Goal: Task Accomplishment & Management: Manage account settings

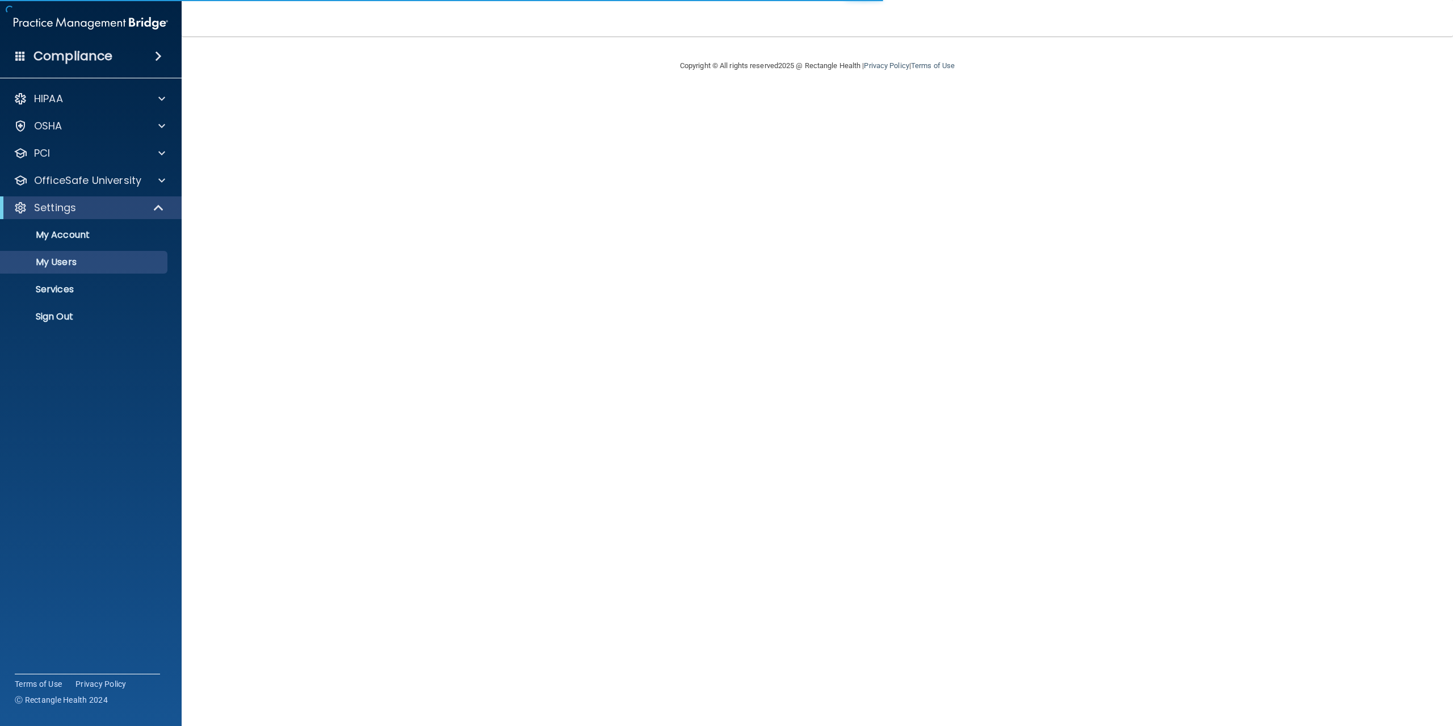
select select "20"
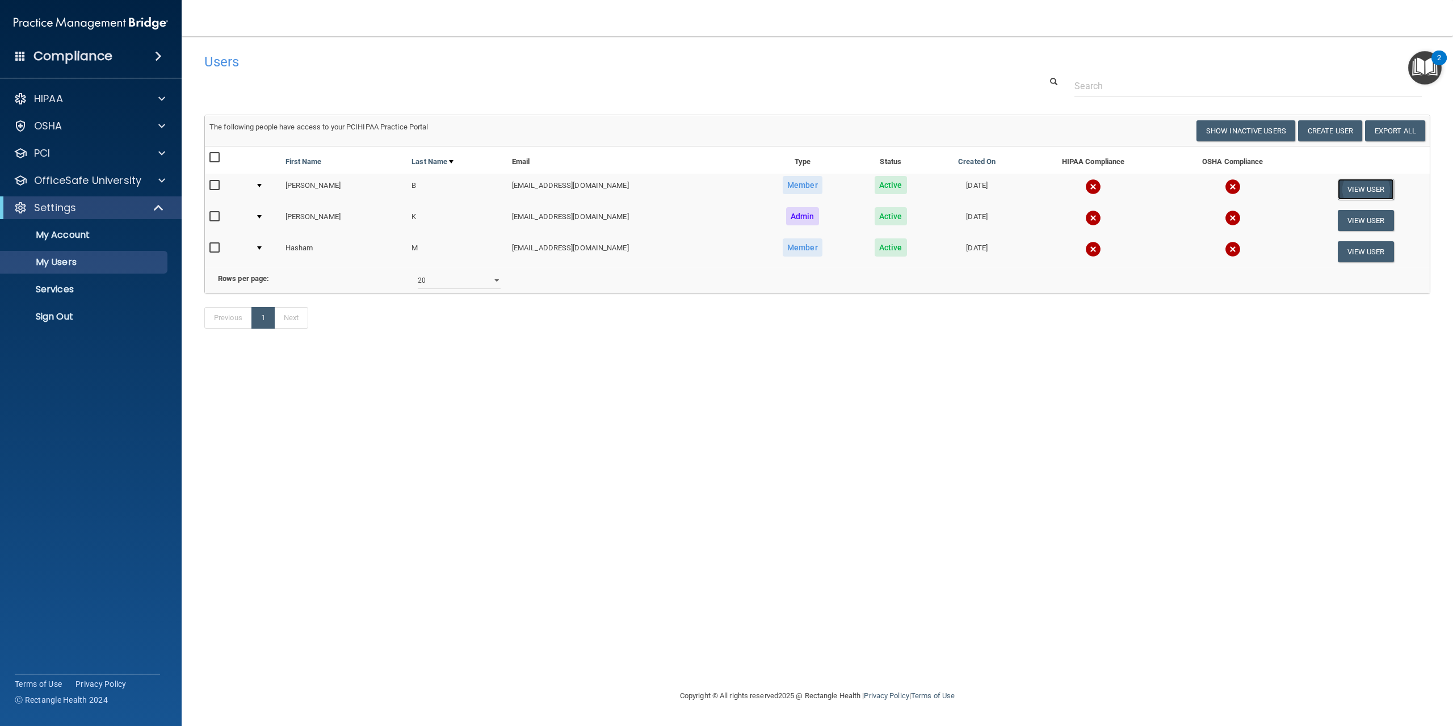
click at [1382, 190] on button "View User" at bounding box center [1366, 189] width 56 height 21
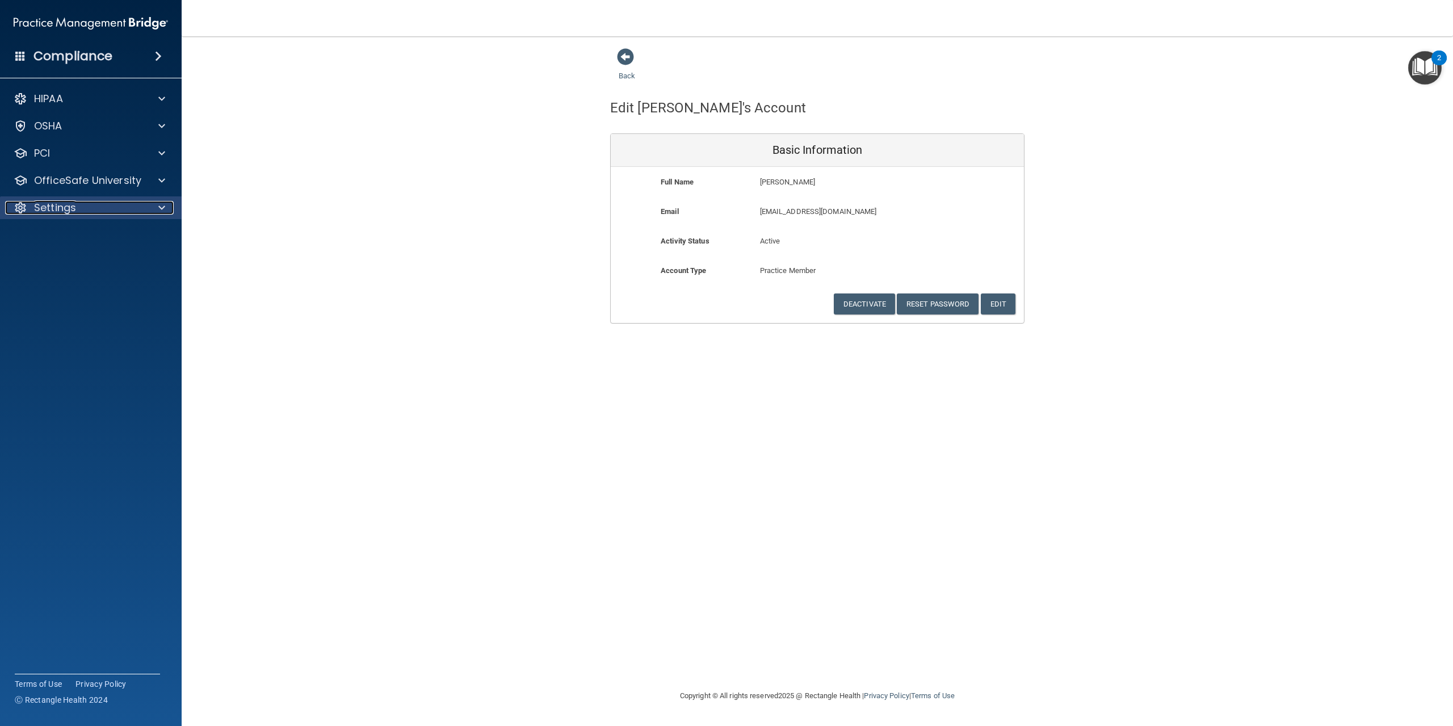
click at [95, 211] on div "Settings" at bounding box center [75, 208] width 141 height 14
click at [66, 319] on p "Sign Out" at bounding box center [84, 316] width 155 height 11
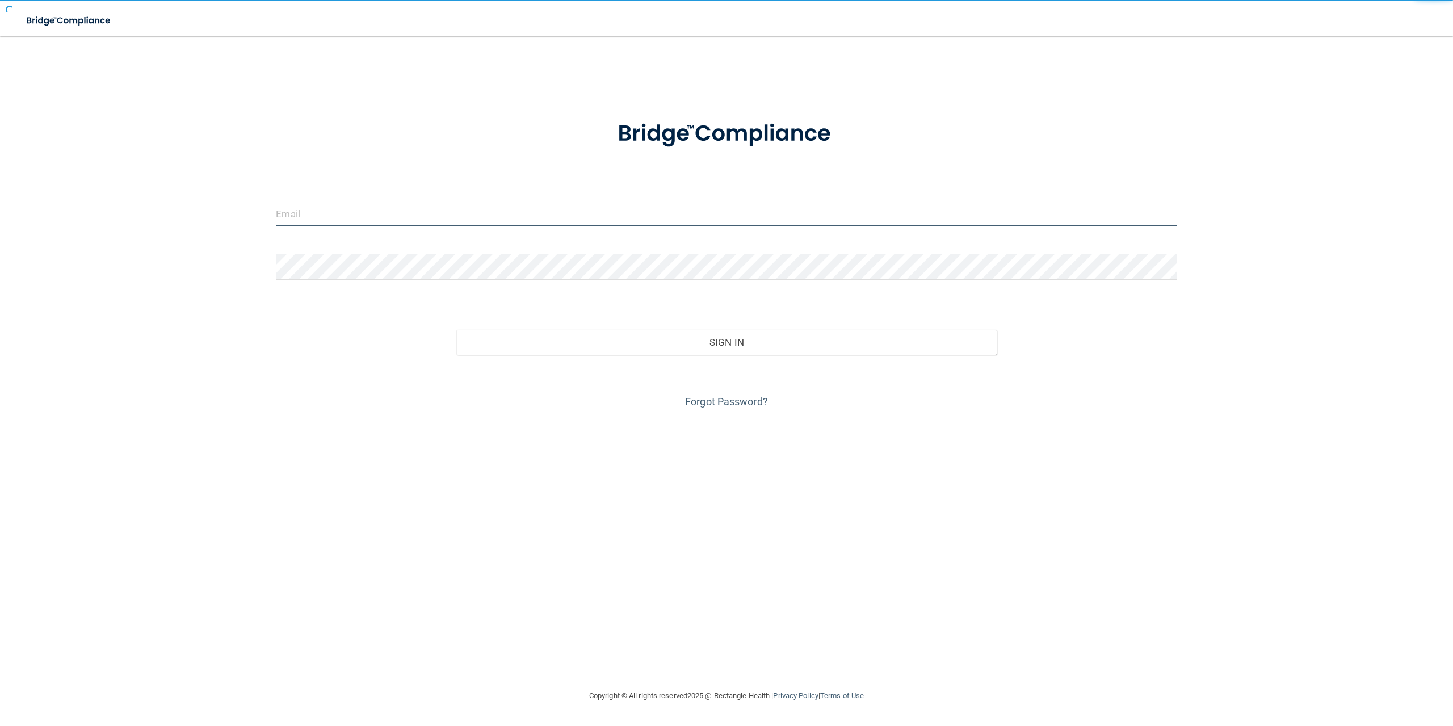
type input "[EMAIL_ADDRESS][DOMAIN_NAME]"
click at [511, 219] on input "[EMAIL_ADDRESS][DOMAIN_NAME]" at bounding box center [726, 214] width 901 height 26
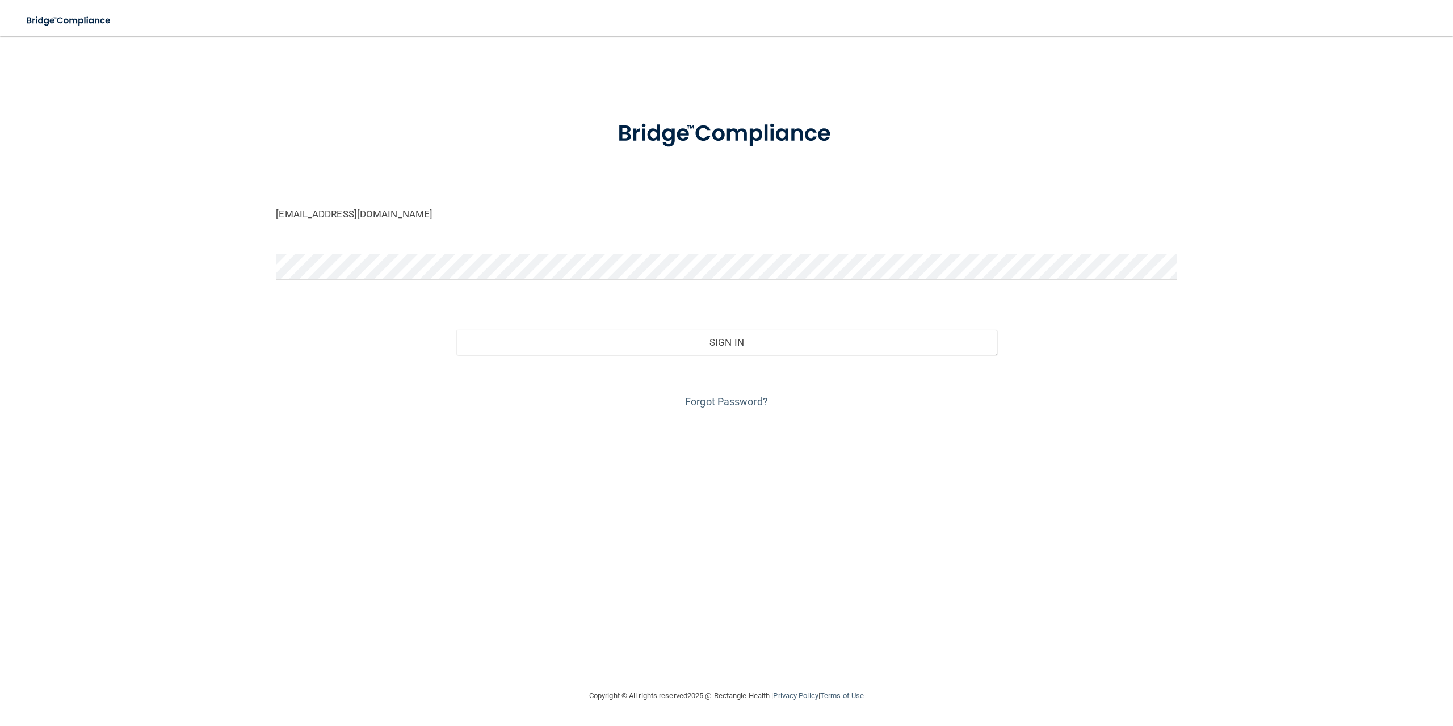
drag, startPoint x: 399, startPoint y: 376, endPoint x: 687, endPoint y: 323, distance: 292.7
click at [399, 376] on div "Forgot Password?" at bounding box center [726, 383] width 918 height 57
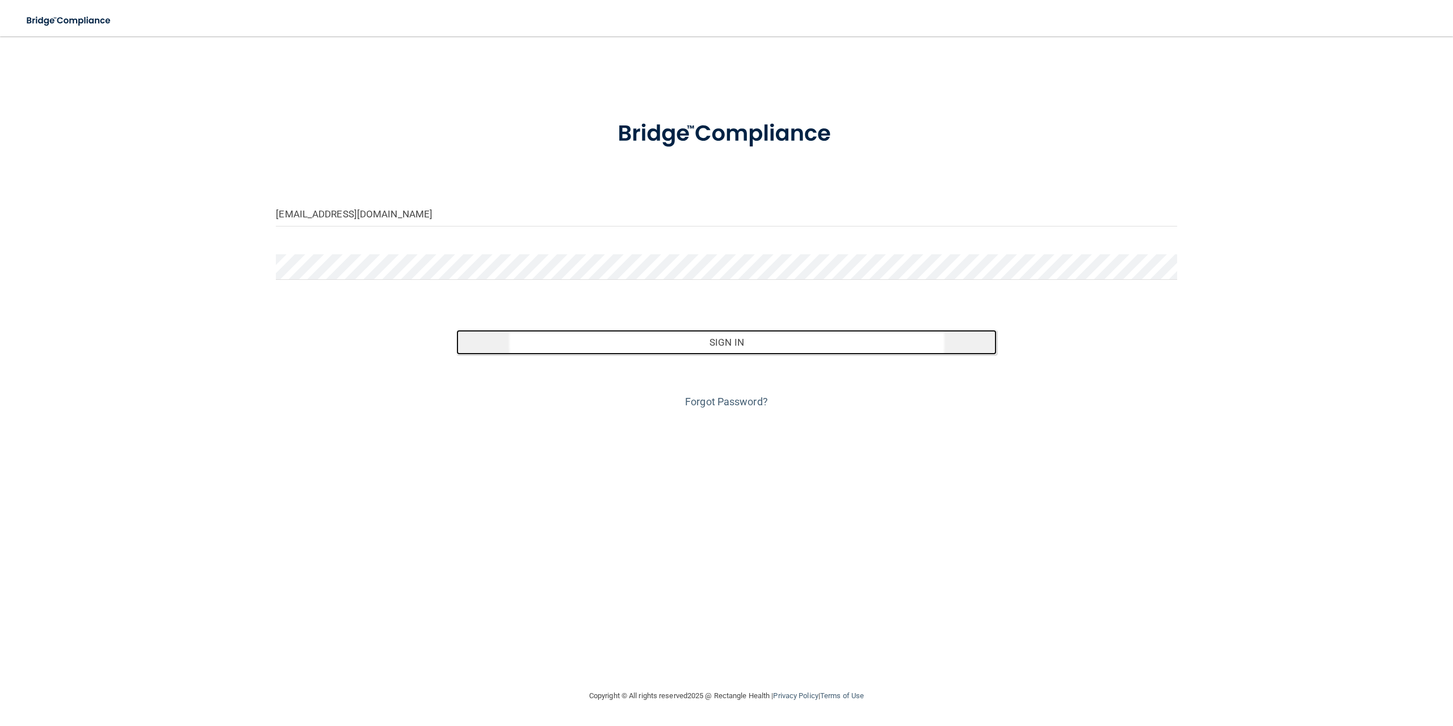
click at [742, 335] on button "Sign In" at bounding box center [726, 342] width 540 height 25
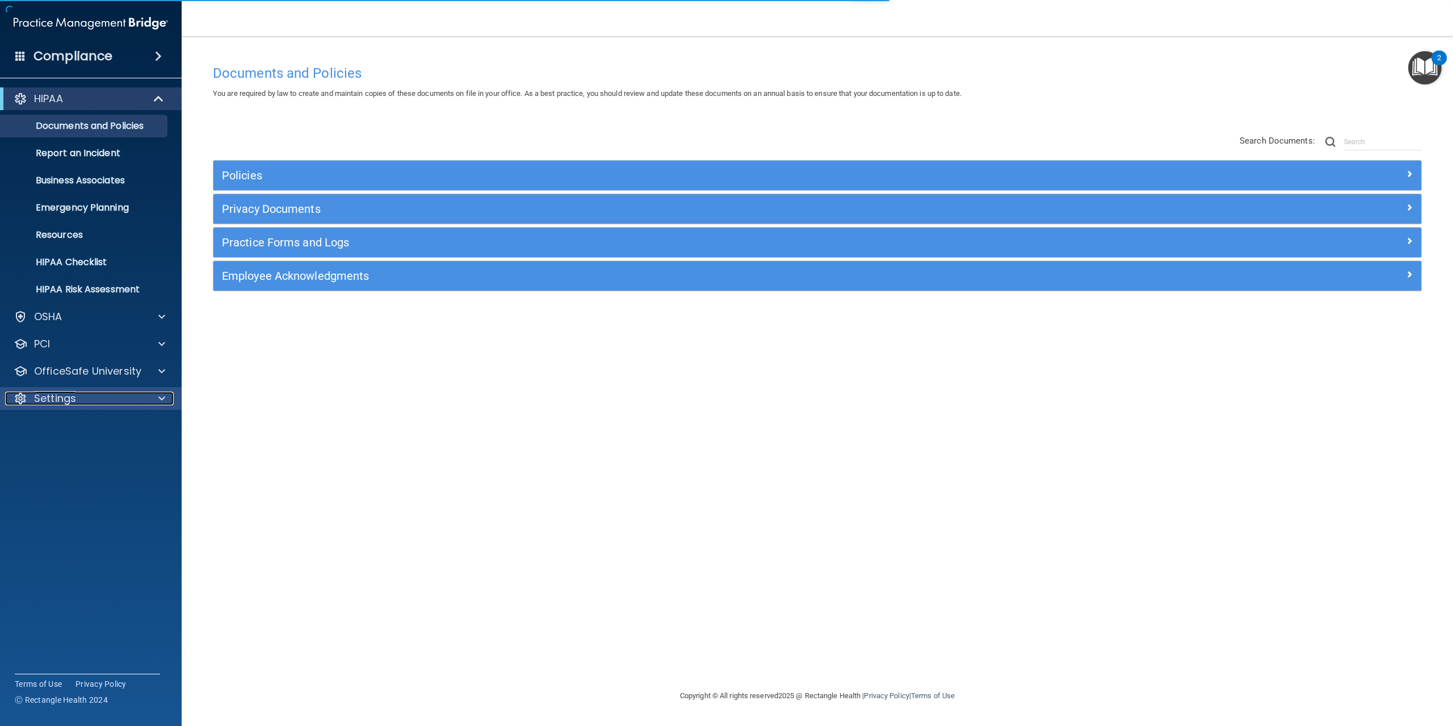
click at [68, 400] on p "Settings" at bounding box center [55, 399] width 42 height 14
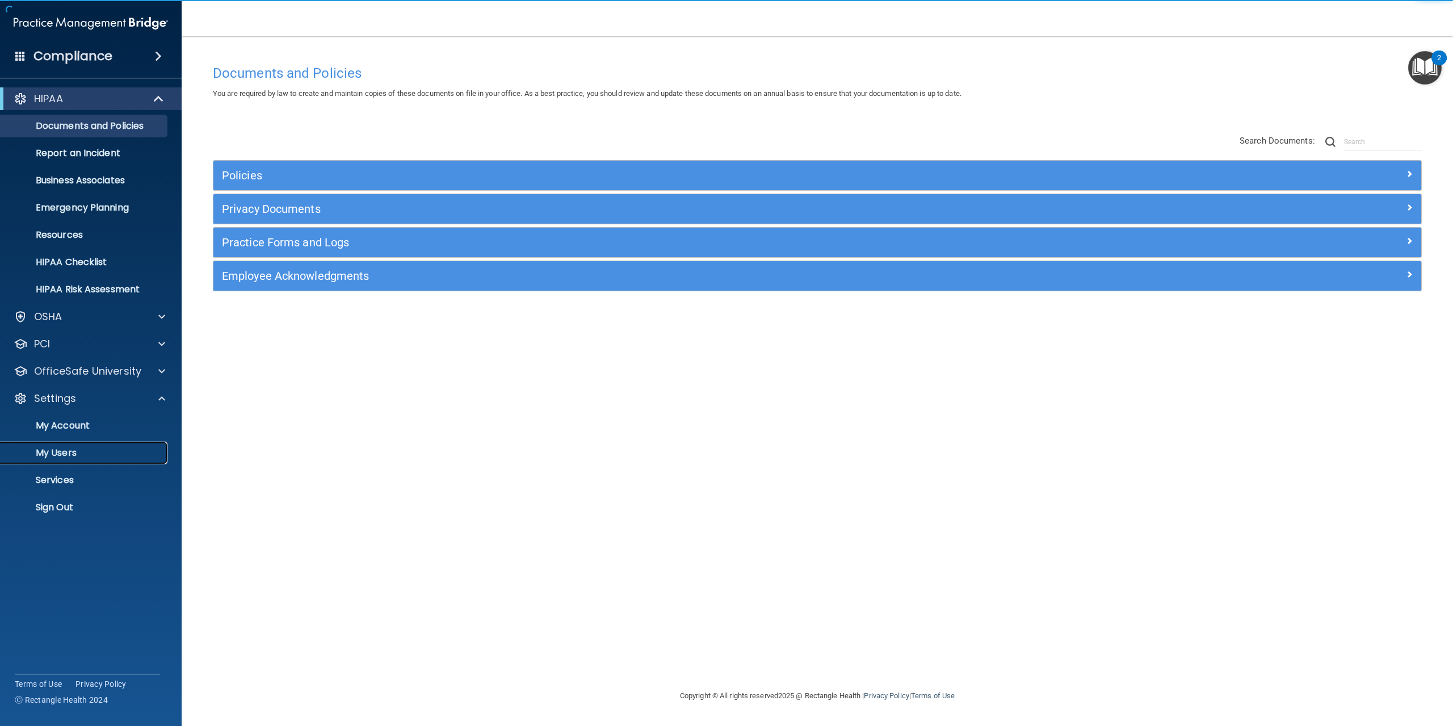
click at [76, 459] on link "My Users" at bounding box center [78, 453] width 179 height 23
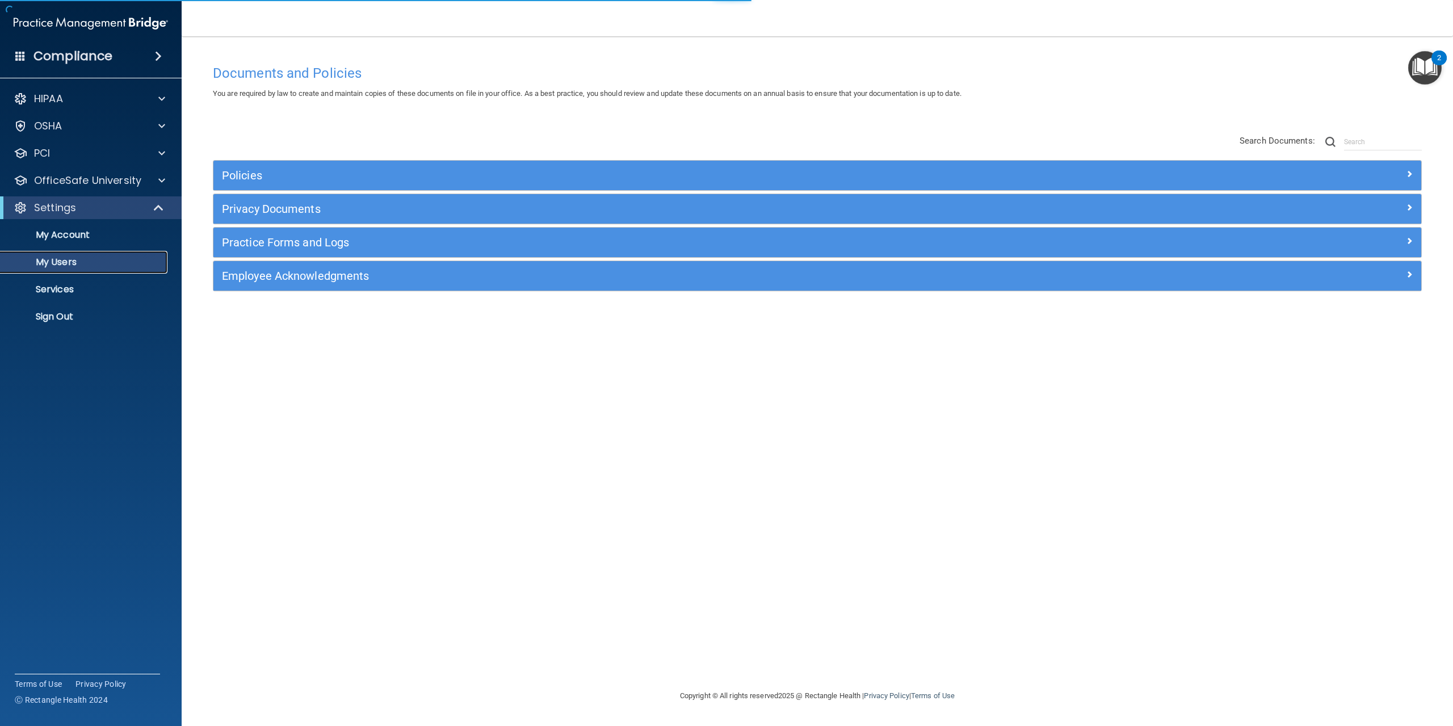
select select "20"
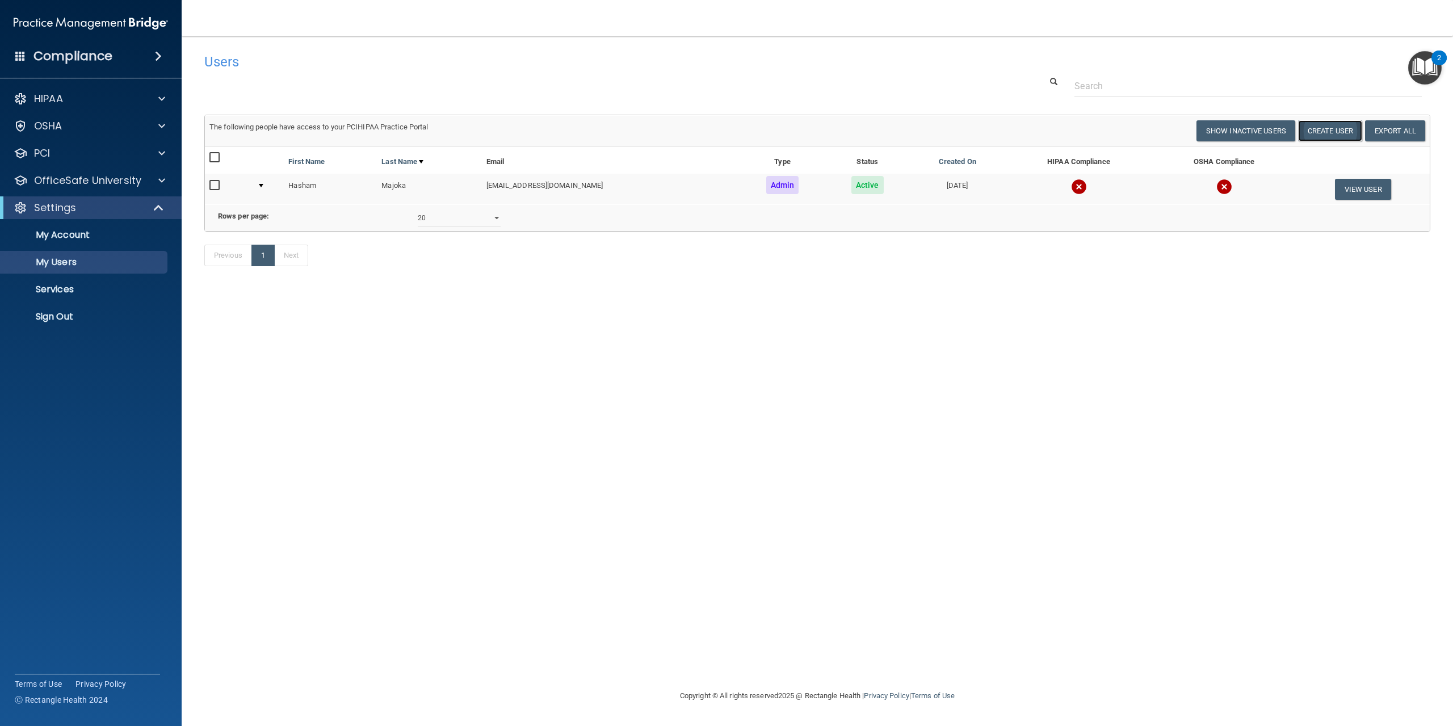
click at [1341, 131] on button "Create User" at bounding box center [1330, 130] width 64 height 21
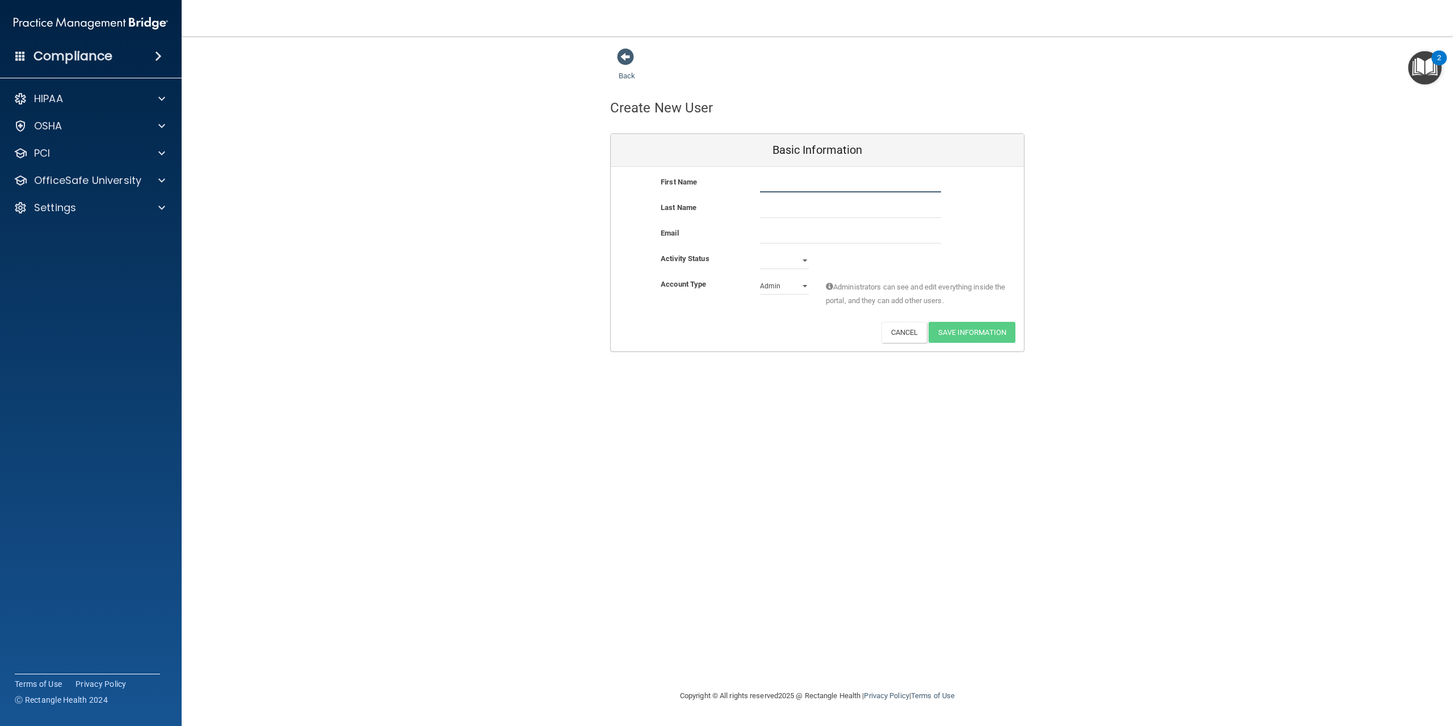
click at [878, 185] on input "text" at bounding box center [850, 183] width 181 height 17
type input "Kimberly"
click at [864, 212] on input "text" at bounding box center [850, 209] width 181 height 17
type input "Croteau"
click at [798, 239] on input "email" at bounding box center [850, 234] width 181 height 17
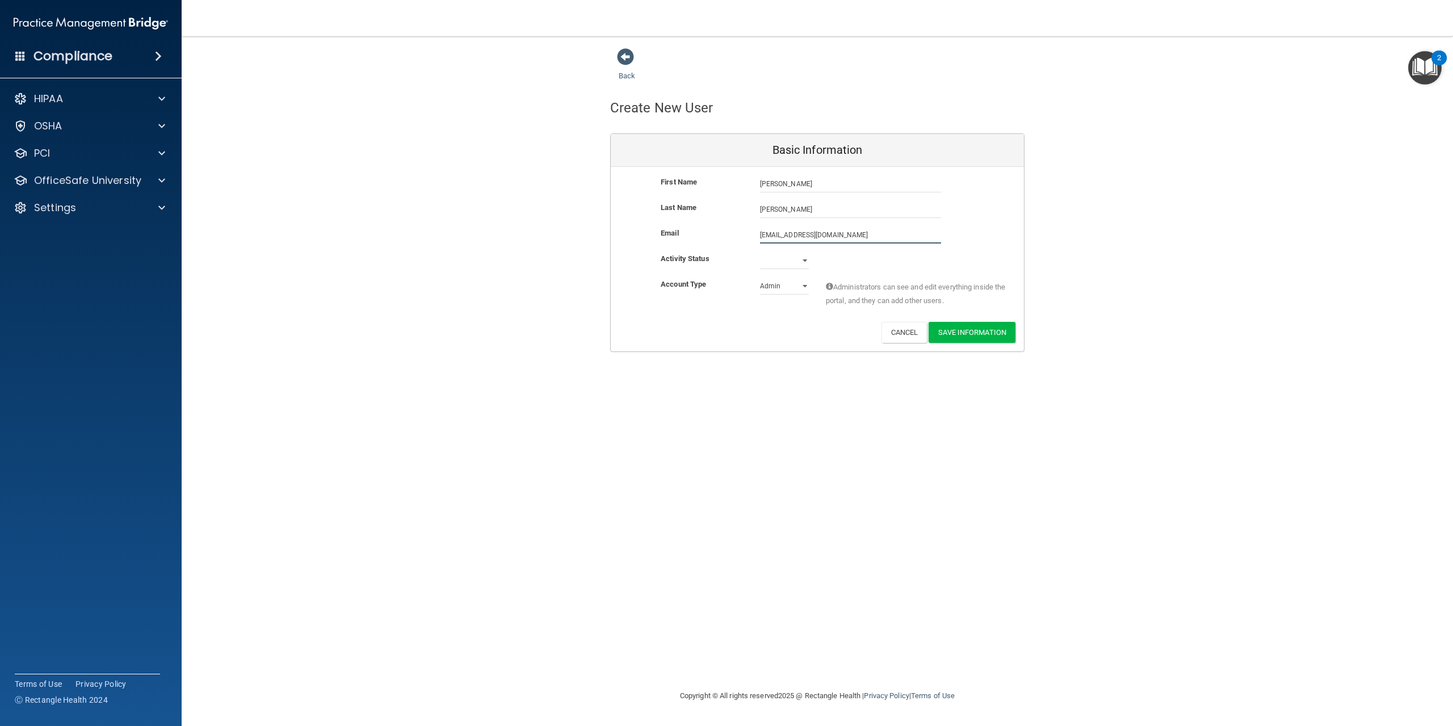
type input "croteakat@gmail.com"
click at [800, 261] on select "Active Inactive" at bounding box center [784, 260] width 49 height 17
select select "active"
click at [760, 252] on select "Active Inactive" at bounding box center [784, 260] width 49 height 17
click at [791, 285] on select "Admin Member" at bounding box center [784, 286] width 49 height 17
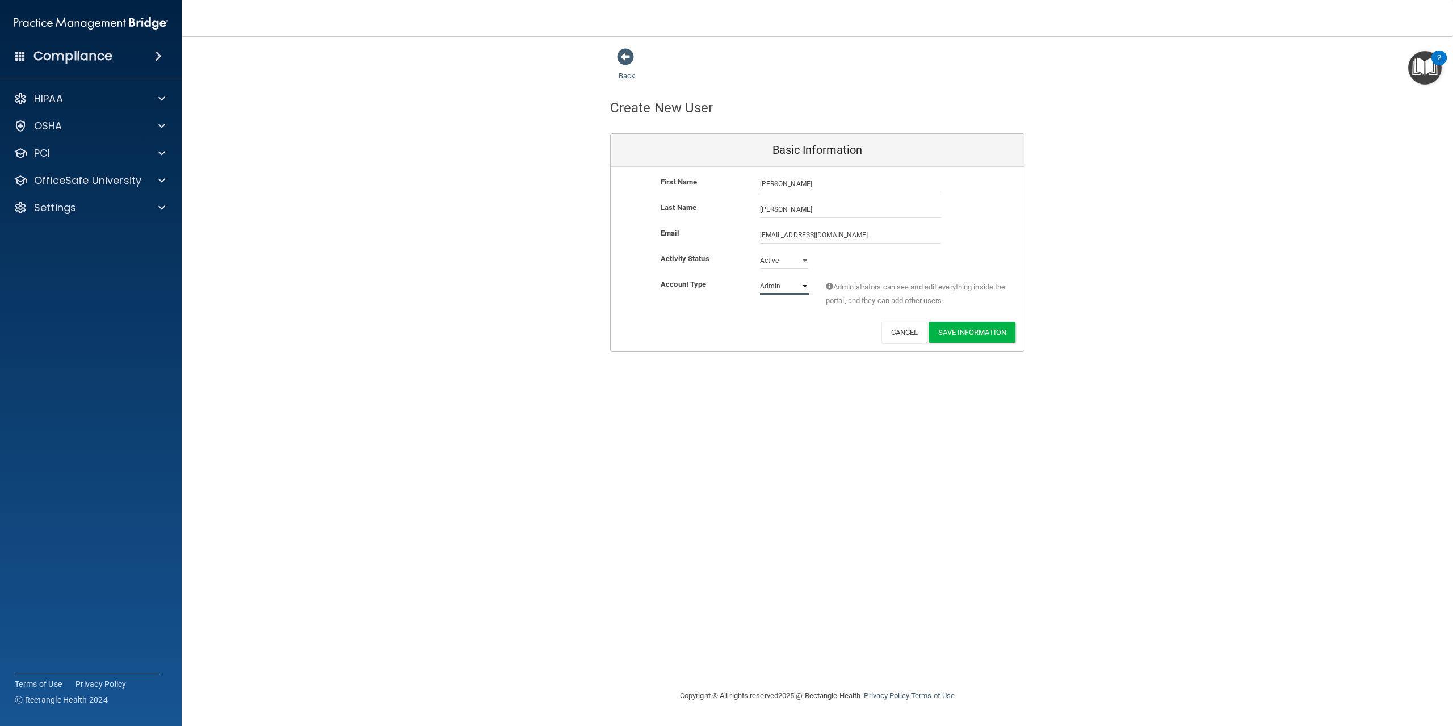
select select "practice_member"
click at [760, 278] on select "Admin Member" at bounding box center [784, 286] width 49 height 17
click at [972, 332] on button "Save Information" at bounding box center [972, 332] width 87 height 21
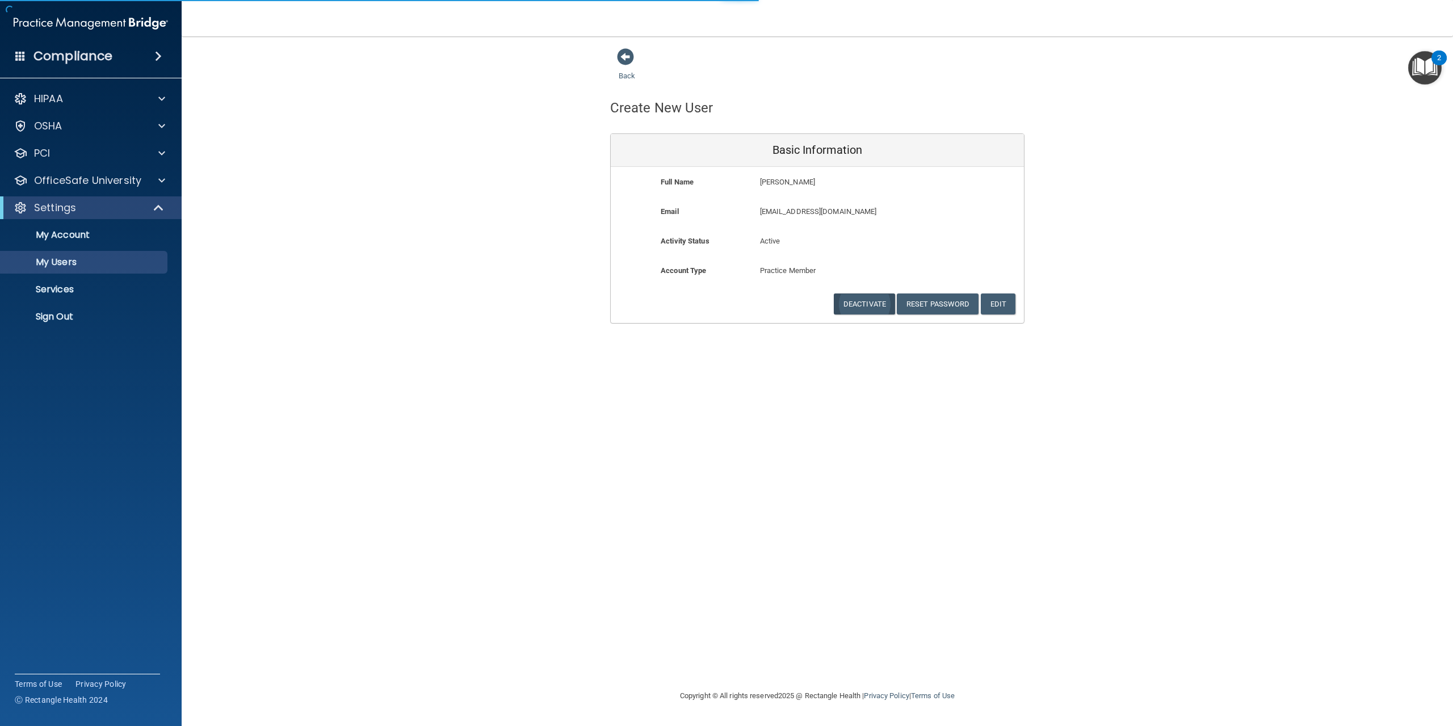
select select "20"
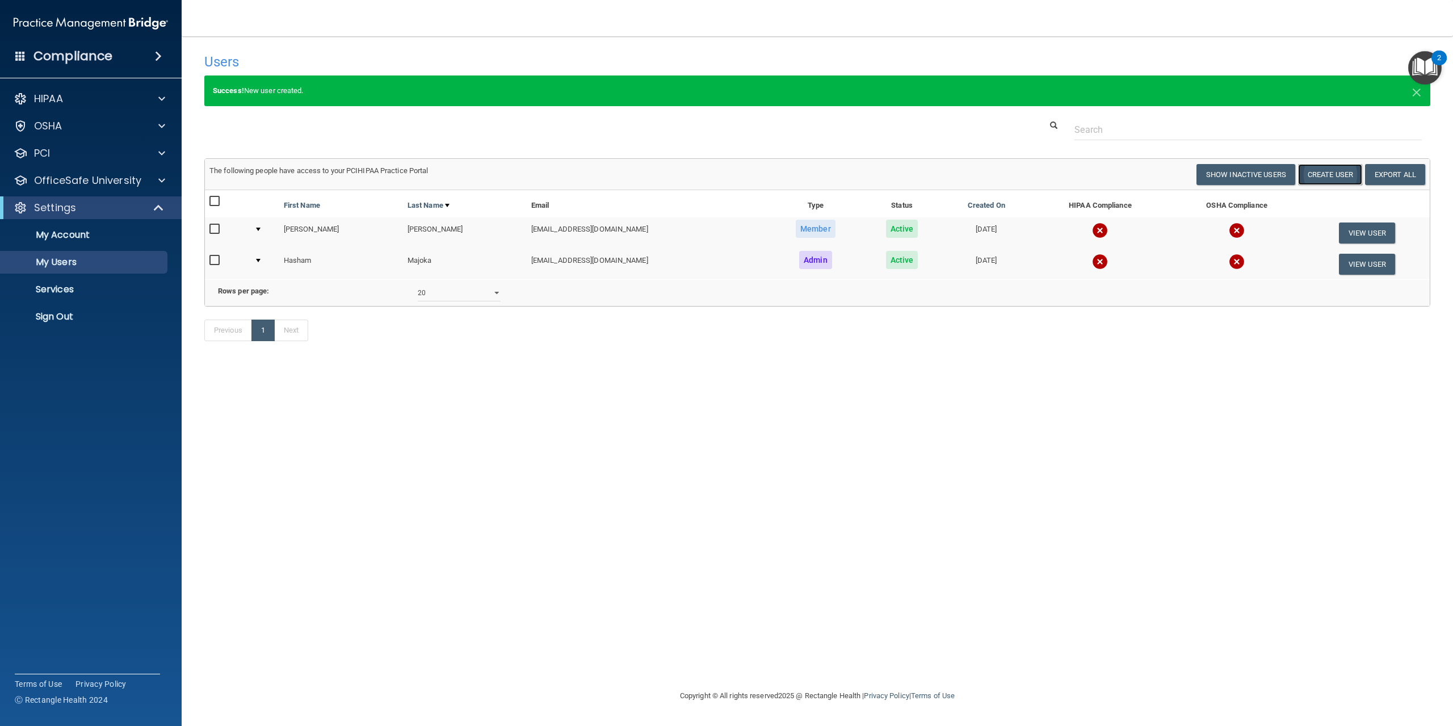
click at [1311, 179] on button "Create User" at bounding box center [1330, 174] width 64 height 21
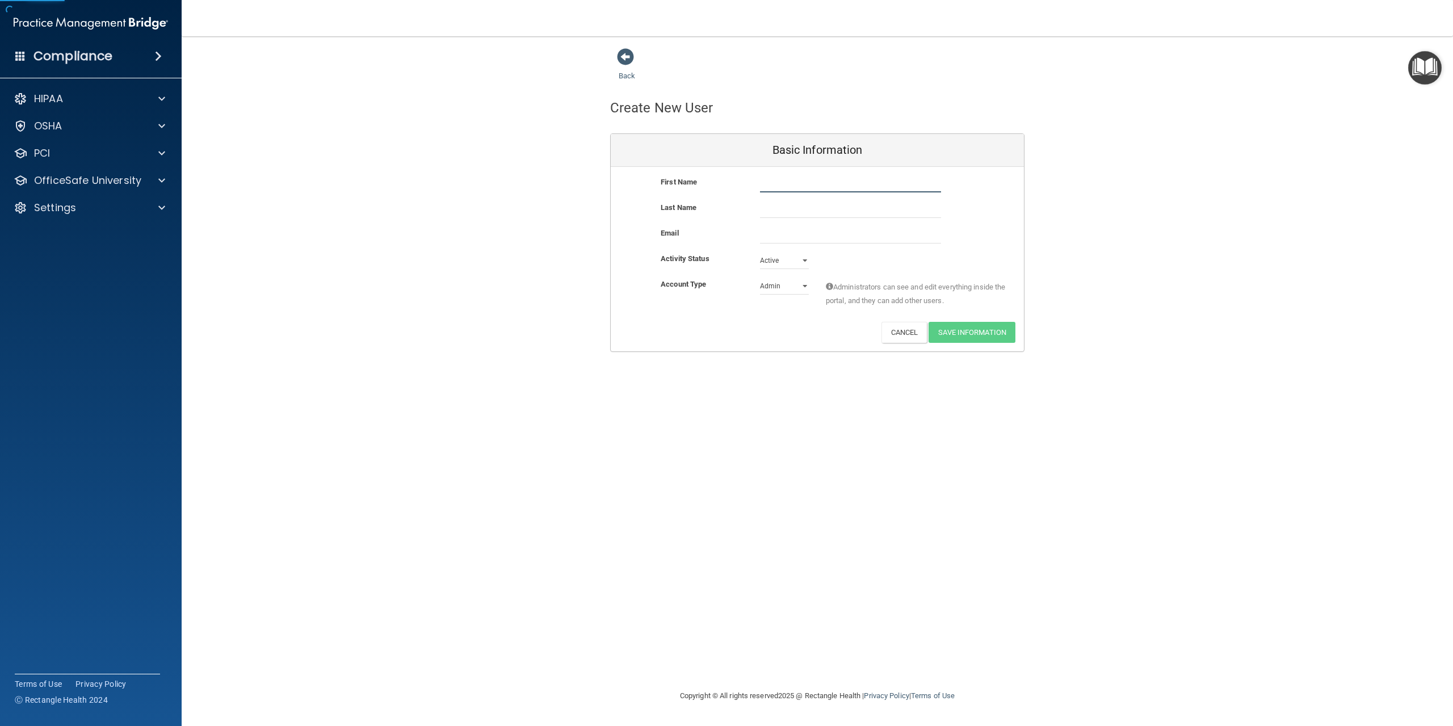
click at [766, 187] on input "text" at bounding box center [850, 183] width 181 height 17
type input "Brooke"
click at [766, 214] on input "text" at bounding box center [850, 209] width 181 height 17
type input "Dorsett"
click at [772, 234] on input "email" at bounding box center [850, 234] width 181 height 17
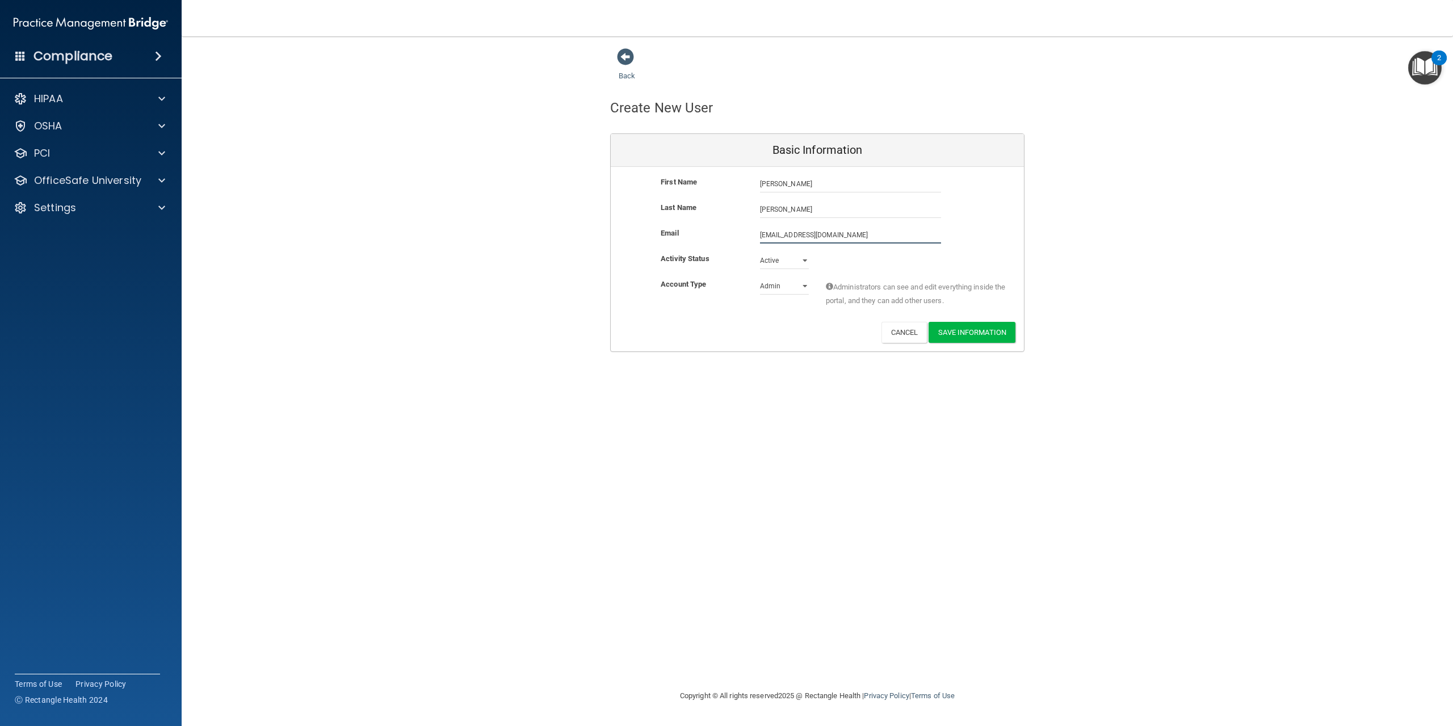
type input "brookedorsett78@gmail.com"
click at [781, 286] on select "Admin Member" at bounding box center [784, 286] width 49 height 17
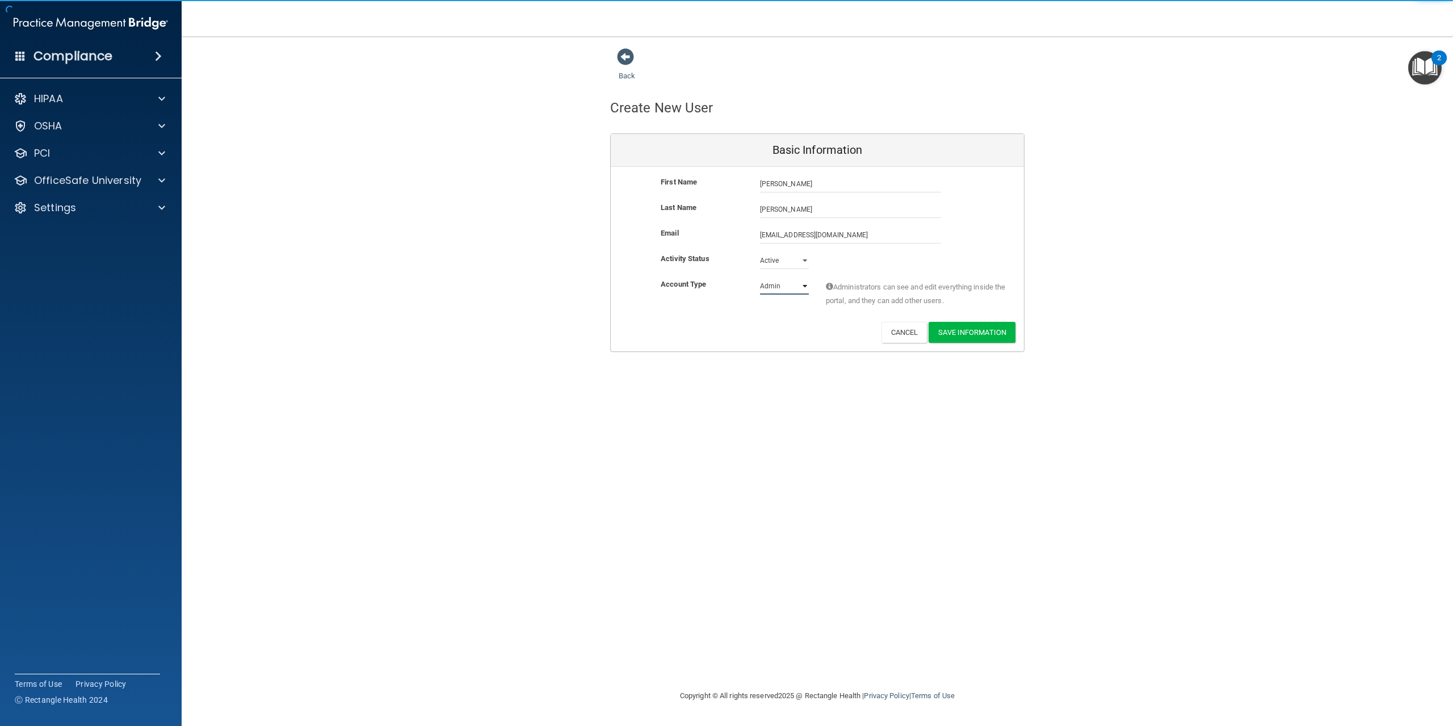
select select "practice_member"
click at [760, 278] on select "Admin Member" at bounding box center [784, 286] width 49 height 17
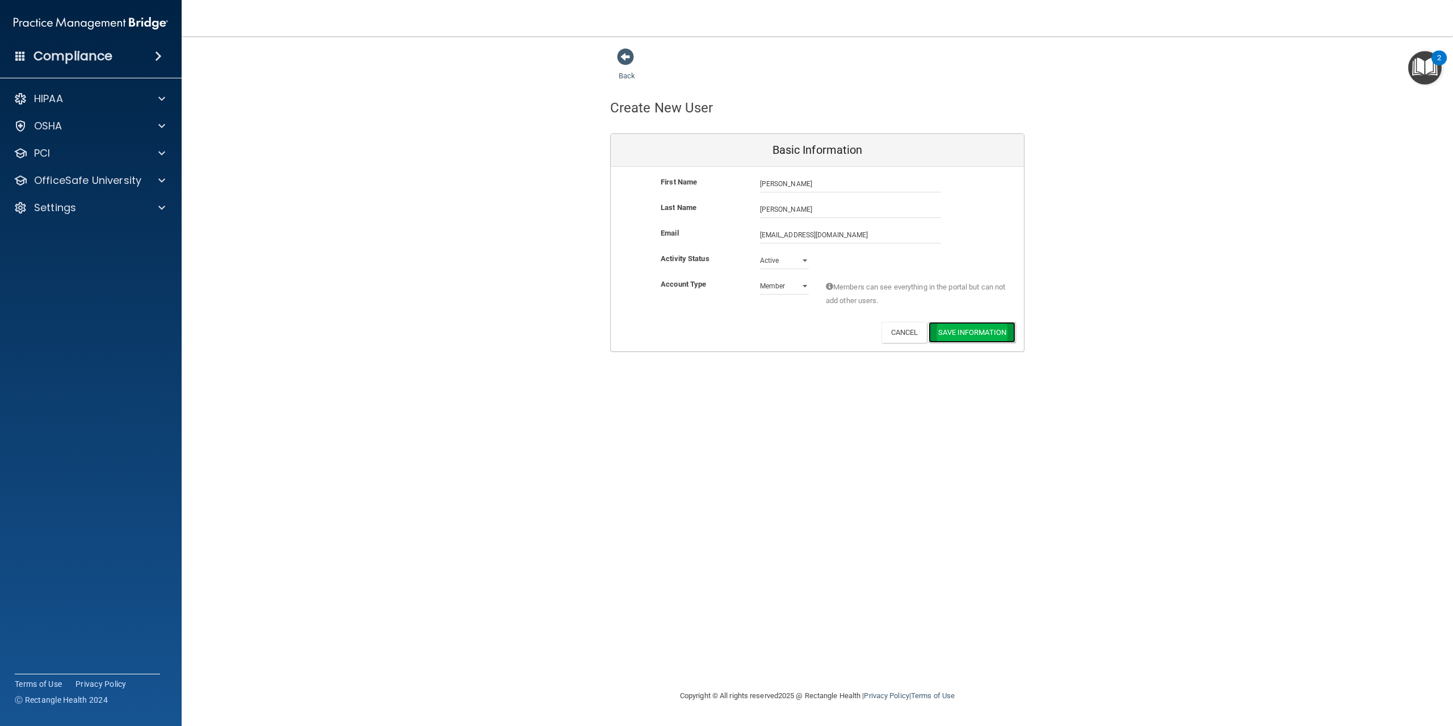
click at [998, 335] on button "Save Information" at bounding box center [972, 332] width 87 height 21
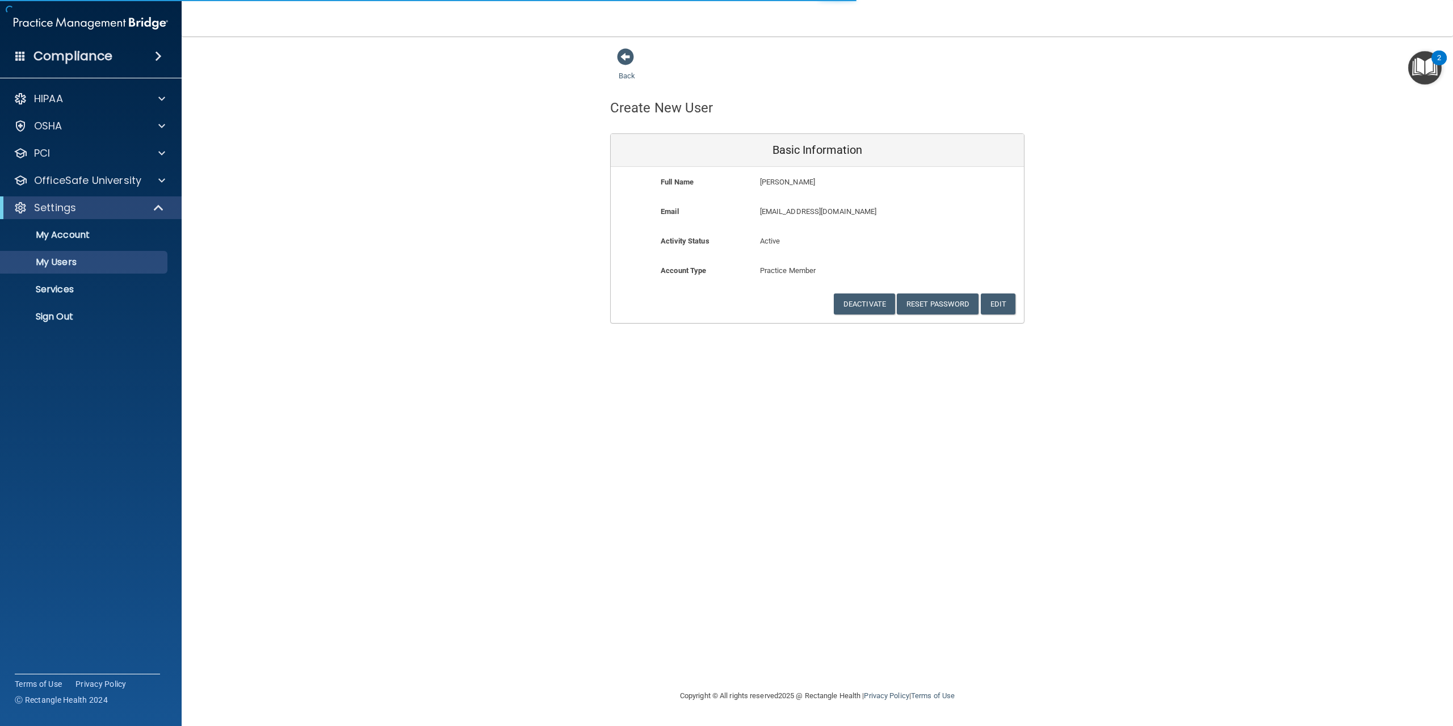
select select "20"
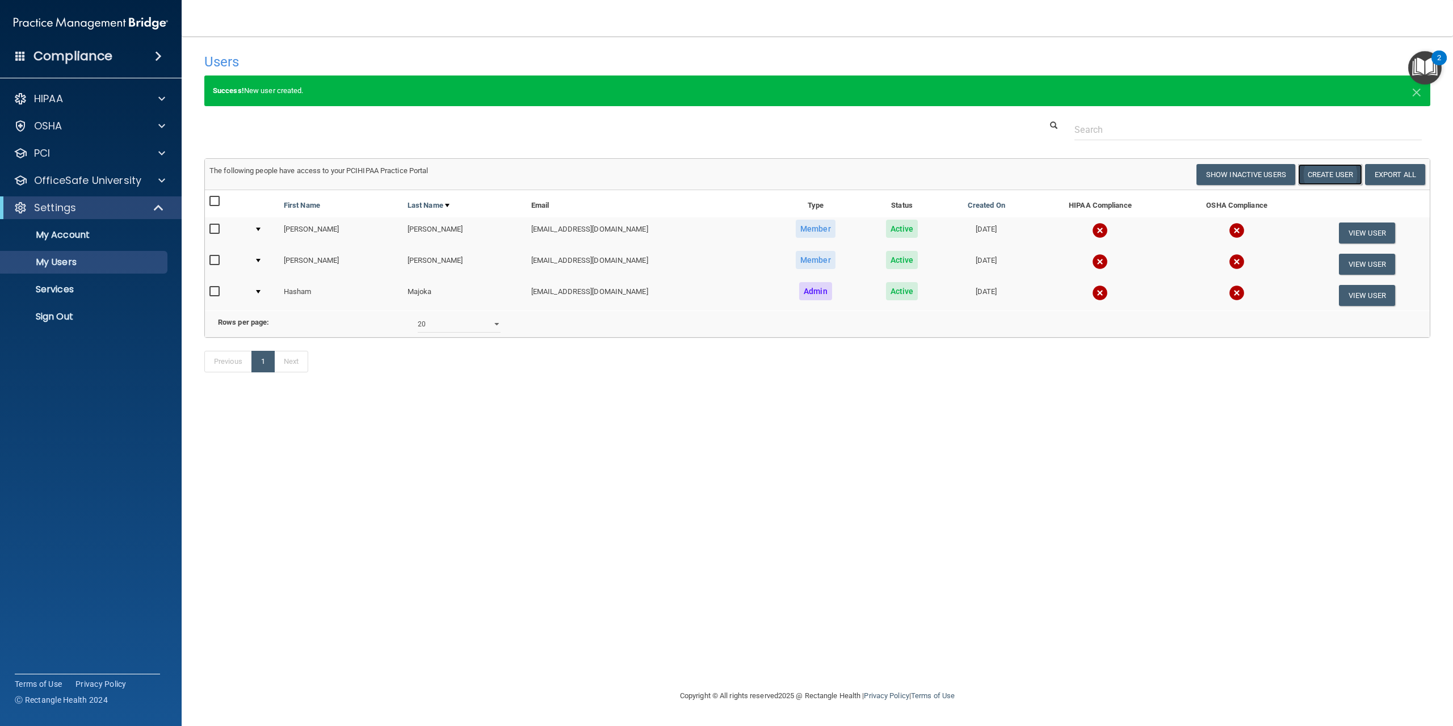
click at [1344, 171] on button "Create User" at bounding box center [1330, 174] width 64 height 21
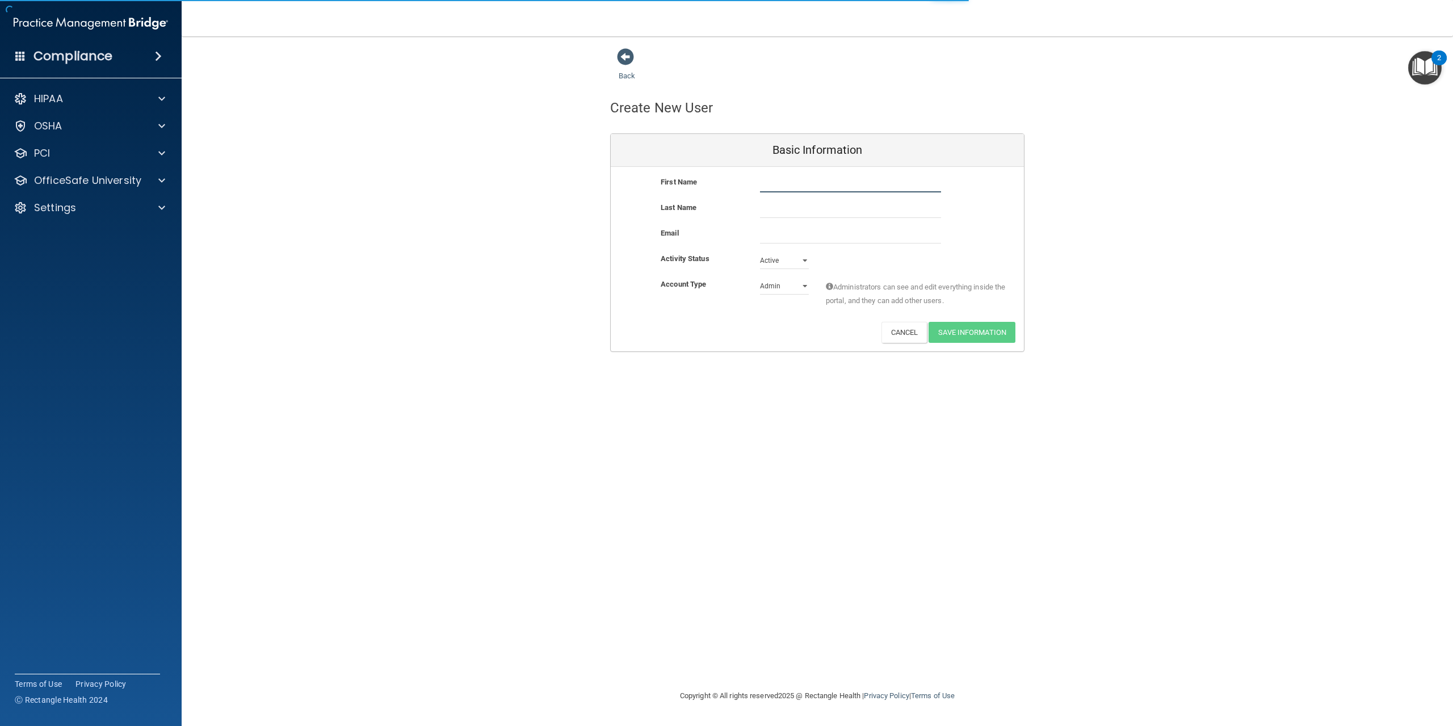
click at [787, 184] on input "text" at bounding box center [850, 183] width 181 height 17
type input "Sarah"
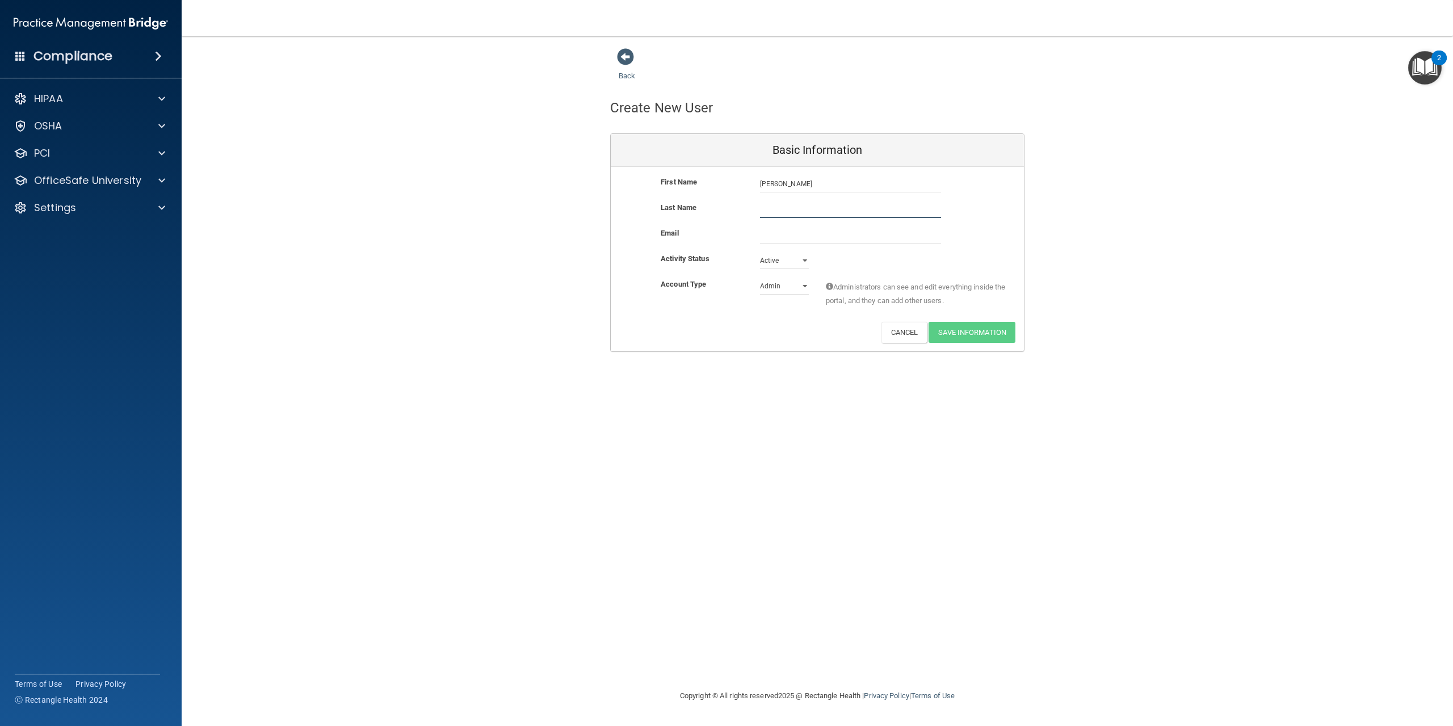
click at [800, 207] on input "text" at bounding box center [850, 209] width 181 height 17
type input "Bessette"
click at [794, 242] on input "email" at bounding box center [850, 234] width 181 height 17
type input "sbess1997@gmail.com"
click at [786, 286] on select "Admin Member" at bounding box center [784, 286] width 49 height 17
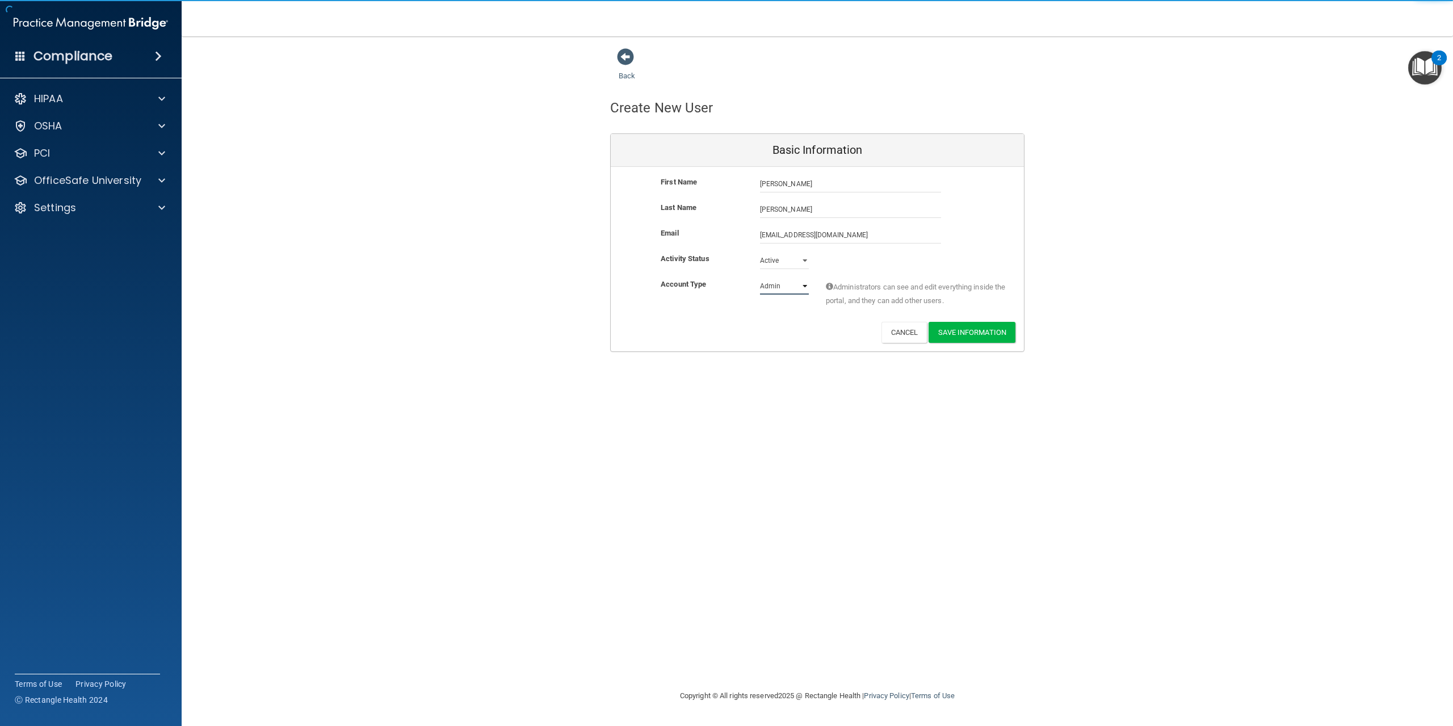
select select "practice_member"
click at [760, 278] on select "Admin Member" at bounding box center [784, 286] width 49 height 17
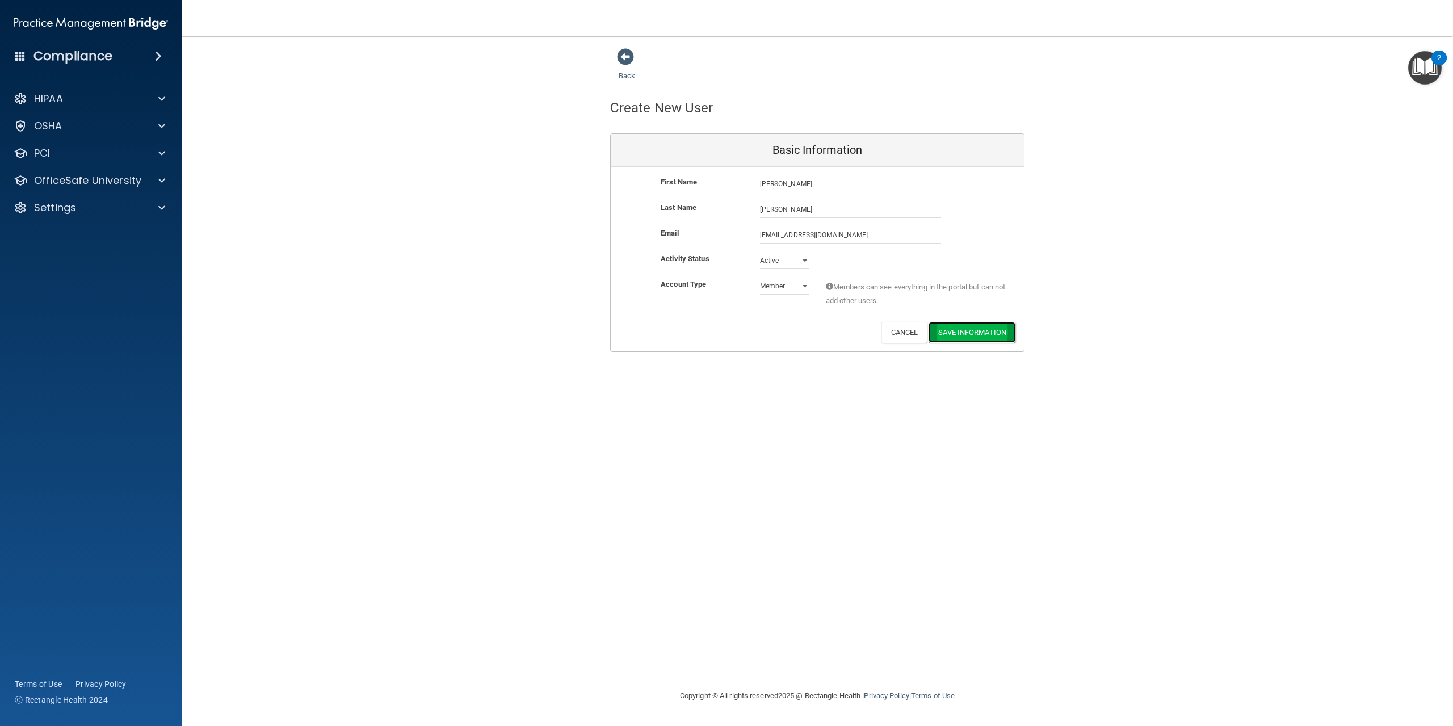
click at [972, 330] on button "Save Information" at bounding box center [972, 332] width 87 height 21
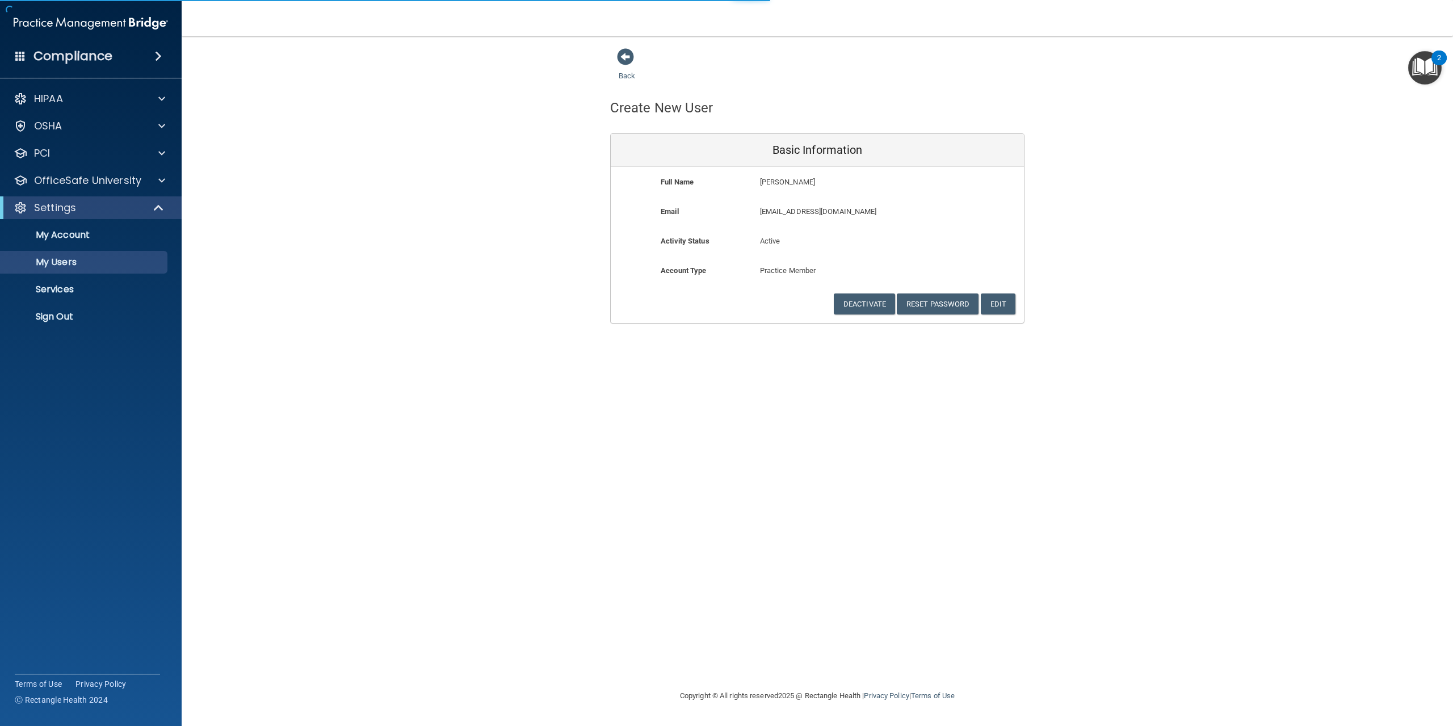
select select "20"
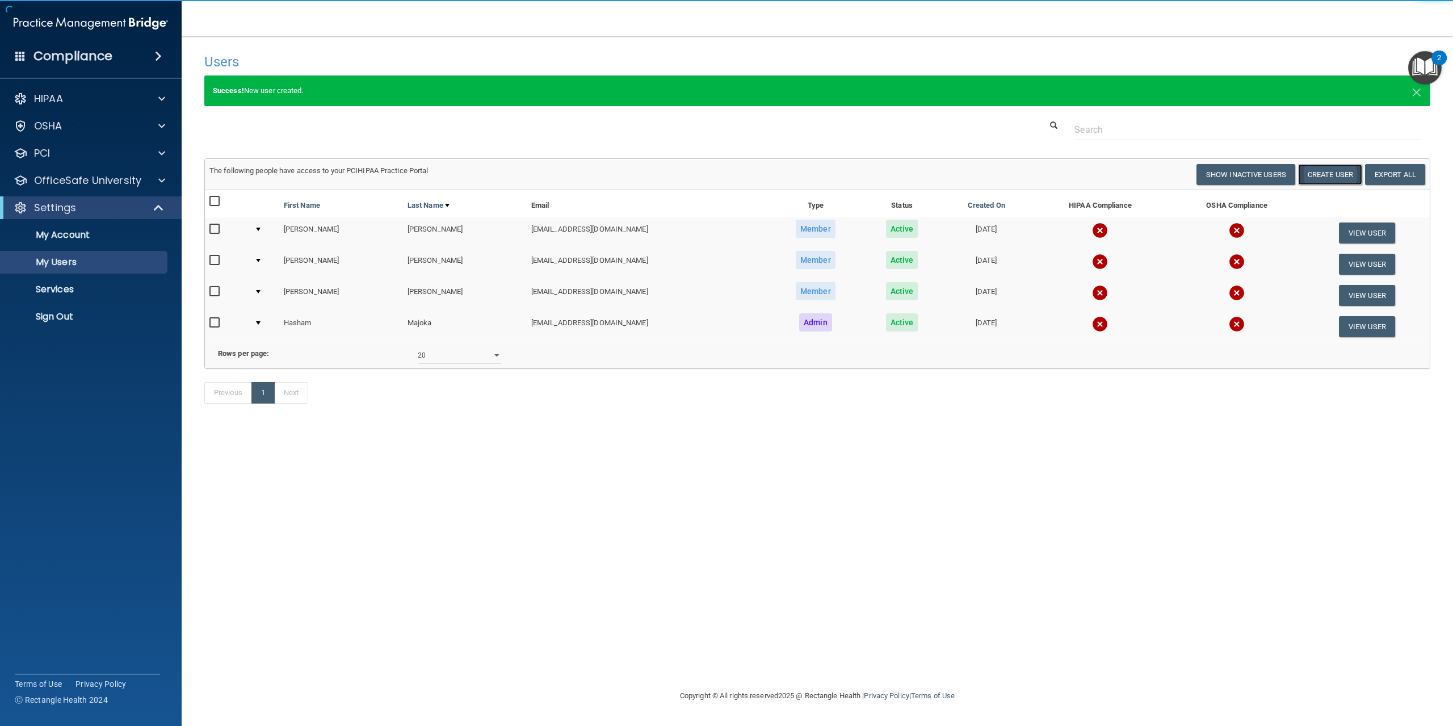
click at [1334, 178] on button "Create User" at bounding box center [1330, 174] width 64 height 21
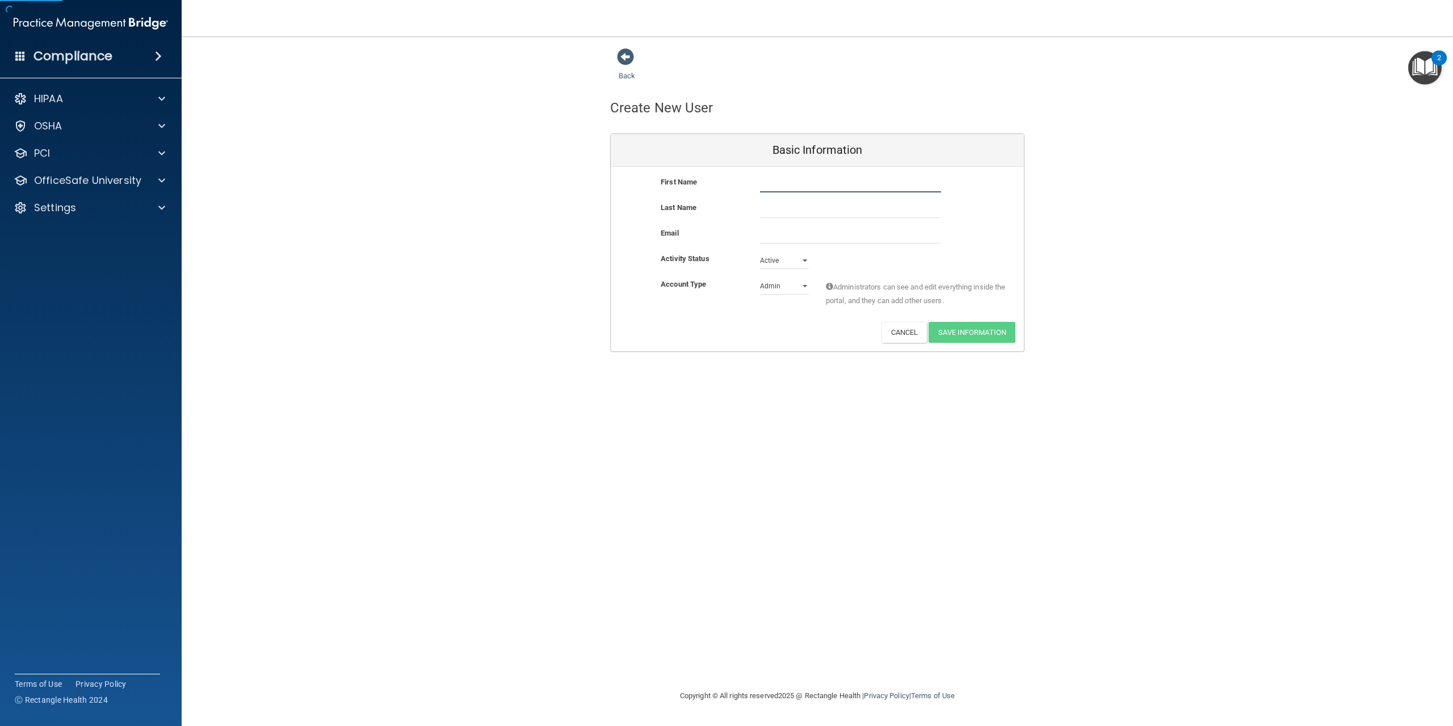
click at [826, 184] on input "text" at bounding box center [850, 183] width 181 height 17
type input "Brittany"
click at [825, 215] on input "text" at bounding box center [850, 209] width 181 height 17
type input "Sawicki"
click at [813, 238] on input "email" at bounding box center [850, 234] width 181 height 17
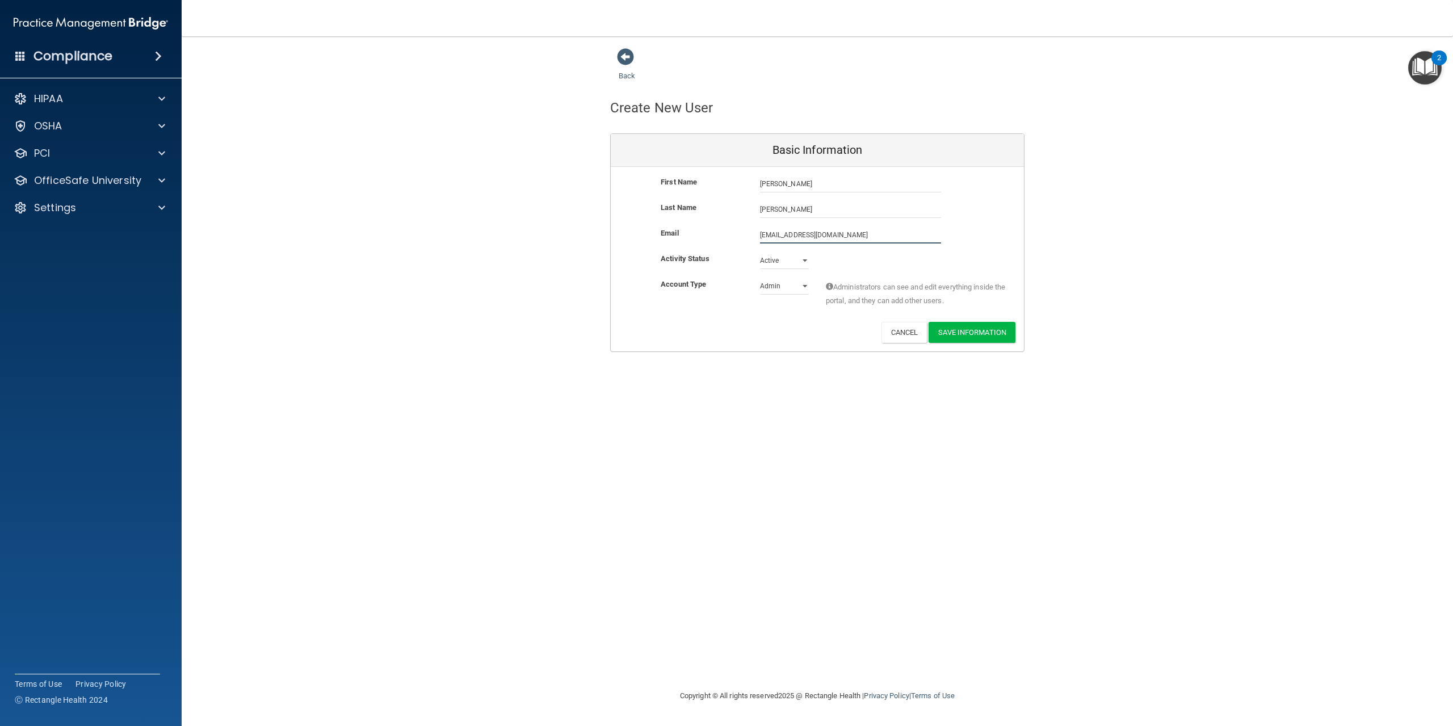
type input "sawickib131@gmail.com"
click at [778, 279] on div "First Name Brittany Sawicki Brittany Last Name Sawicki Email sawickib131@gmail.…" at bounding box center [817, 259] width 413 height 184
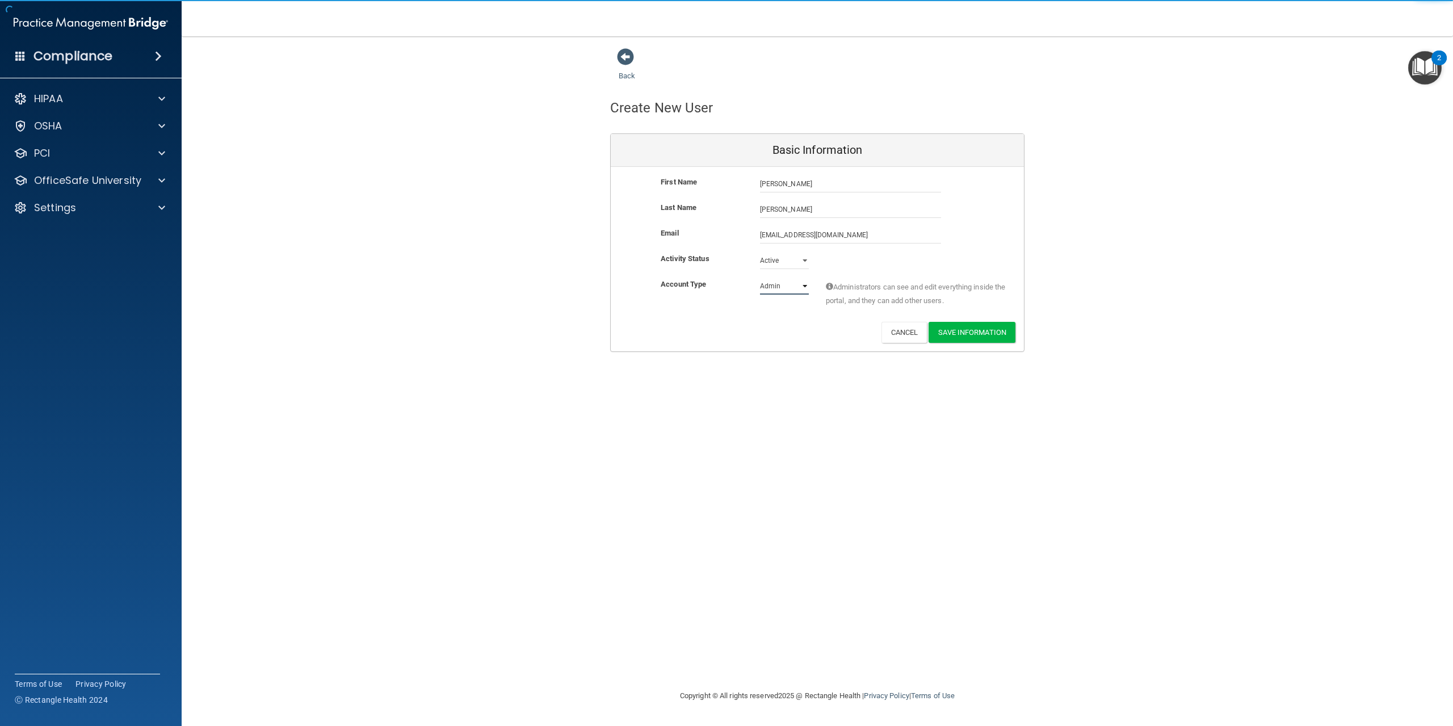
select select "practice_member"
click at [760, 278] on select "Admin Member" at bounding box center [784, 286] width 49 height 17
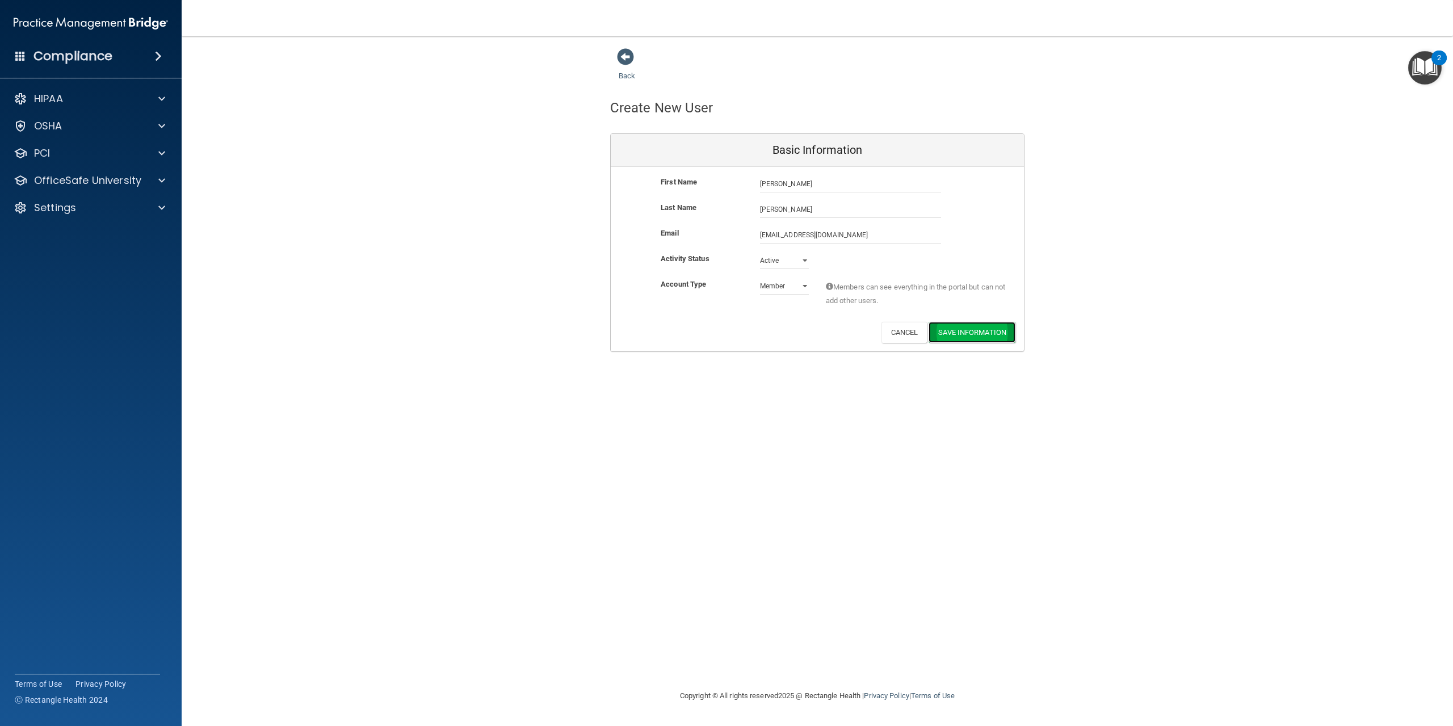
click at [983, 337] on button "Save Information" at bounding box center [972, 332] width 87 height 21
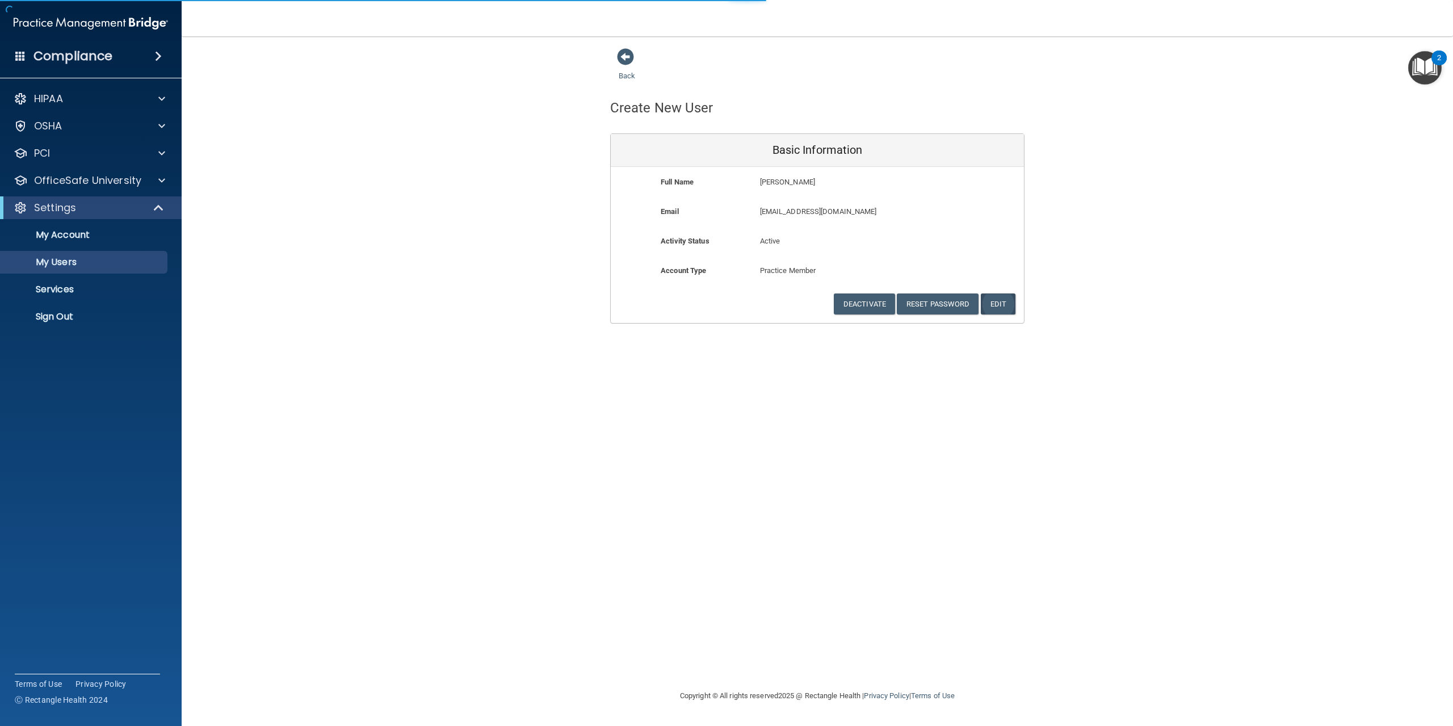
select select "20"
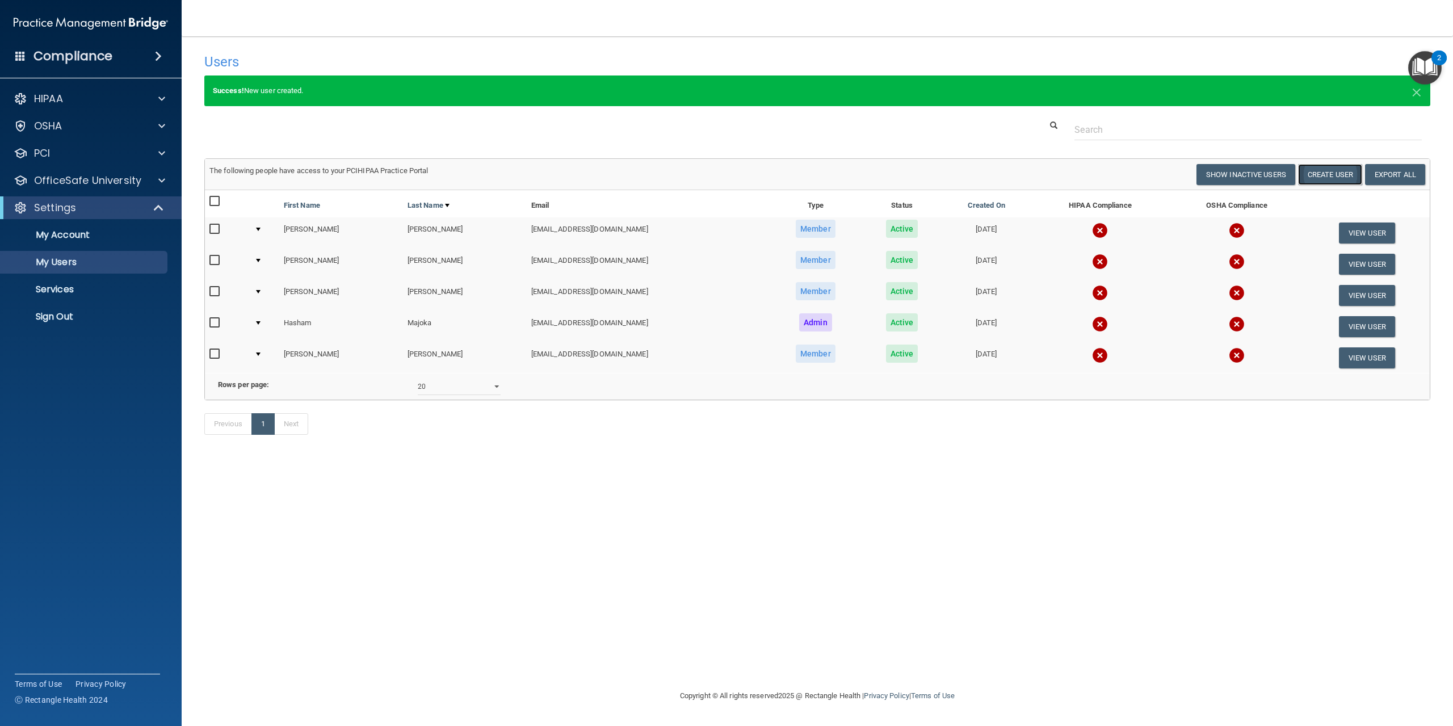
click at [1333, 178] on button "Create User" at bounding box center [1330, 174] width 64 height 21
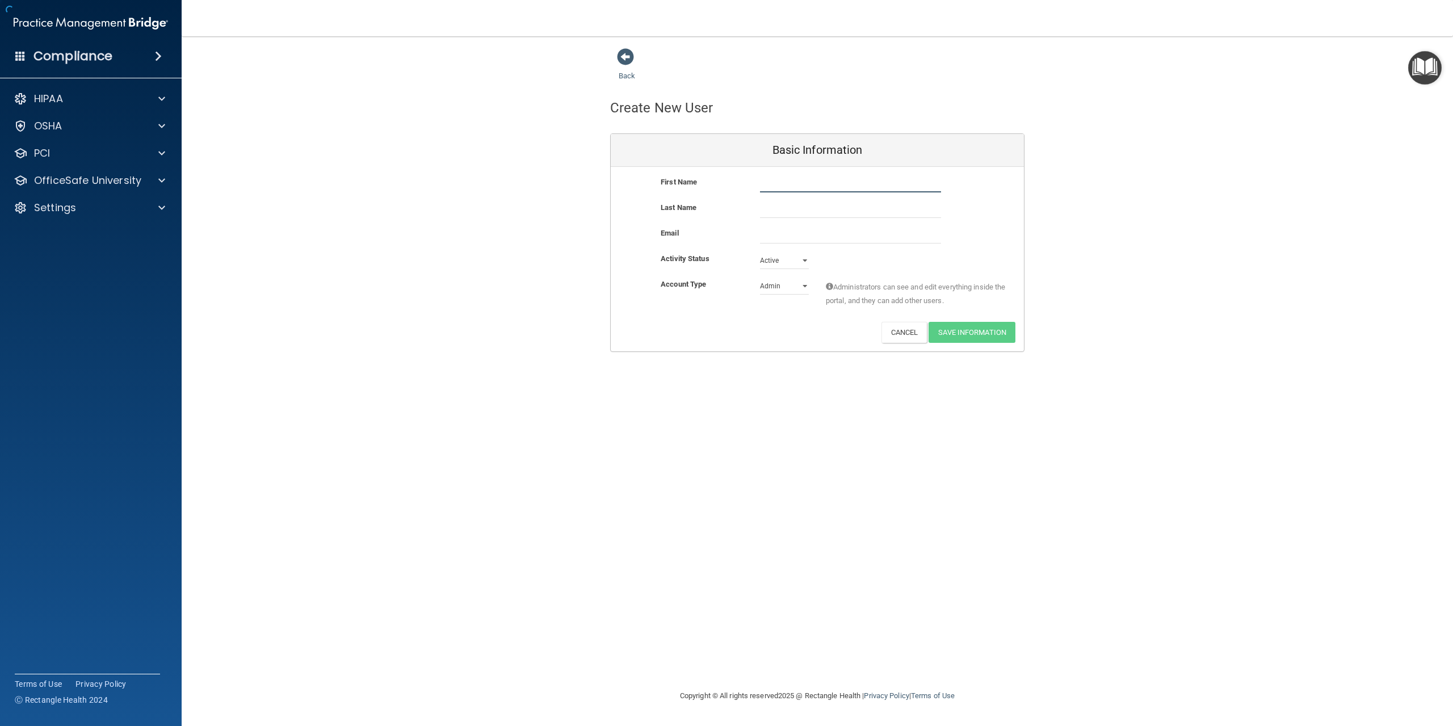
click at [773, 182] on input "text" at bounding box center [850, 183] width 181 height 17
type input "Elizabeth"
click at [818, 207] on input "text" at bounding box center [850, 209] width 181 height 17
type input "Heroux"
click at [787, 239] on input "email" at bounding box center [850, 234] width 181 height 17
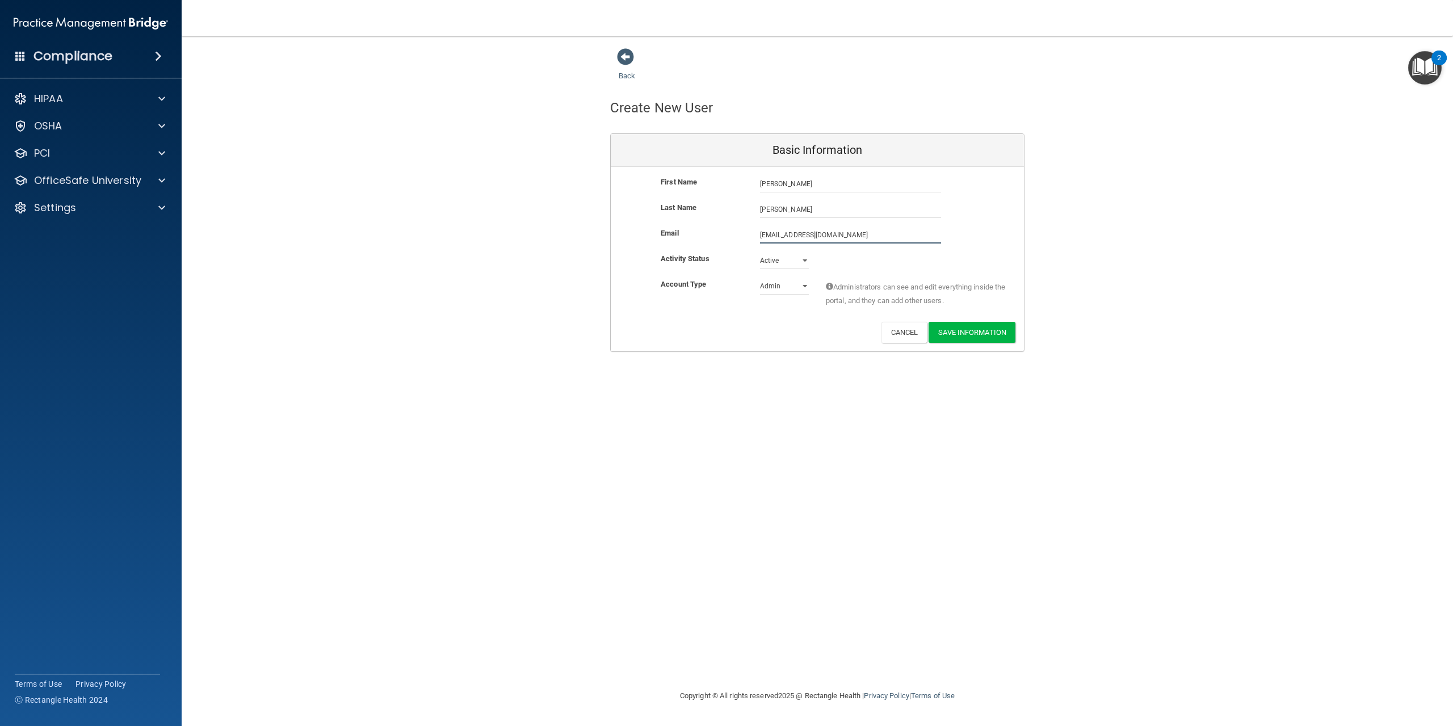
type input "lizzysbags@comcast.net"
click at [780, 287] on select "Admin Member" at bounding box center [784, 286] width 49 height 17
select select "practice_member"
click at [760, 278] on select "Admin Member" at bounding box center [784, 286] width 49 height 17
click at [991, 337] on button "Save Information" at bounding box center [972, 332] width 87 height 21
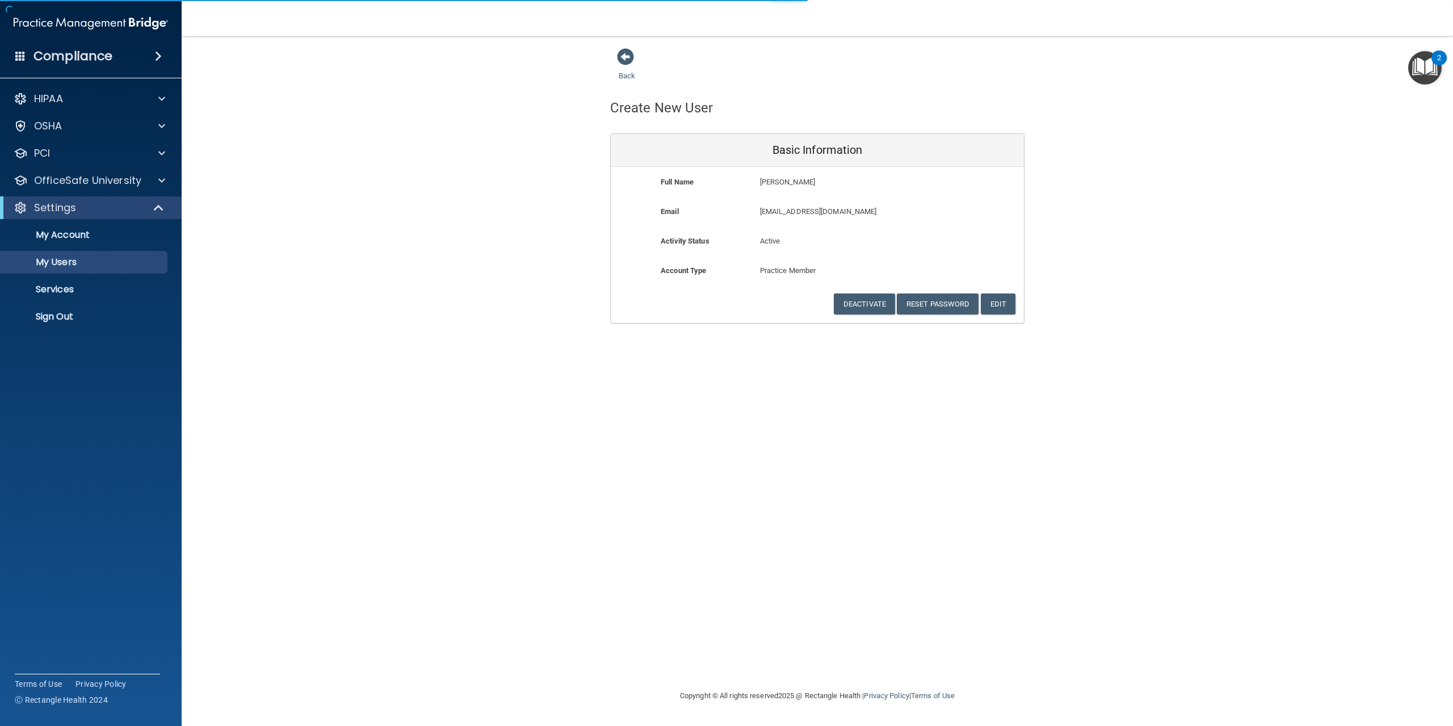
select select "20"
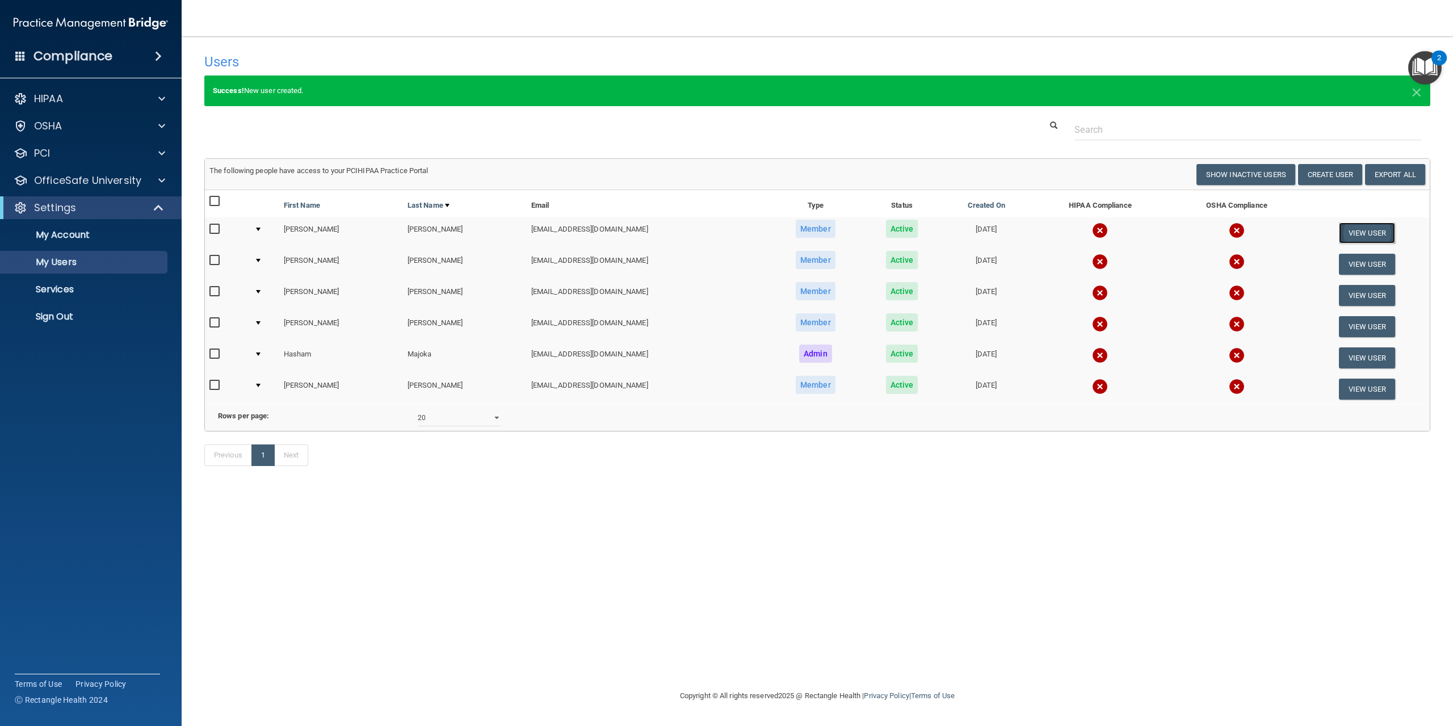
click at [1375, 236] on button "View User" at bounding box center [1367, 233] width 56 height 21
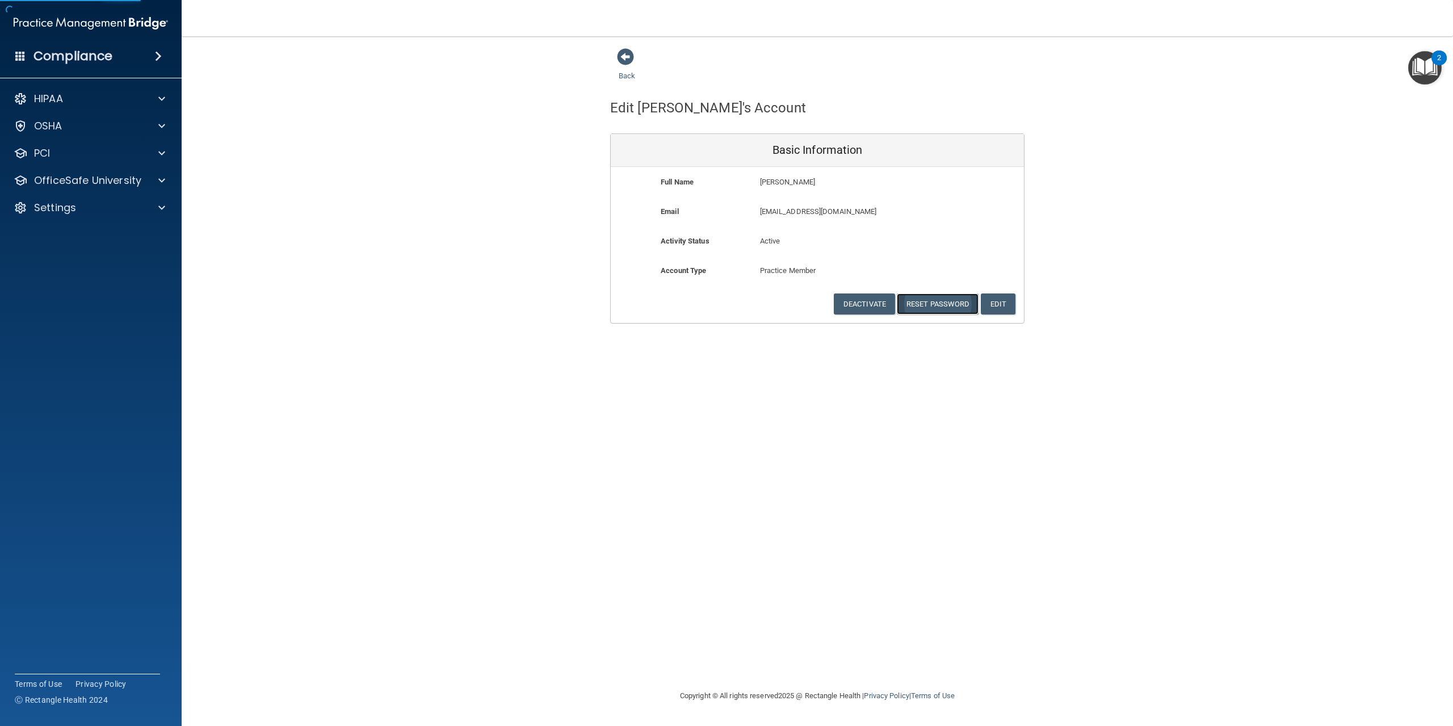
click at [947, 305] on button "Reset Password" at bounding box center [938, 303] width 82 height 21
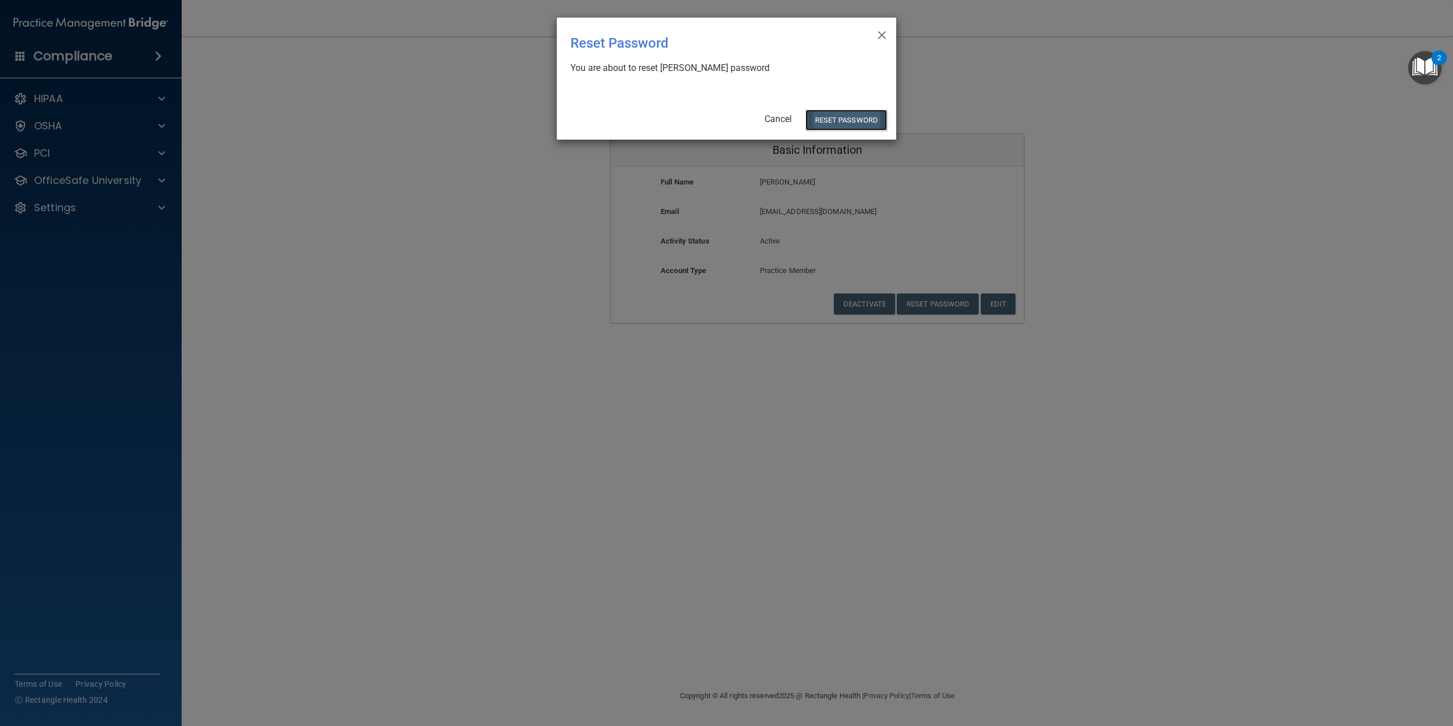
click at [863, 127] on button "Reset Password" at bounding box center [846, 120] width 82 height 21
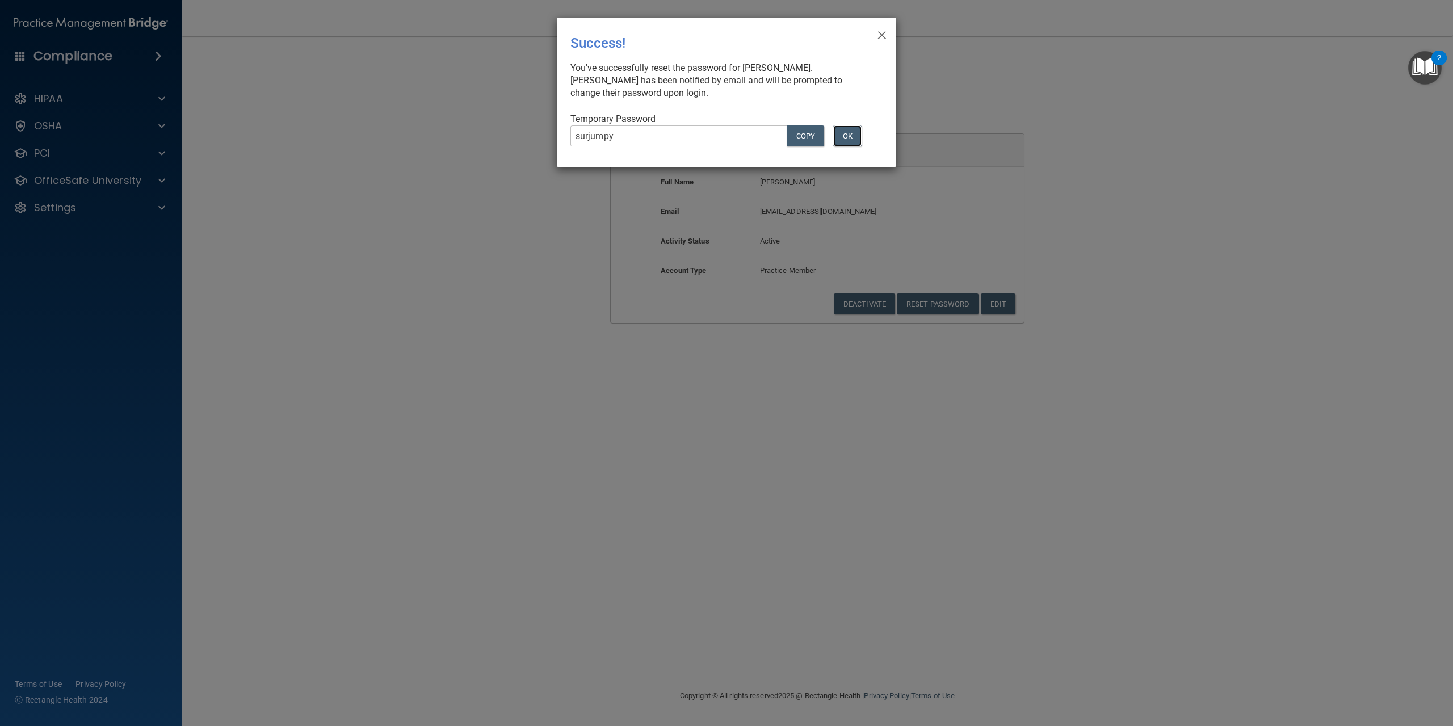
click at [854, 139] on button "OK" at bounding box center [847, 135] width 28 height 21
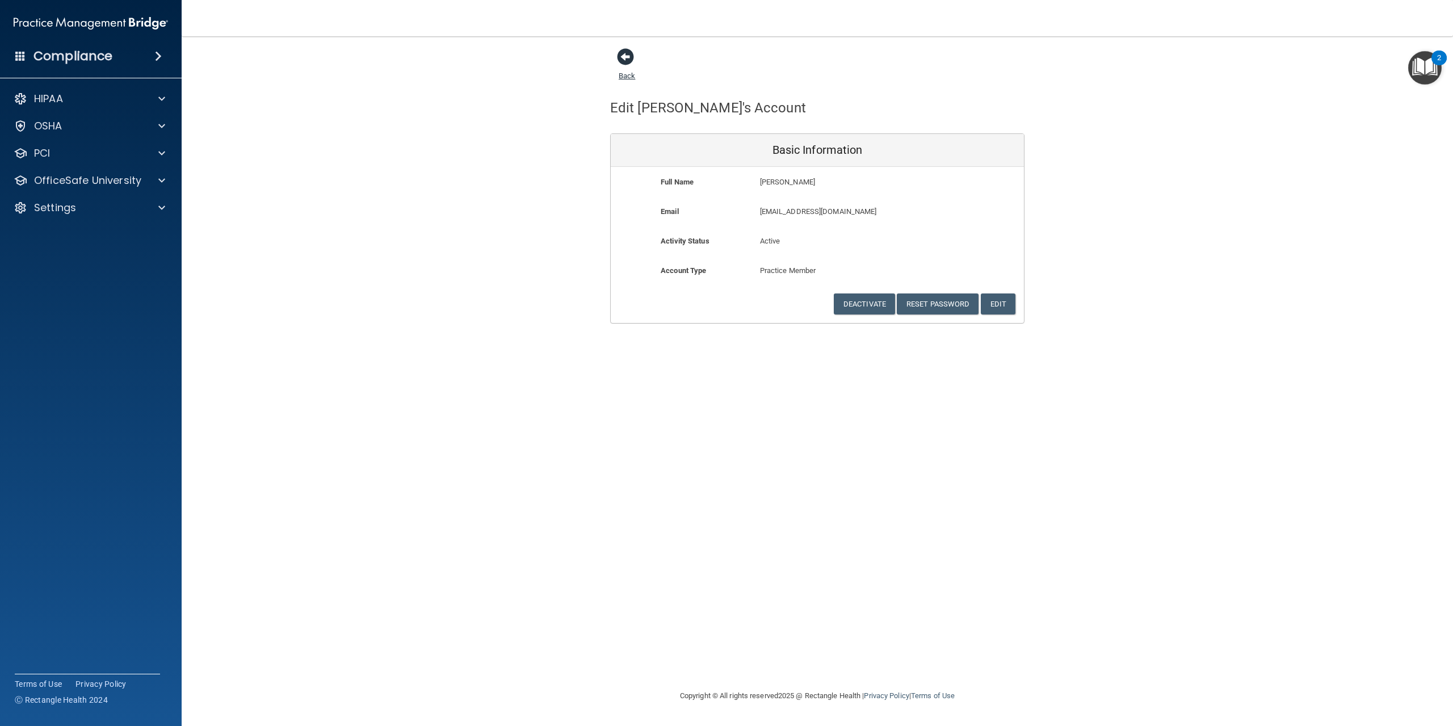
click at [631, 60] on span at bounding box center [625, 56] width 17 height 17
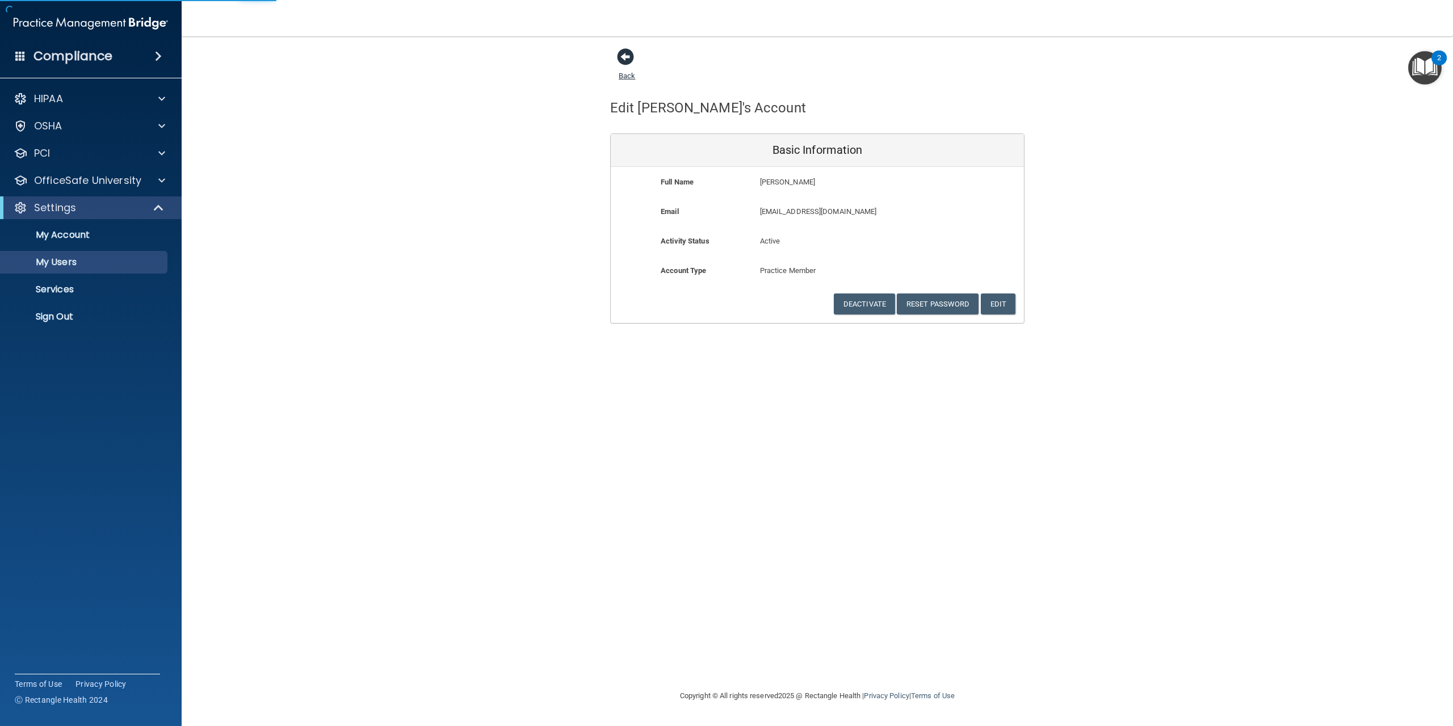
select select "20"
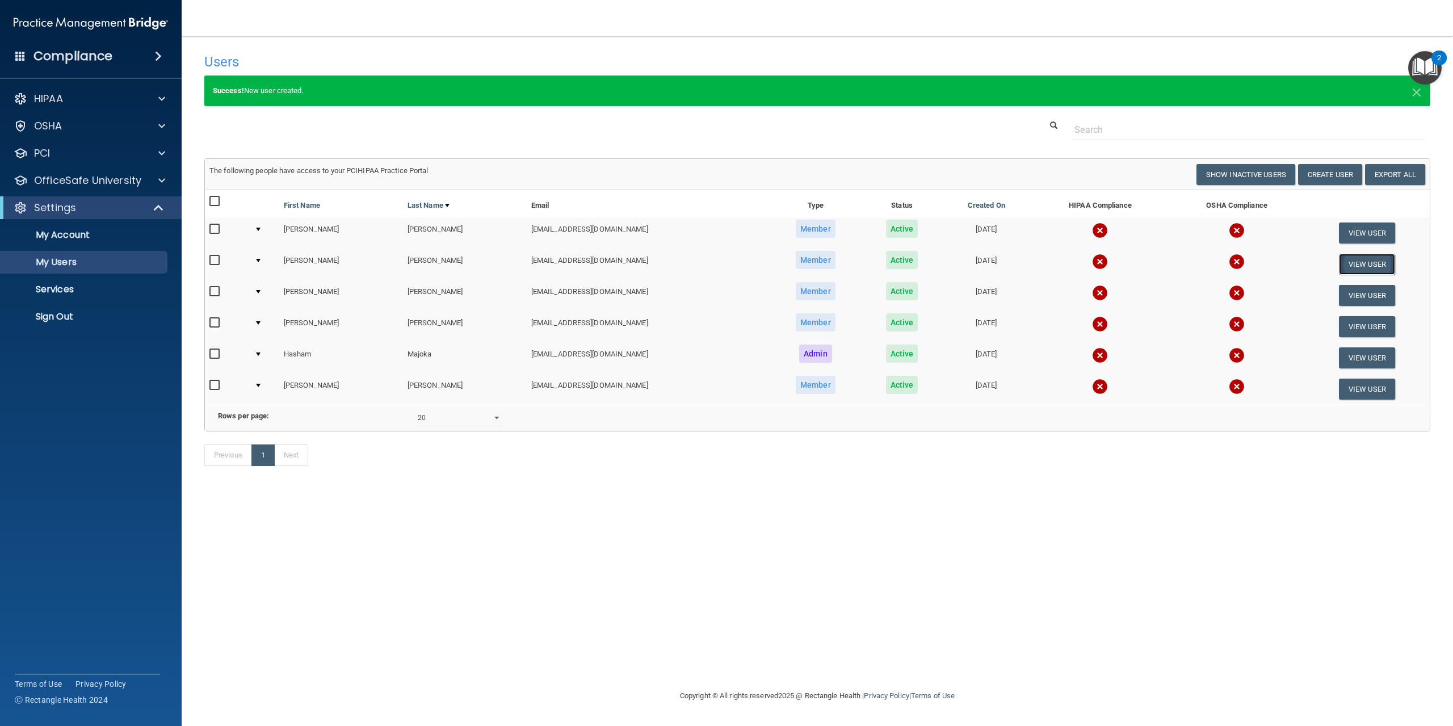
click at [1383, 265] on button "View User" at bounding box center [1367, 264] width 56 height 21
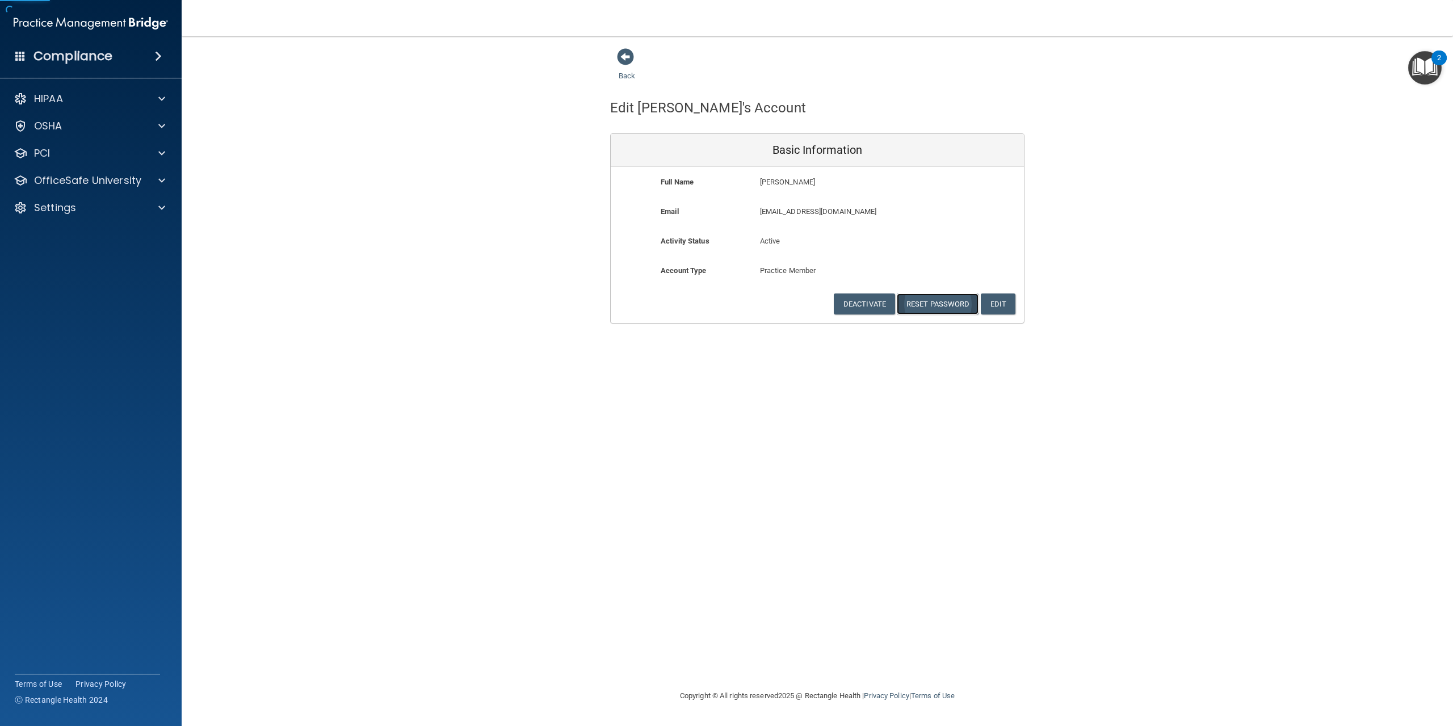
click at [954, 303] on button "Reset Password" at bounding box center [938, 303] width 82 height 21
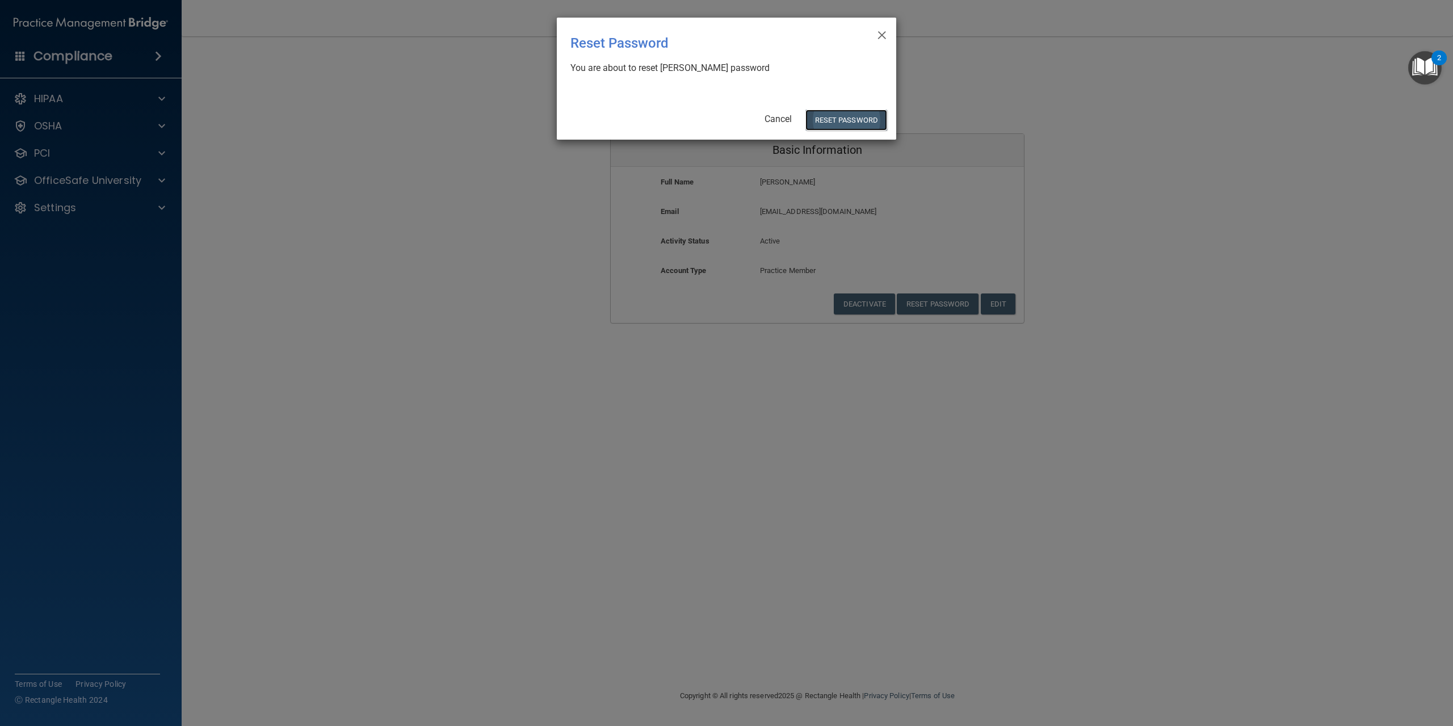
click at [834, 119] on button "Reset Password" at bounding box center [846, 120] width 82 height 21
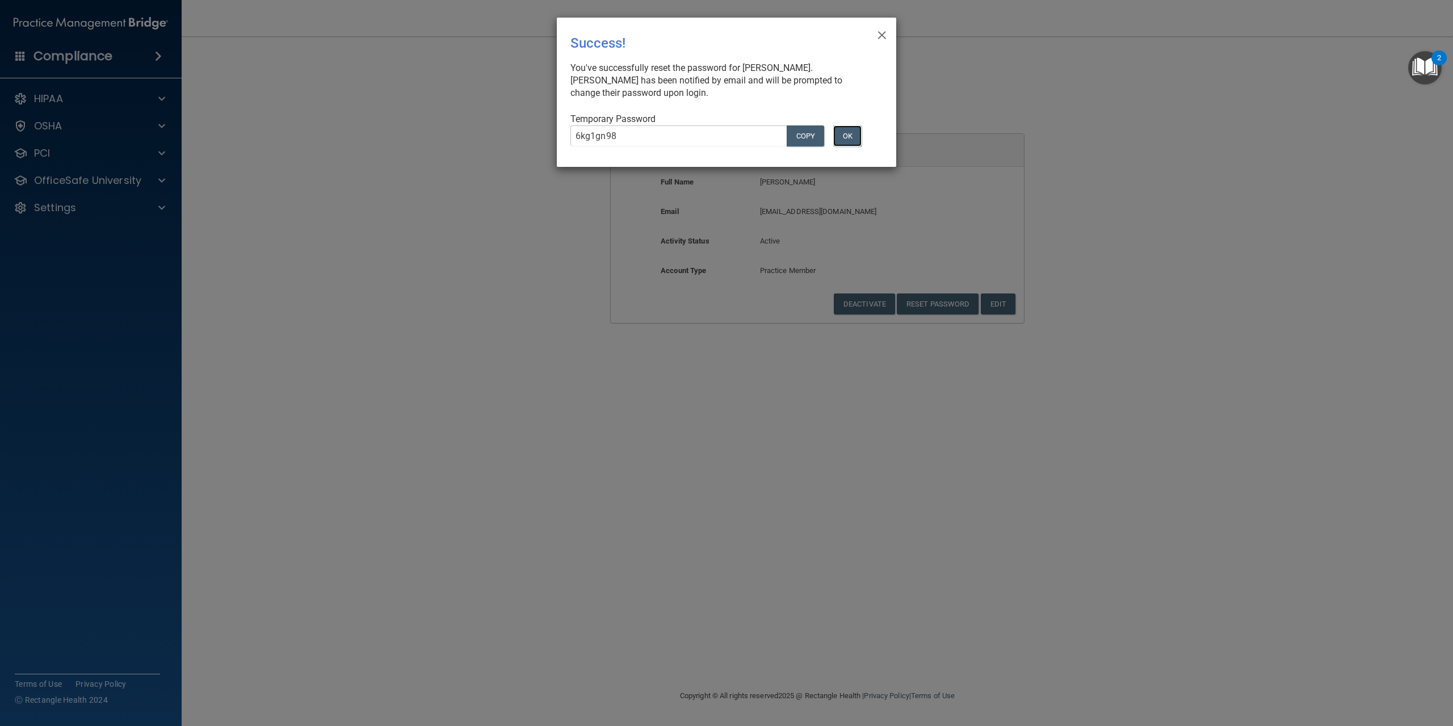
click at [849, 141] on button "OK" at bounding box center [847, 135] width 28 height 21
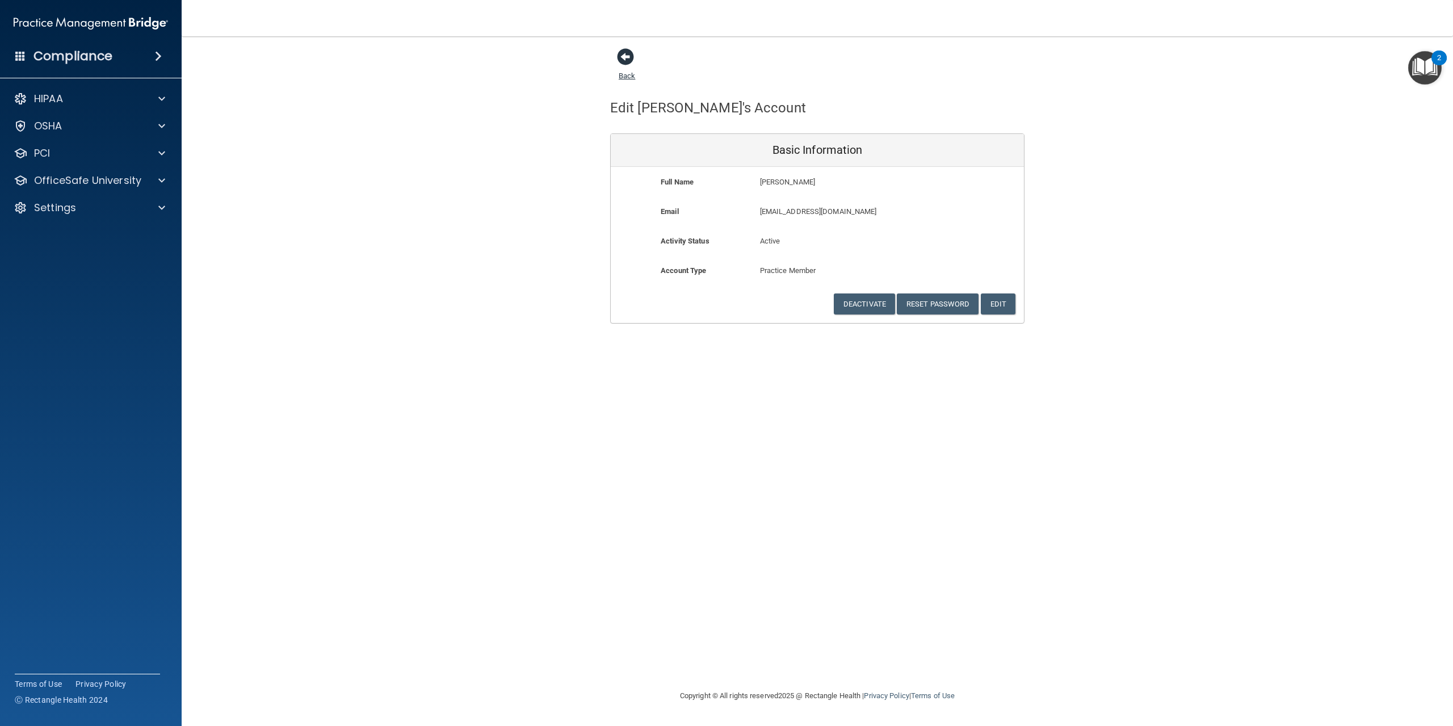
click at [622, 53] on span at bounding box center [625, 56] width 17 height 17
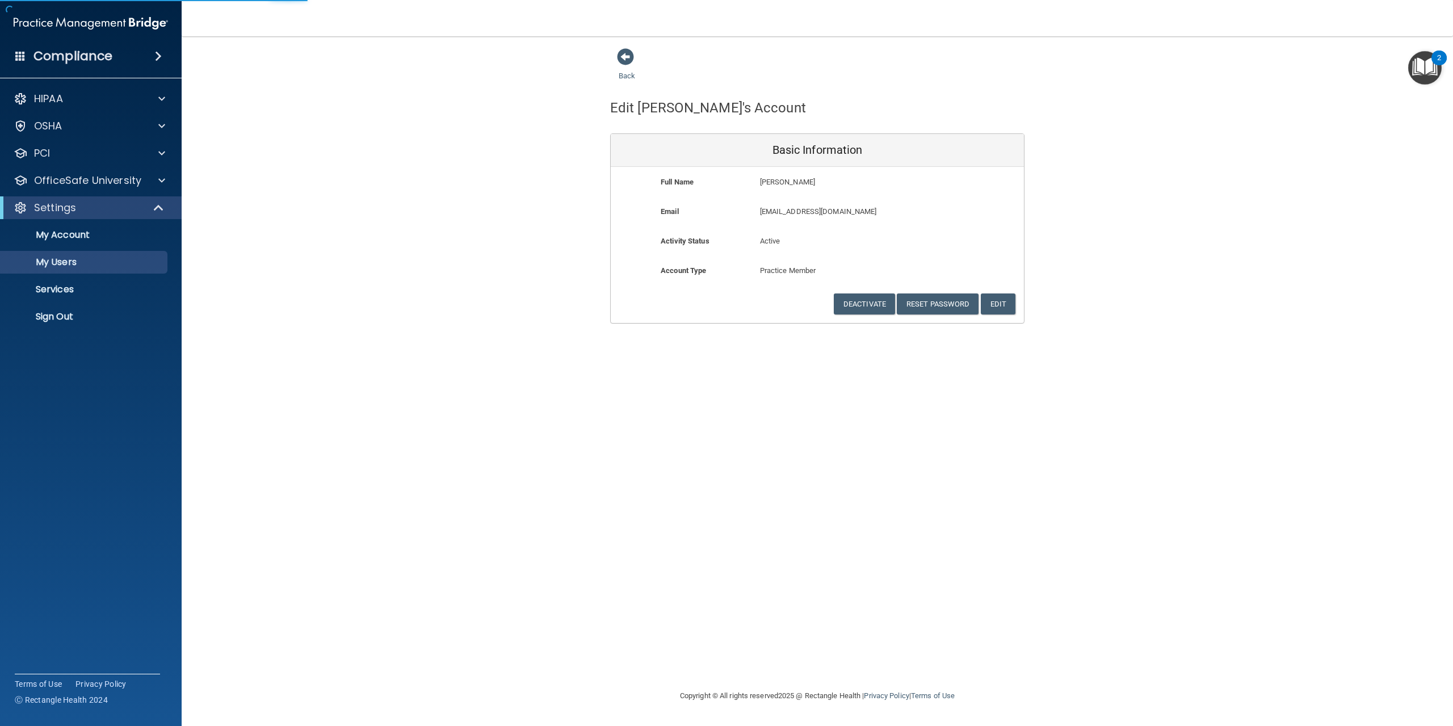
select select "20"
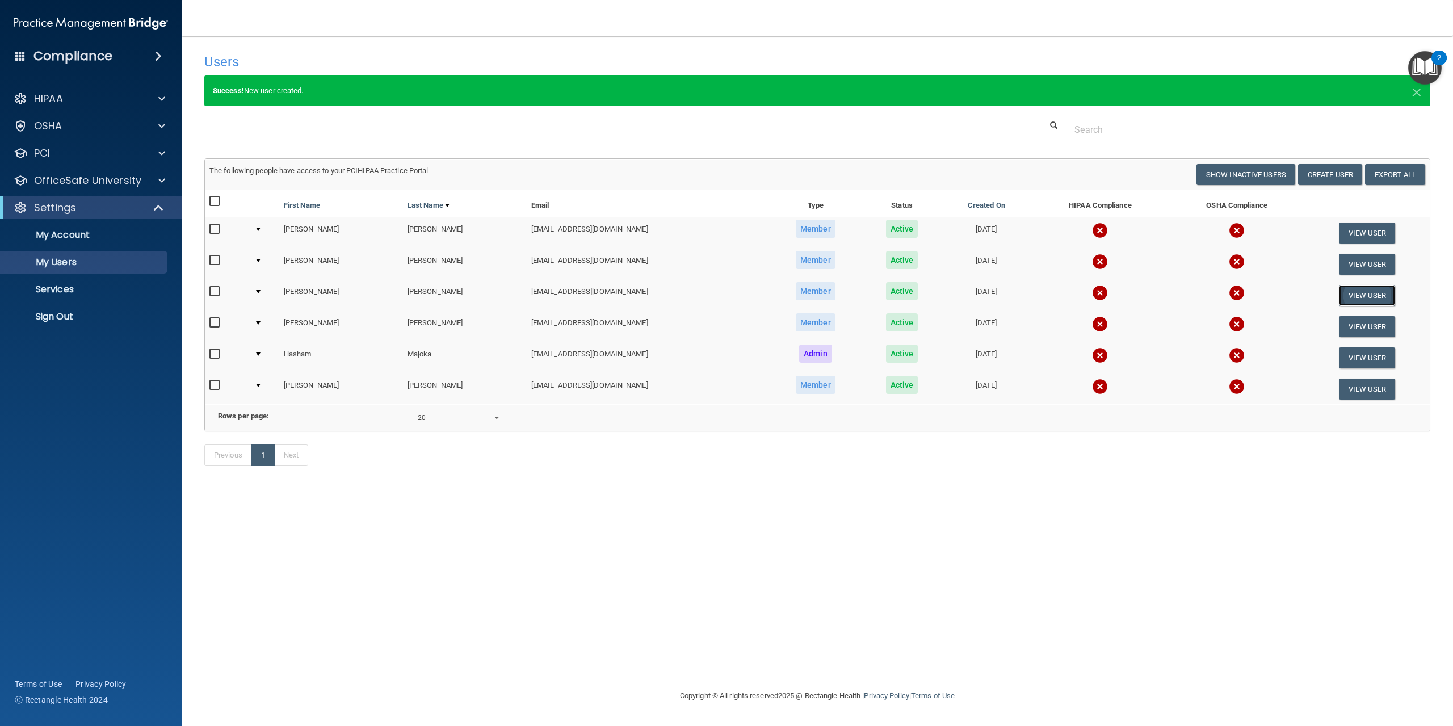
click at [1377, 302] on button "View User" at bounding box center [1367, 295] width 56 height 21
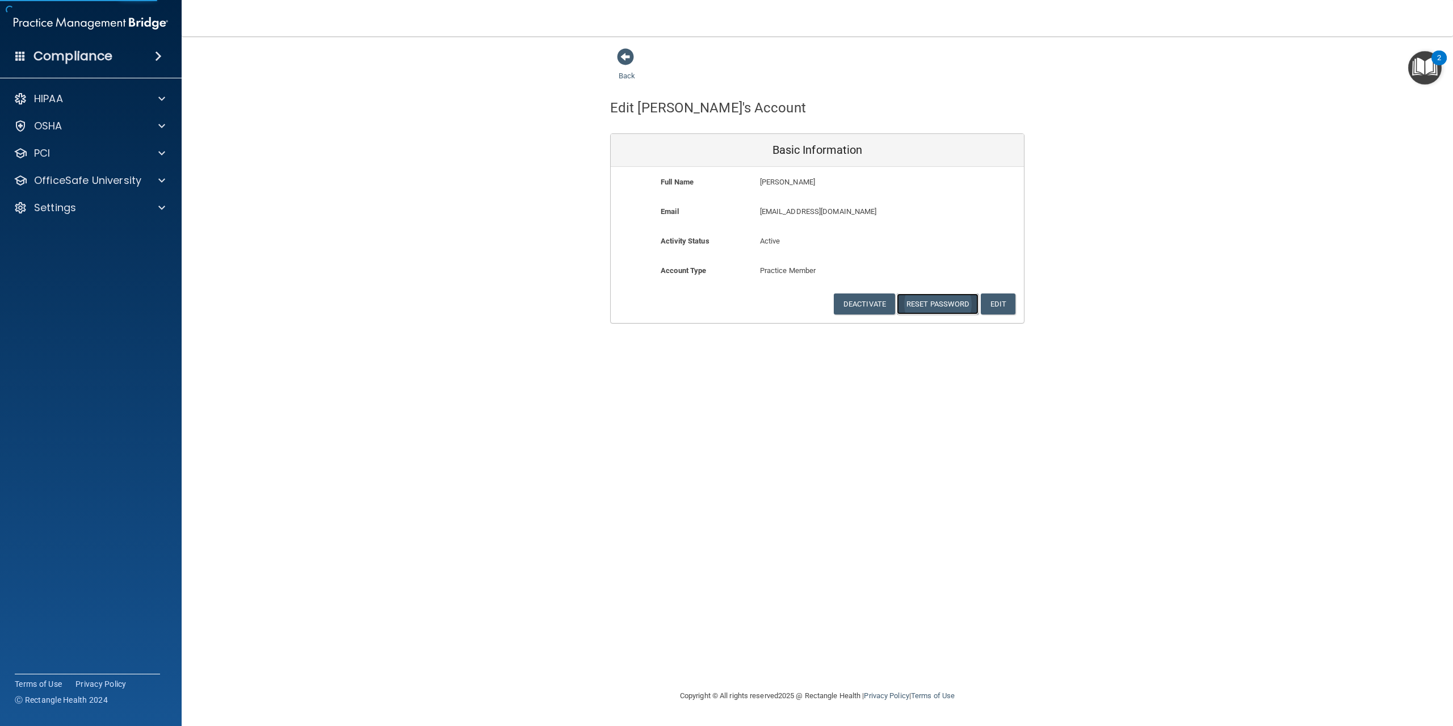
click at [942, 305] on button "Reset Password" at bounding box center [938, 303] width 82 height 21
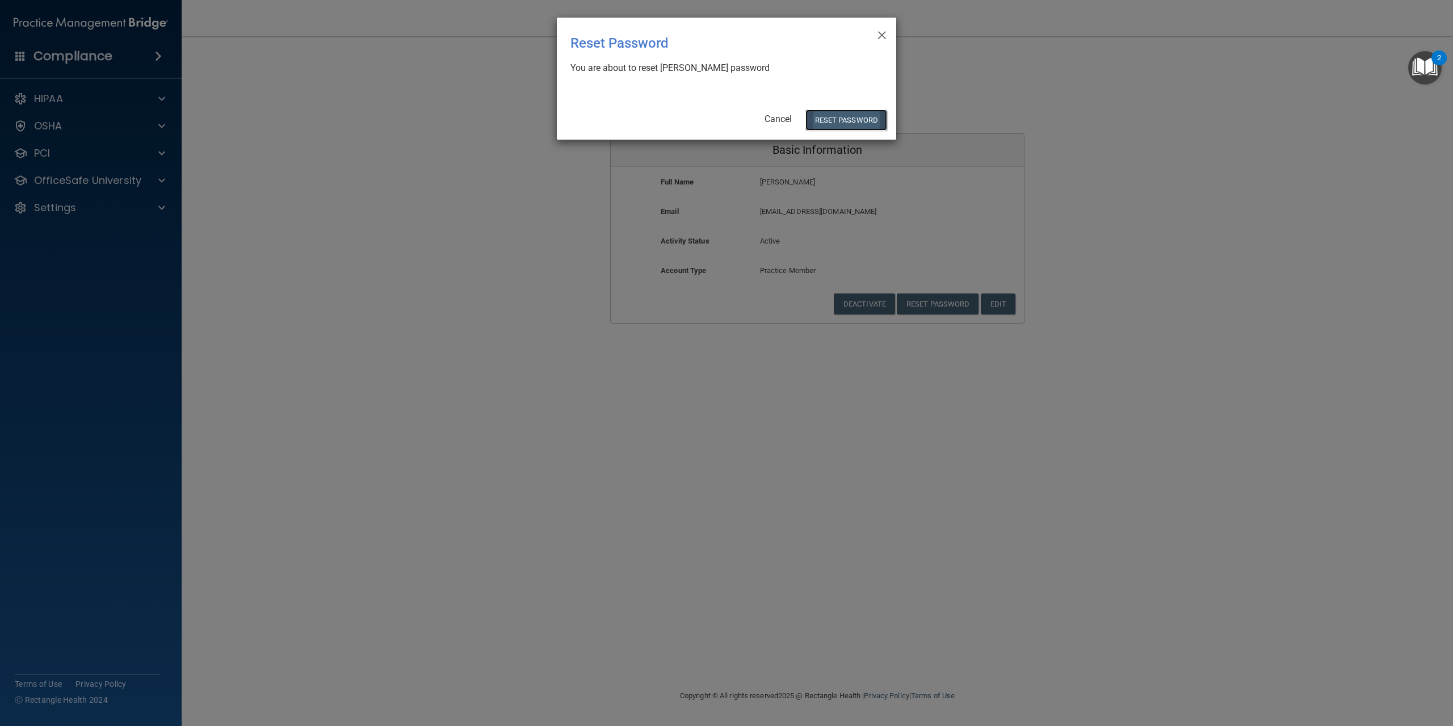
click at [842, 114] on button "Reset Password" at bounding box center [846, 120] width 82 height 21
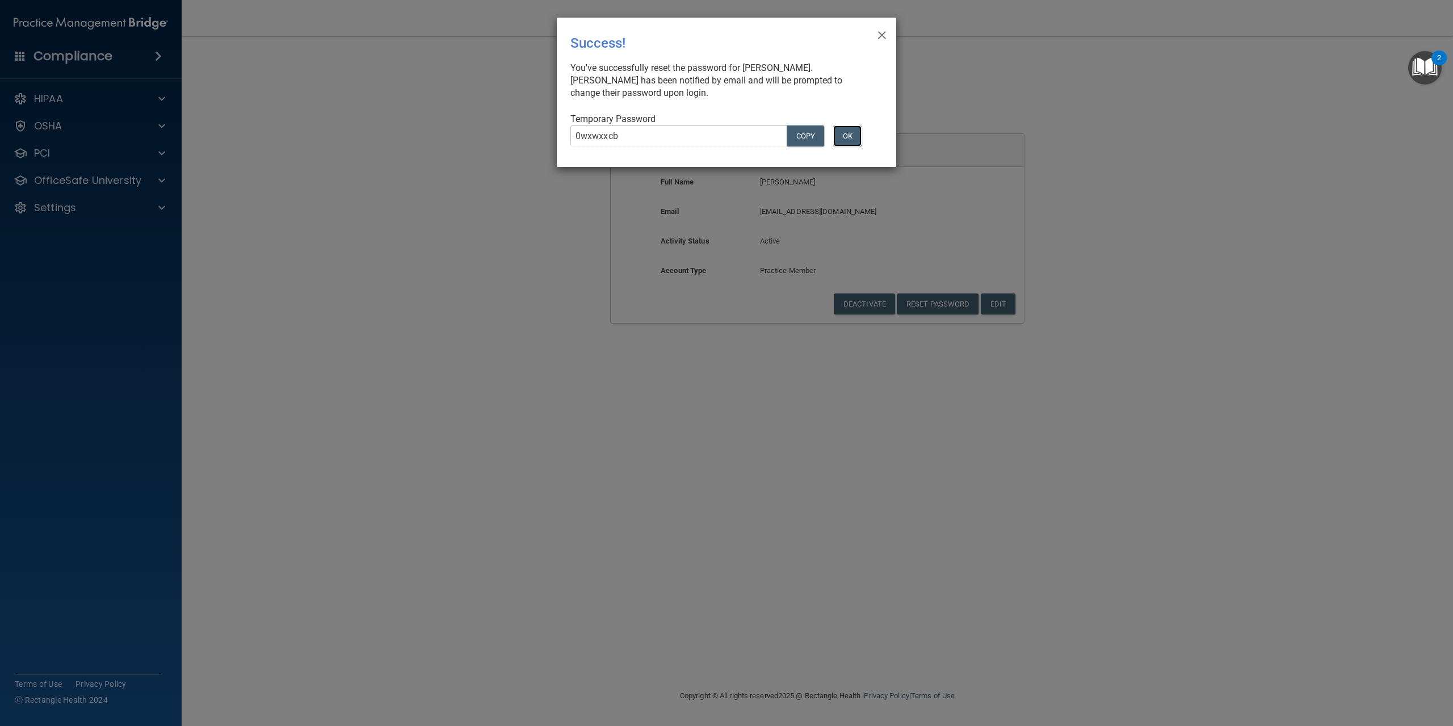
click at [844, 140] on button "OK" at bounding box center [847, 135] width 28 height 21
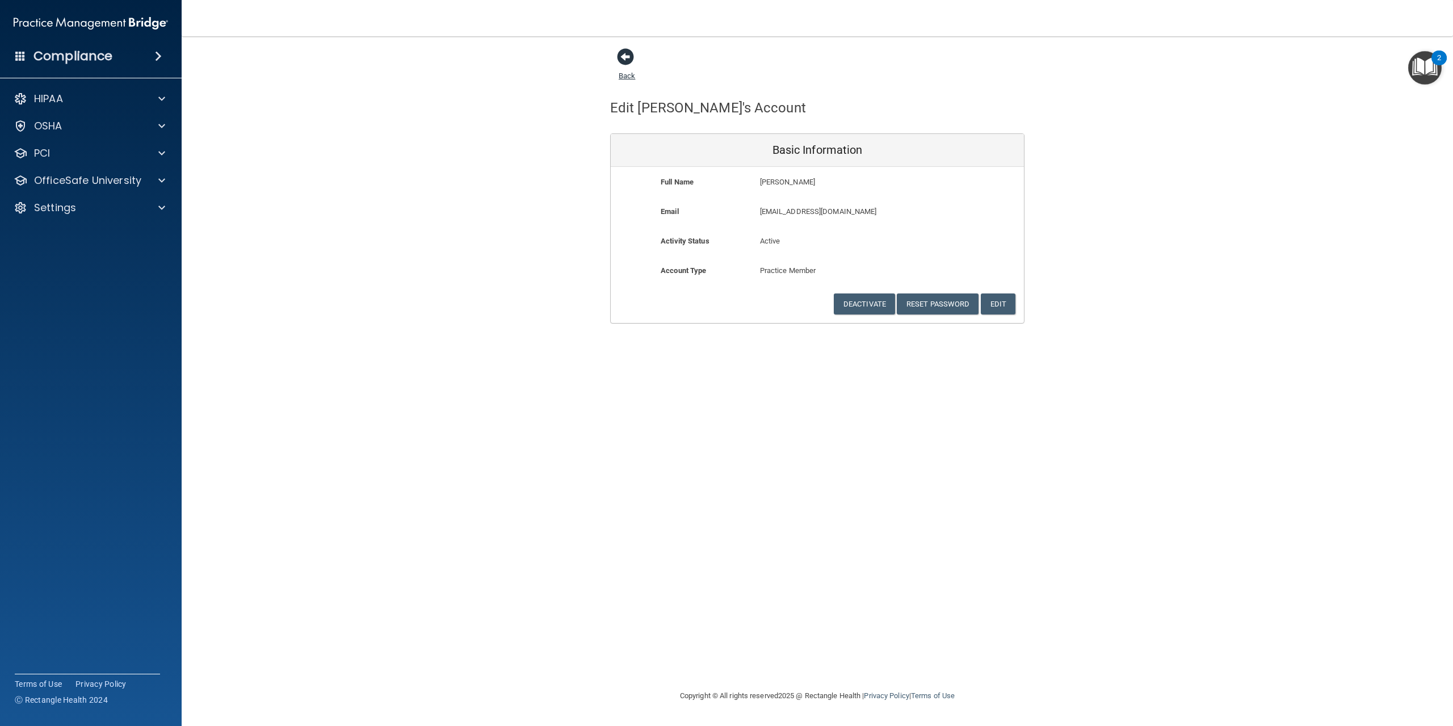
click at [626, 57] on span at bounding box center [625, 56] width 17 height 17
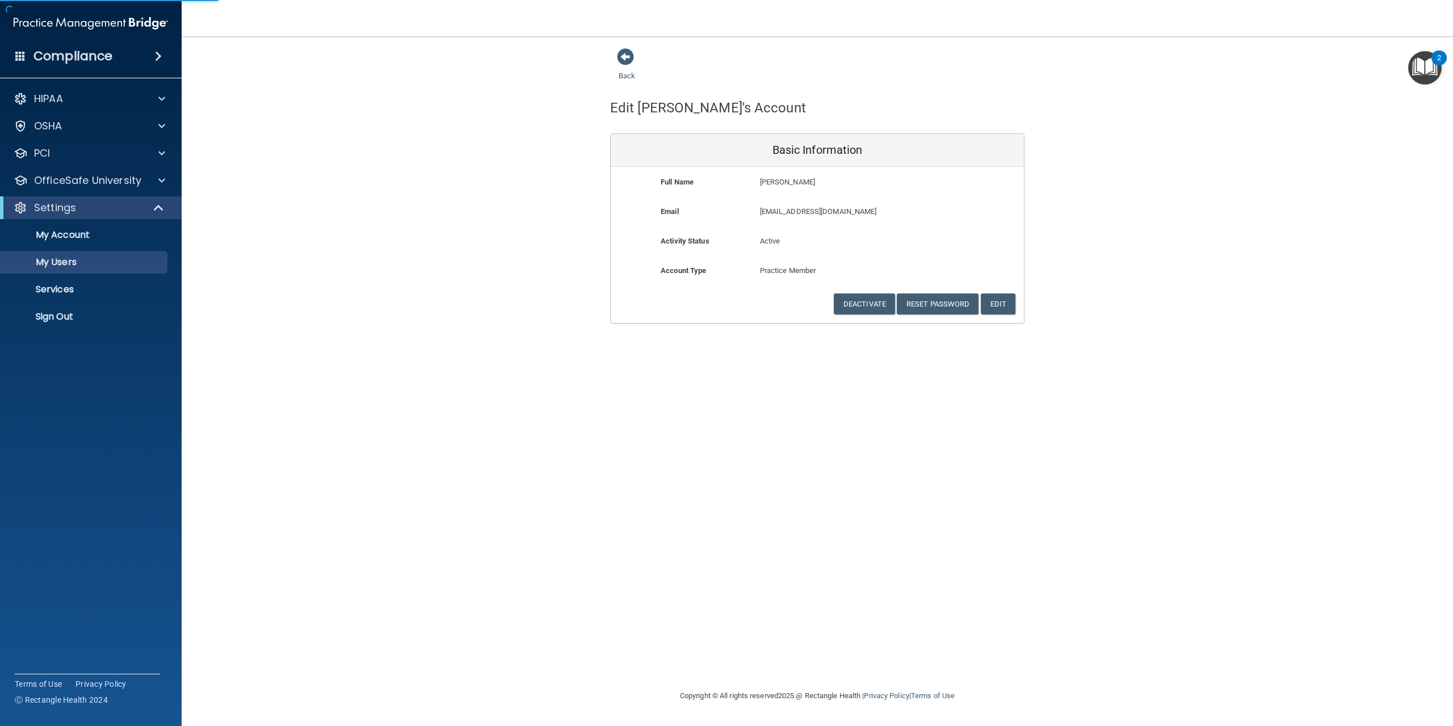
select select "20"
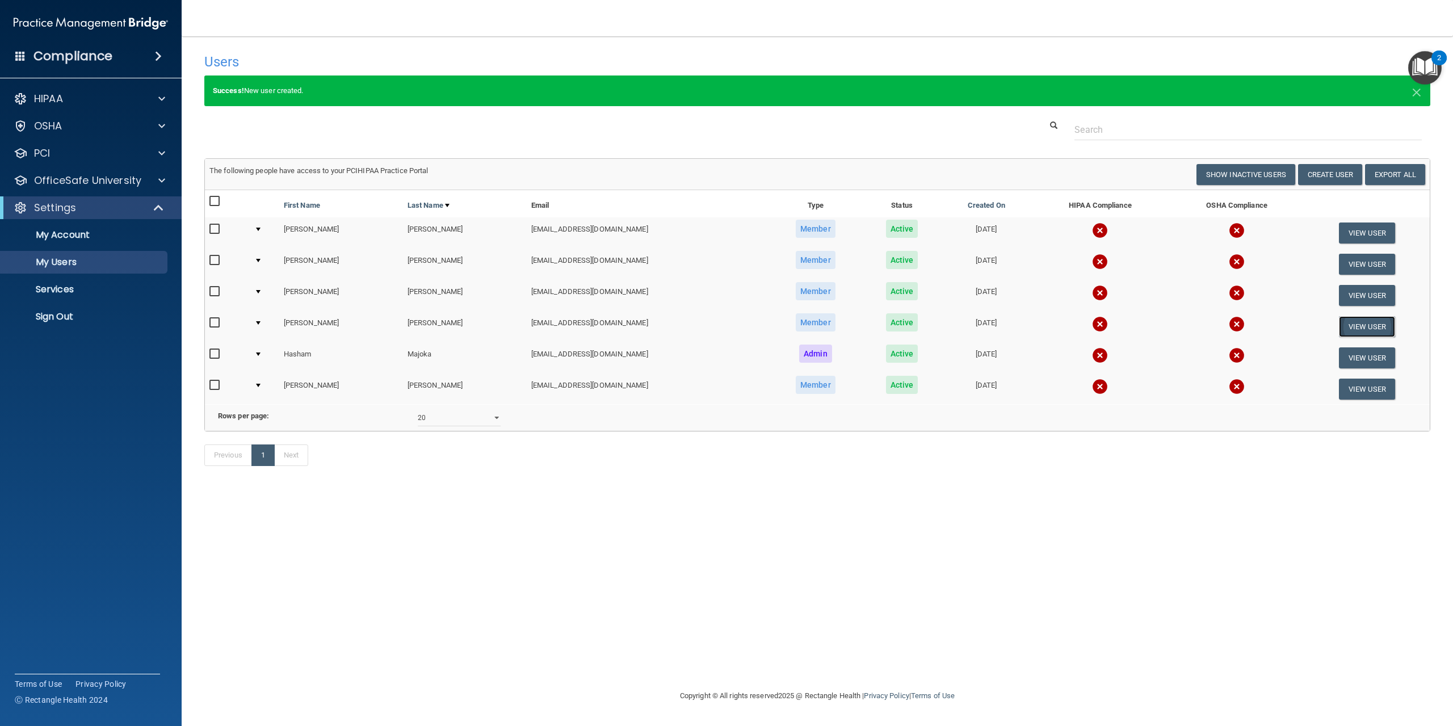
click at [1362, 328] on button "View User" at bounding box center [1367, 326] width 56 height 21
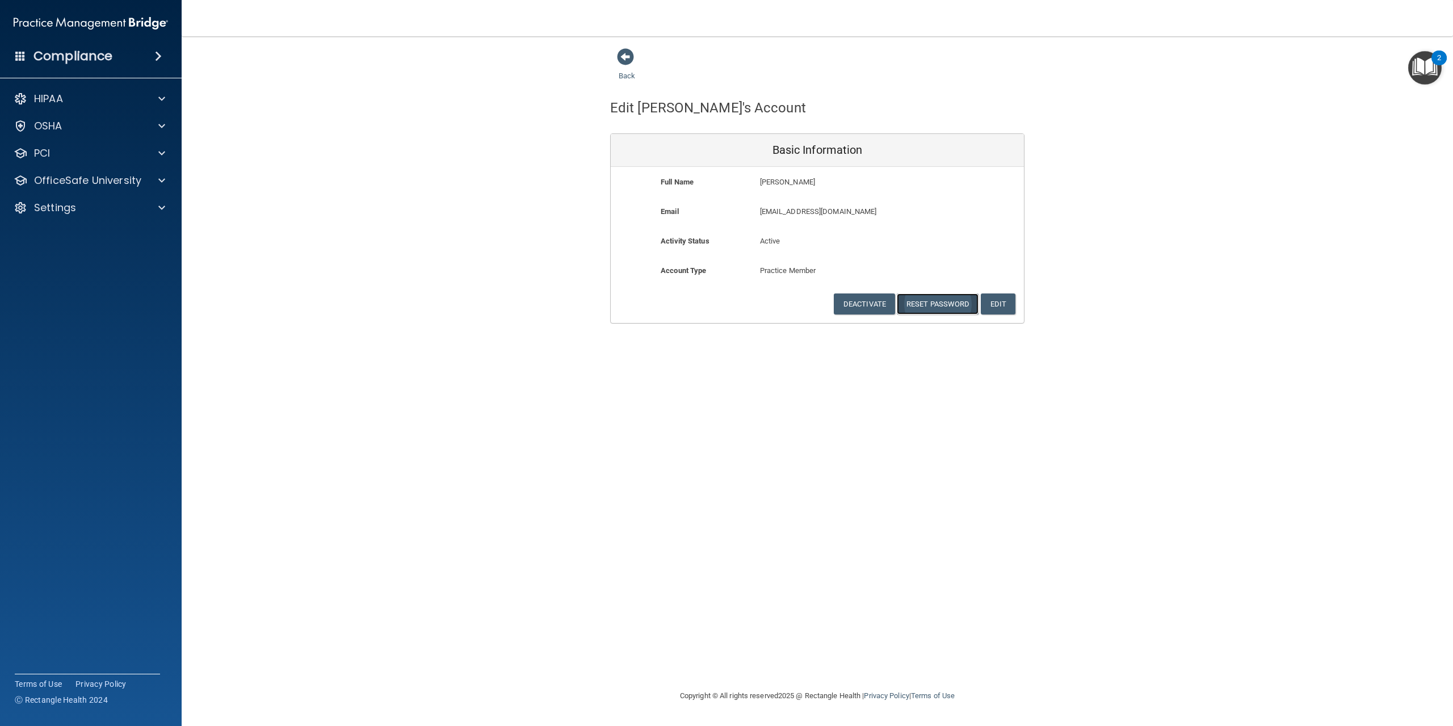
click at [955, 309] on button "Reset Password" at bounding box center [938, 303] width 82 height 21
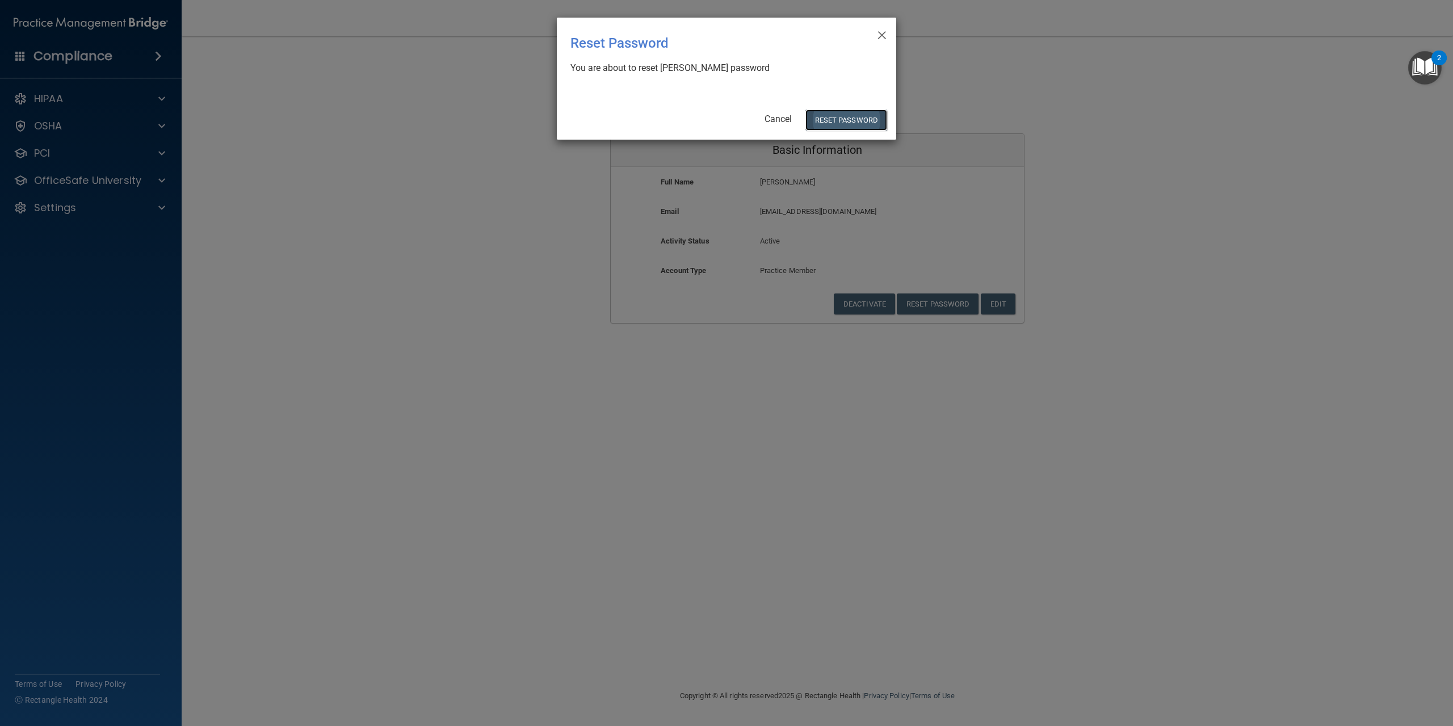
click at [855, 121] on button "Reset Password" at bounding box center [846, 120] width 82 height 21
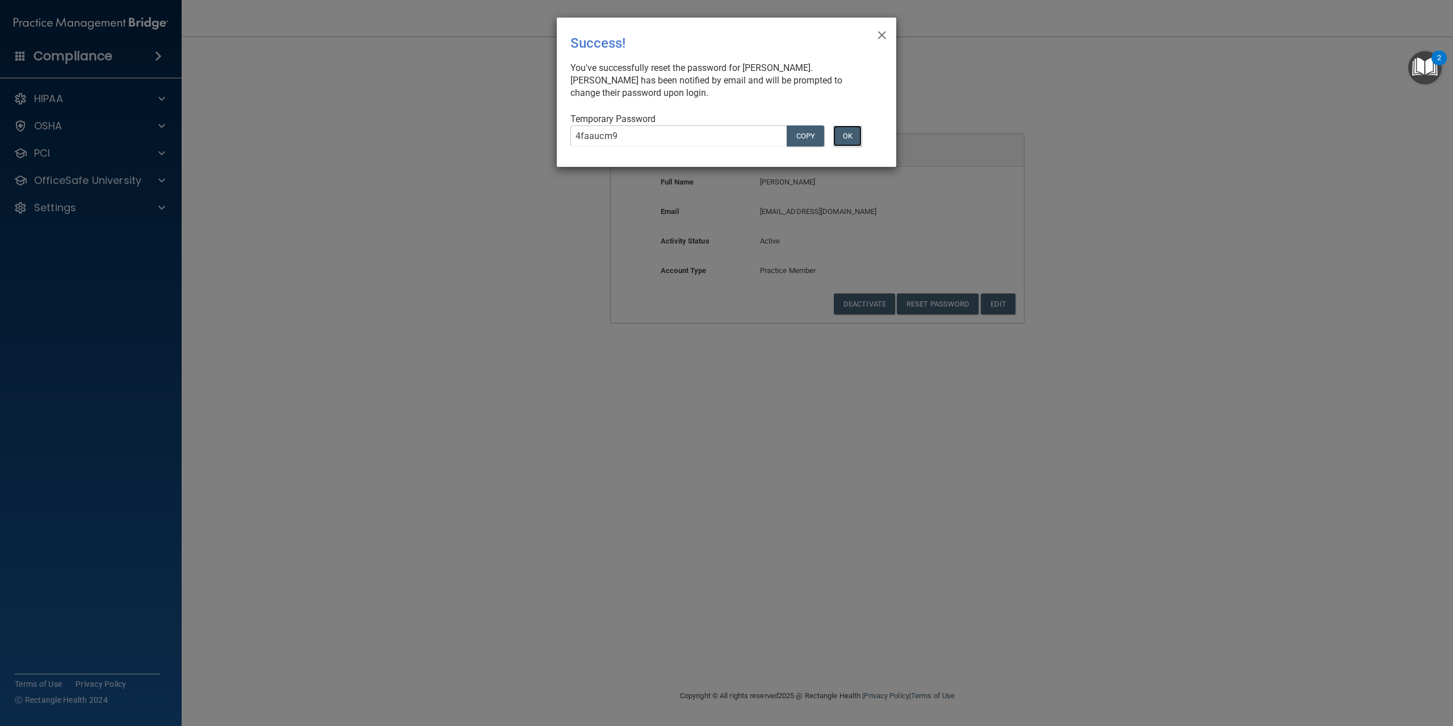
click at [854, 132] on button "OK" at bounding box center [847, 135] width 28 height 21
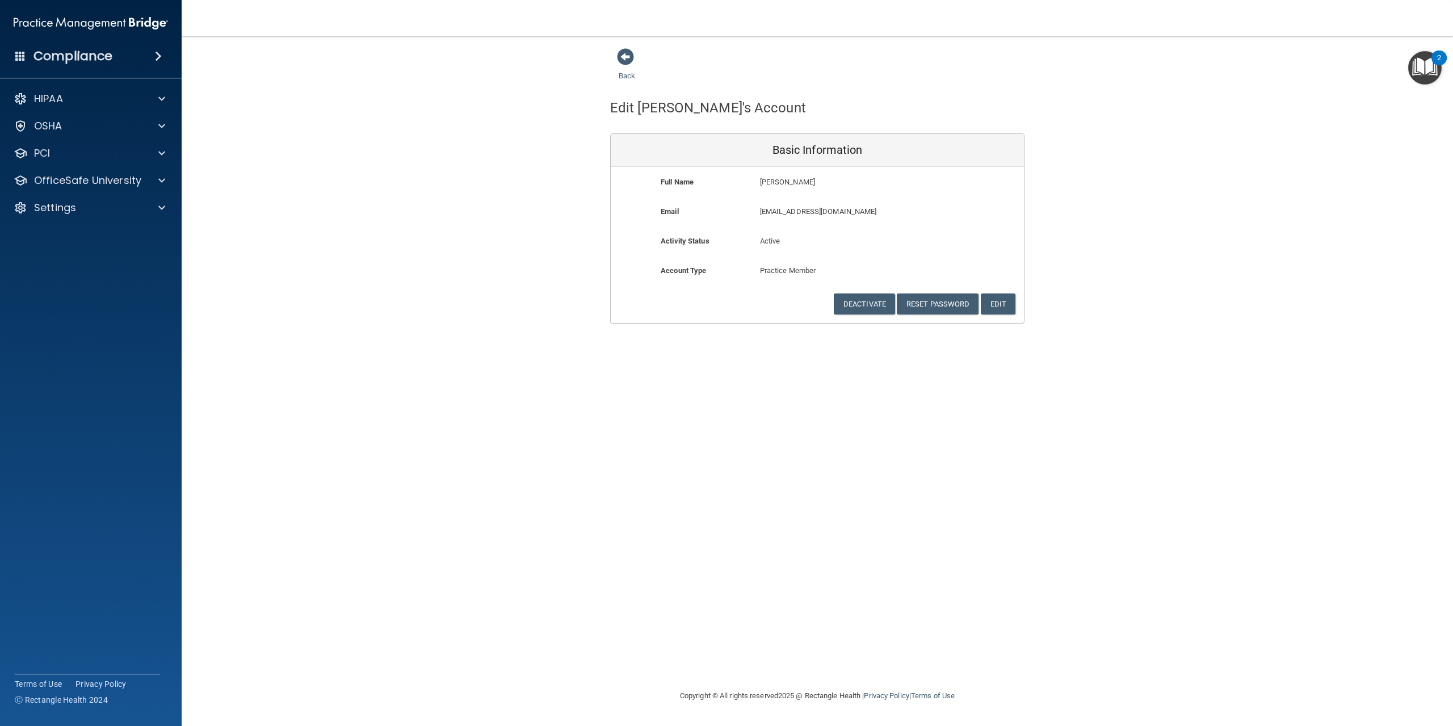
click at [612, 58] on div "Back" at bounding box center [644, 65] width 69 height 35
click at [624, 64] on span at bounding box center [625, 56] width 17 height 17
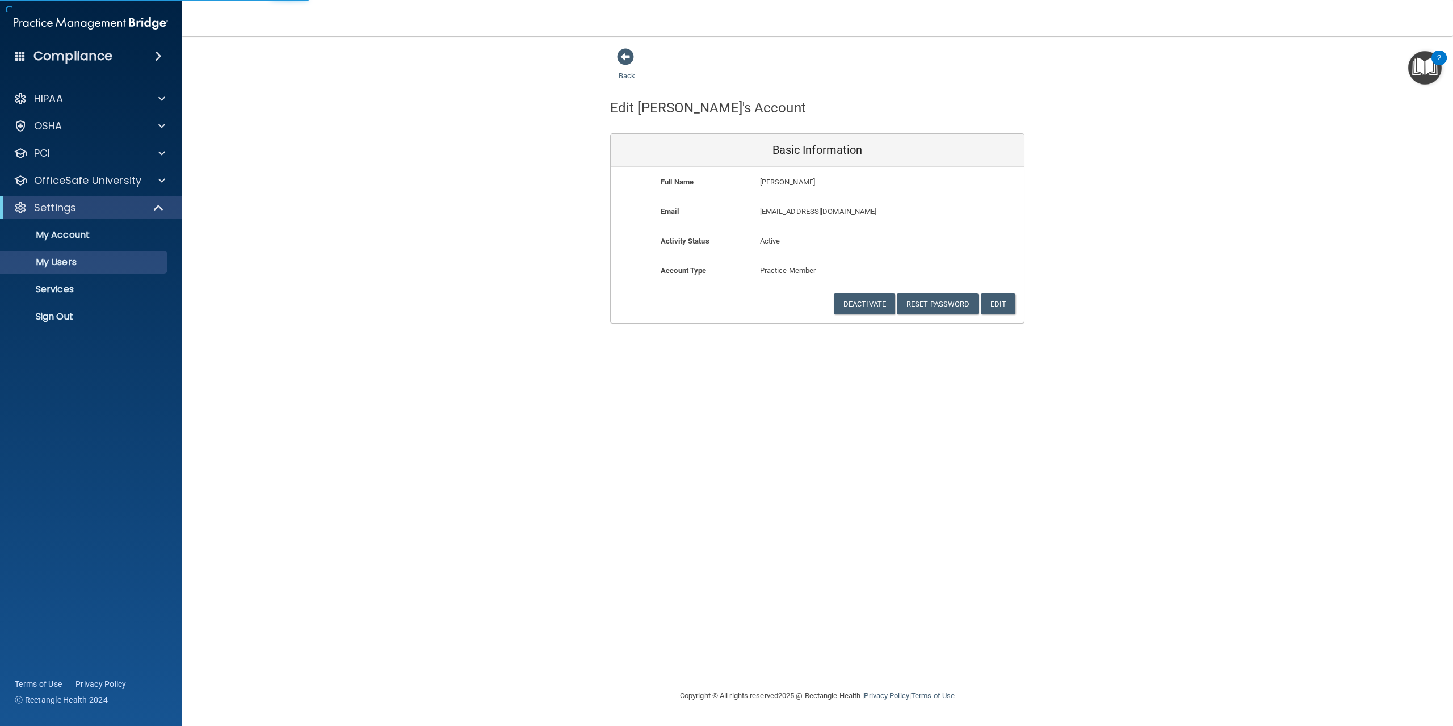
select select "20"
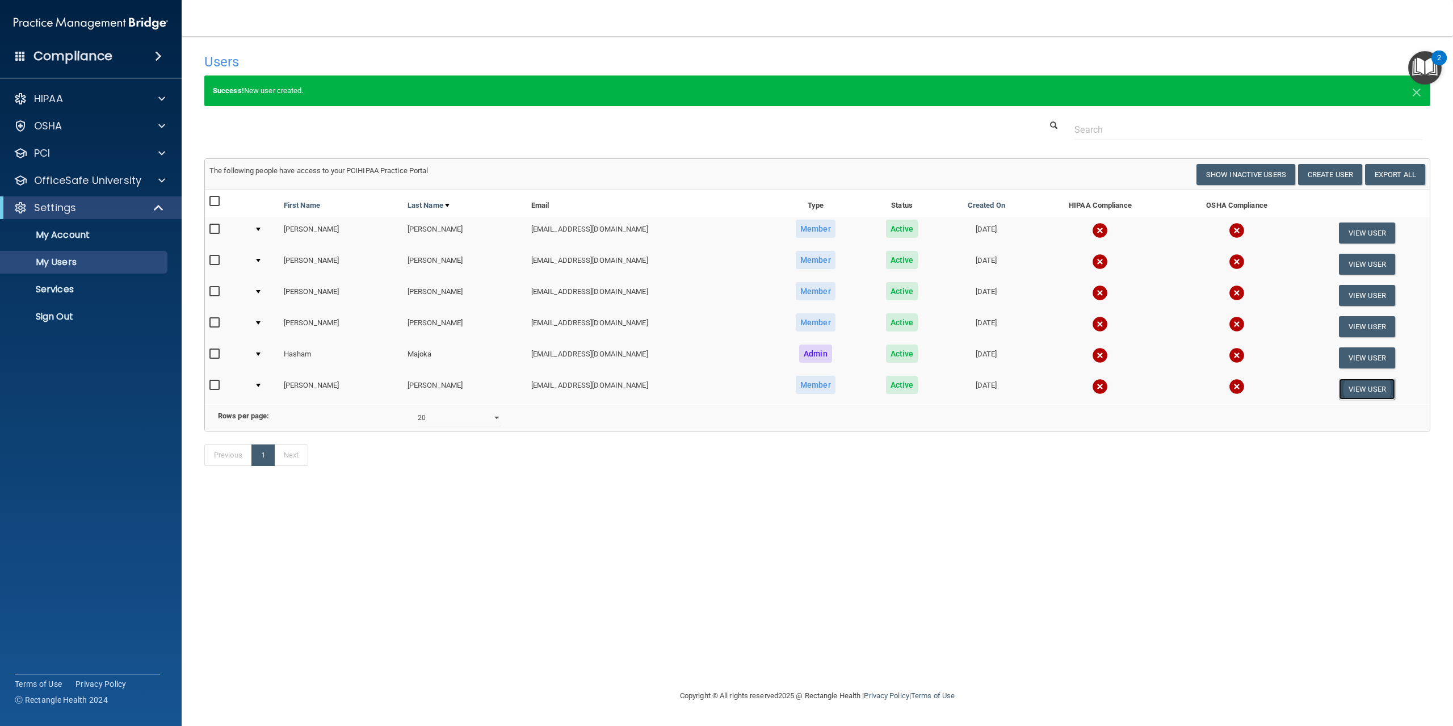
click at [1365, 393] on button "View User" at bounding box center [1367, 389] width 56 height 21
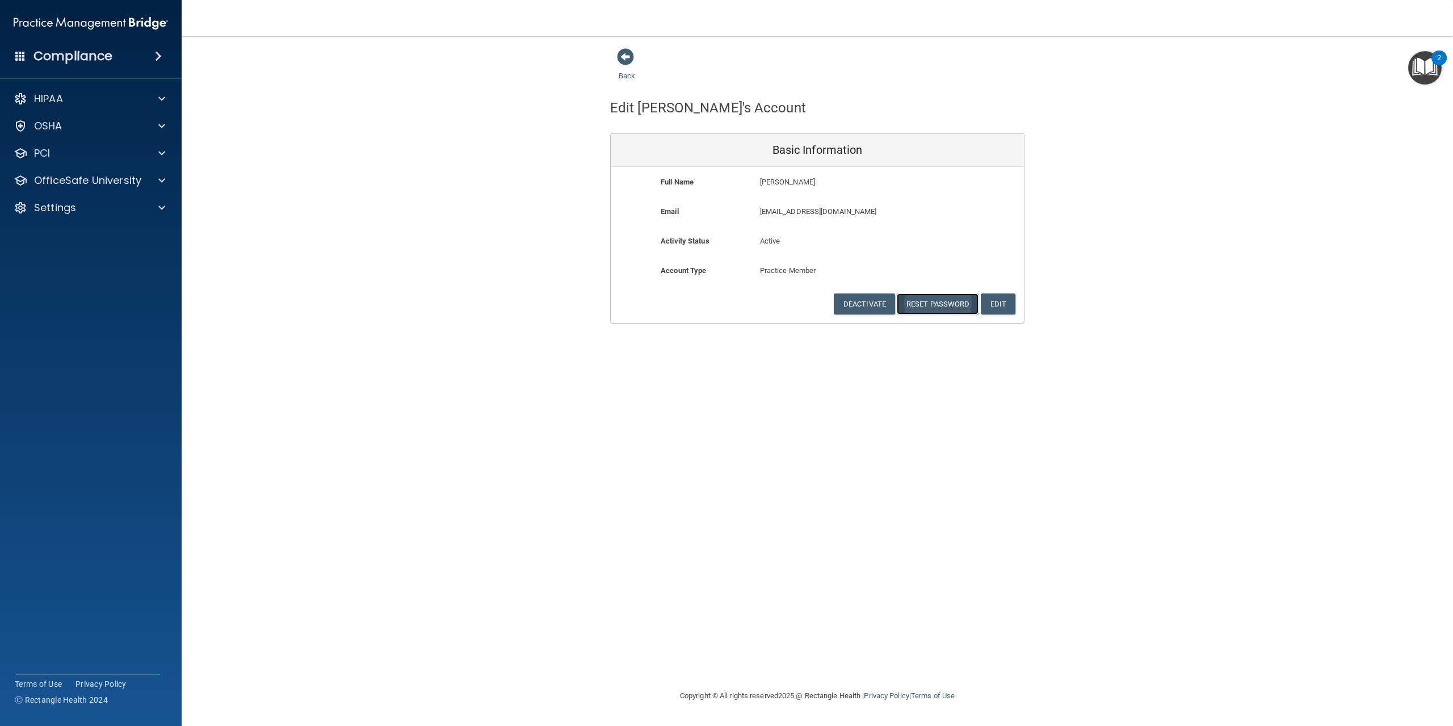
click at [926, 298] on button "Reset Password" at bounding box center [938, 303] width 82 height 21
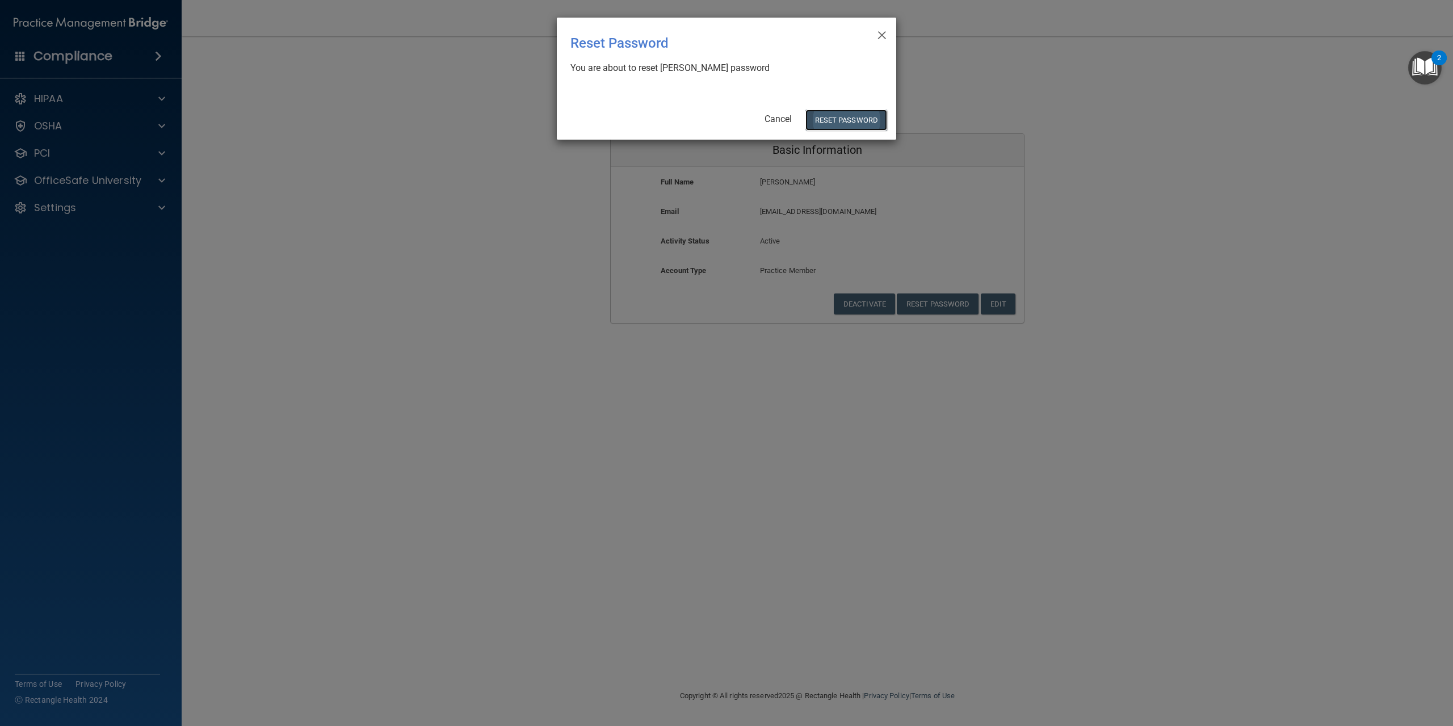
click at [844, 121] on button "Reset Password" at bounding box center [846, 120] width 82 height 21
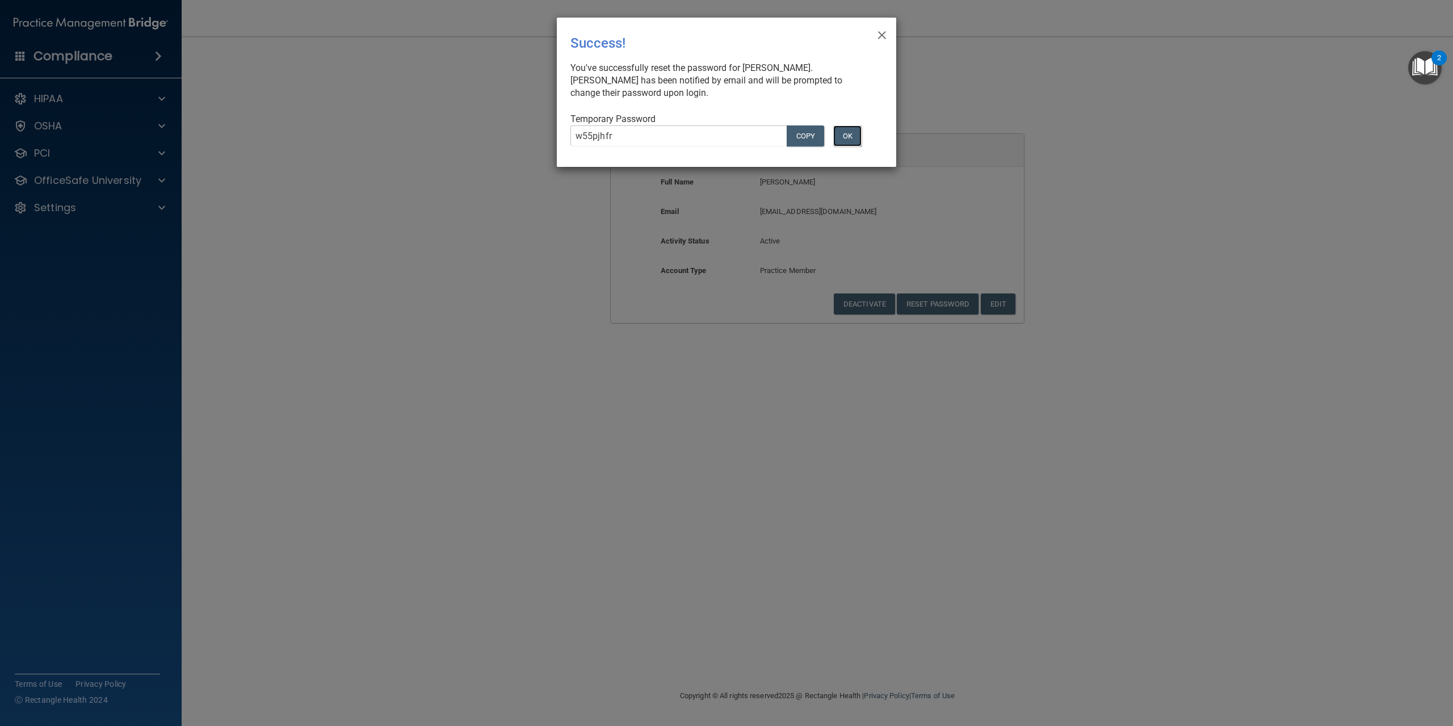
click at [847, 137] on button "OK" at bounding box center [847, 135] width 28 height 21
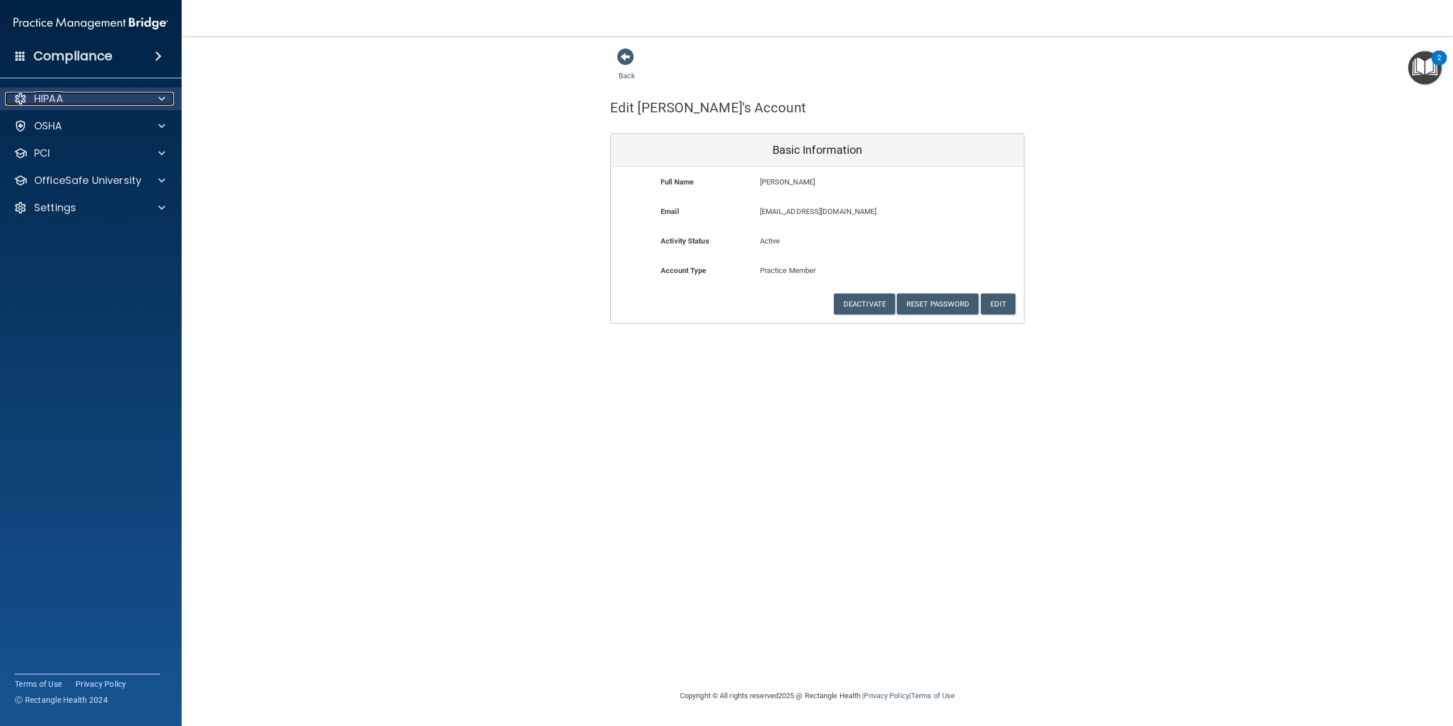
click at [105, 102] on div "HIPAA" at bounding box center [75, 99] width 141 height 14
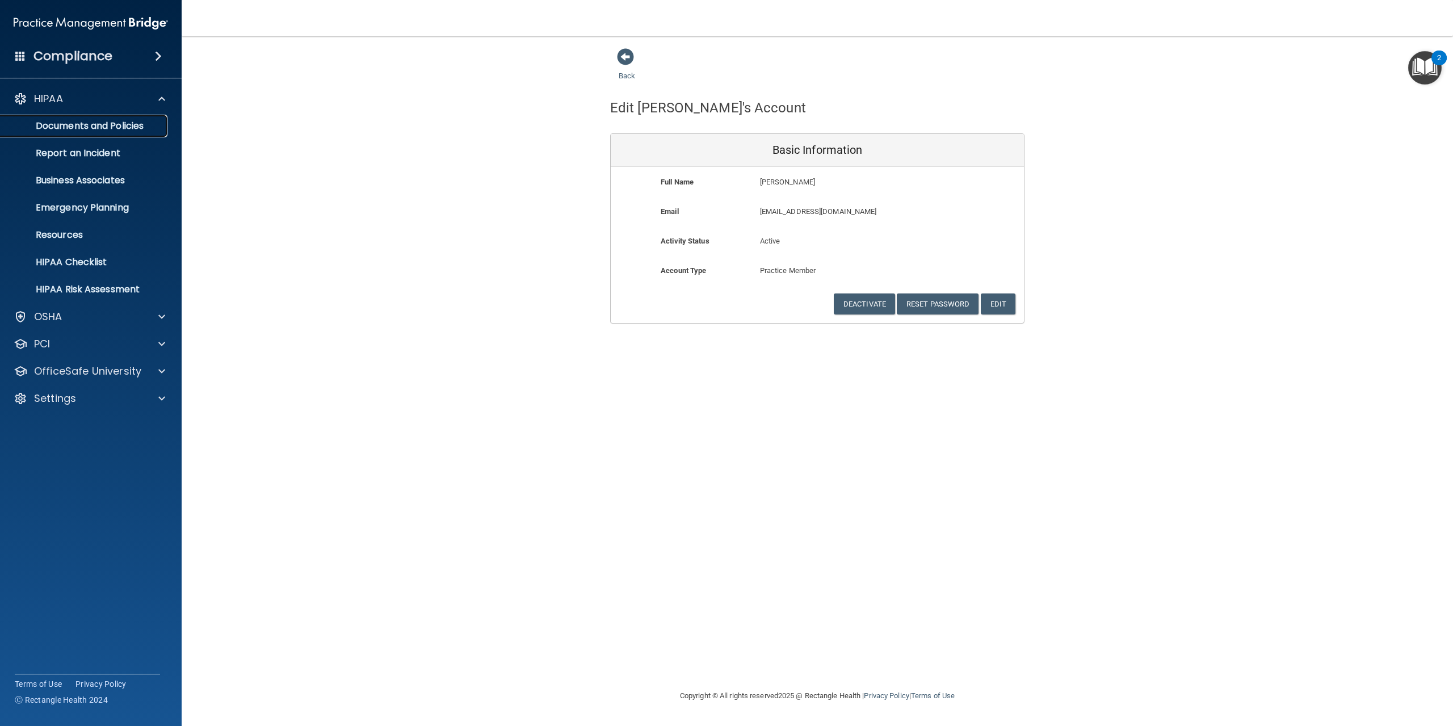
click at [121, 129] on p "Documents and Policies" at bounding box center [84, 125] width 155 height 11
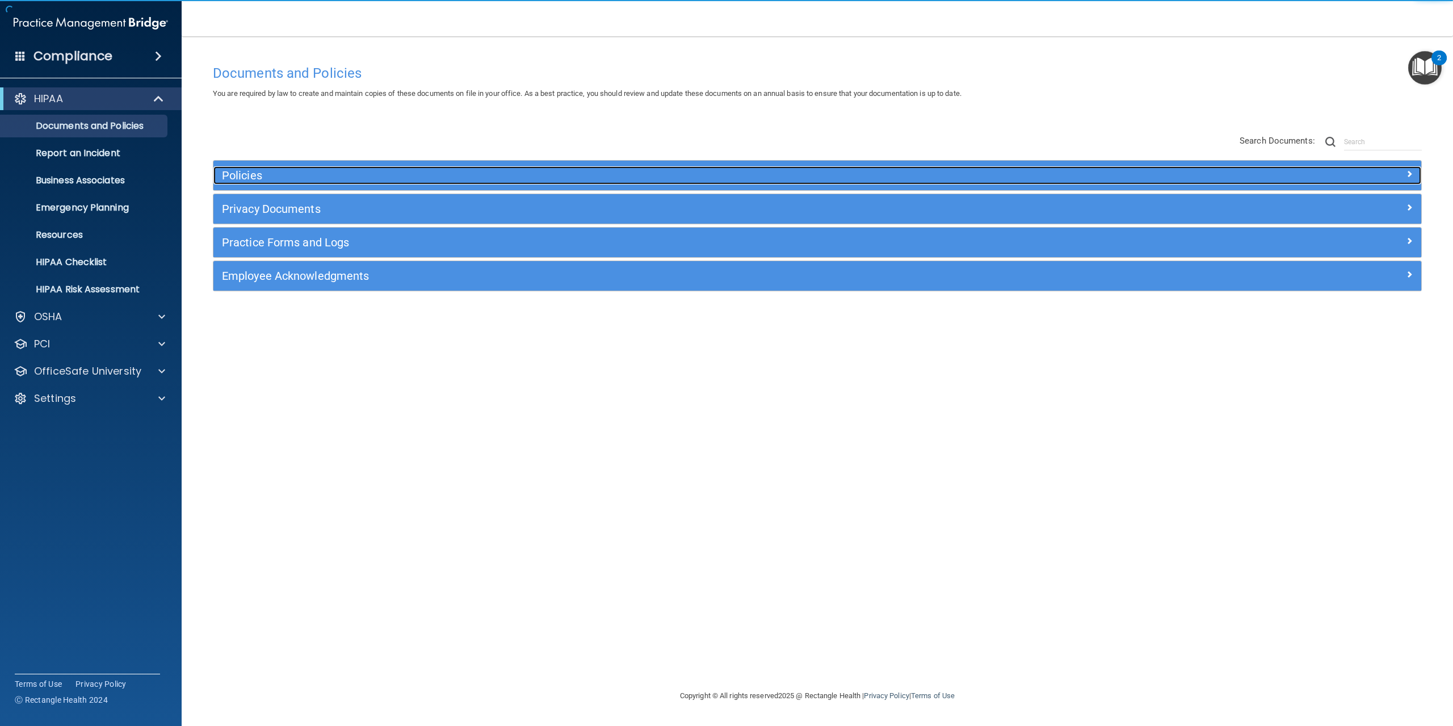
click at [318, 178] on h5 "Policies" at bounding box center [666, 175] width 889 height 12
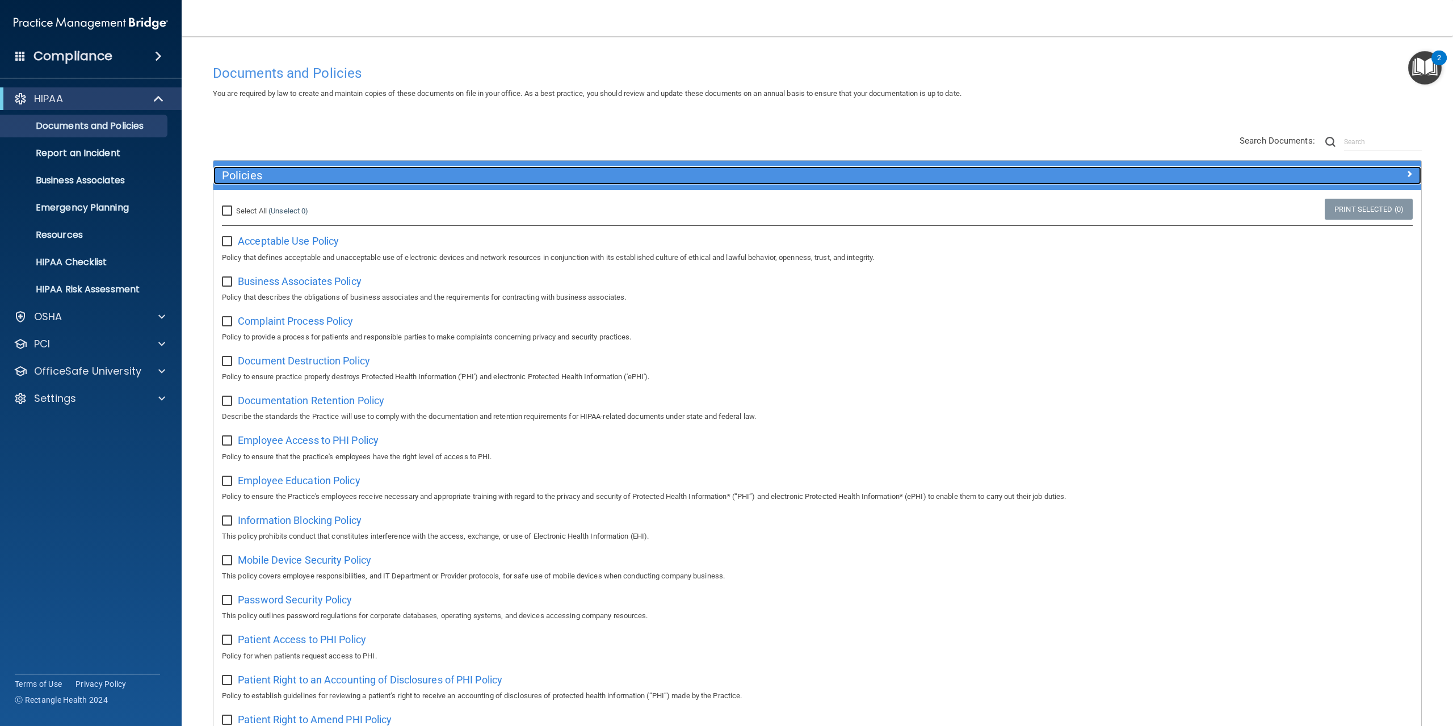
click at [318, 178] on h5 "Policies" at bounding box center [666, 175] width 889 height 12
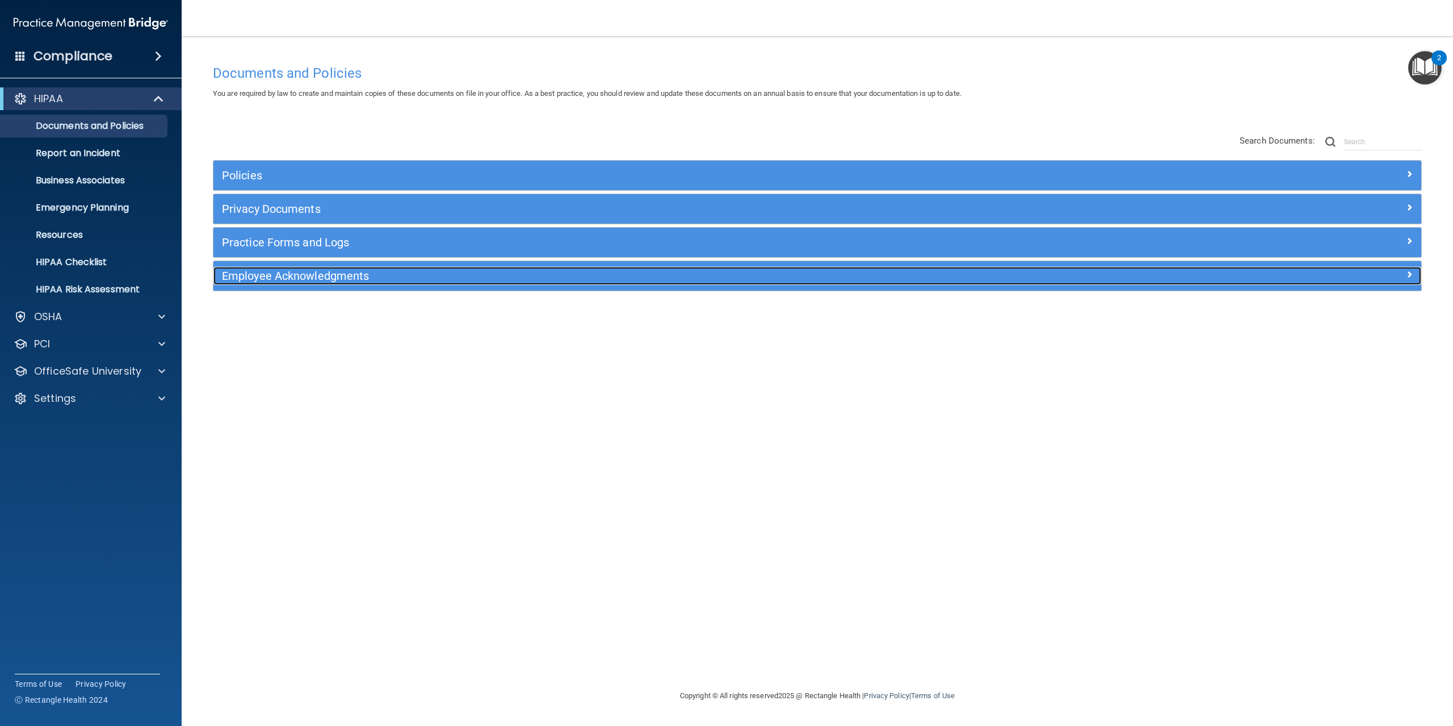
click at [318, 279] on h5 "Employee Acknowledgments" at bounding box center [666, 276] width 889 height 12
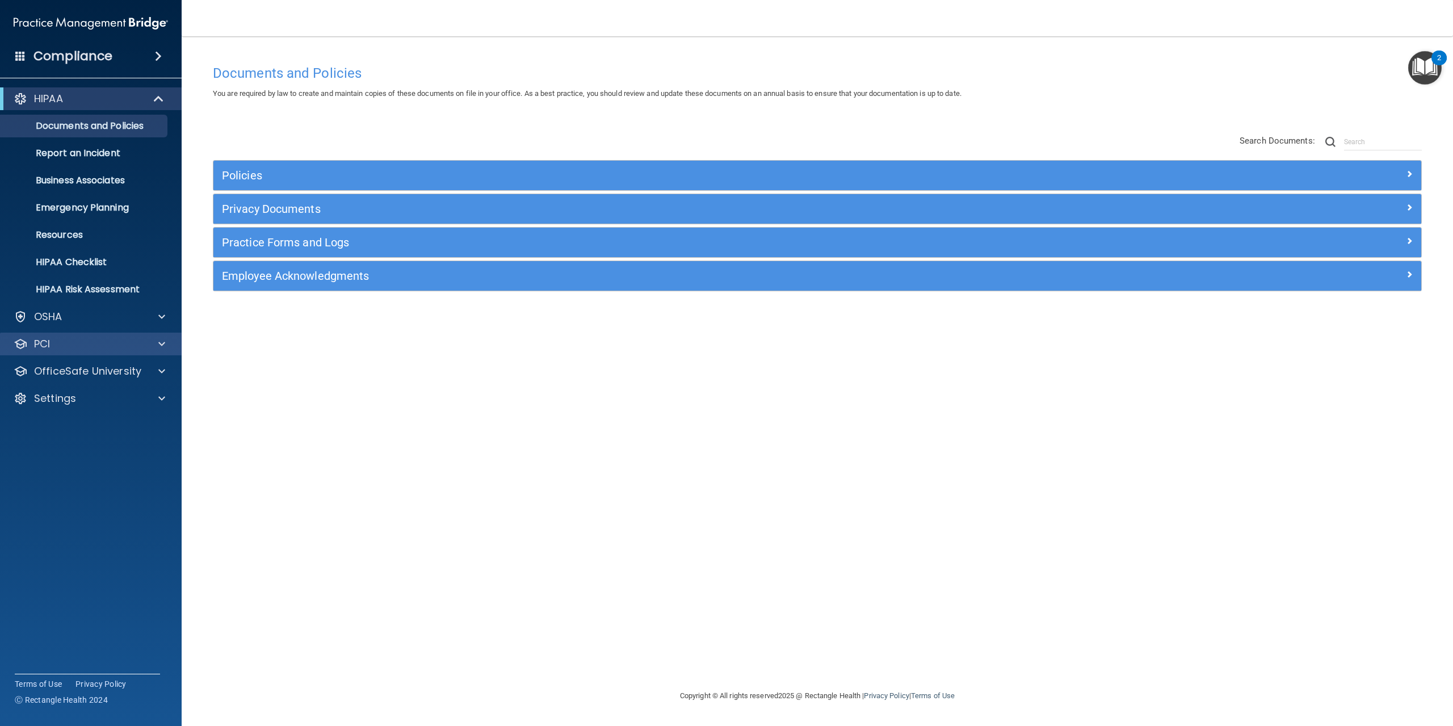
click at [101, 334] on div "PCI" at bounding box center [91, 344] width 182 height 23
click at [160, 340] on span at bounding box center [161, 344] width 7 height 14
click at [108, 373] on p "PCI Compliance" at bounding box center [84, 371] width 155 height 11
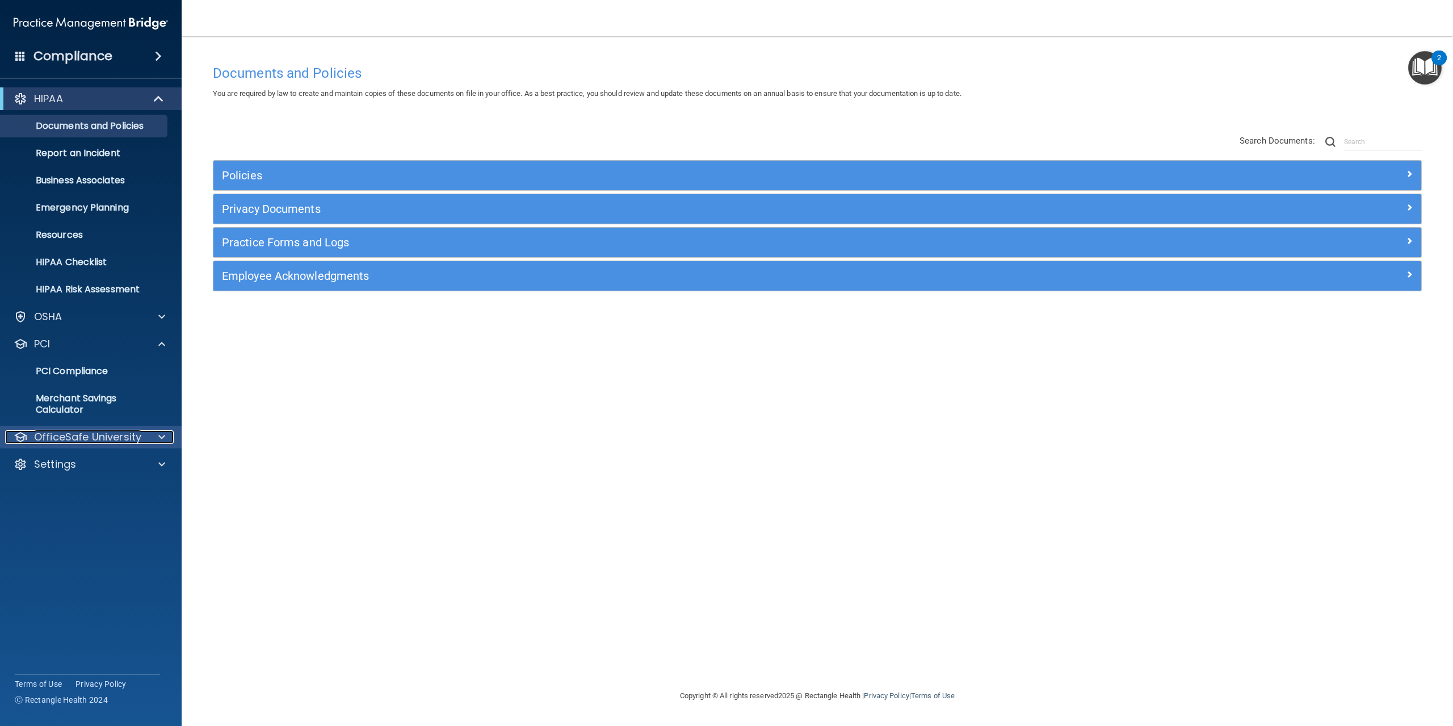
click at [132, 433] on p "OfficeSafe University" at bounding box center [87, 437] width 107 height 14
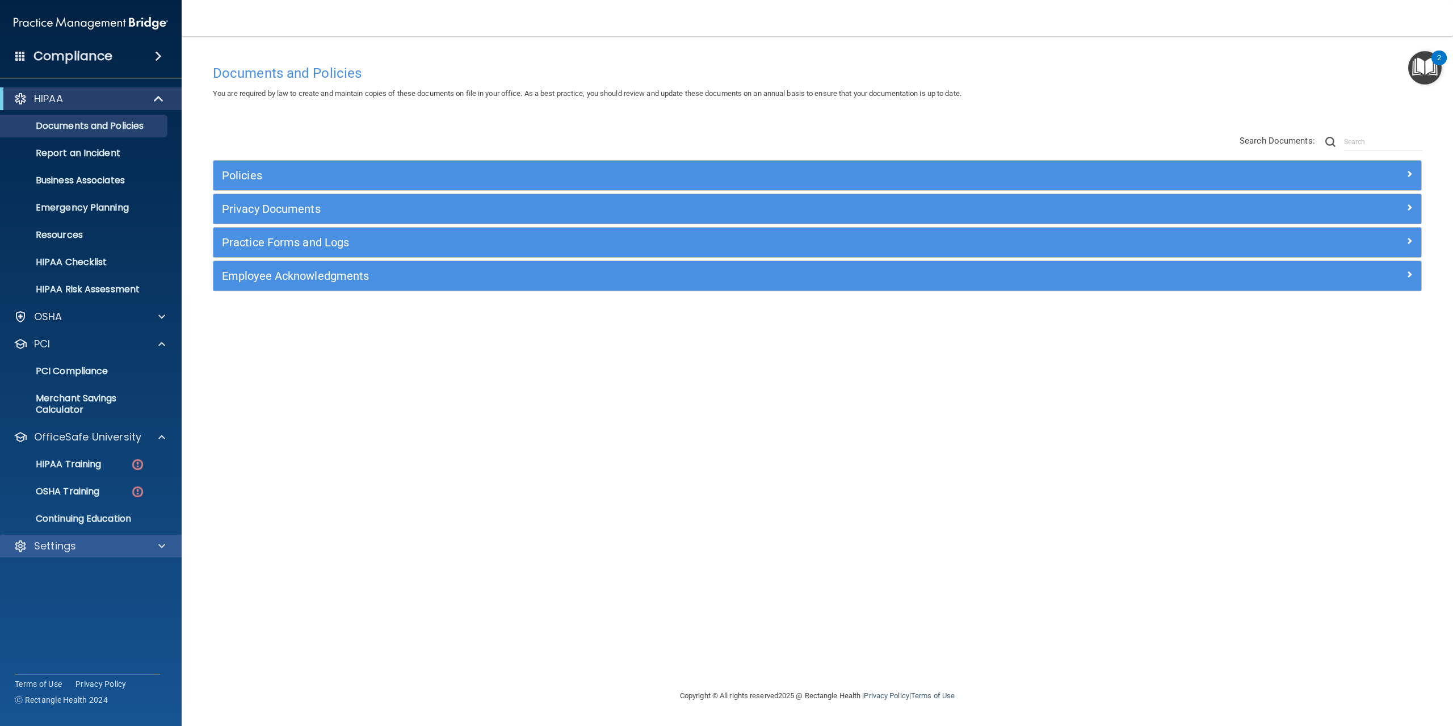
click at [111, 539] on div "Settings" at bounding box center [91, 546] width 182 height 23
click at [167, 541] on div at bounding box center [160, 546] width 28 height 14
click at [139, 186] on p "Business Associates" at bounding box center [84, 180] width 155 height 11
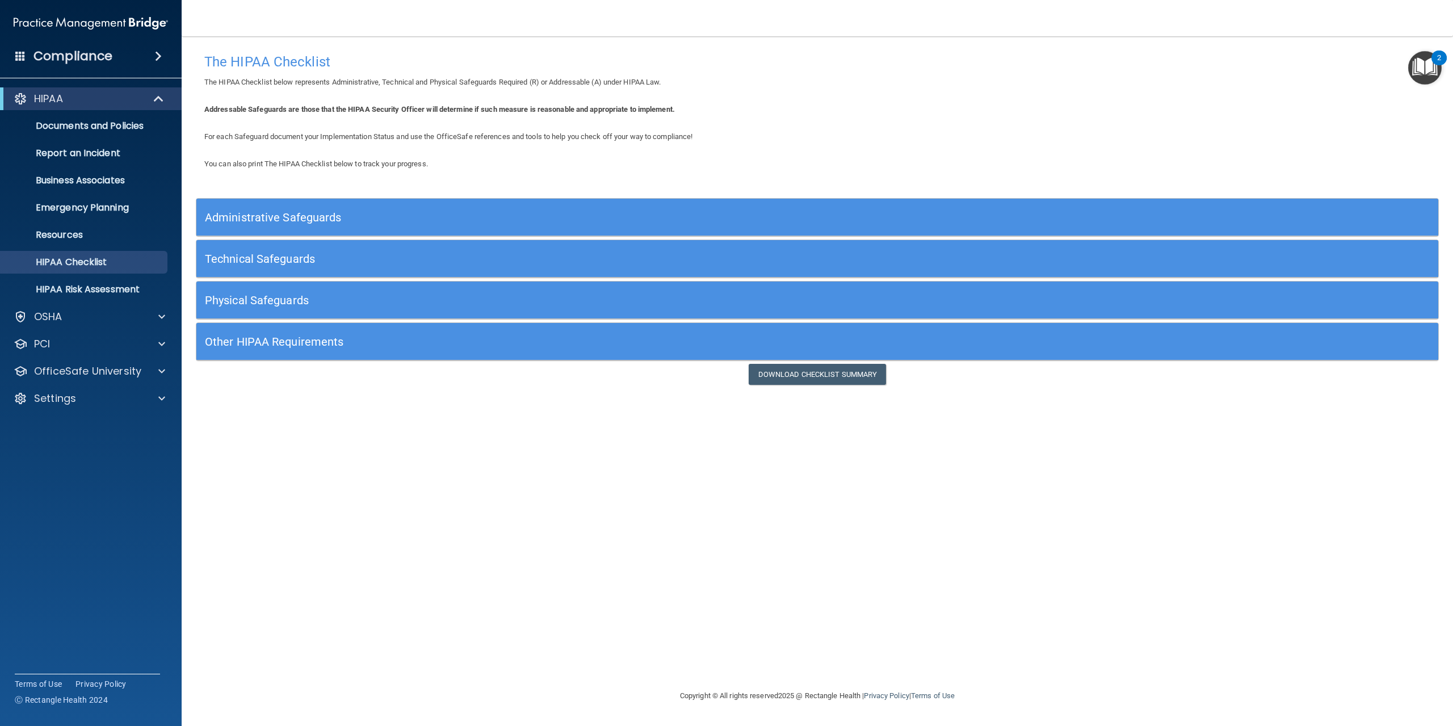
click at [330, 253] on h5 "Technical Safeguards" at bounding box center [662, 259] width 914 height 12
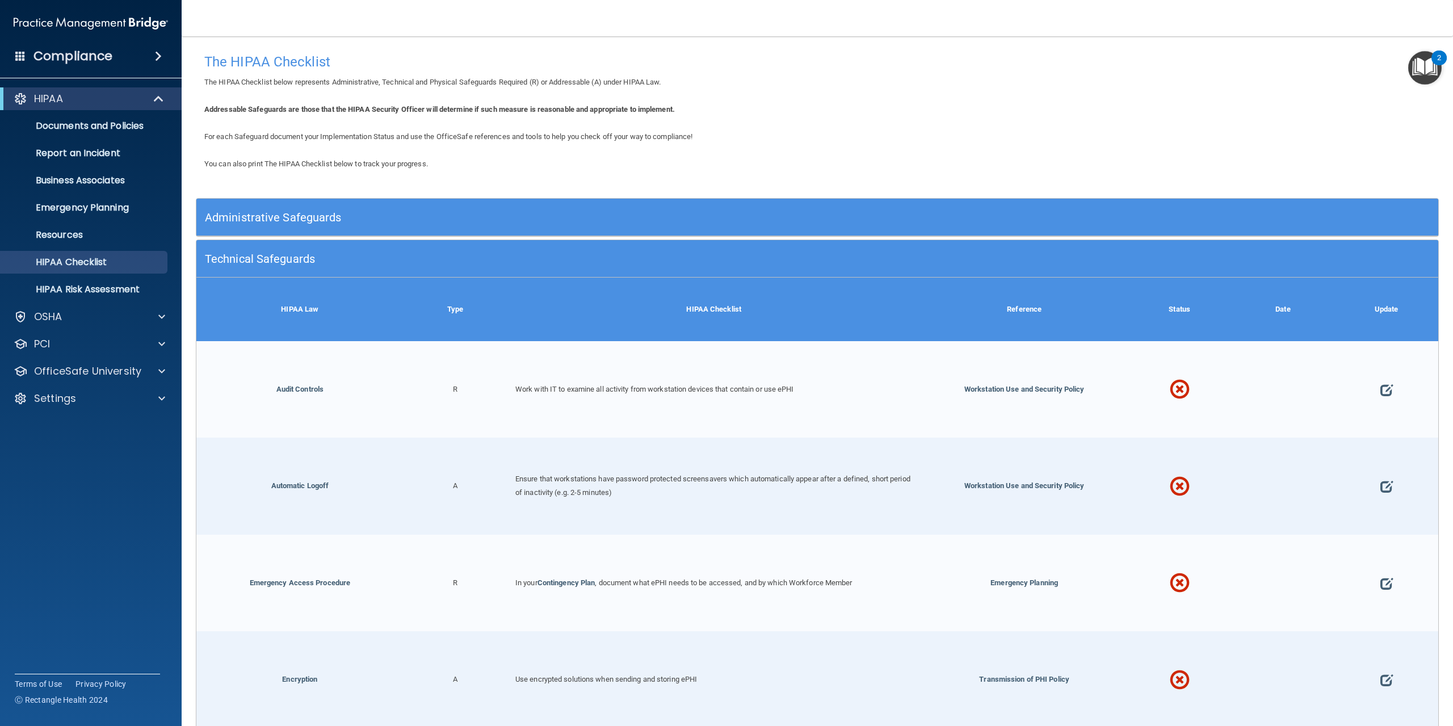
click at [330, 253] on h5 "Technical Safeguards" at bounding box center [662, 259] width 914 height 12
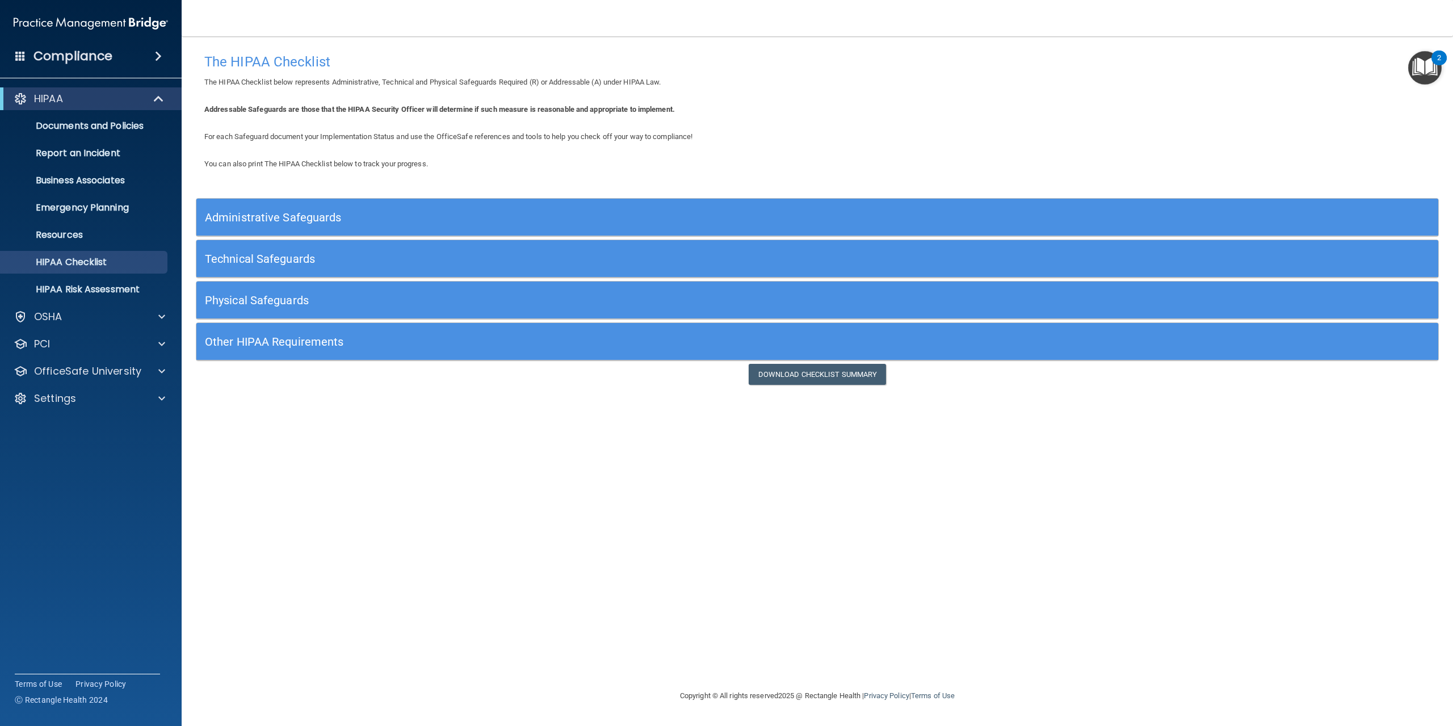
click at [331, 226] on div "Administrative Safeguards" at bounding box center [661, 217] width 931 height 26
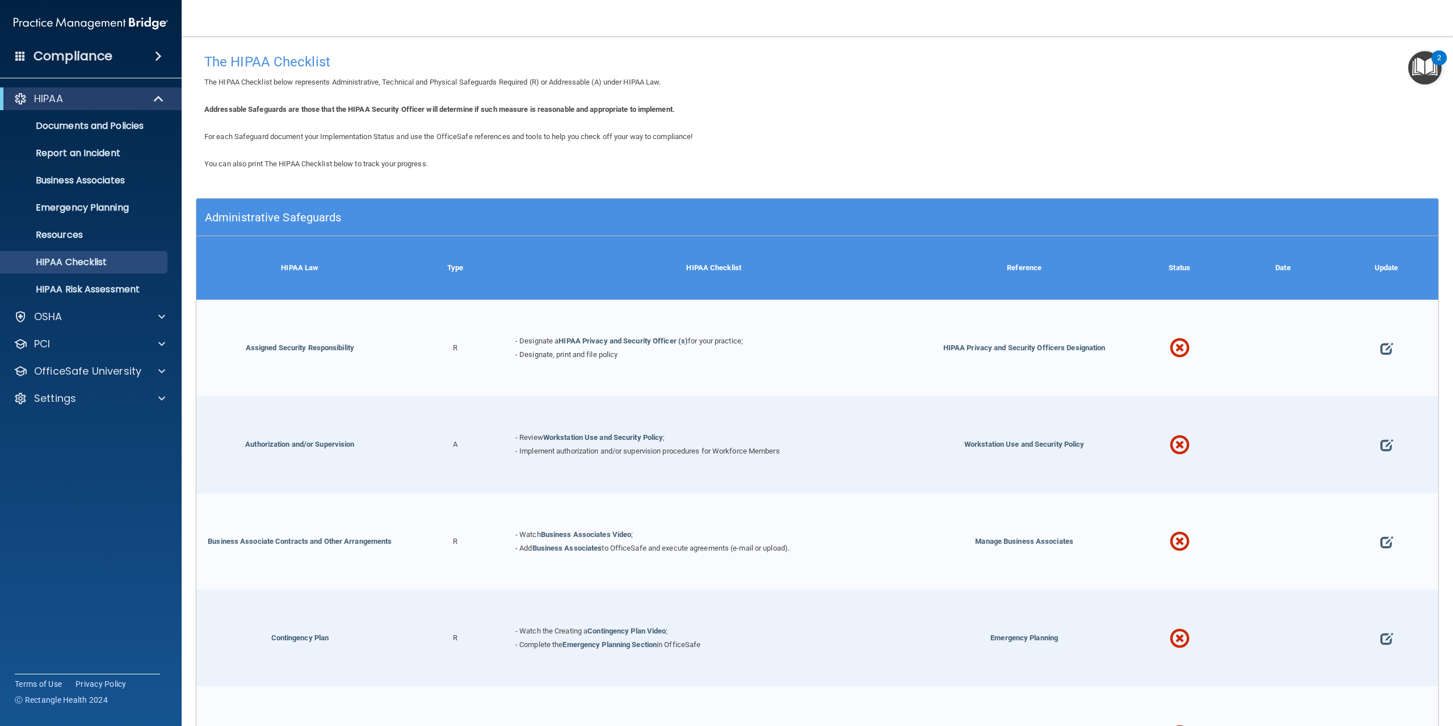
click at [331, 226] on div "Administrative Safeguards" at bounding box center [661, 217] width 931 height 26
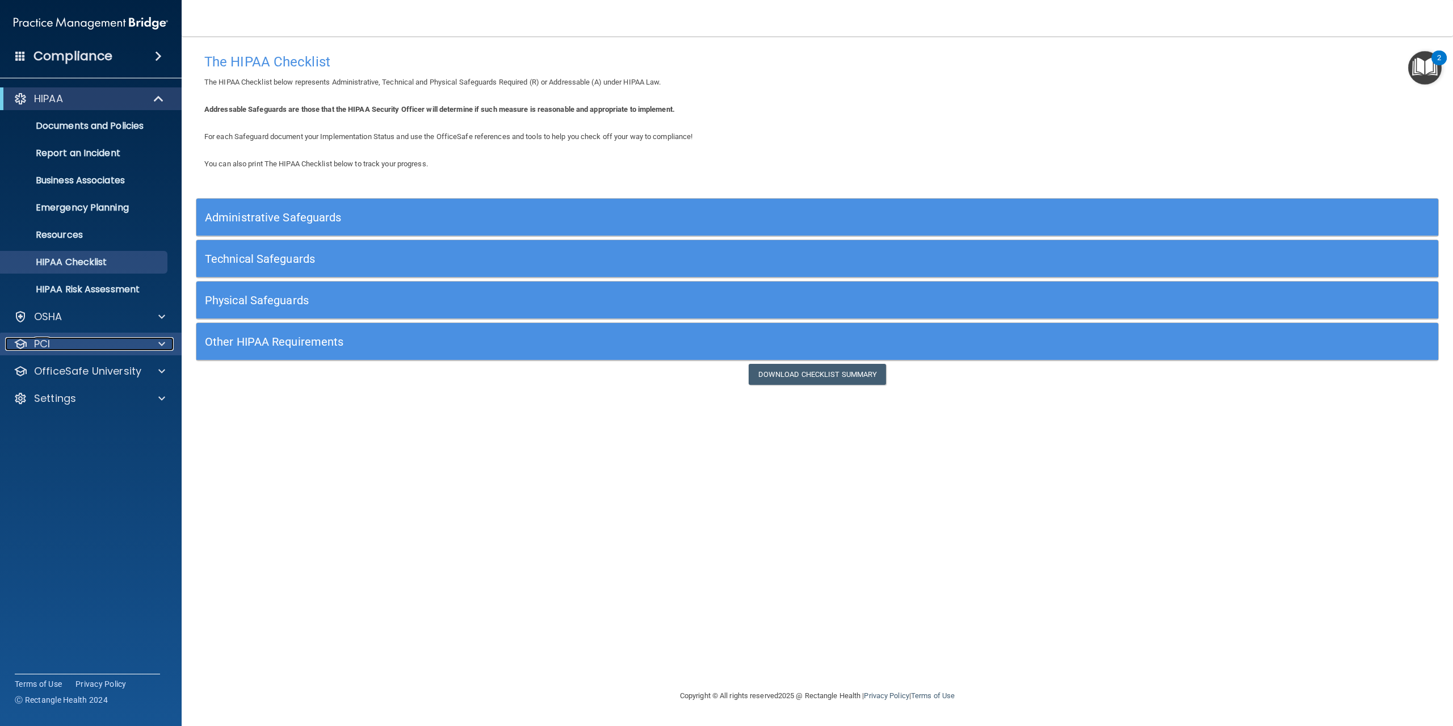
click at [158, 349] on div at bounding box center [160, 344] width 28 height 14
click at [159, 322] on span at bounding box center [161, 317] width 7 height 14
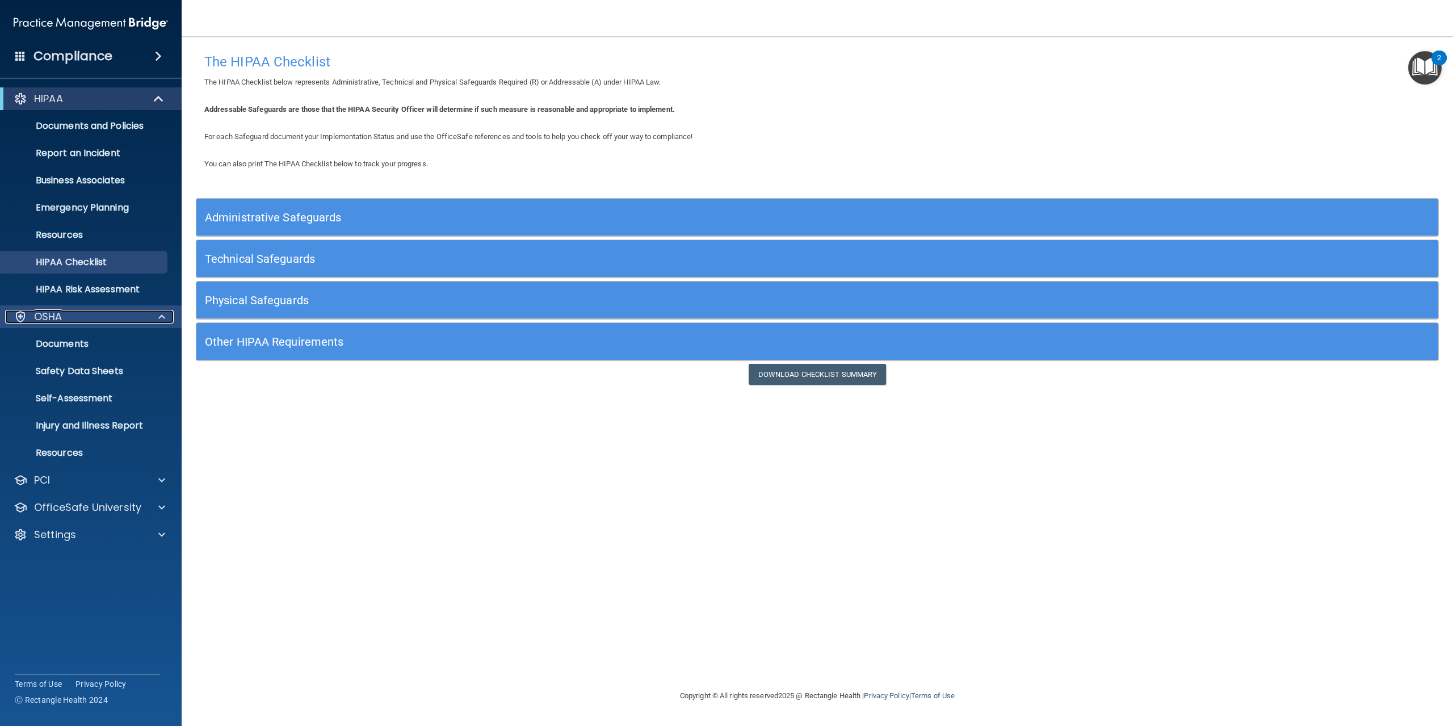
click at [159, 322] on span at bounding box center [161, 317] width 7 height 14
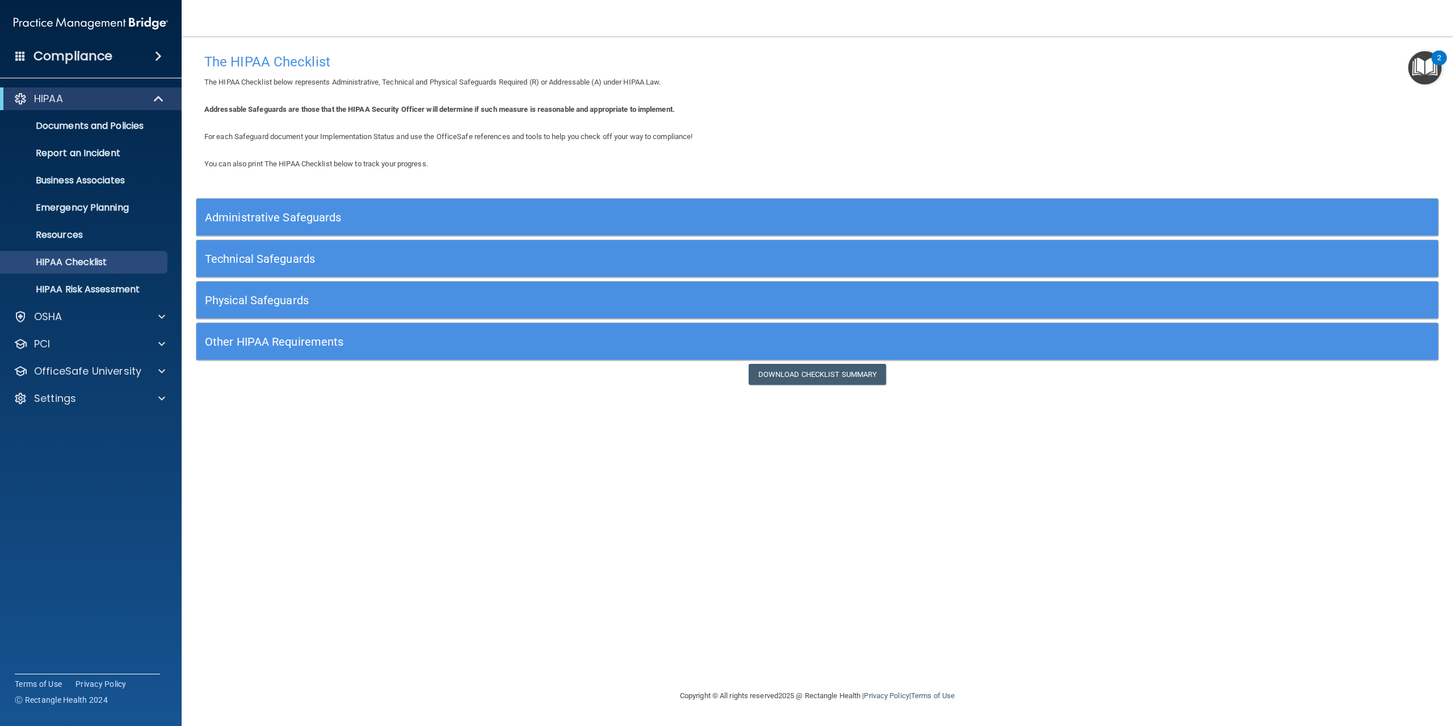
click at [164, 91] on div "HIPAA" at bounding box center [91, 98] width 182 height 23
click at [23, 48] on div "Compliance" at bounding box center [91, 56] width 182 height 25
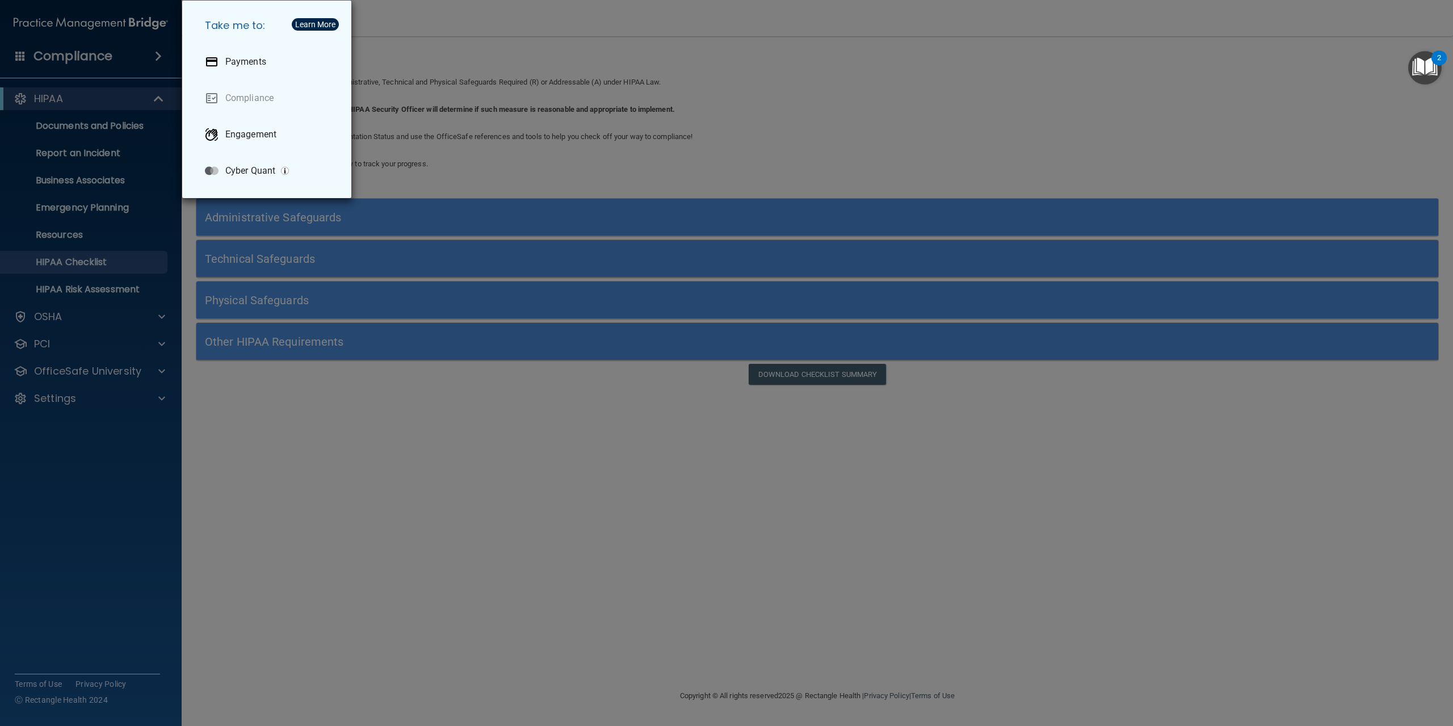
click at [305, 414] on div "Take me to: Payments Compliance Engagement Cyber Quant" at bounding box center [726, 363] width 1453 height 726
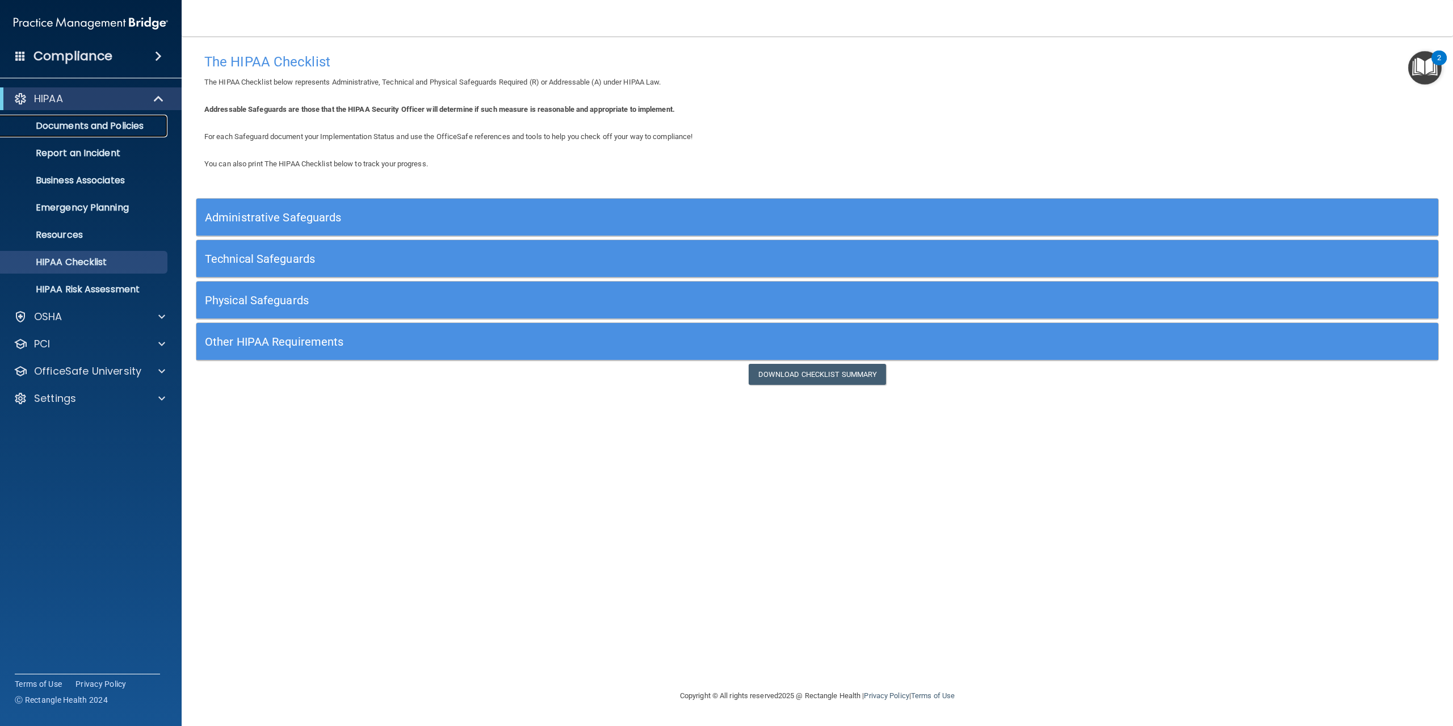
click at [125, 127] on p "Documents and Policies" at bounding box center [84, 125] width 155 height 11
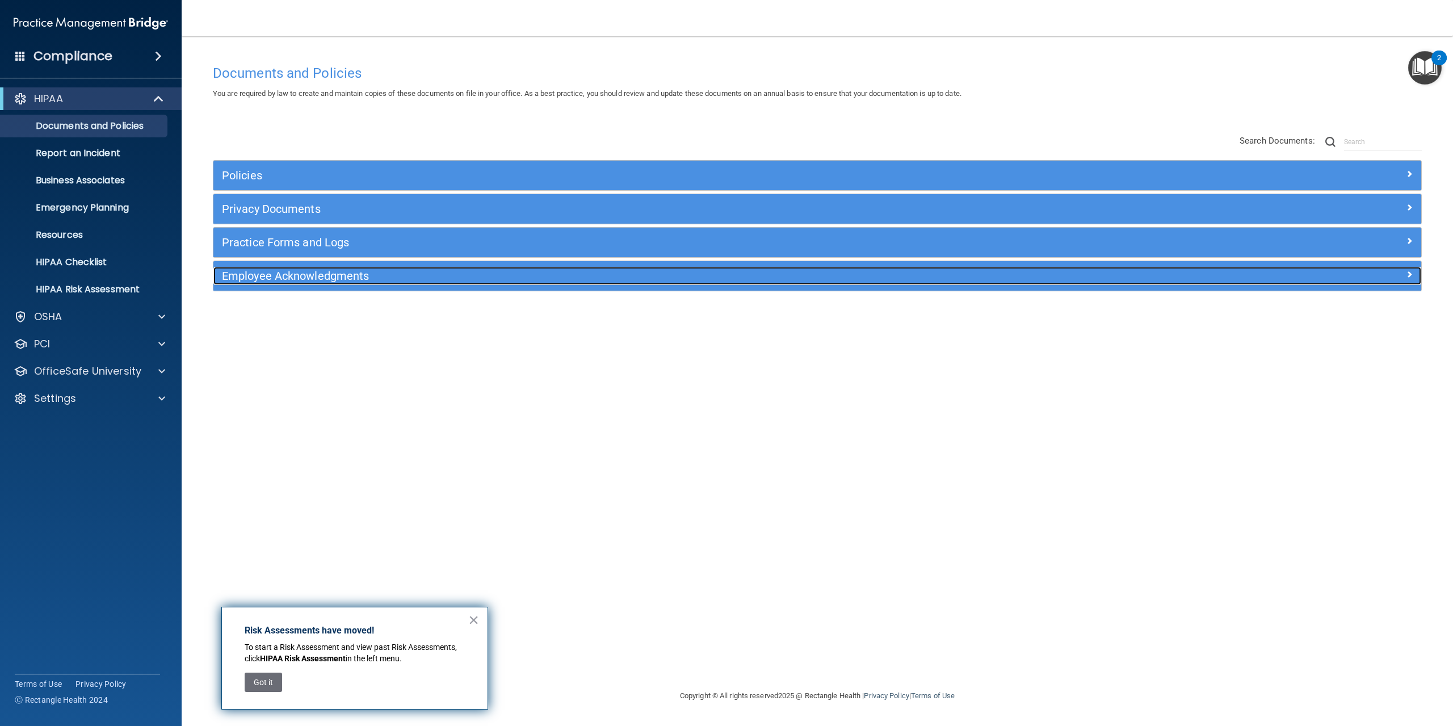
click at [395, 270] on h5 "Employee Acknowledgments" at bounding box center [666, 276] width 889 height 12
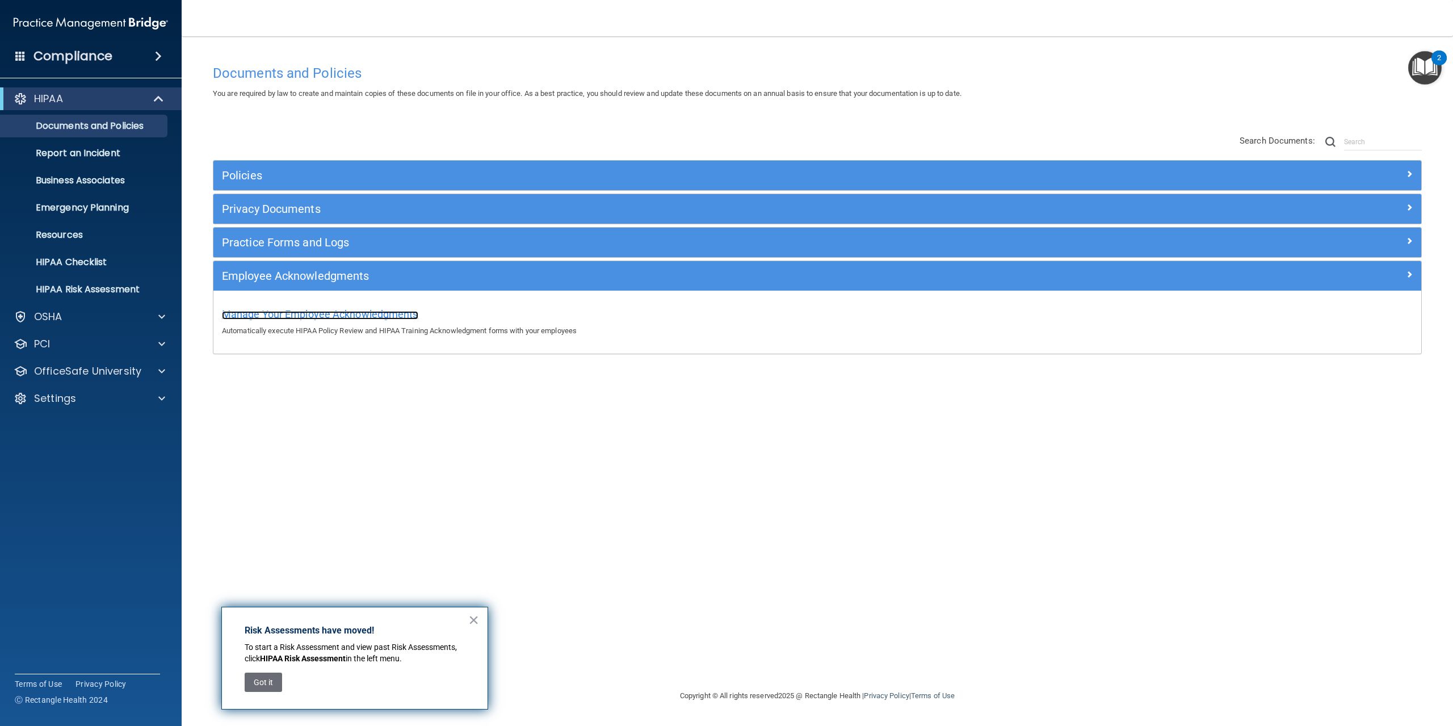
click at [395, 318] on span "Manage Your Employee Acknowledgments" at bounding box center [320, 314] width 196 height 12
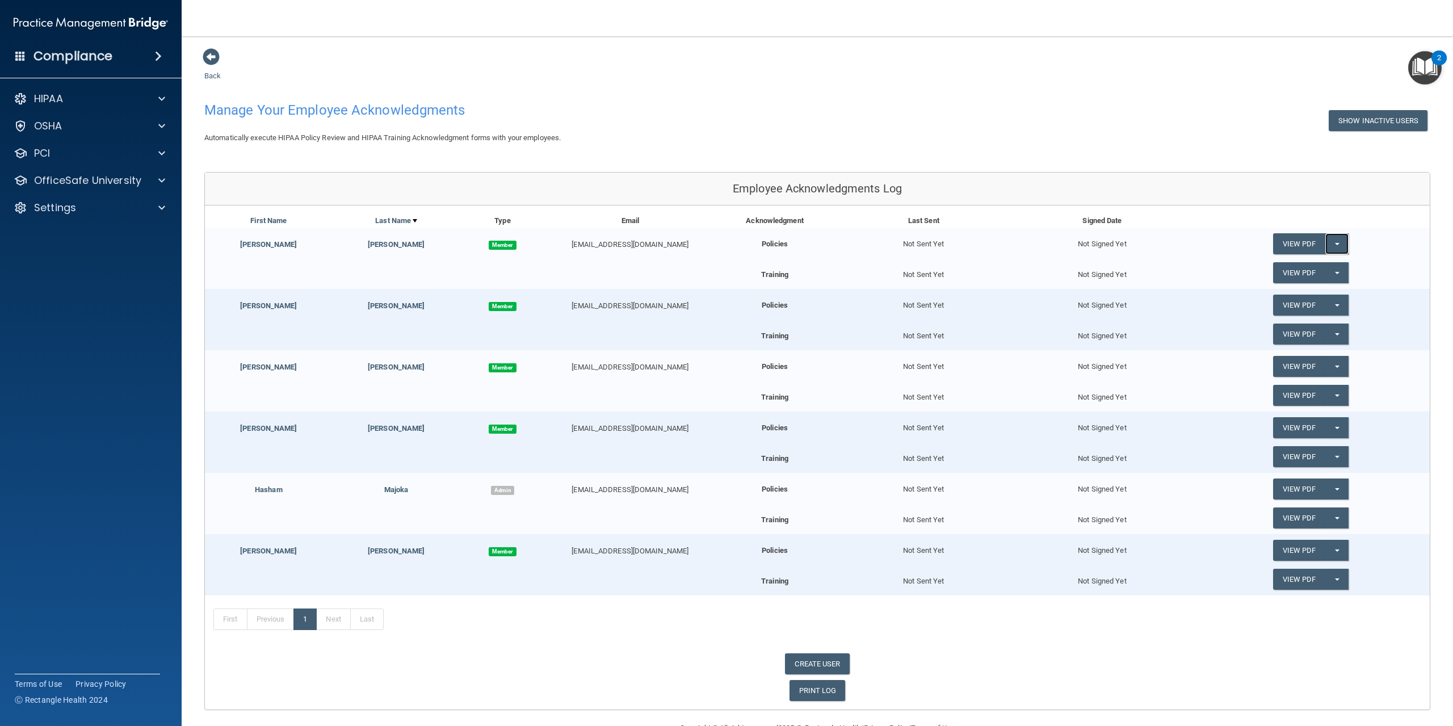
click at [1326, 241] on button "Split button!" at bounding box center [1336, 243] width 23 height 21
click at [1303, 263] on link "Send Acknowledgment" at bounding box center [1322, 266] width 98 height 17
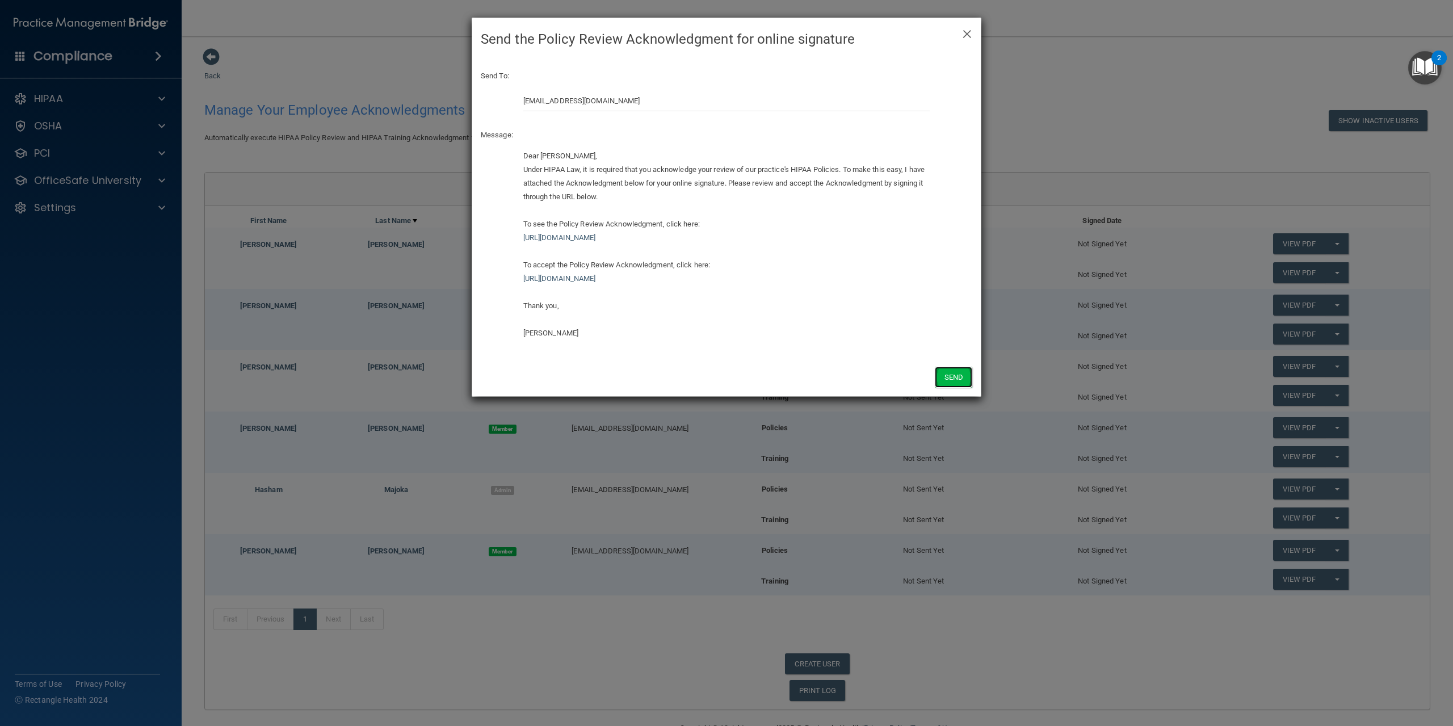
click at [949, 380] on button "Send" at bounding box center [953, 377] width 37 height 21
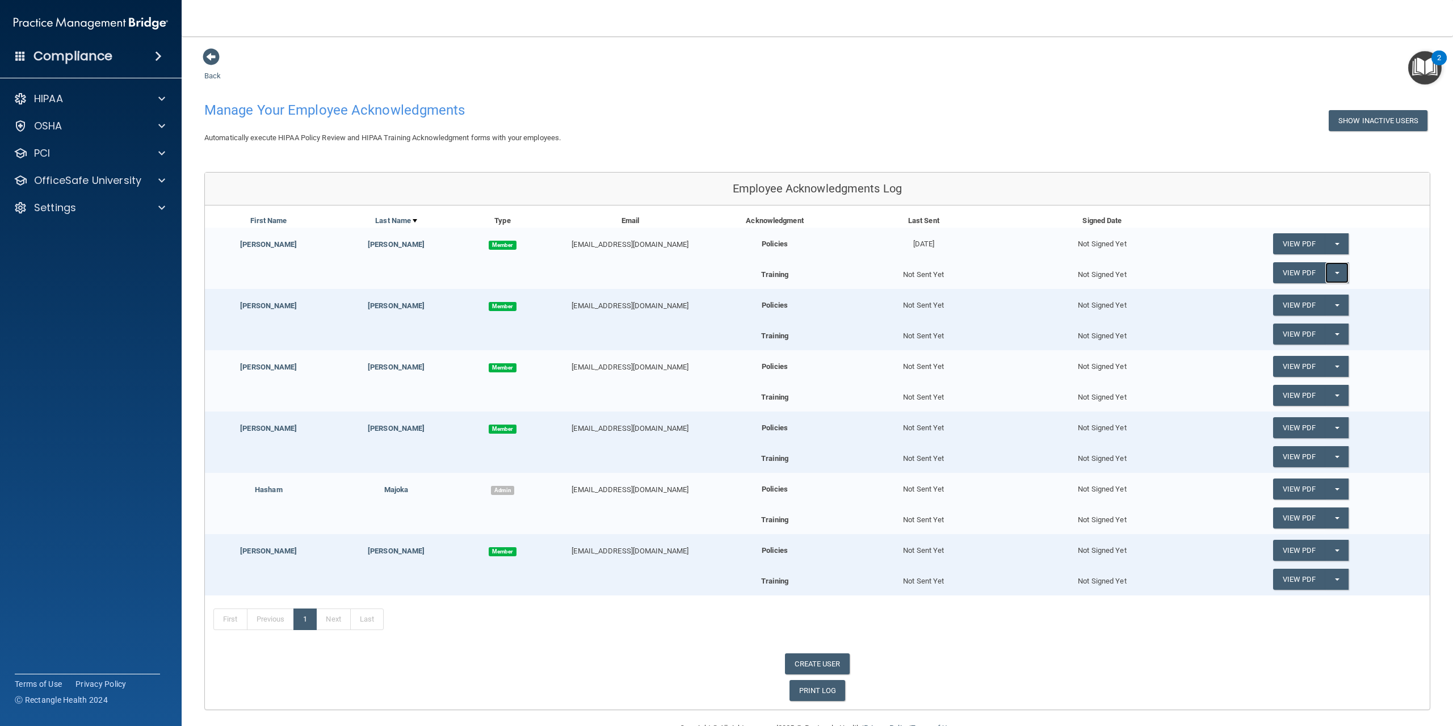
click at [1335, 273] on span "button" at bounding box center [1337, 273] width 5 height 2
click at [1328, 294] on link "Send Acknowledgment PDF" at bounding box center [1330, 295] width 114 height 17
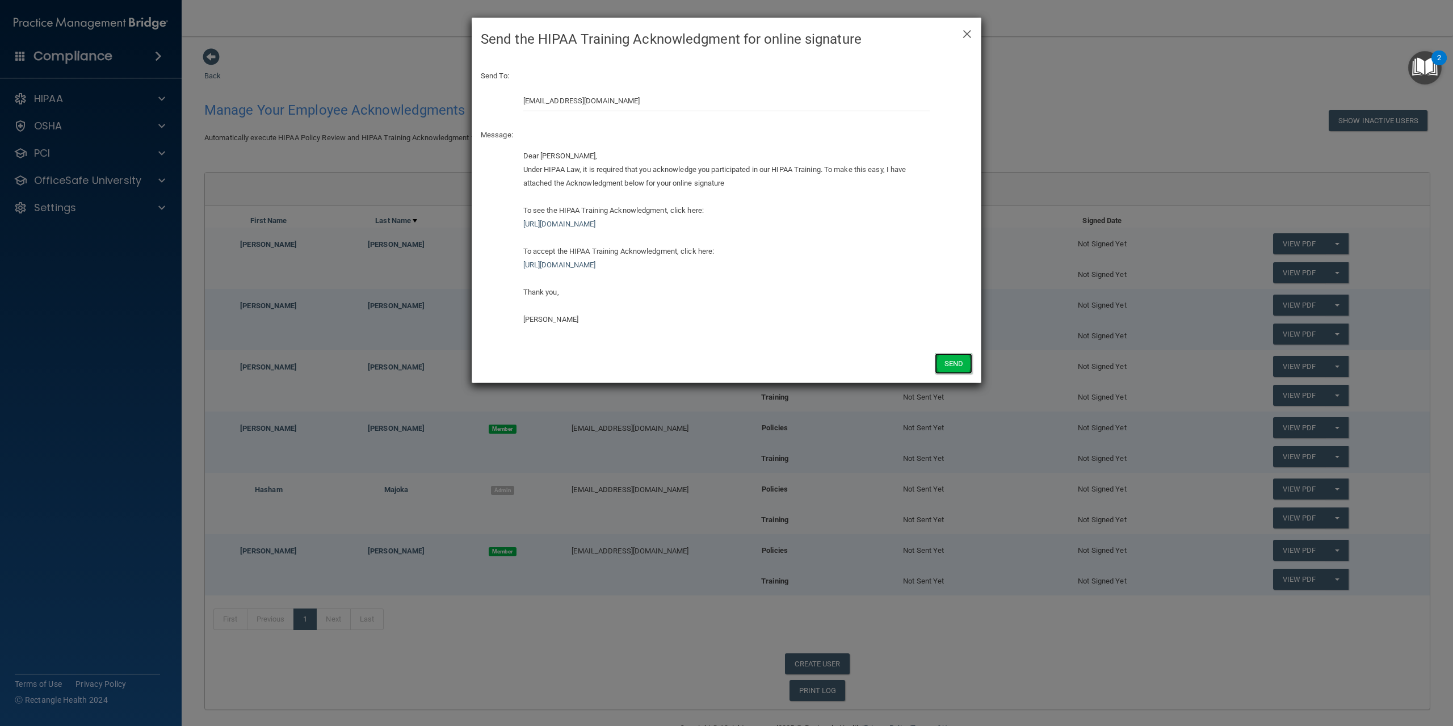
click at [953, 365] on button "Send" at bounding box center [953, 363] width 37 height 21
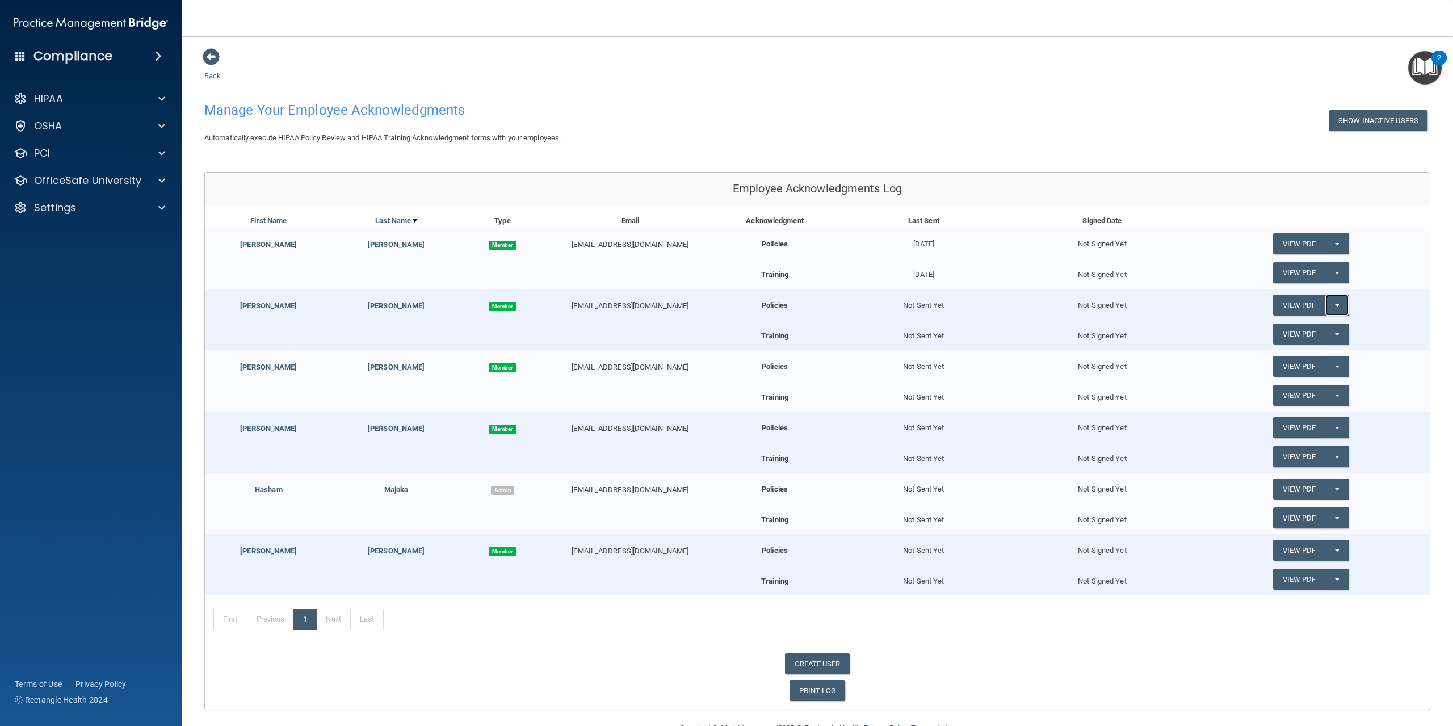
click at [1329, 300] on button "Split button!" at bounding box center [1336, 305] width 23 height 21
click at [1324, 333] on link "Send Acknowledgment" at bounding box center [1322, 328] width 98 height 17
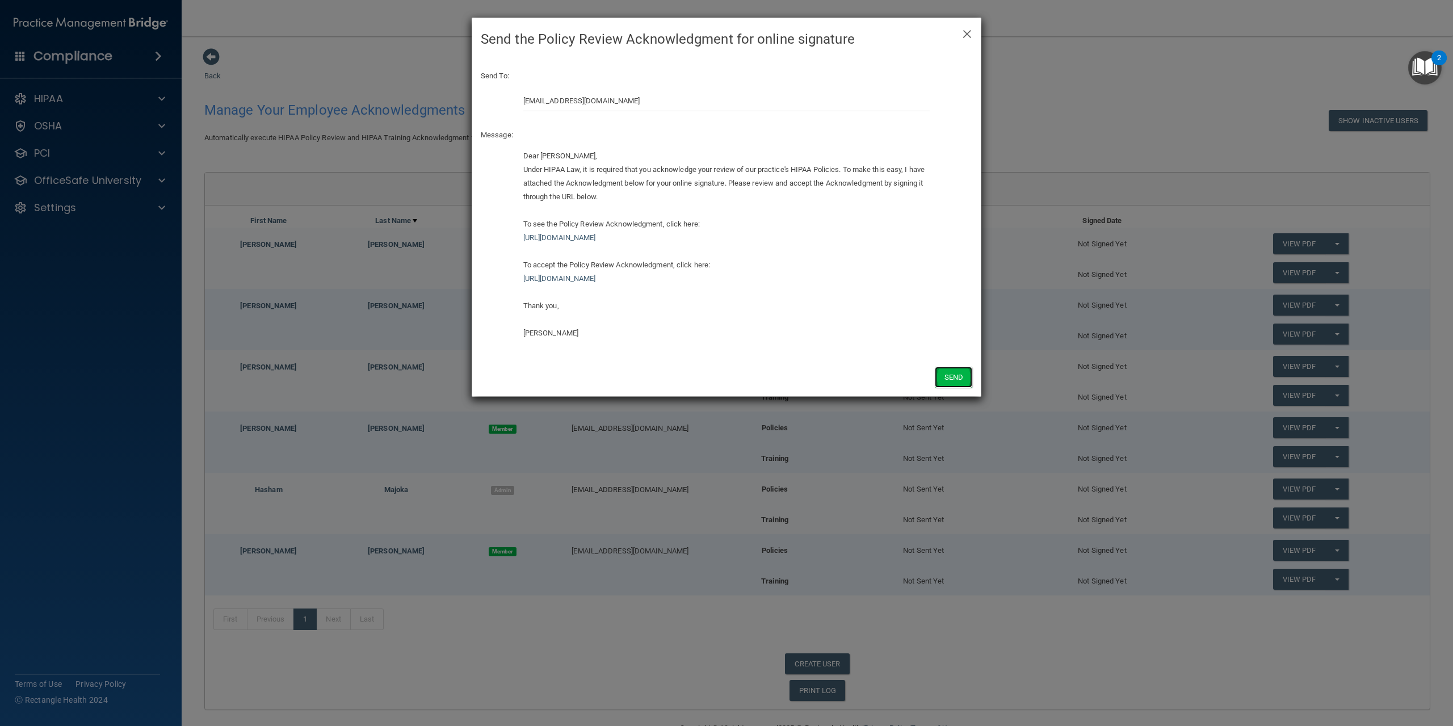
click at [962, 384] on button "Send" at bounding box center [953, 377] width 37 height 21
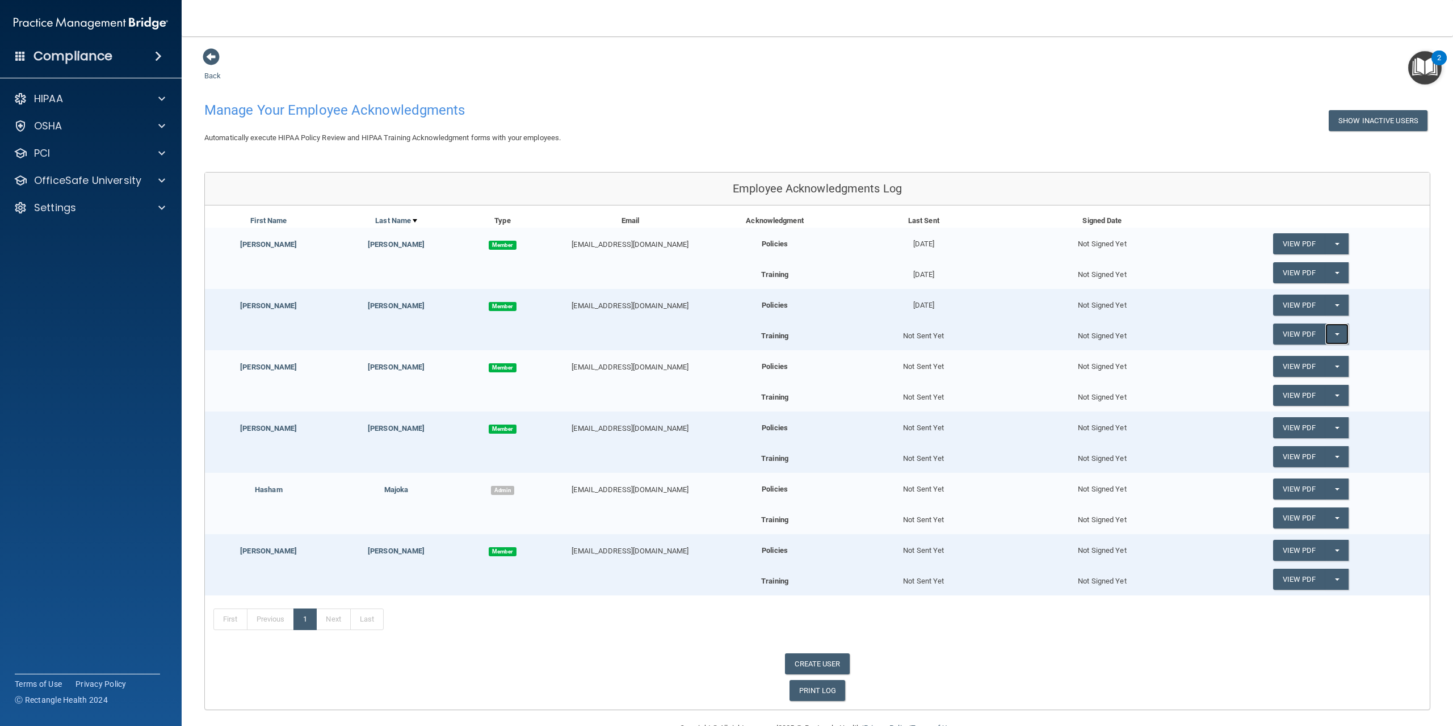
click at [1335, 335] on span "button" at bounding box center [1337, 334] width 5 height 2
click at [1328, 355] on link "Send Acknowledgment PDF" at bounding box center [1330, 357] width 114 height 17
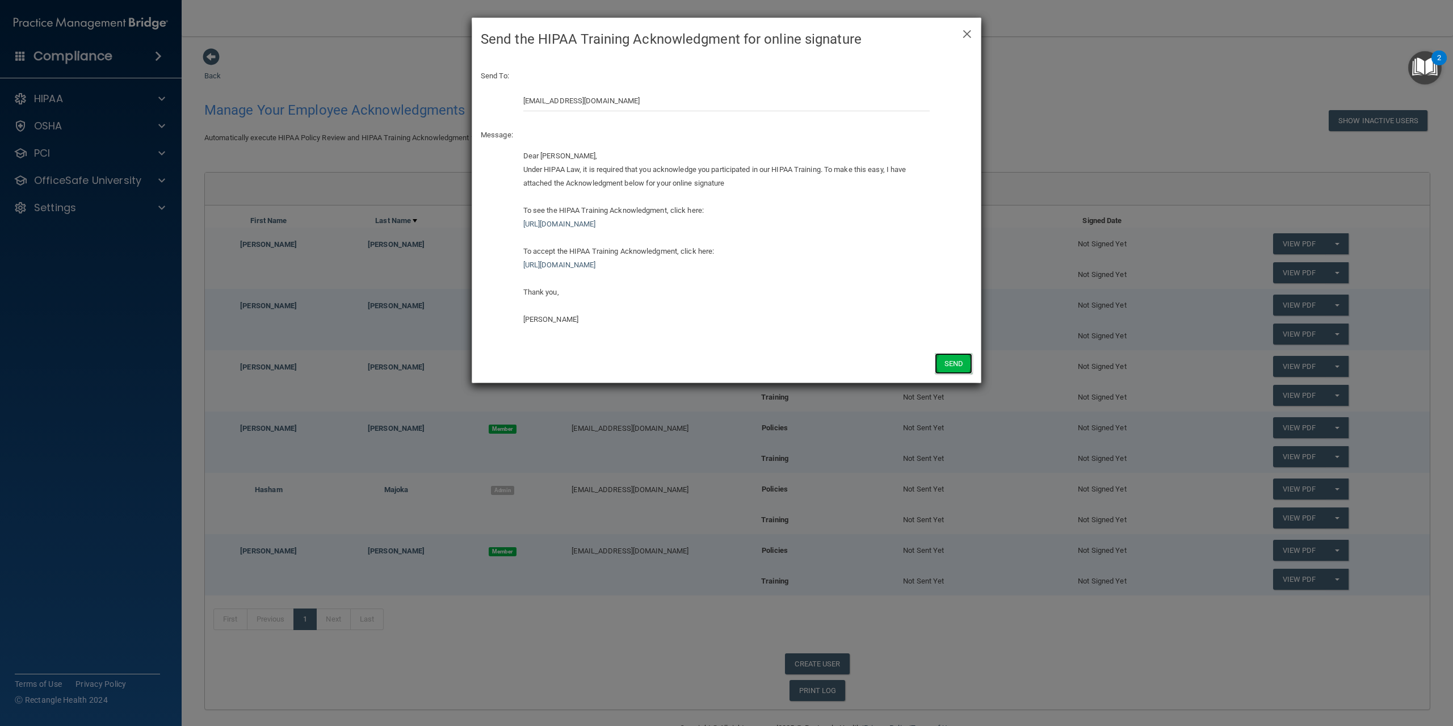
click at [955, 370] on button "Send" at bounding box center [953, 363] width 37 height 21
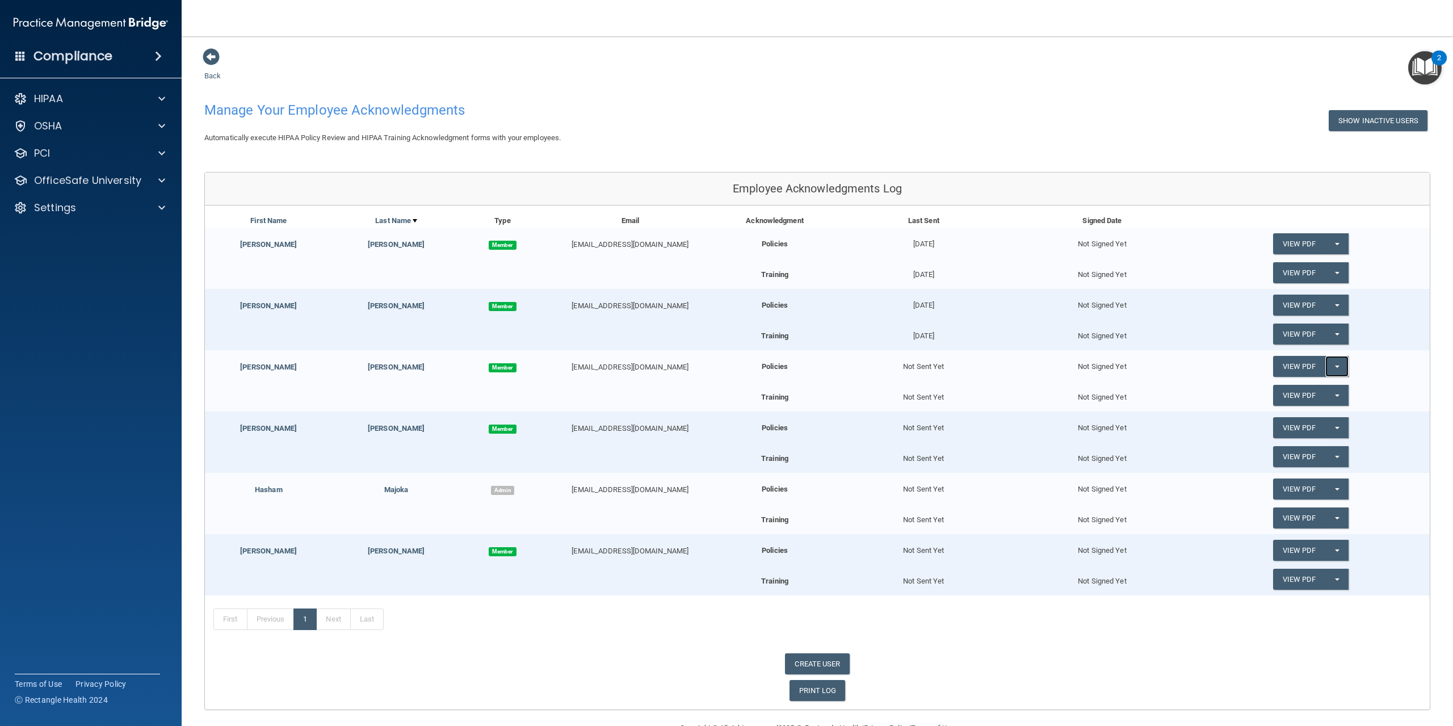
click at [1335, 366] on span "button" at bounding box center [1337, 367] width 5 height 2
click at [1326, 392] on link "Send Acknowledgment" at bounding box center [1322, 389] width 98 height 17
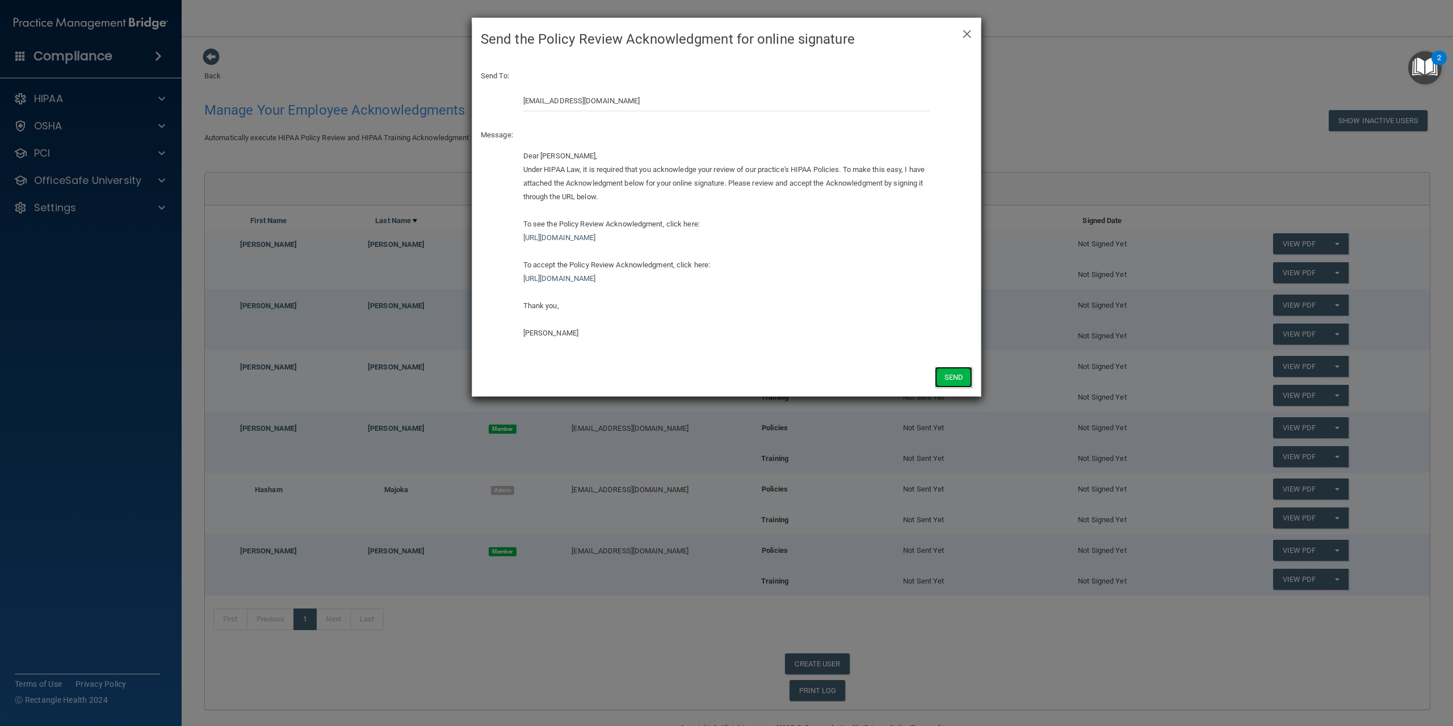
click at [949, 383] on button "Send" at bounding box center [953, 377] width 37 height 21
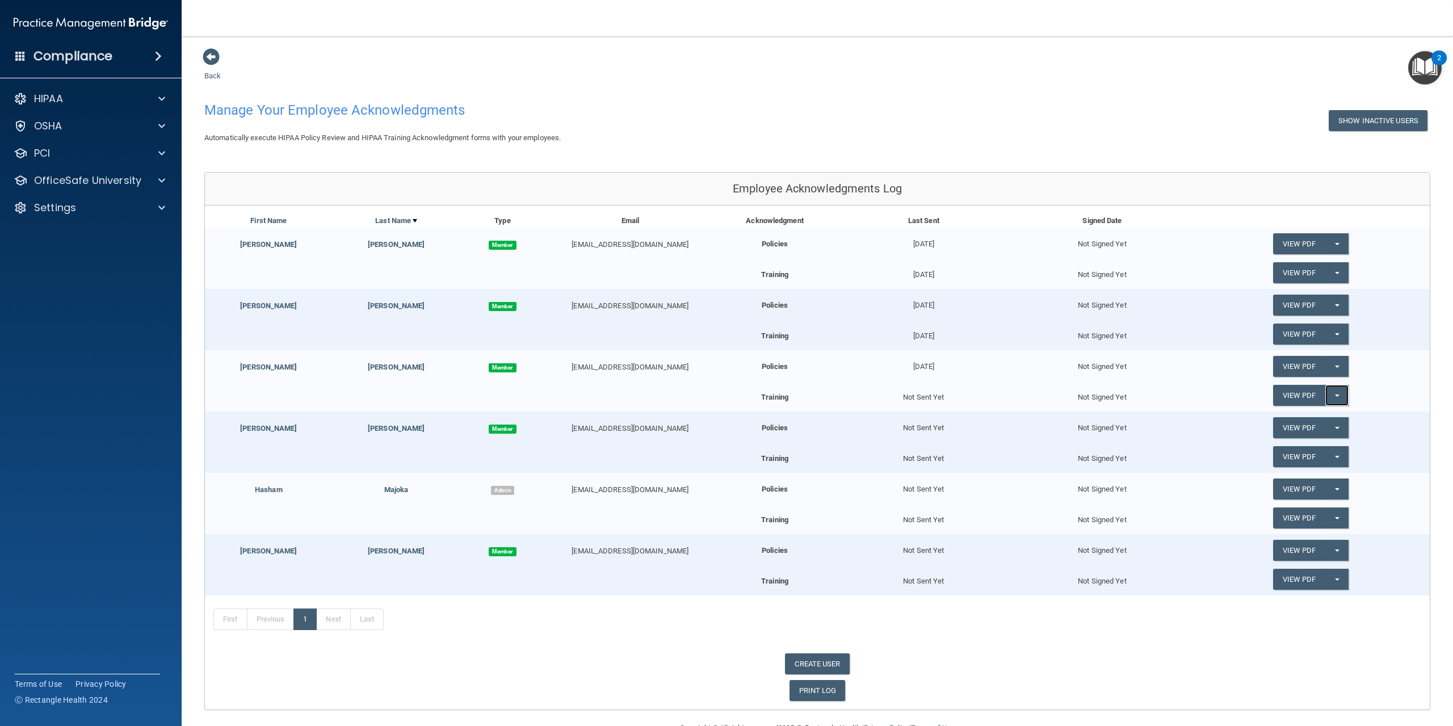
click at [1335, 395] on span "button" at bounding box center [1337, 396] width 5 height 2
click at [1298, 415] on link "Send Acknowledgment PDF" at bounding box center [1330, 418] width 114 height 17
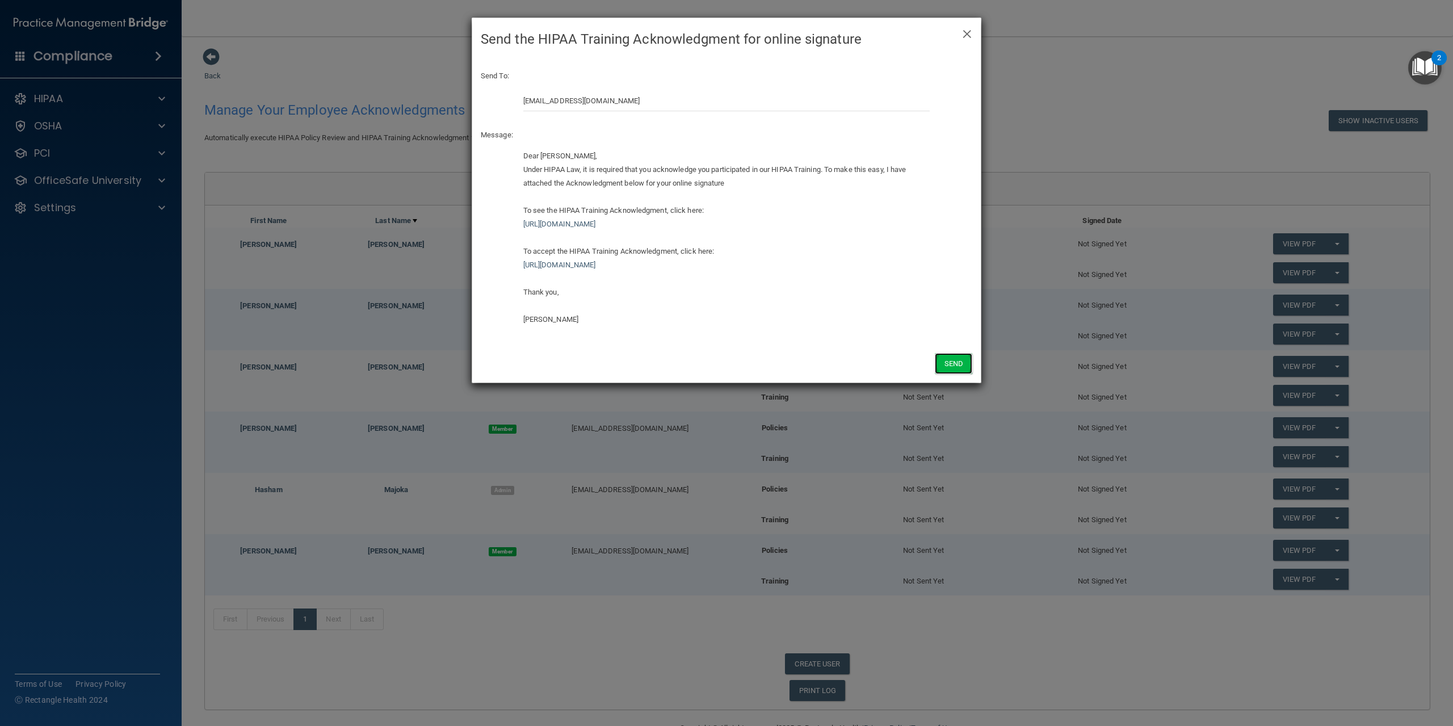
click at [951, 367] on button "Send" at bounding box center [953, 363] width 37 height 21
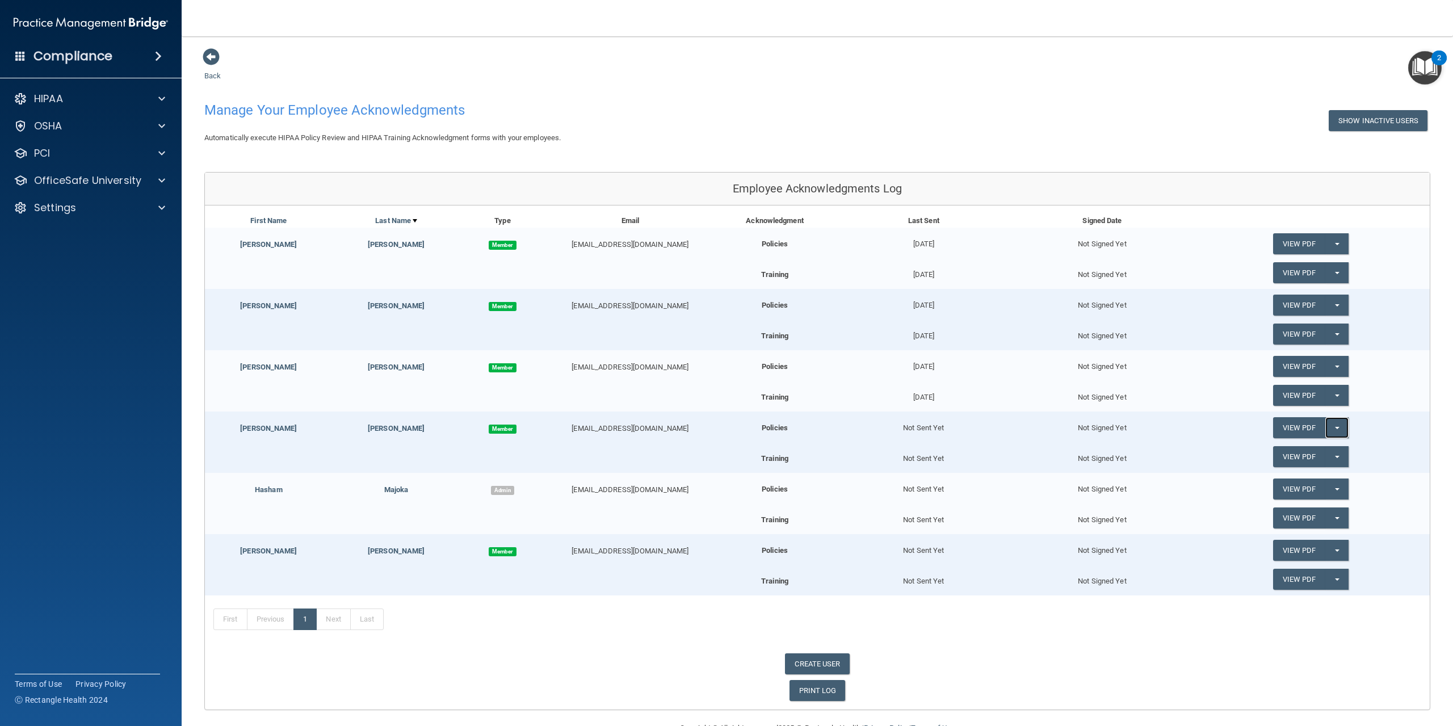
click at [1328, 434] on button "Split button!" at bounding box center [1336, 427] width 23 height 21
click at [1321, 450] on link "Send Acknowledgment" at bounding box center [1322, 450] width 98 height 17
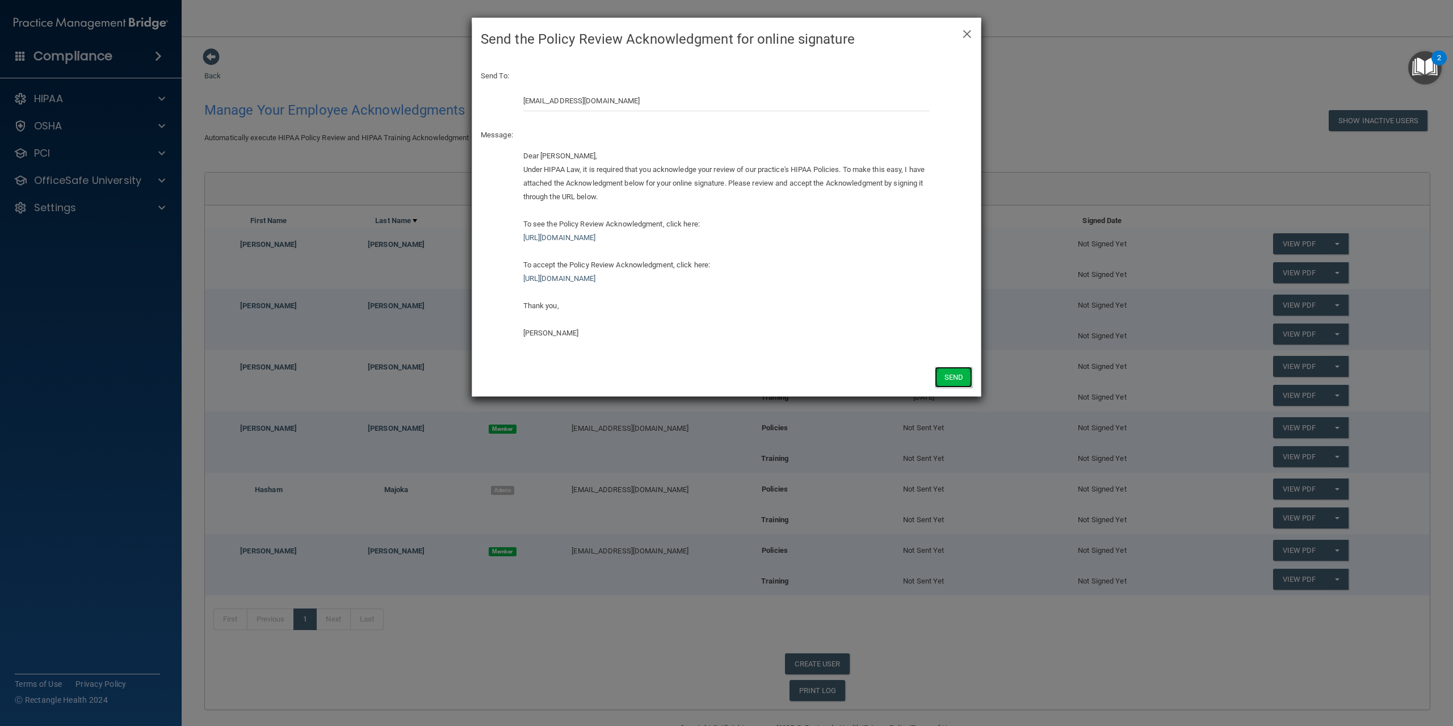
click at [955, 377] on button "Send" at bounding box center [953, 377] width 37 height 21
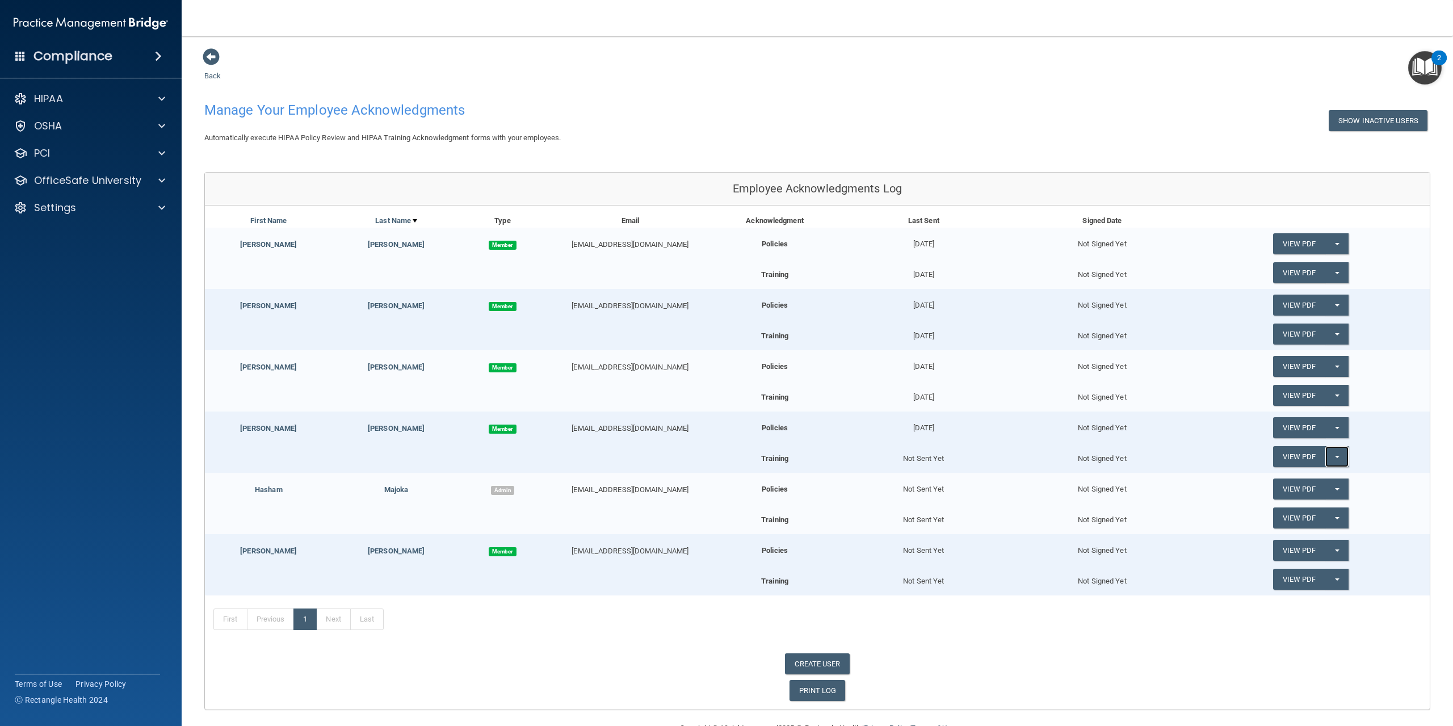
click at [1335, 456] on span "button" at bounding box center [1337, 457] width 5 height 2
click at [1360, 481] on link "Send Acknowledgment PDF" at bounding box center [1330, 479] width 114 height 17
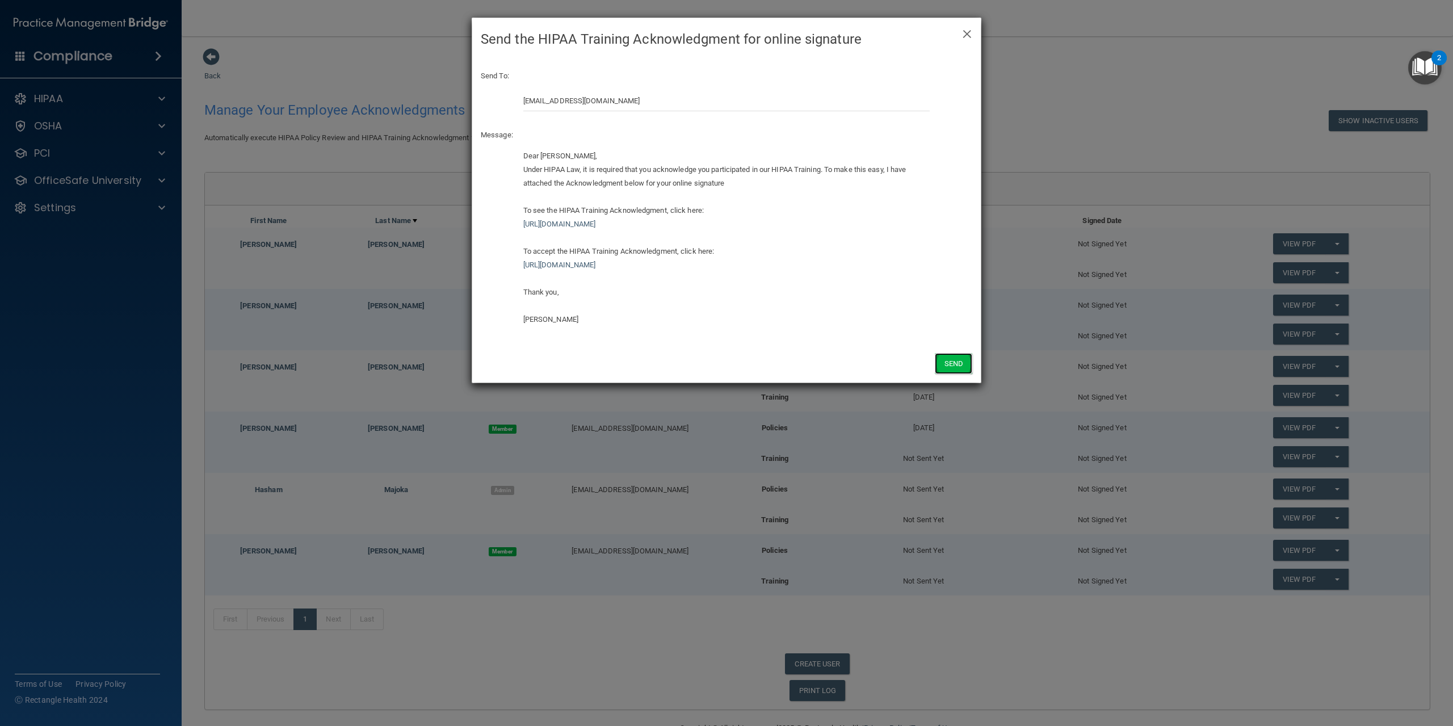
click at [959, 367] on button "Send" at bounding box center [953, 363] width 37 height 21
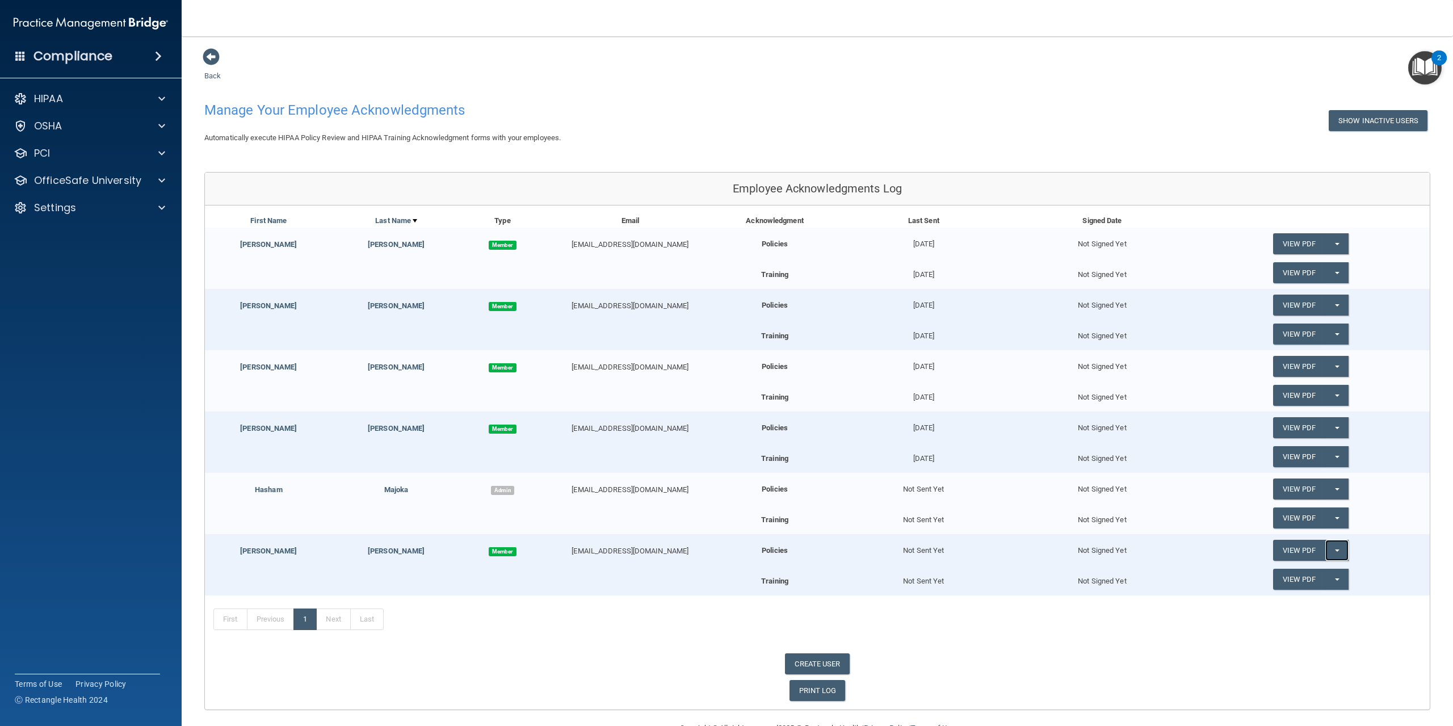
click at [1337, 548] on button "Split button!" at bounding box center [1336, 550] width 23 height 21
click at [1325, 570] on link "Send Acknowledgment" at bounding box center [1322, 573] width 98 height 17
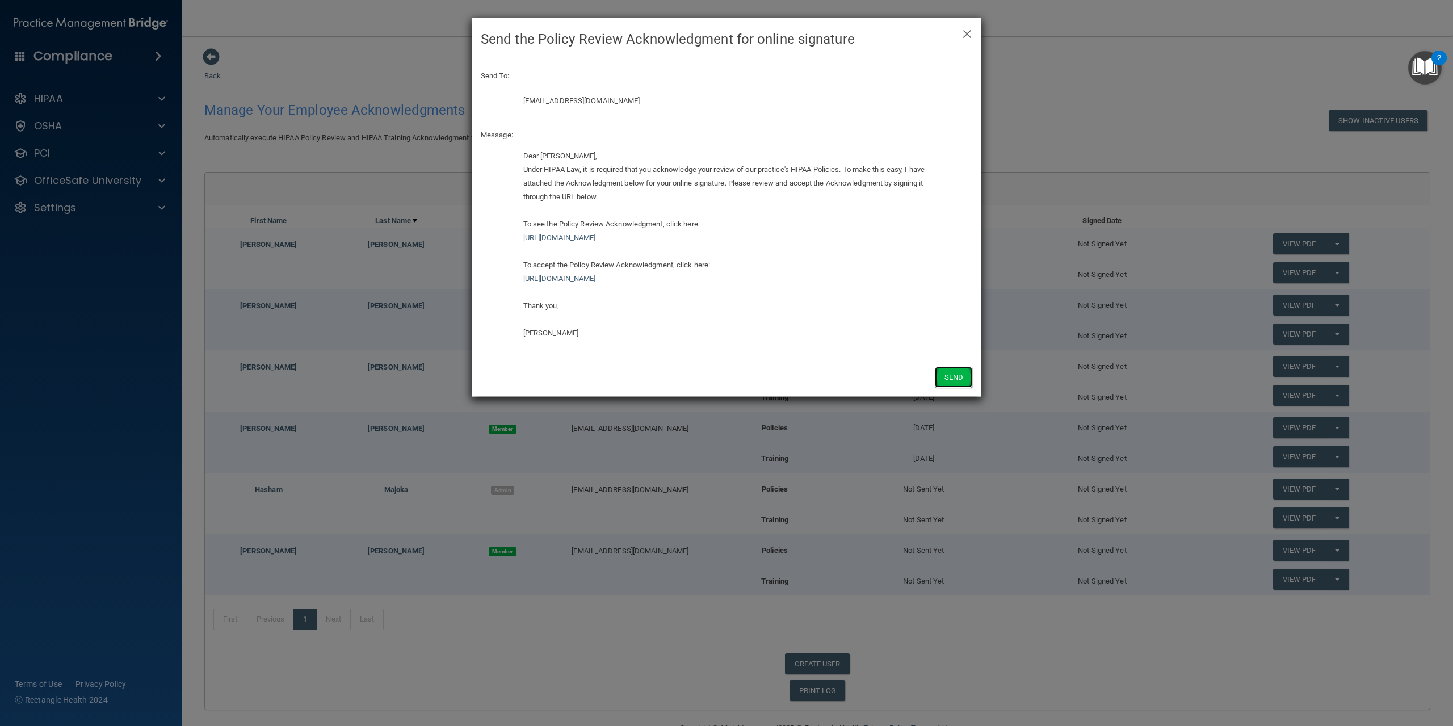
click at [958, 380] on button "Send" at bounding box center [953, 377] width 37 height 21
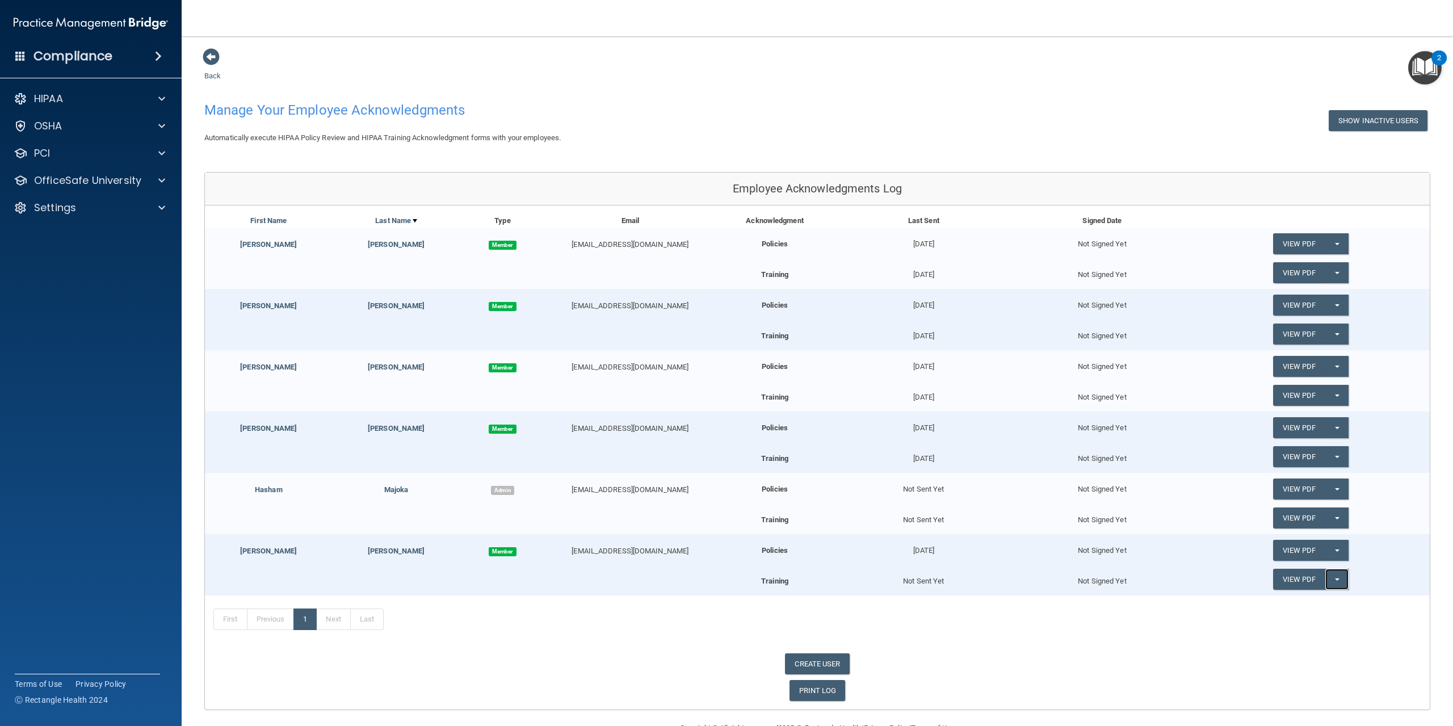
click at [1335, 580] on span "button" at bounding box center [1337, 579] width 5 height 2
click at [1315, 603] on link "Send Acknowledgment PDF" at bounding box center [1330, 602] width 114 height 17
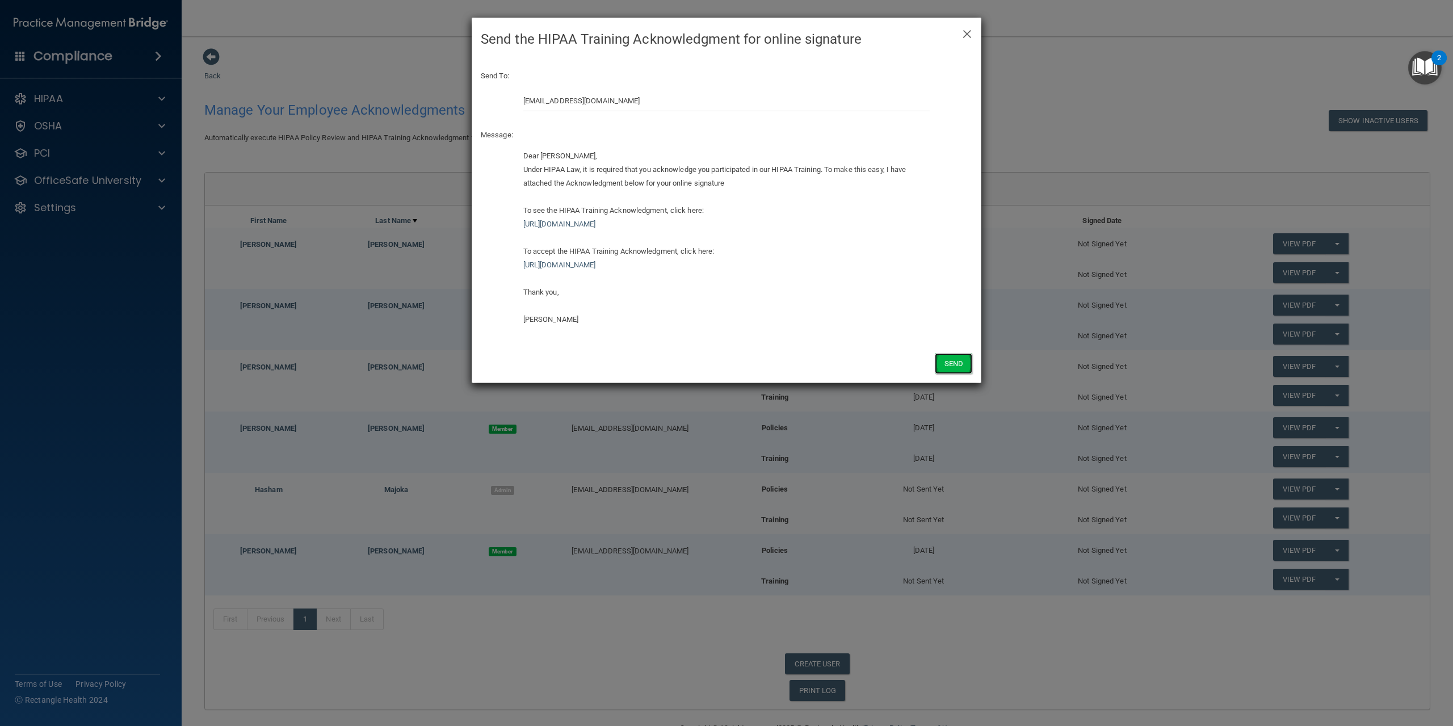
click at [949, 371] on button "Send" at bounding box center [953, 363] width 37 height 21
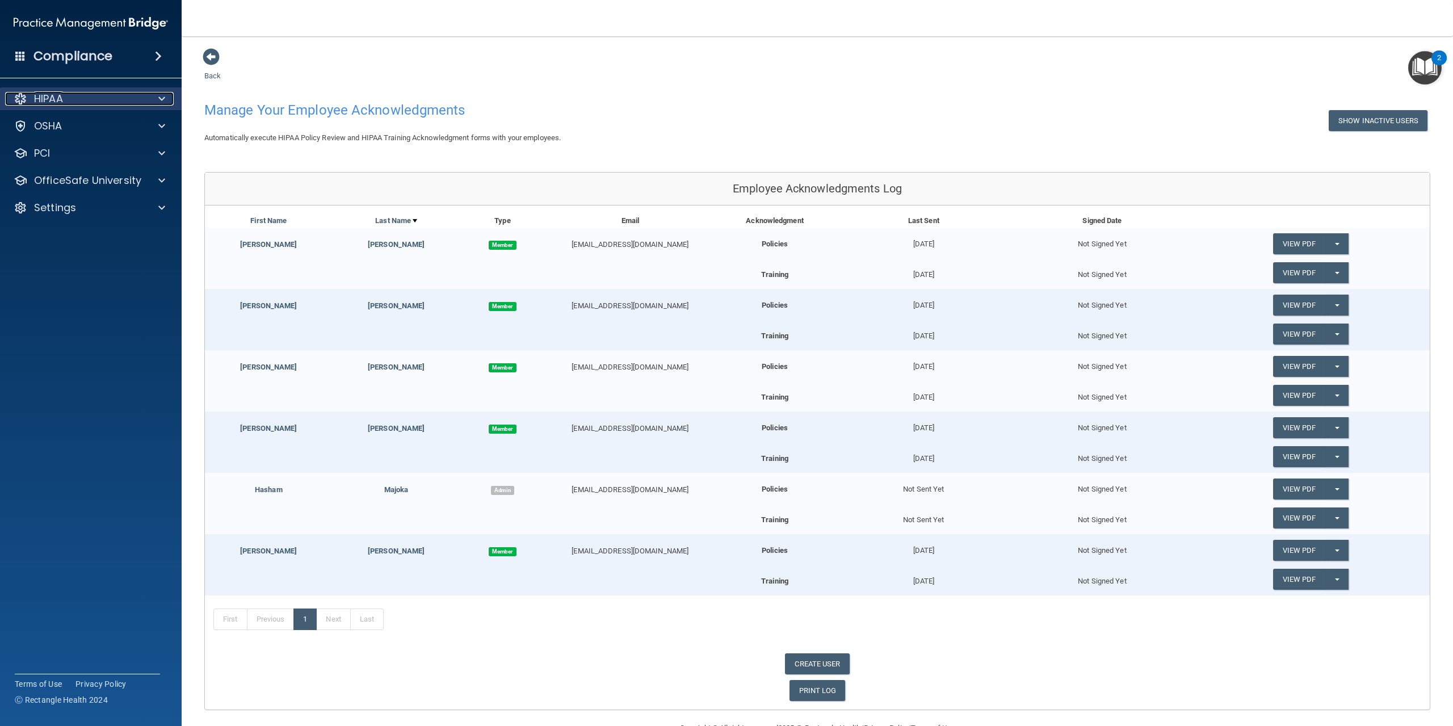
click at [154, 98] on div at bounding box center [160, 99] width 28 height 14
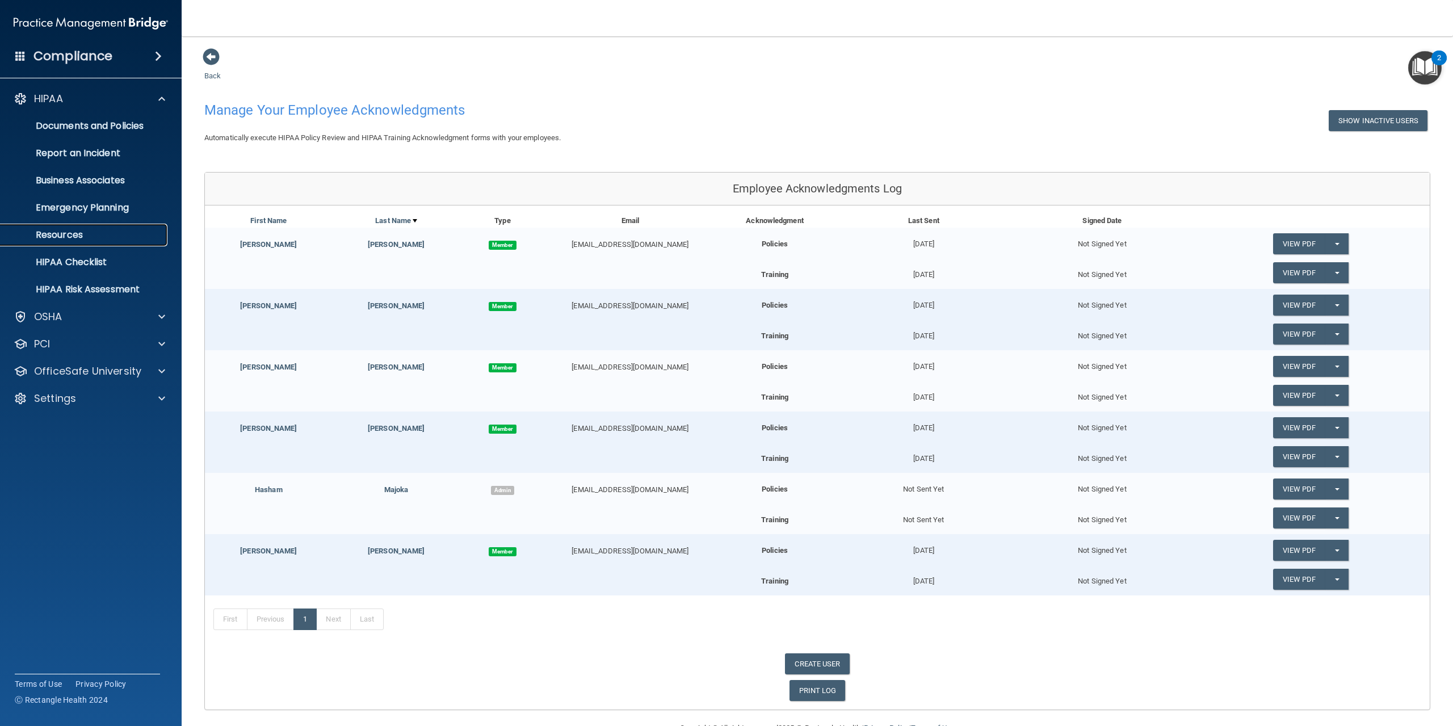
click at [117, 224] on link "Resources" at bounding box center [78, 235] width 179 height 23
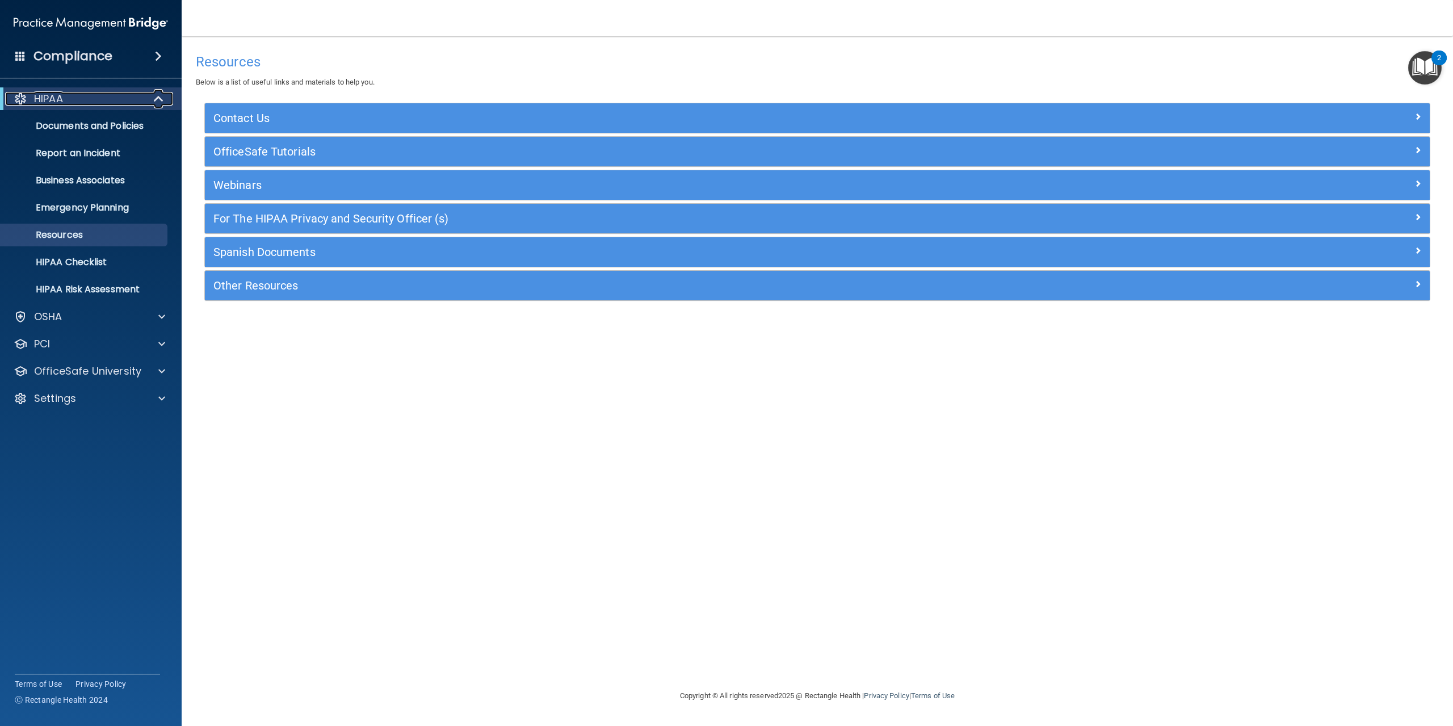
click at [20, 99] on div at bounding box center [21, 99] width 14 height 14
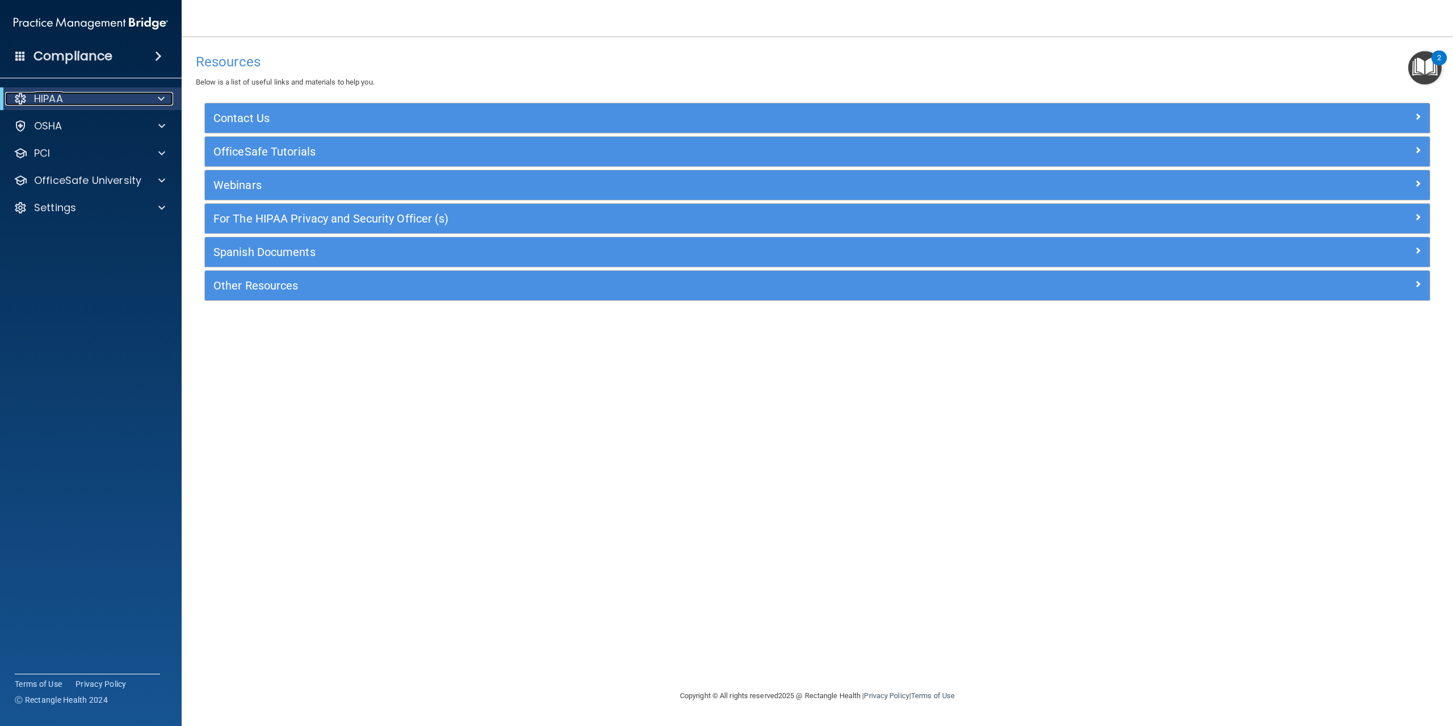
click at [20, 99] on div at bounding box center [21, 99] width 14 height 14
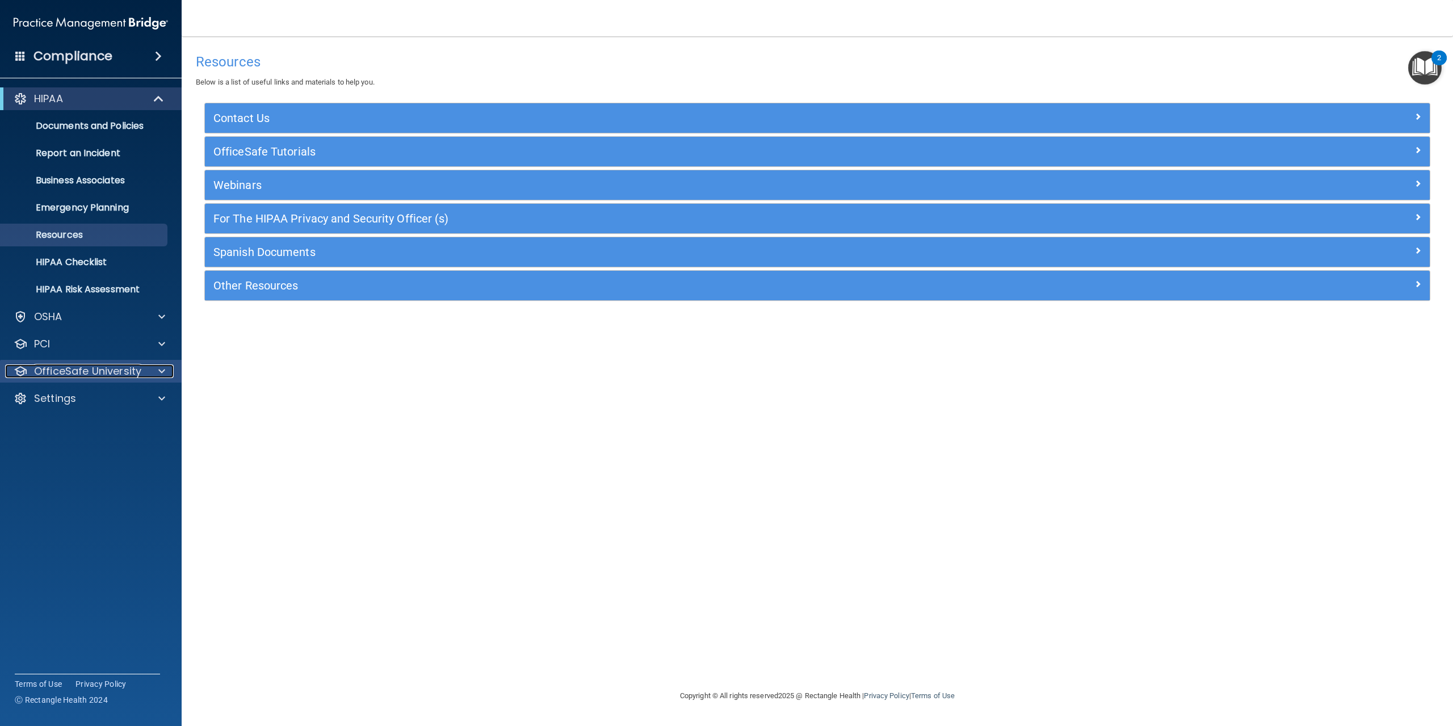
click at [120, 373] on p "OfficeSafe University" at bounding box center [87, 371] width 107 height 14
click at [92, 394] on p "HIPAA Training" at bounding box center [54, 398] width 94 height 11
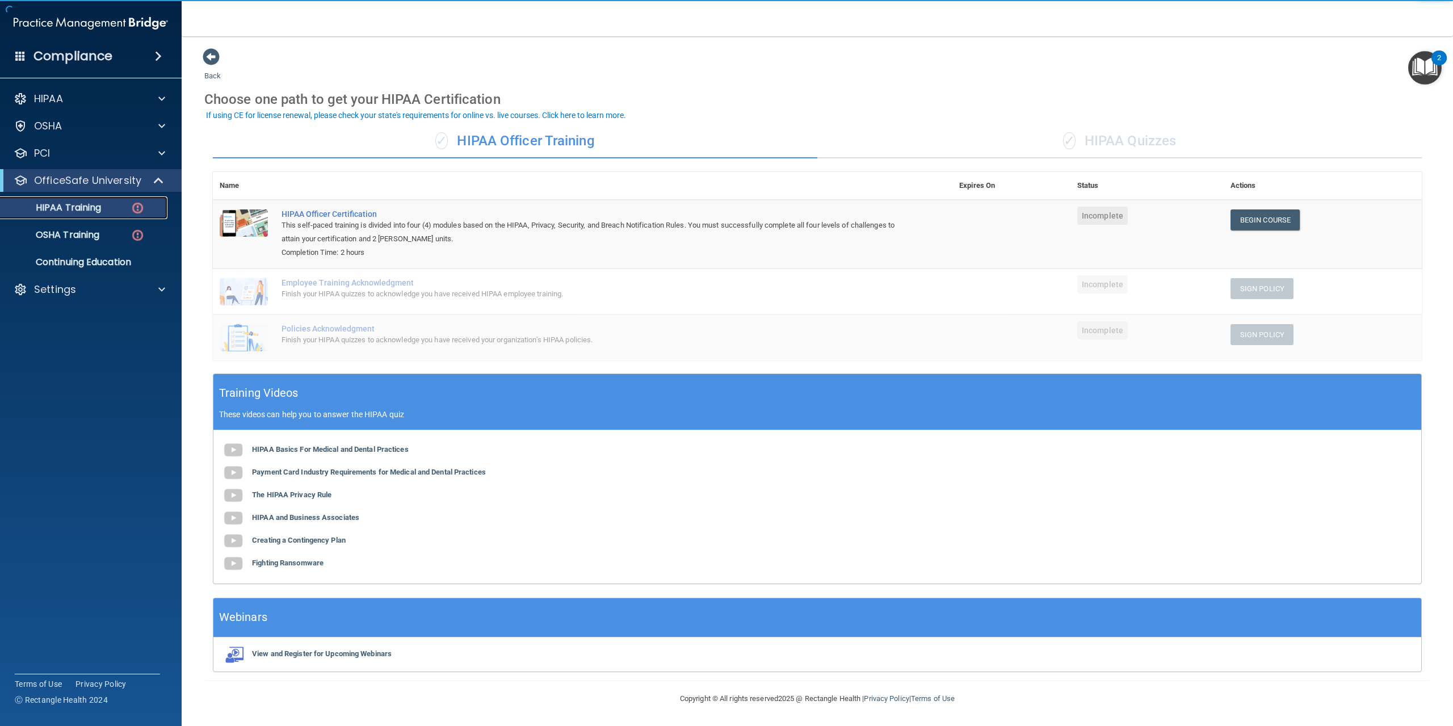
scroll to position [1, 0]
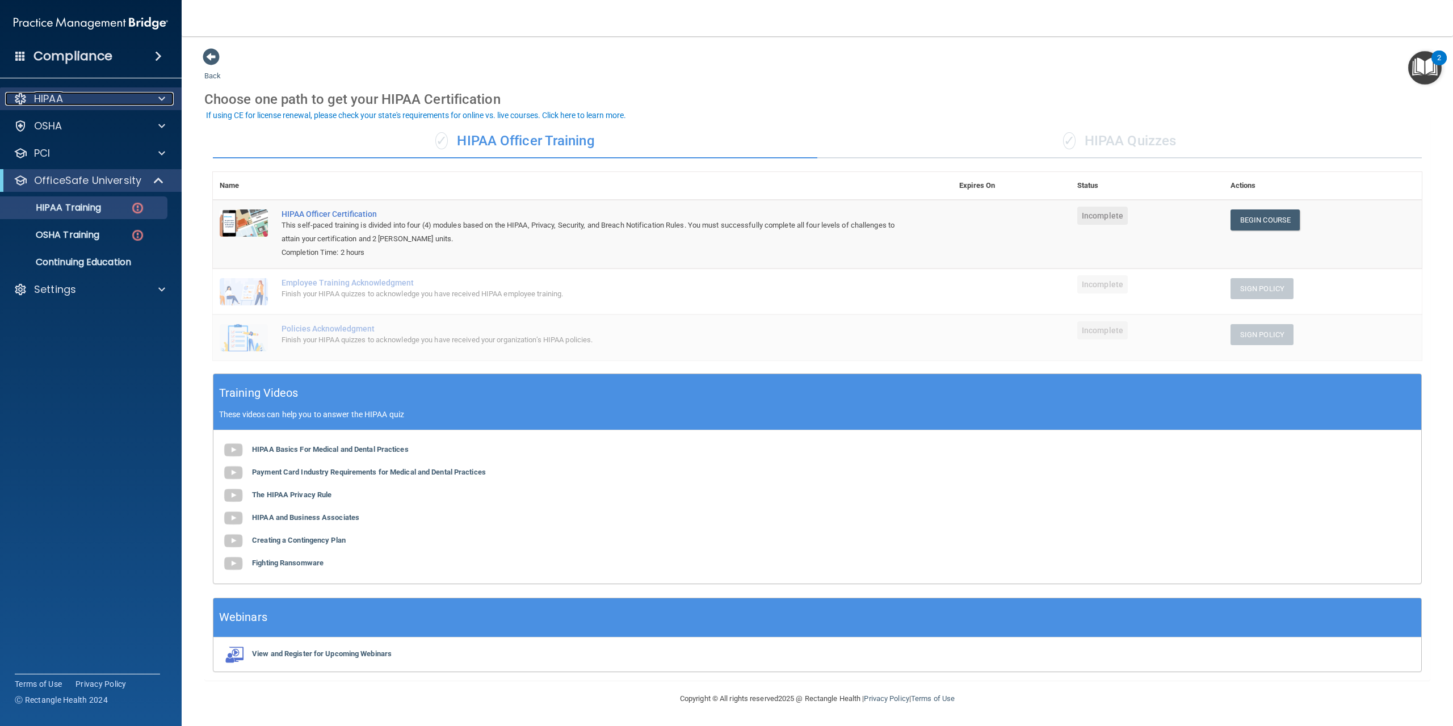
click at [126, 98] on div "HIPAA" at bounding box center [75, 99] width 141 height 14
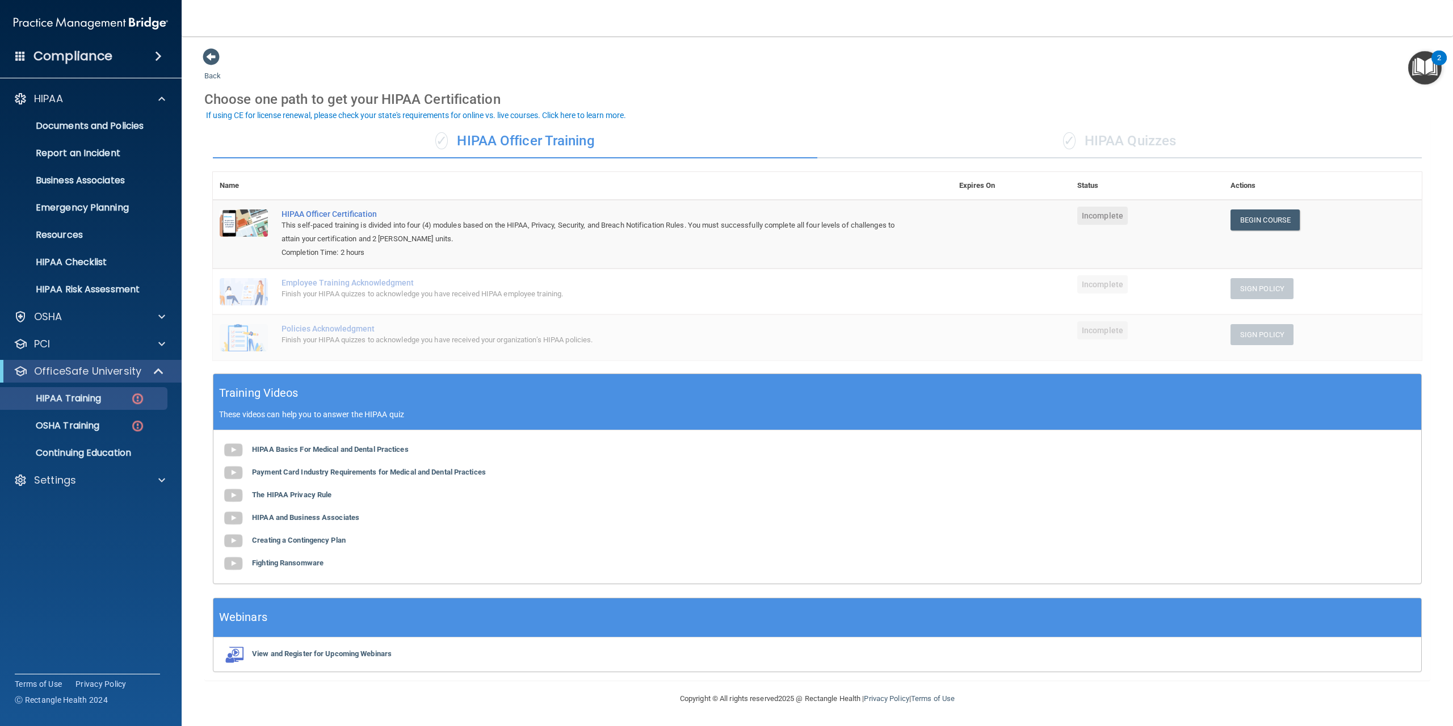
click at [1430, 64] on img "Open Resource Center, 2 new notifications" at bounding box center [1424, 67] width 33 height 33
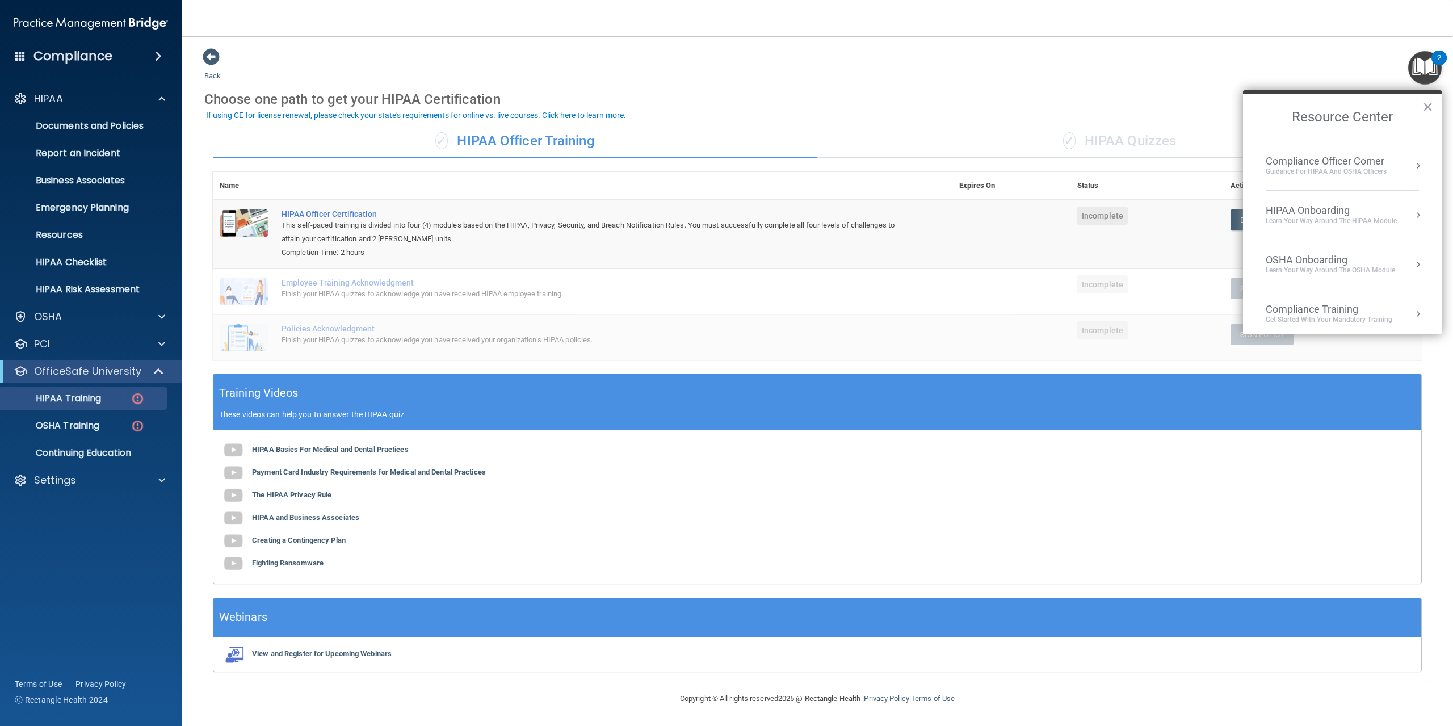
click at [162, 58] on span at bounding box center [158, 56] width 7 height 14
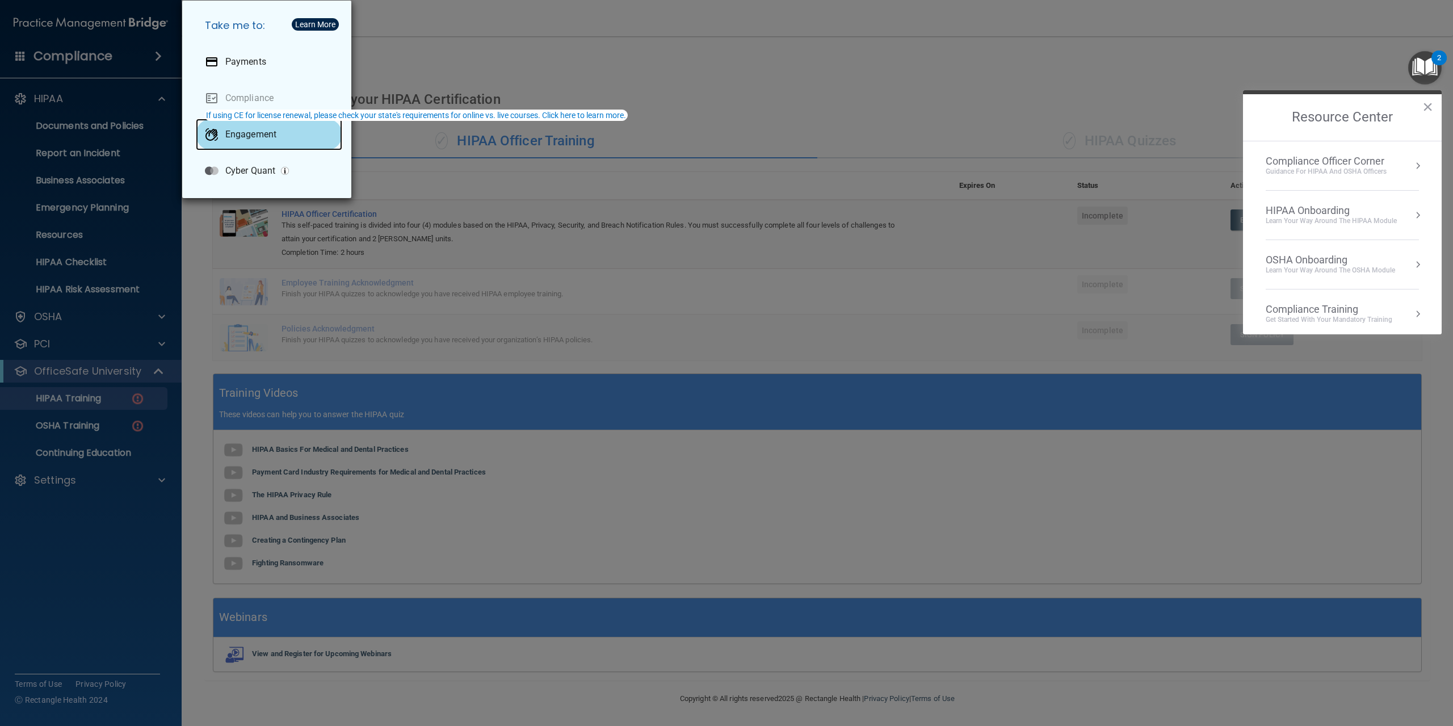
click at [259, 129] on p "Engagement" at bounding box center [250, 134] width 51 height 11
click at [551, 72] on div "Take me to: Payments Compliance Engagement Cyber Quant" at bounding box center [726, 363] width 1453 height 726
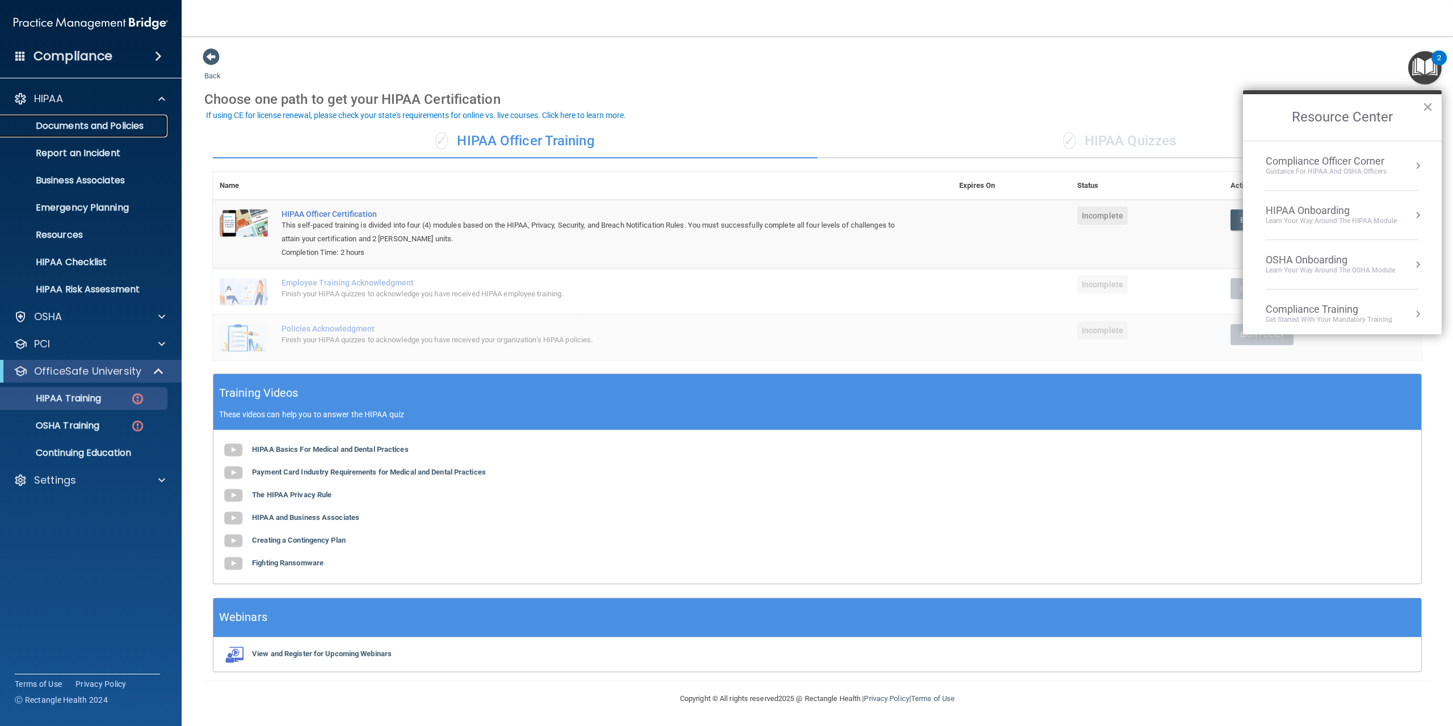
click at [110, 127] on p "Documents and Policies" at bounding box center [84, 125] width 155 height 11
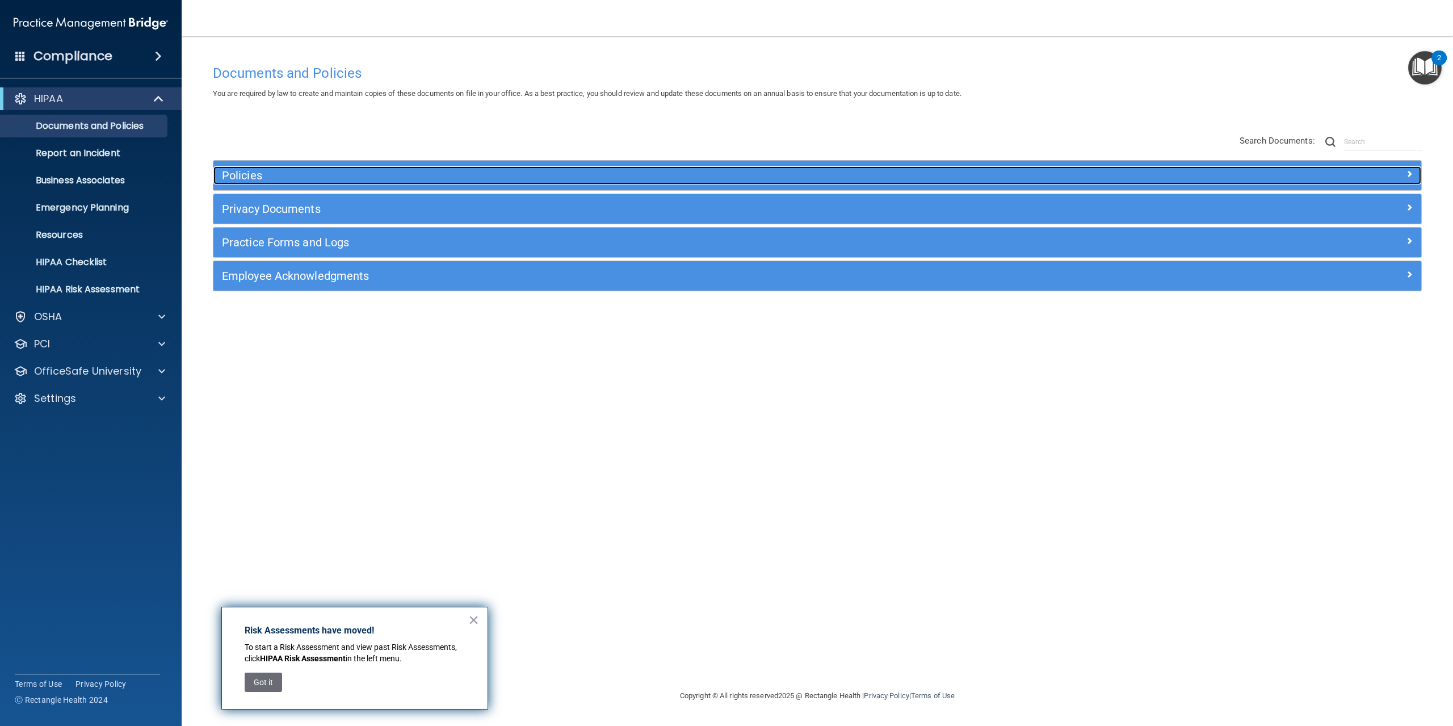
click at [287, 175] on h5 "Policies" at bounding box center [666, 175] width 889 height 12
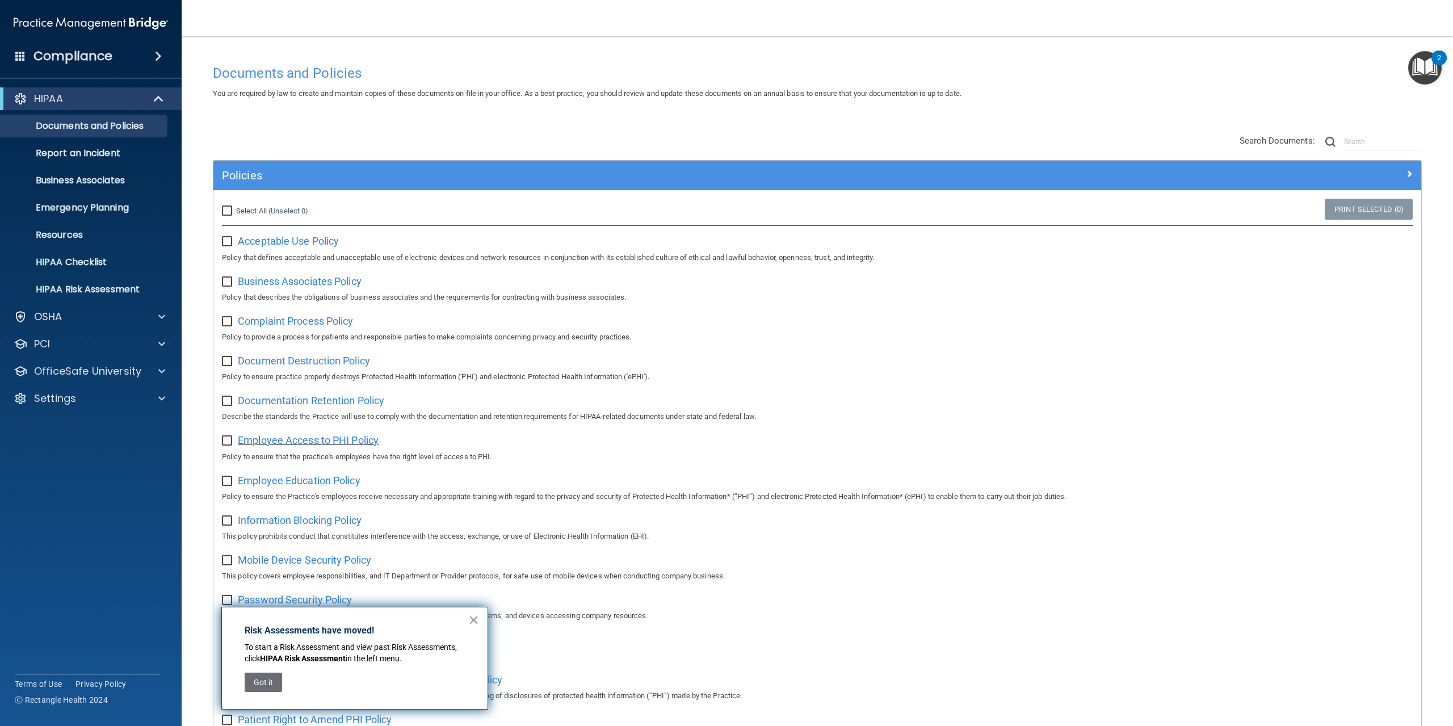
click at [348, 446] on span "Employee Access to PHI Policy" at bounding box center [308, 440] width 141 height 12
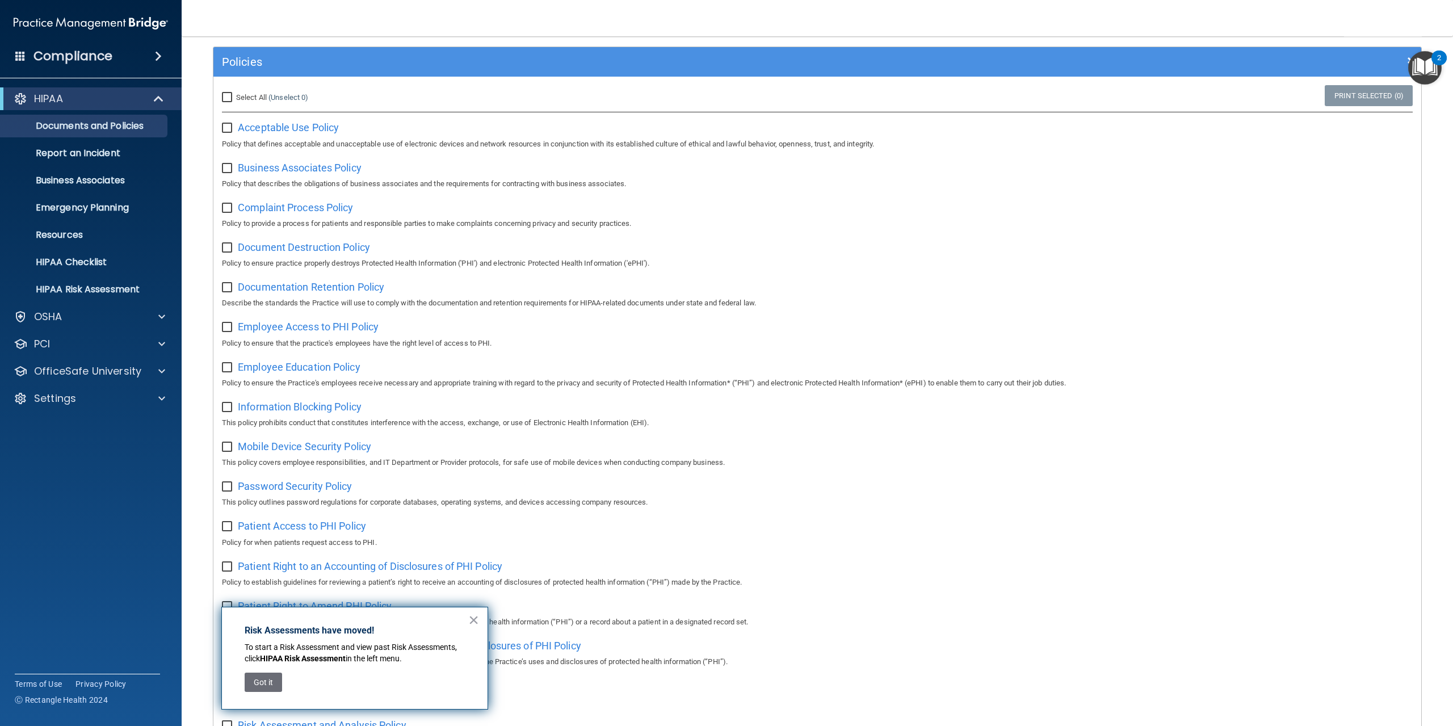
scroll to position [284, 0]
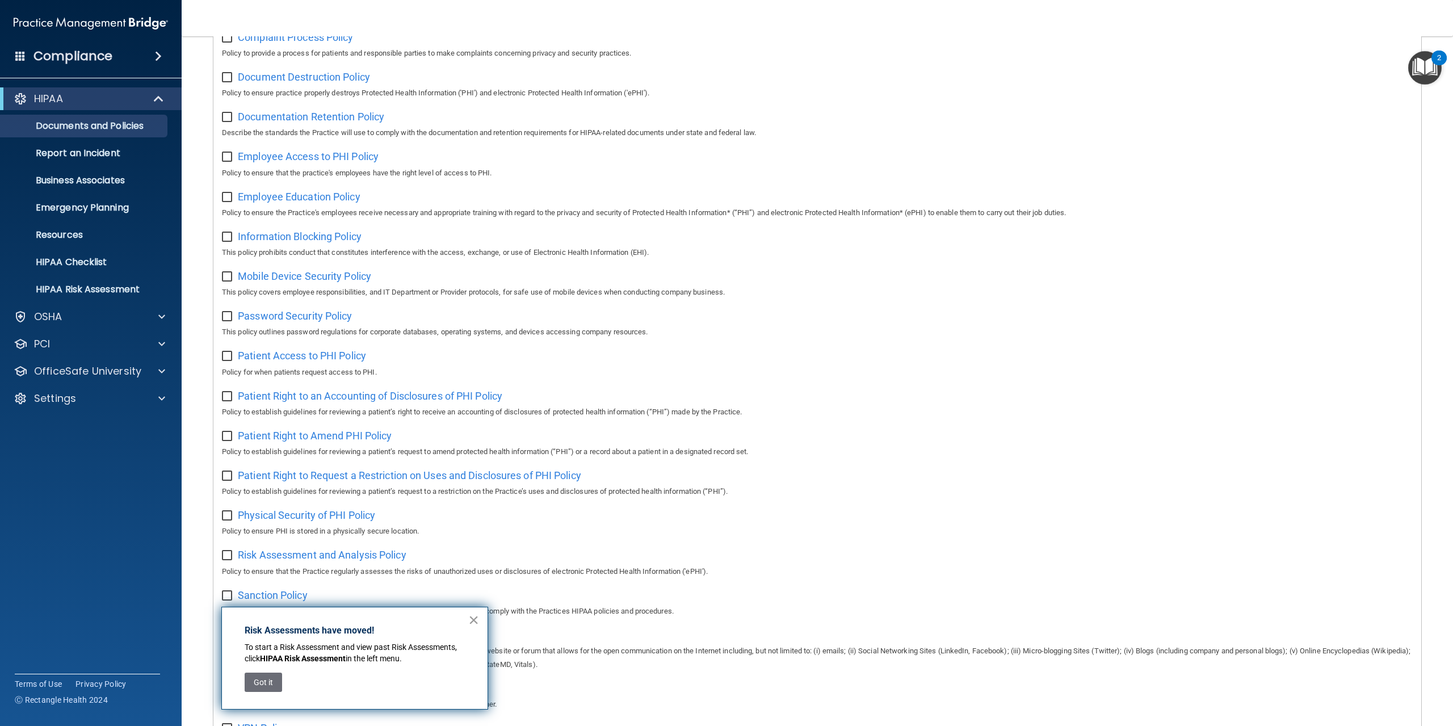
click at [477, 615] on button "×" at bounding box center [473, 620] width 11 height 18
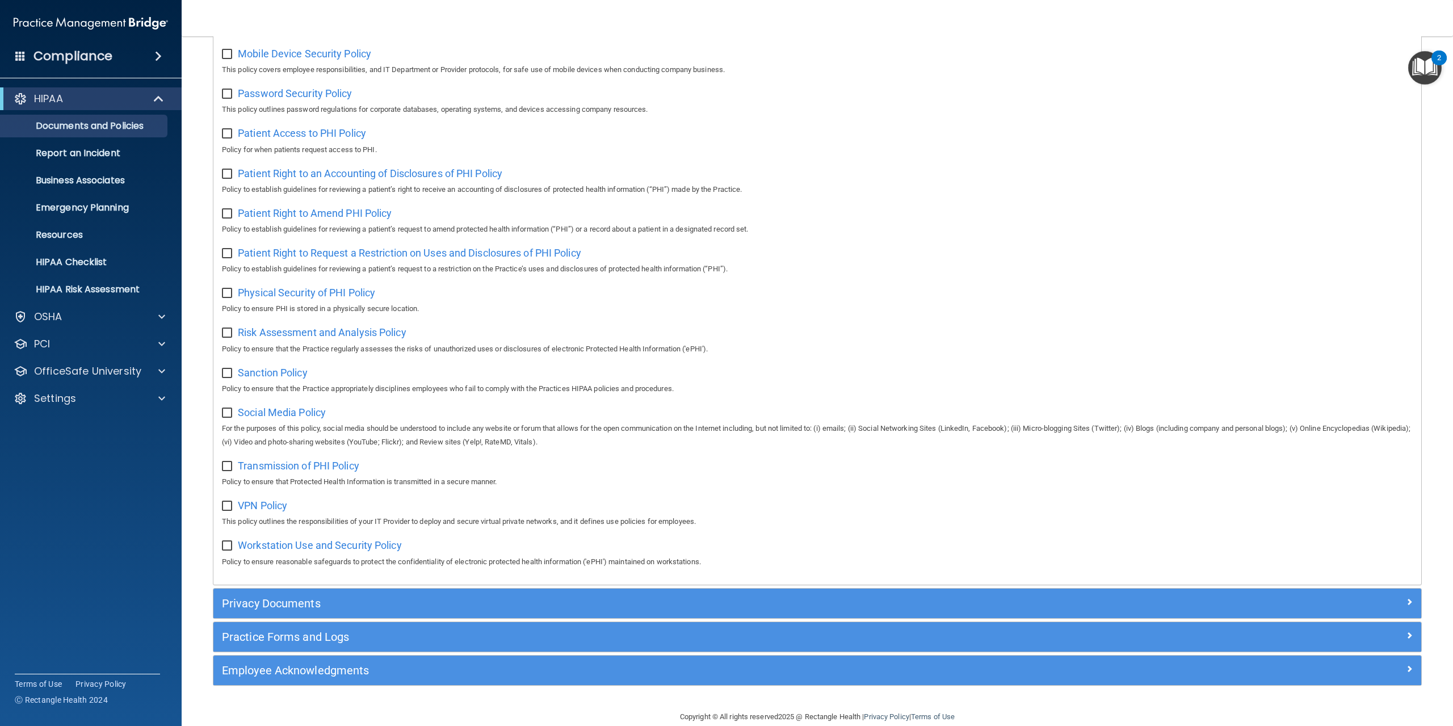
scroll to position [511, 0]
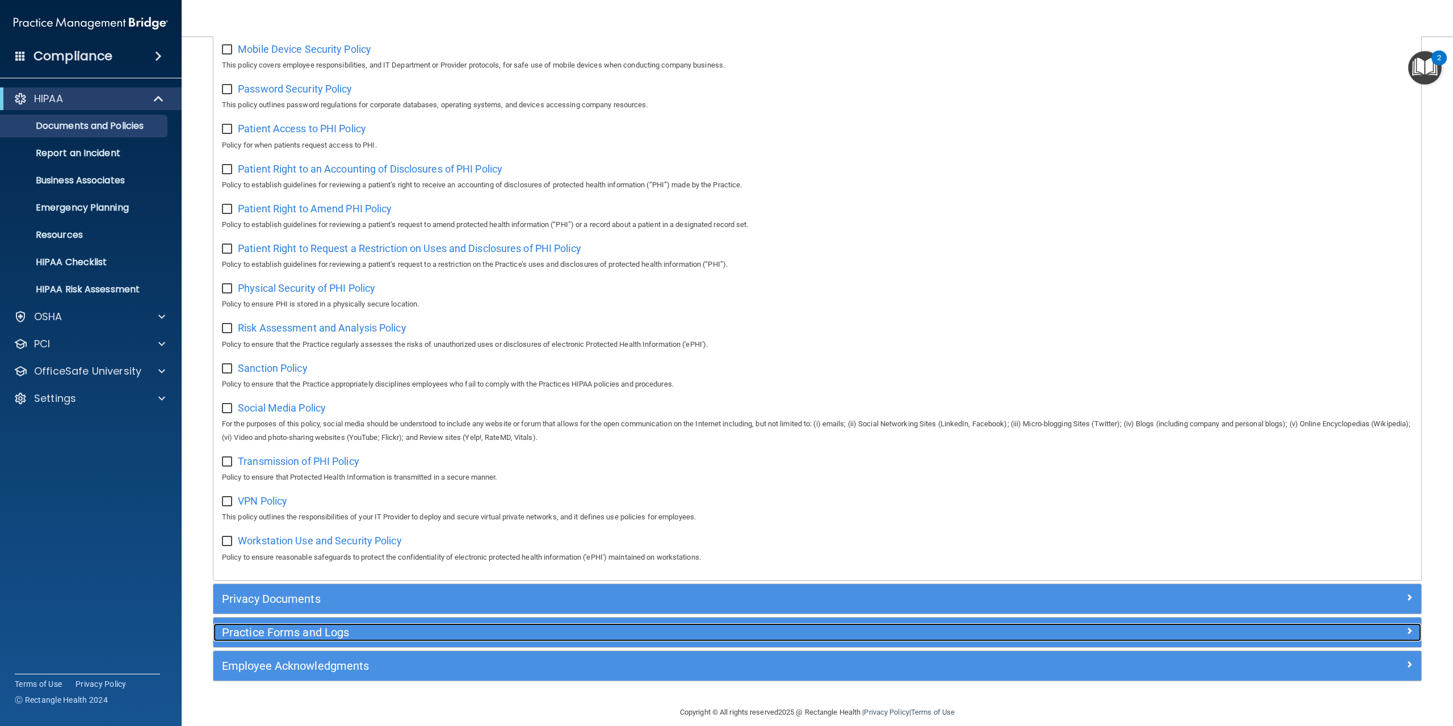
click at [348, 639] on h5 "Practice Forms and Logs" at bounding box center [666, 632] width 889 height 12
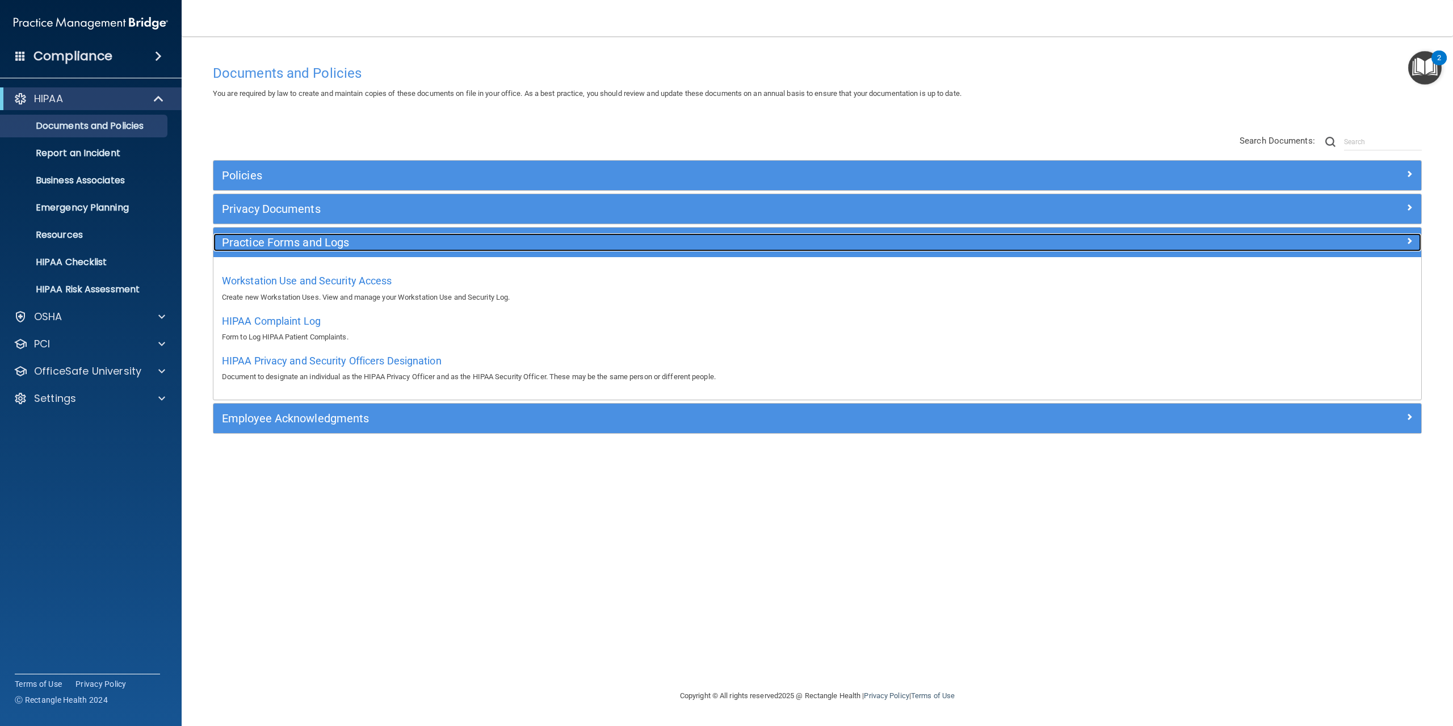
scroll to position [0, 0]
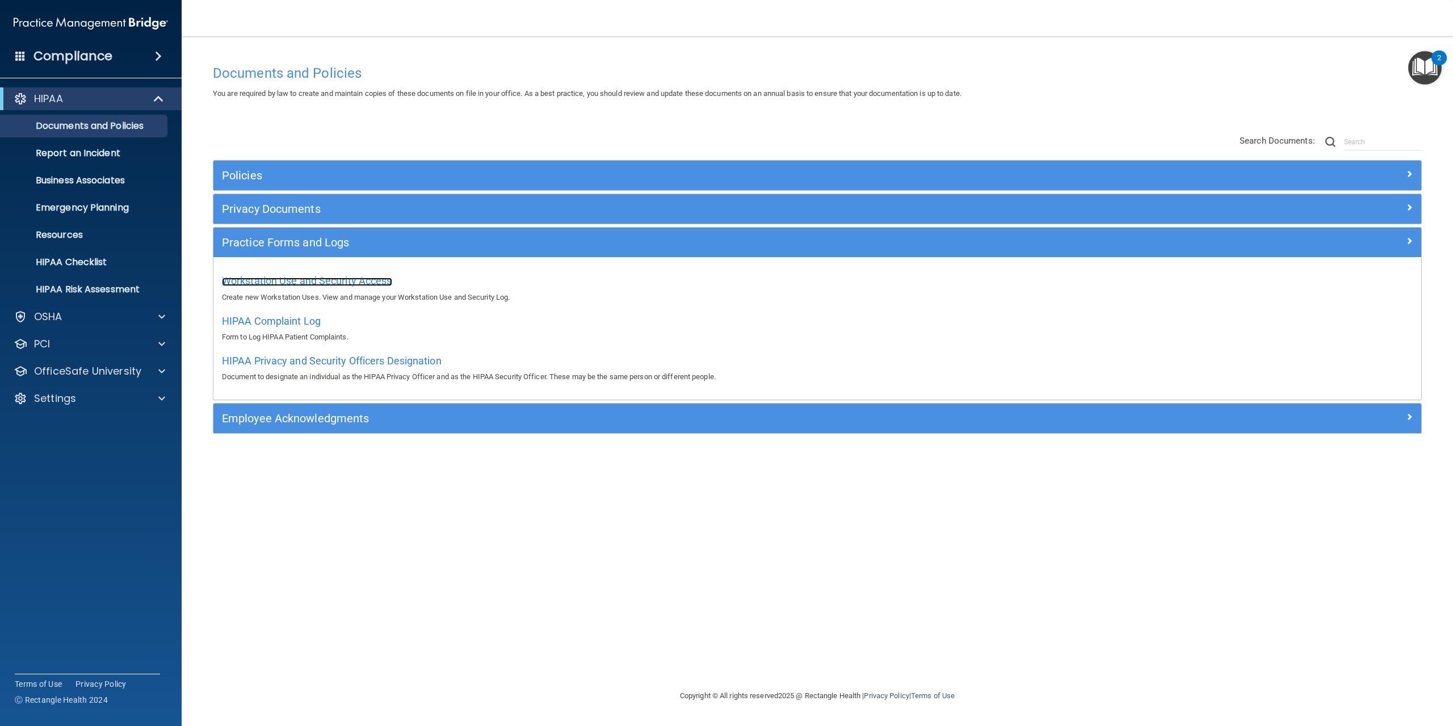
click at [337, 284] on span "Workstation Use and Security Access" at bounding box center [307, 281] width 170 height 12
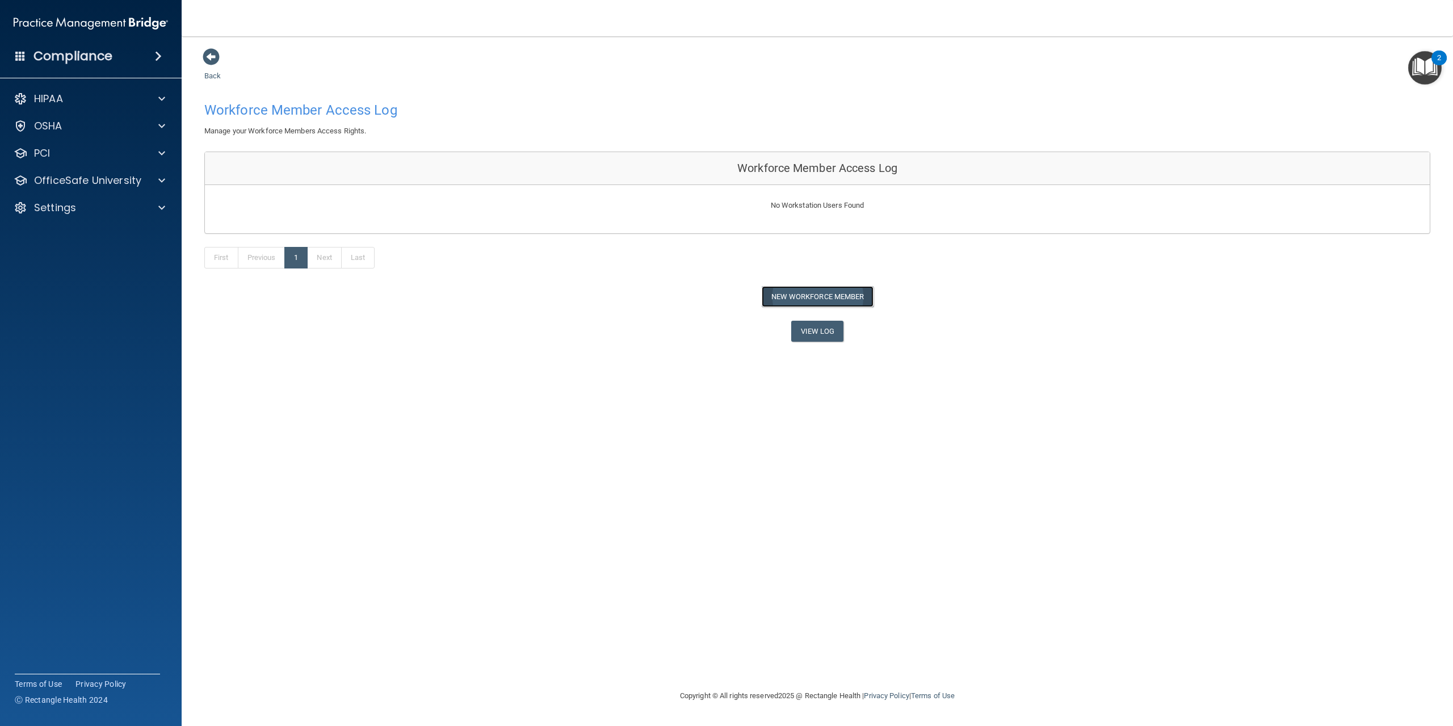
click at [813, 300] on button "New Workforce Member" at bounding box center [818, 296] width 112 height 21
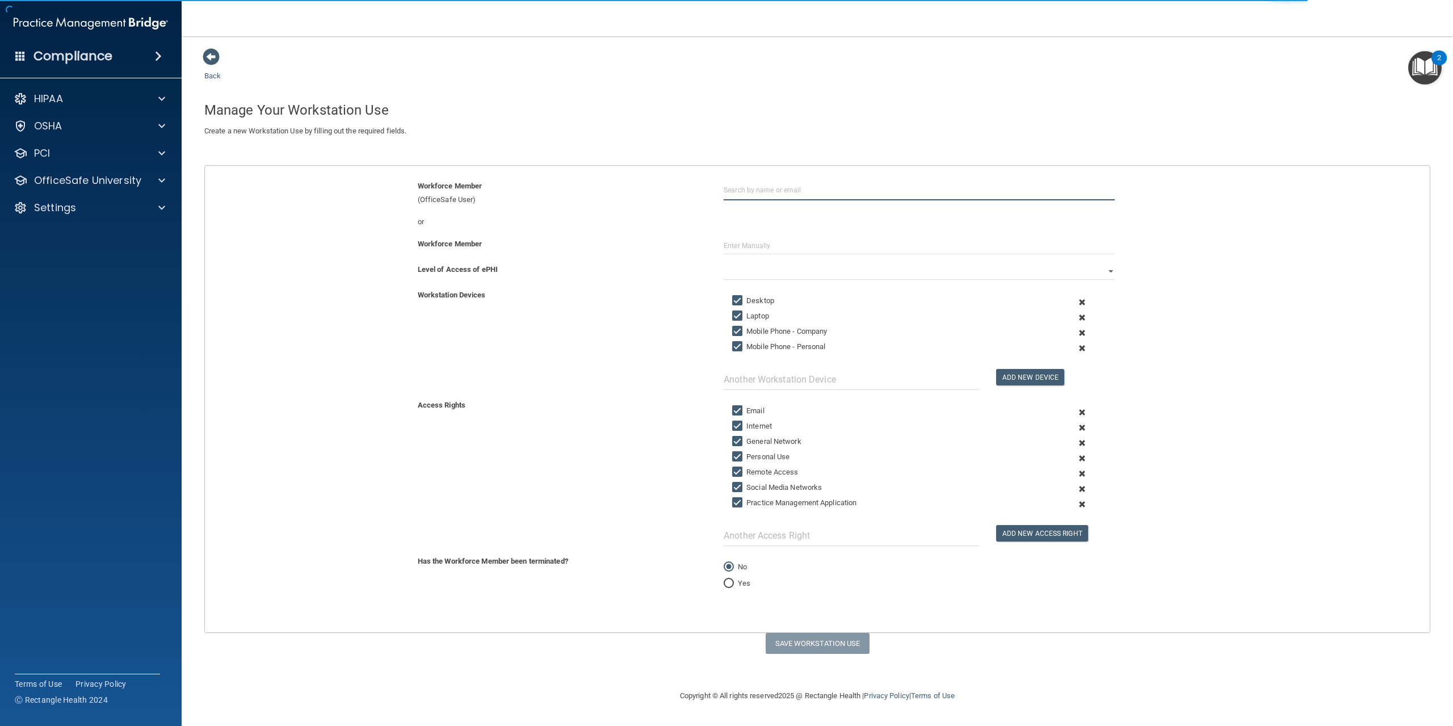
click at [765, 191] on input "text" at bounding box center [919, 189] width 391 height 21
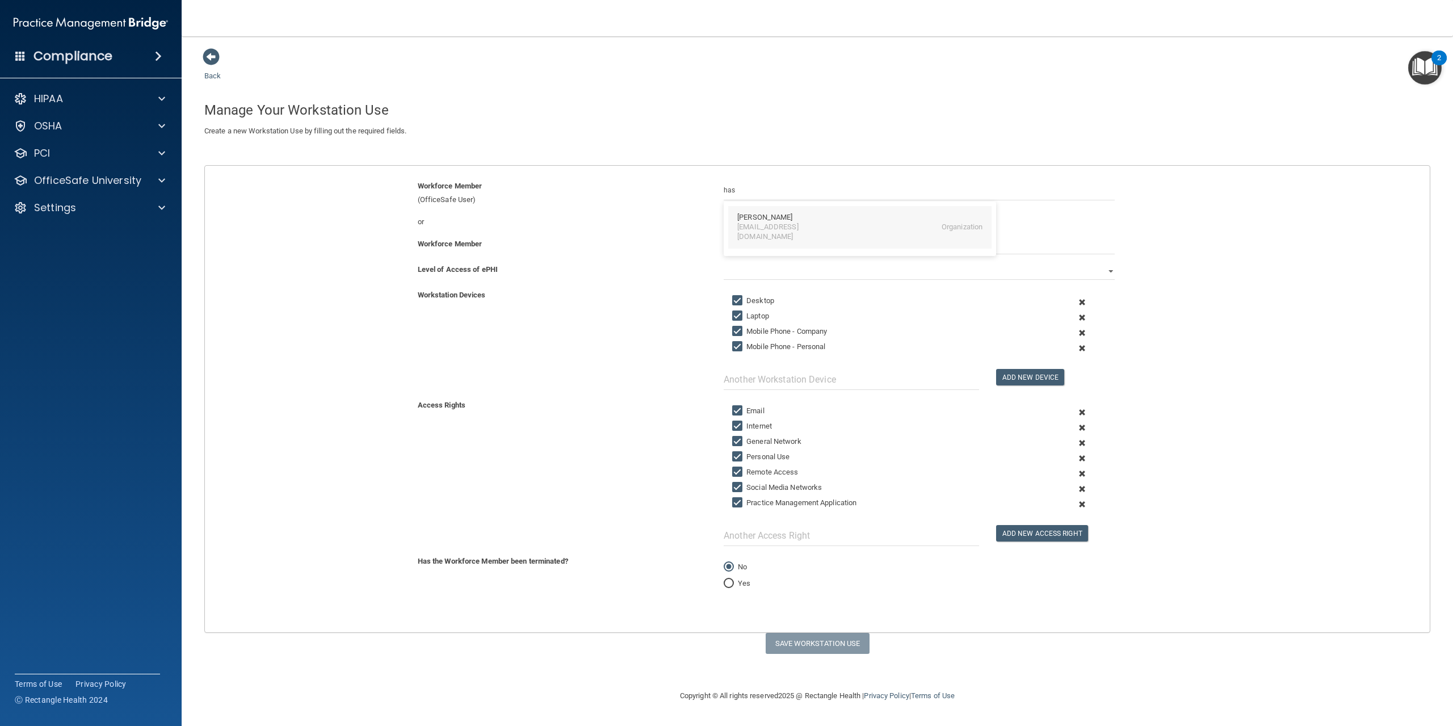
click at [763, 219] on div "Hasham Majoka" at bounding box center [764, 218] width 55 height 10
type input "Hasham Majoka"
click at [889, 267] on select "Full Limited None" at bounding box center [919, 271] width 391 height 17
click at [724, 263] on select "Full Limited None" at bounding box center [919, 271] width 391 height 17
click at [729, 274] on select "Full Limited None" at bounding box center [919, 271] width 391 height 17
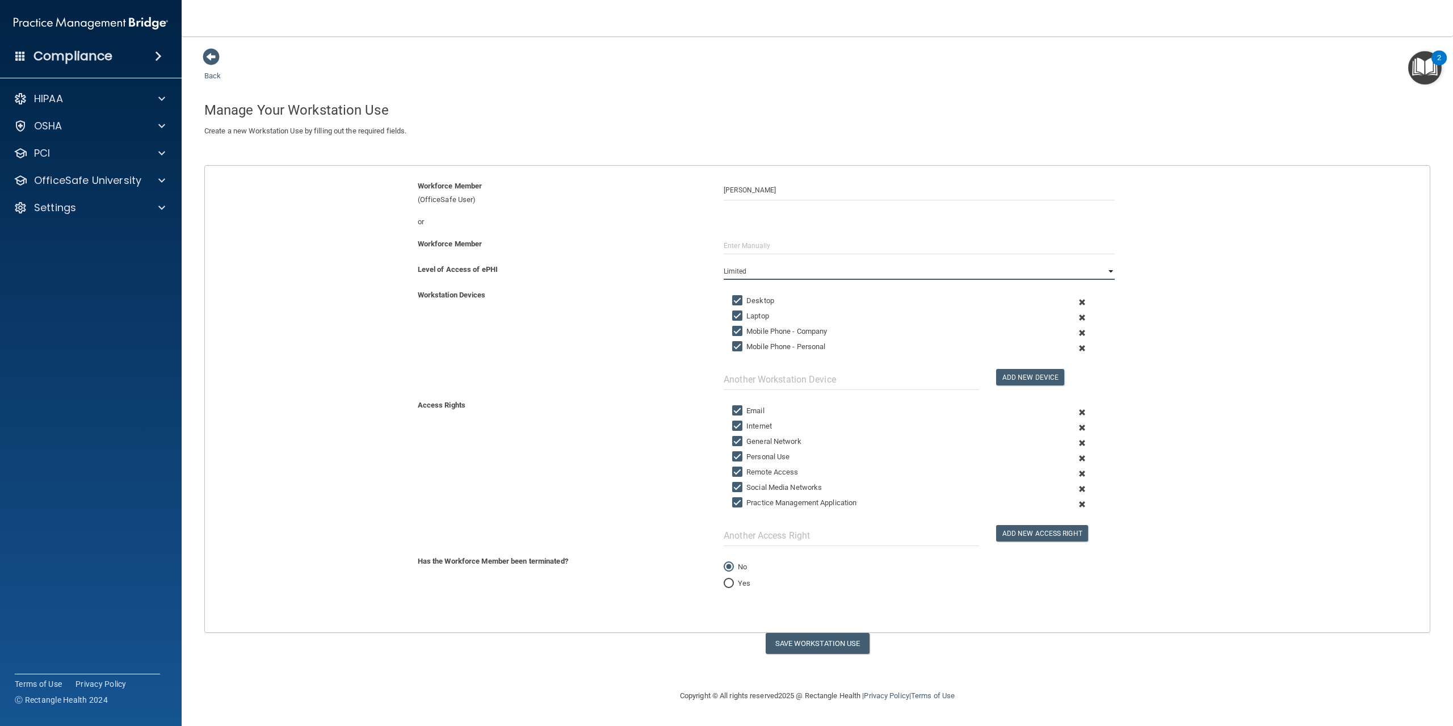
click at [729, 274] on select "Full Limited None" at bounding box center [919, 271] width 391 height 17
click at [822, 638] on button "Save Workstation Use" at bounding box center [818, 643] width 104 height 21
select select "? string:Full ?"
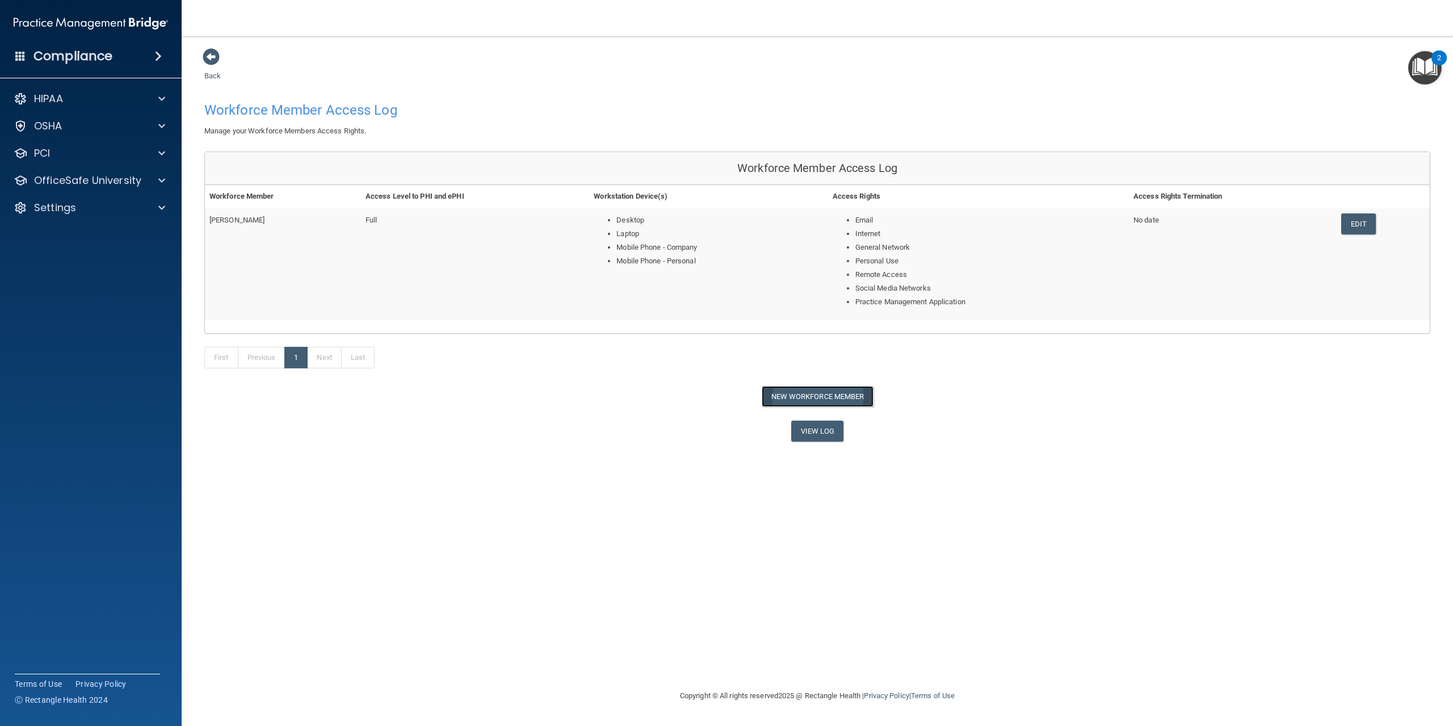
click at [846, 400] on button "New Workforce Member" at bounding box center [818, 396] width 112 height 21
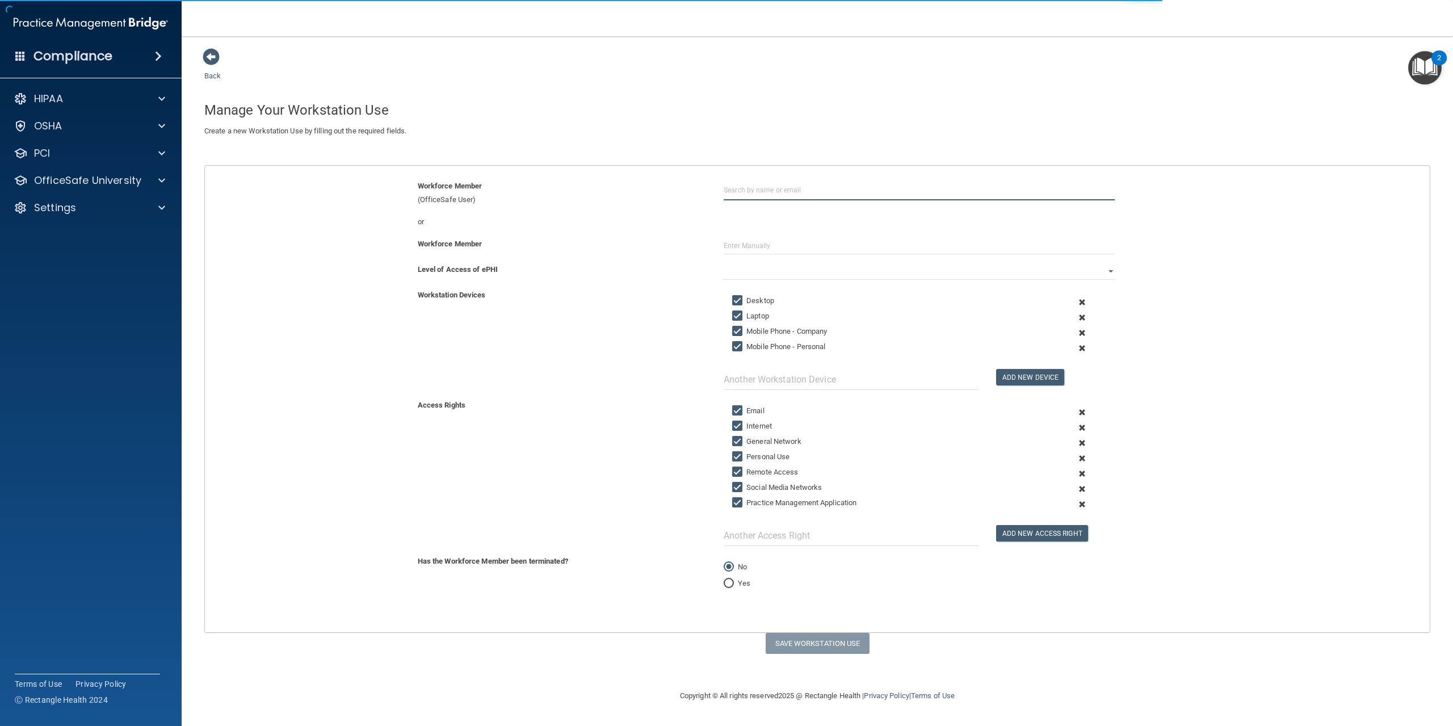
click at [758, 193] on input "text" at bounding box center [919, 189] width 391 height 21
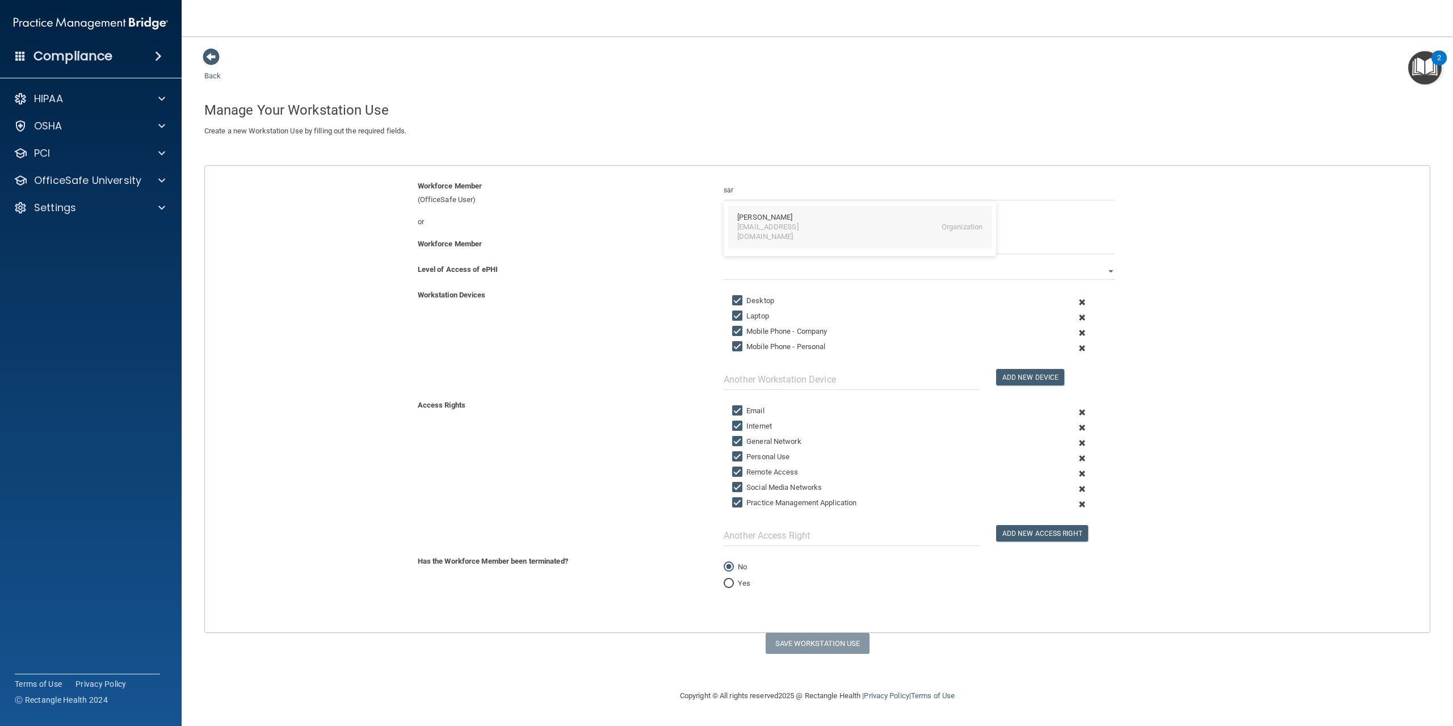
click at [770, 225] on div "sbess1997@gmail.com" at bounding box center [786, 232] width 98 height 19
type input "Sarah Bessette"
click at [770, 273] on select "Full Limited None" at bounding box center [919, 271] width 391 height 17
click at [724, 263] on select "Full Limited None" at bounding box center [919, 271] width 391 height 17
click at [836, 641] on button "Save Workstation Use" at bounding box center [818, 643] width 104 height 21
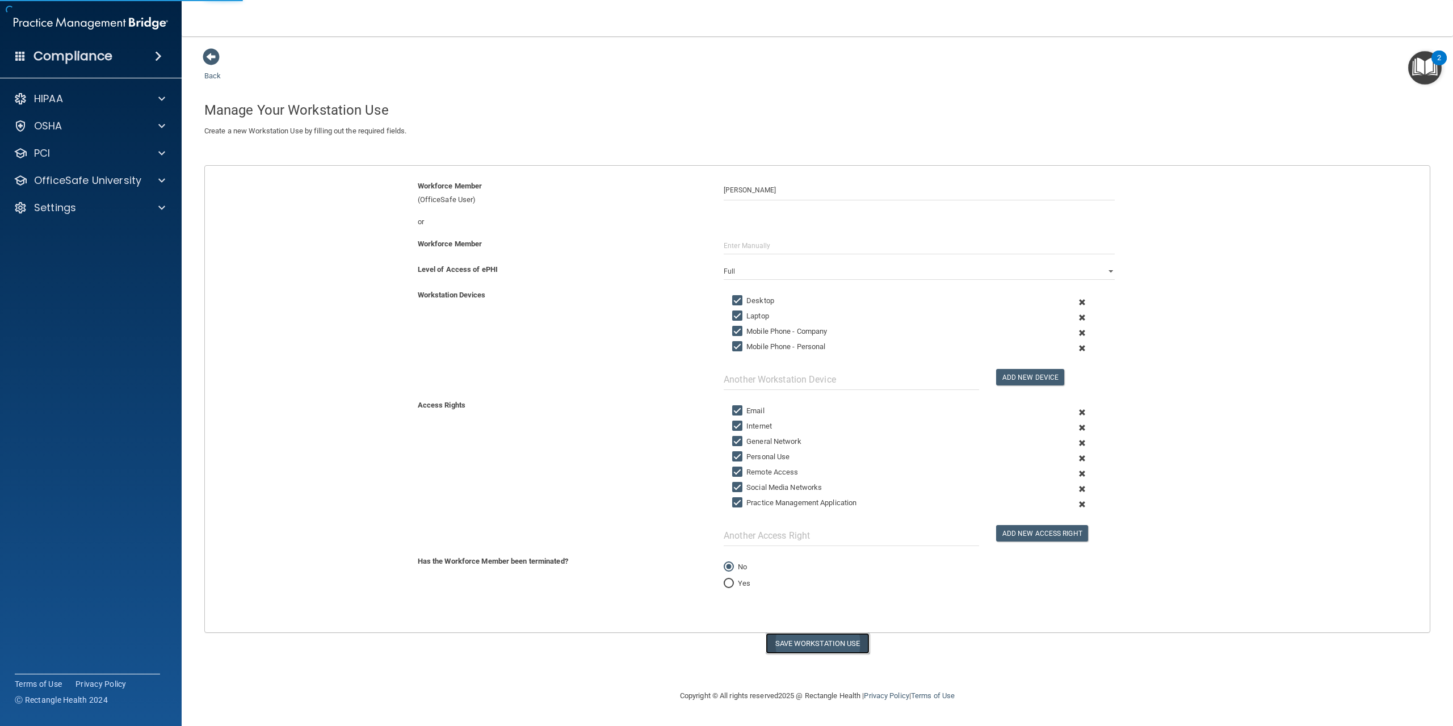
select select "? string:None ?"
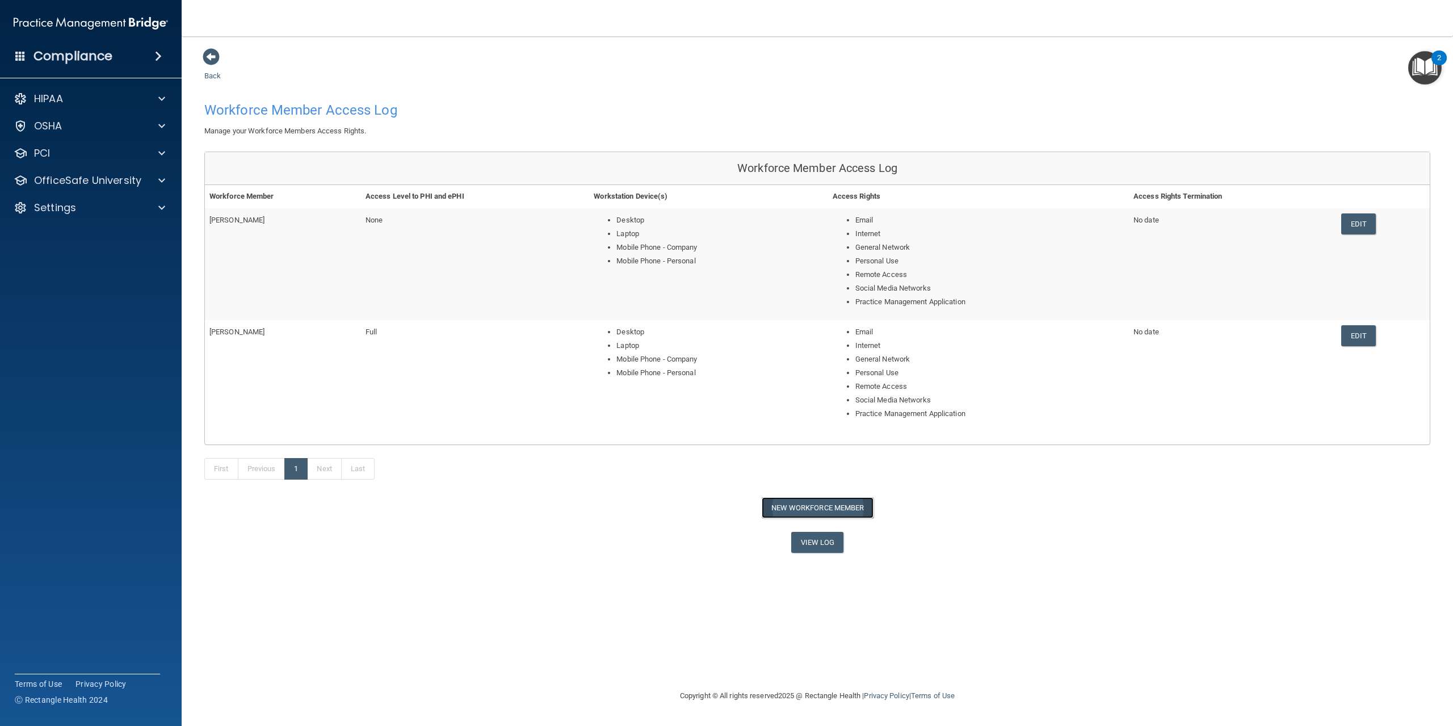
click at [815, 501] on button "New Workforce Member" at bounding box center [818, 507] width 112 height 21
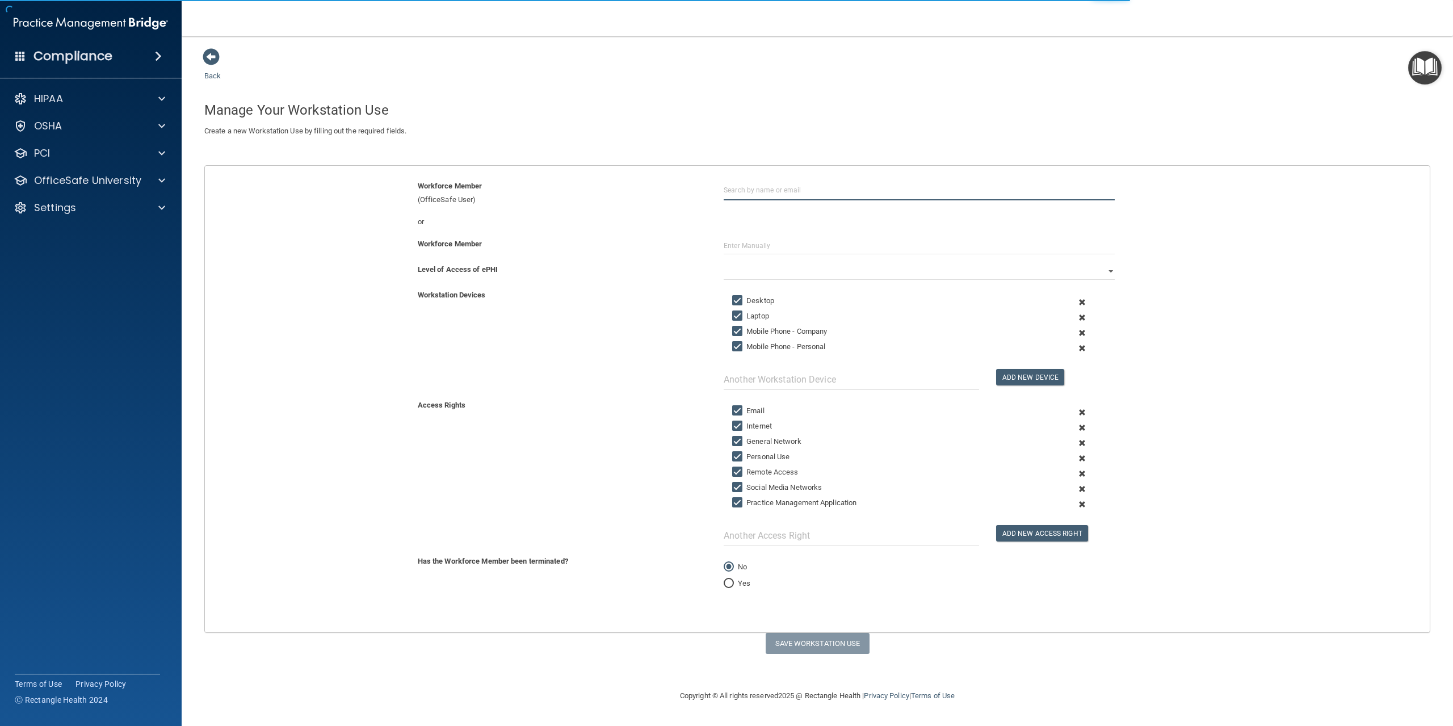
click at [763, 181] on input "text" at bounding box center [919, 189] width 391 height 21
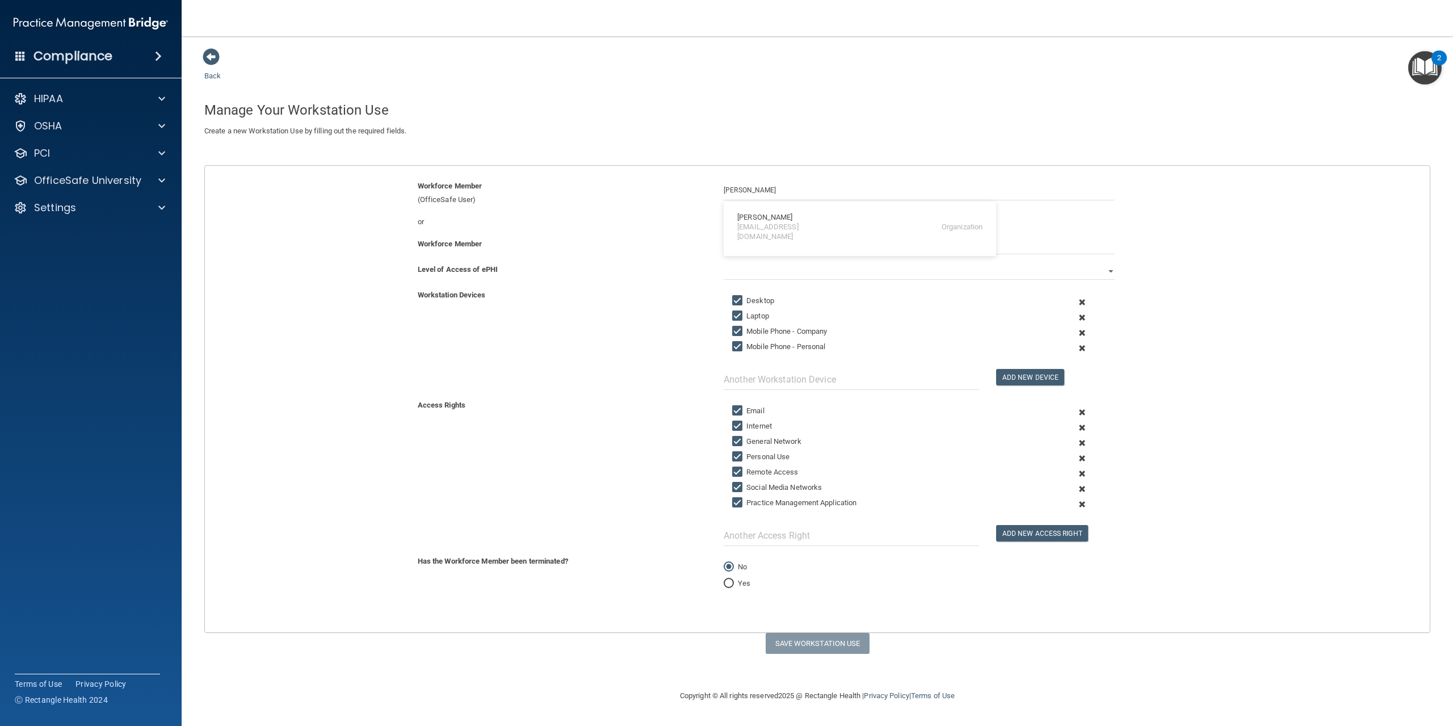
click at [788, 216] on div "Kimberly Croteau" at bounding box center [764, 218] width 55 height 10
type input "Kimberly Croteau"
click at [781, 275] on select "Full Limited None" at bounding box center [919, 271] width 391 height 17
click at [724, 263] on select "Full Limited None" at bounding box center [919, 271] width 391 height 17
click at [833, 644] on button "Save Workstation Use" at bounding box center [818, 643] width 104 height 21
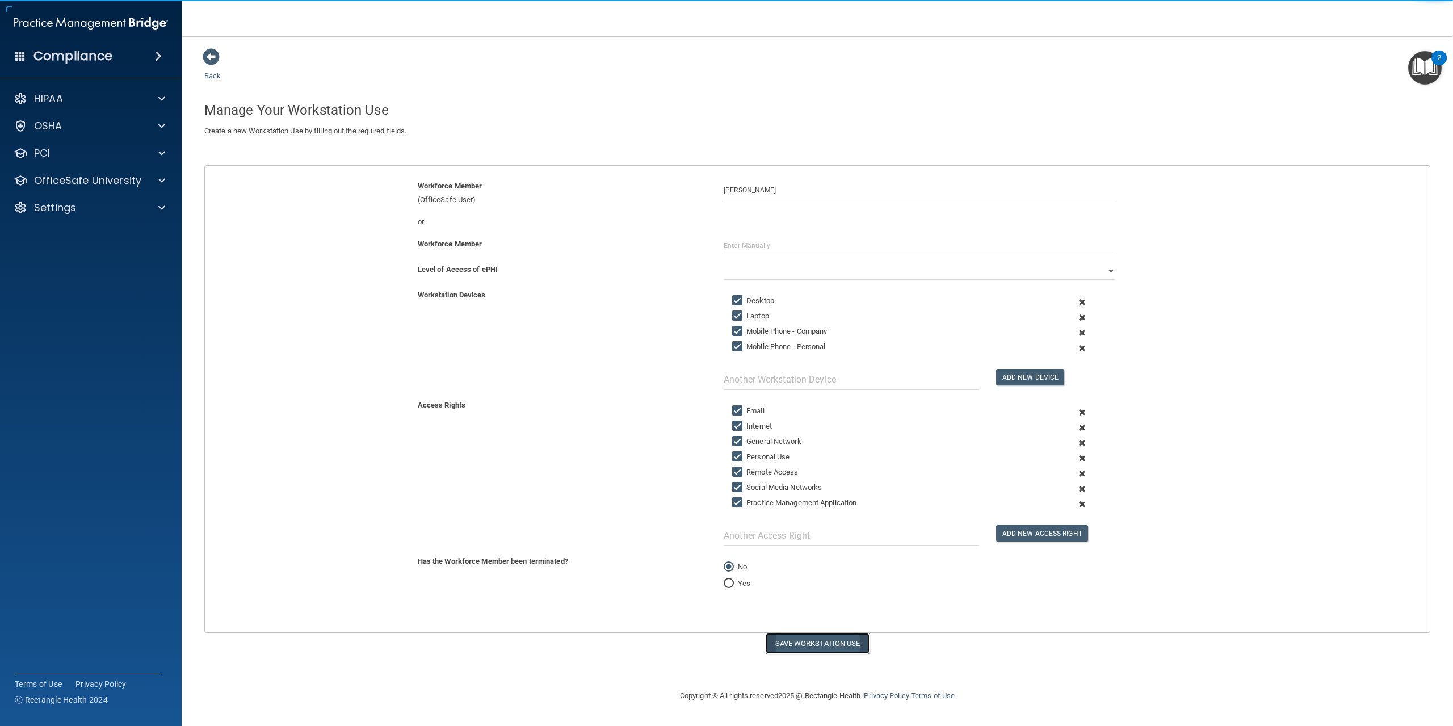
select select "? string:None ?"
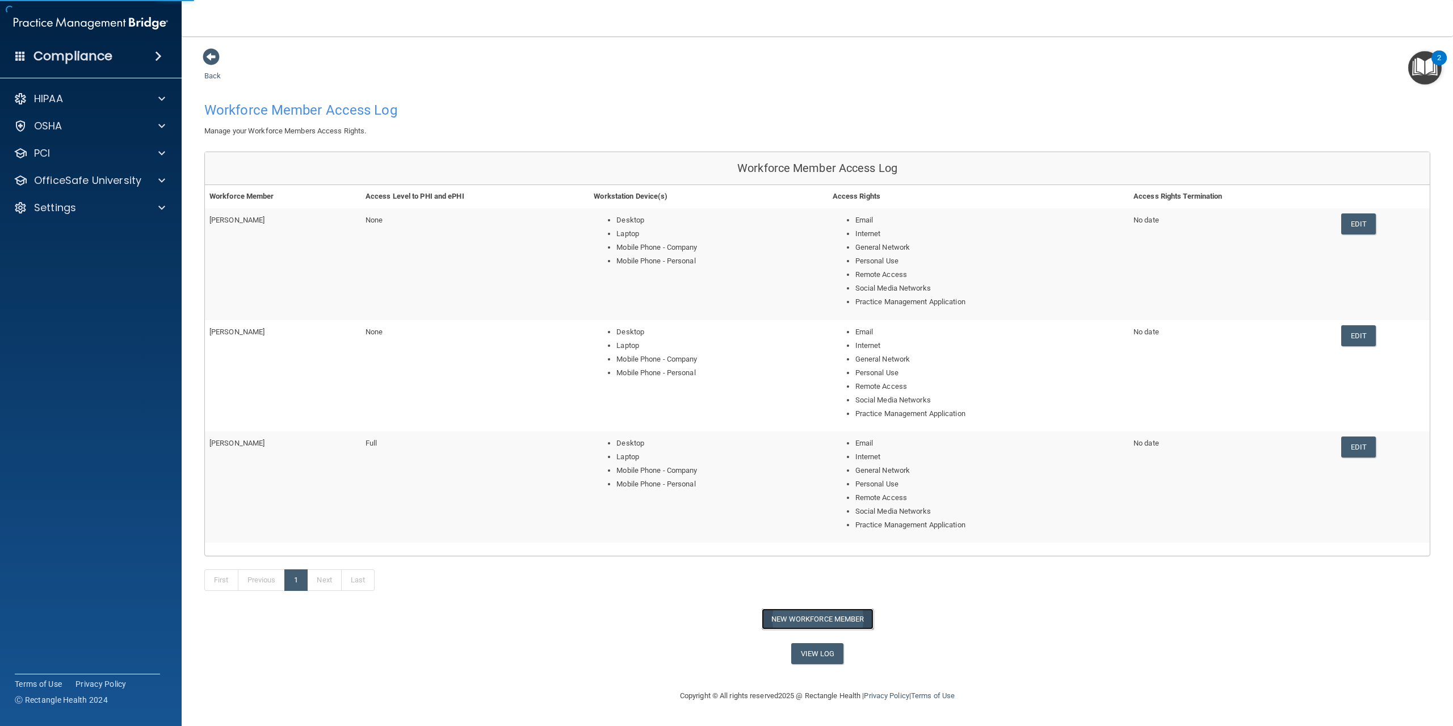
click at [827, 620] on button "New Workforce Member" at bounding box center [818, 619] width 112 height 21
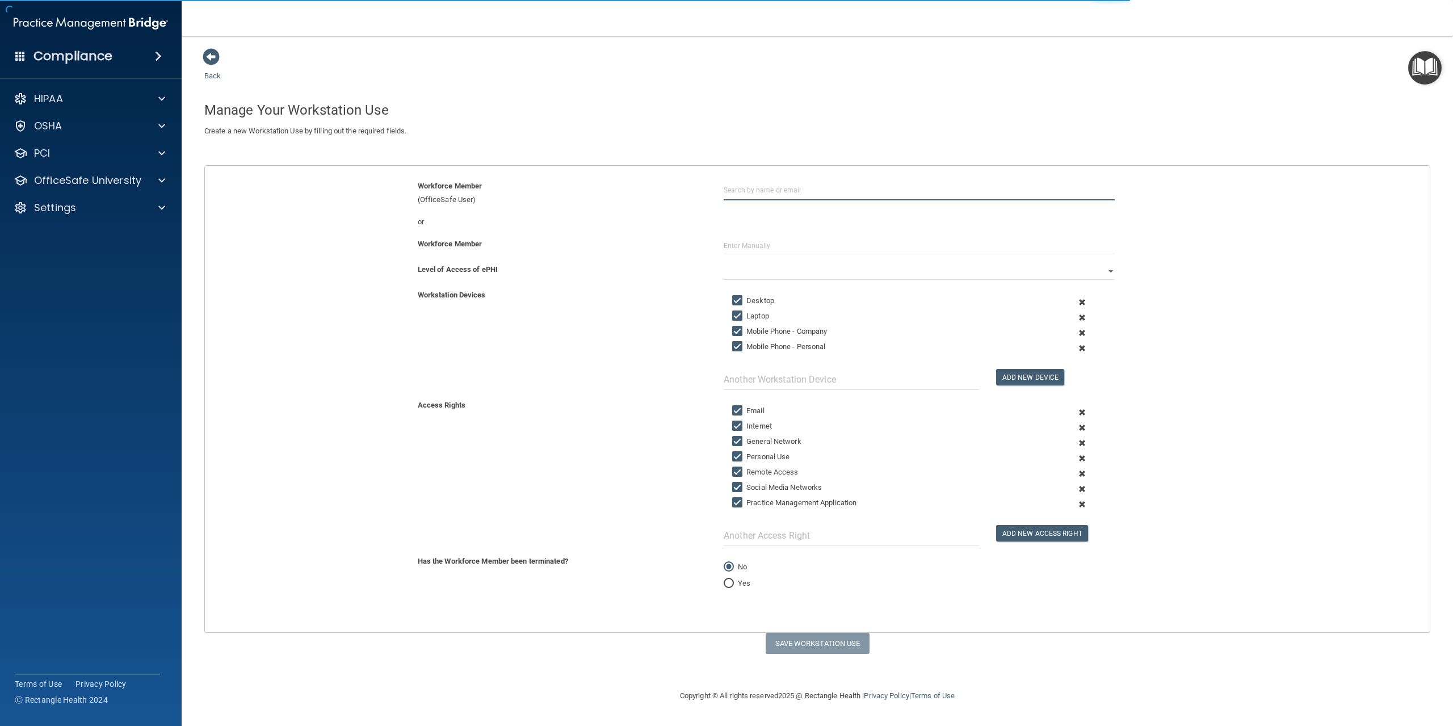
click at [780, 184] on input "text" at bounding box center [919, 189] width 391 height 21
click at [779, 215] on div "Brooke Dorsett" at bounding box center [764, 218] width 55 height 10
type input "Brooke Dorsett"
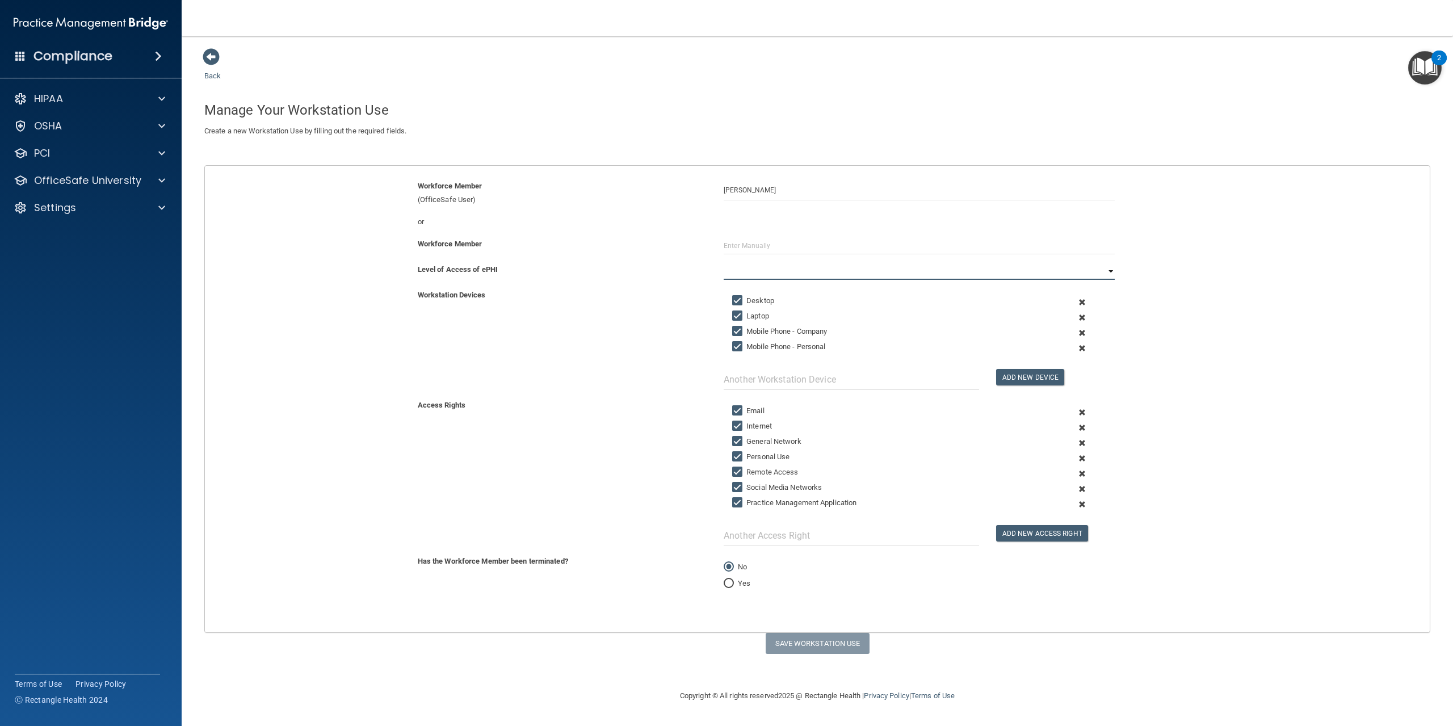
click at [762, 271] on select "Full Limited None" at bounding box center [919, 271] width 391 height 17
click at [724, 263] on select "Full Limited None" at bounding box center [919, 271] width 391 height 17
click at [807, 646] on button "Save Workstation Use" at bounding box center [818, 643] width 104 height 21
select select "? string:None ?"
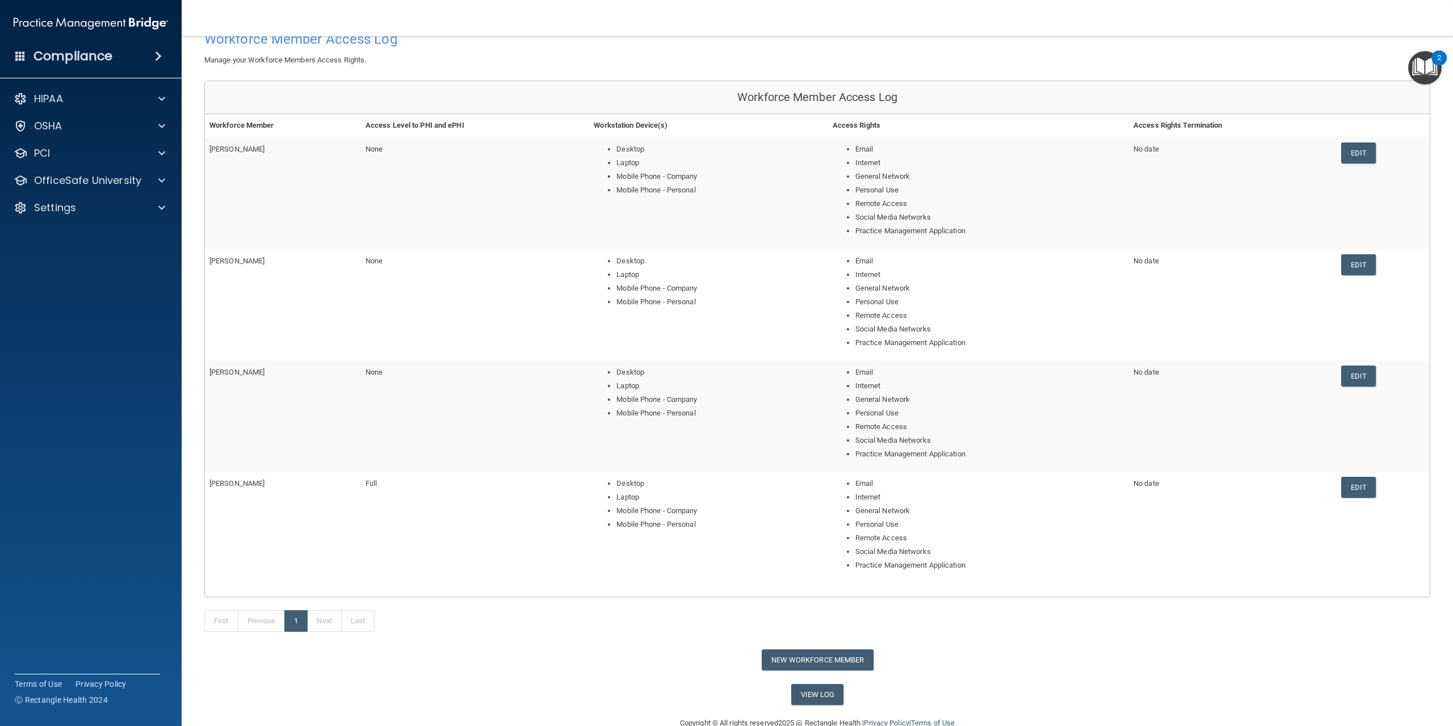
scroll to position [95, 0]
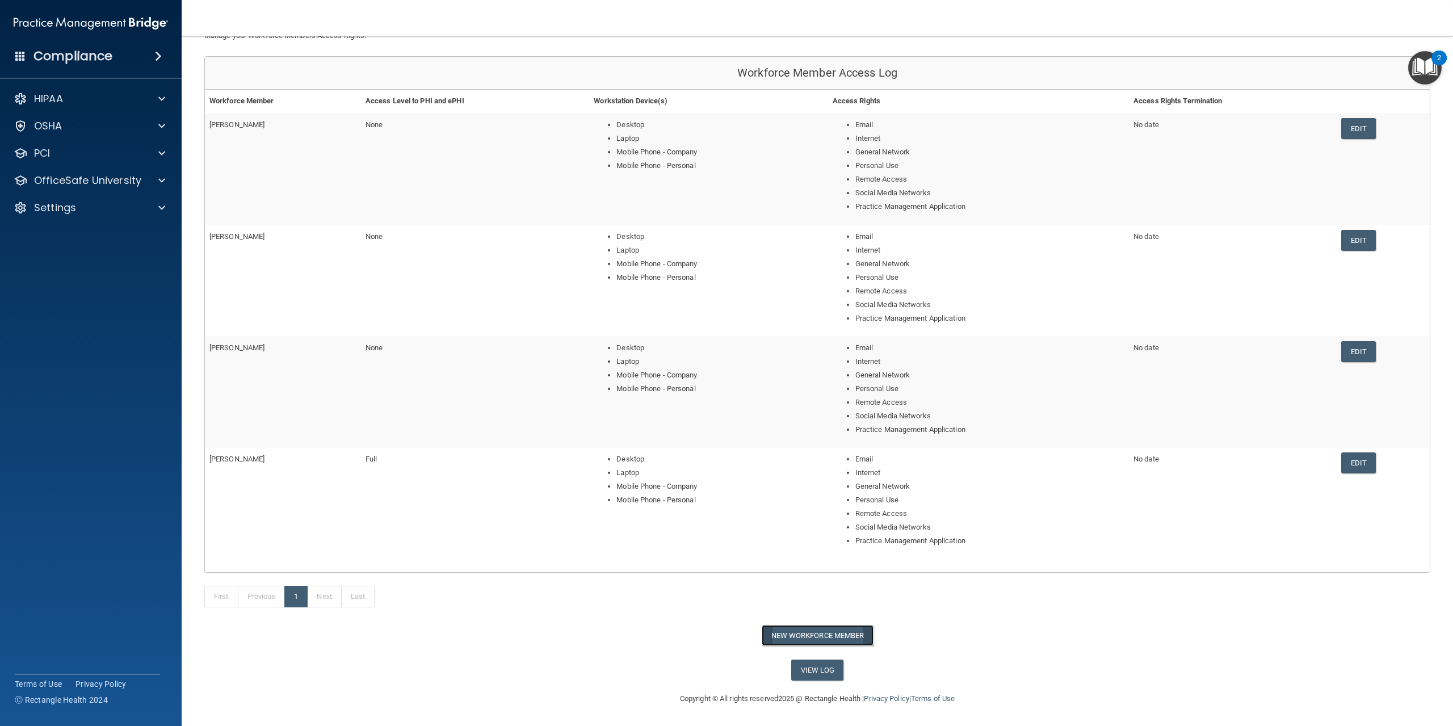
click at [839, 635] on button "New Workforce Member" at bounding box center [818, 635] width 112 height 21
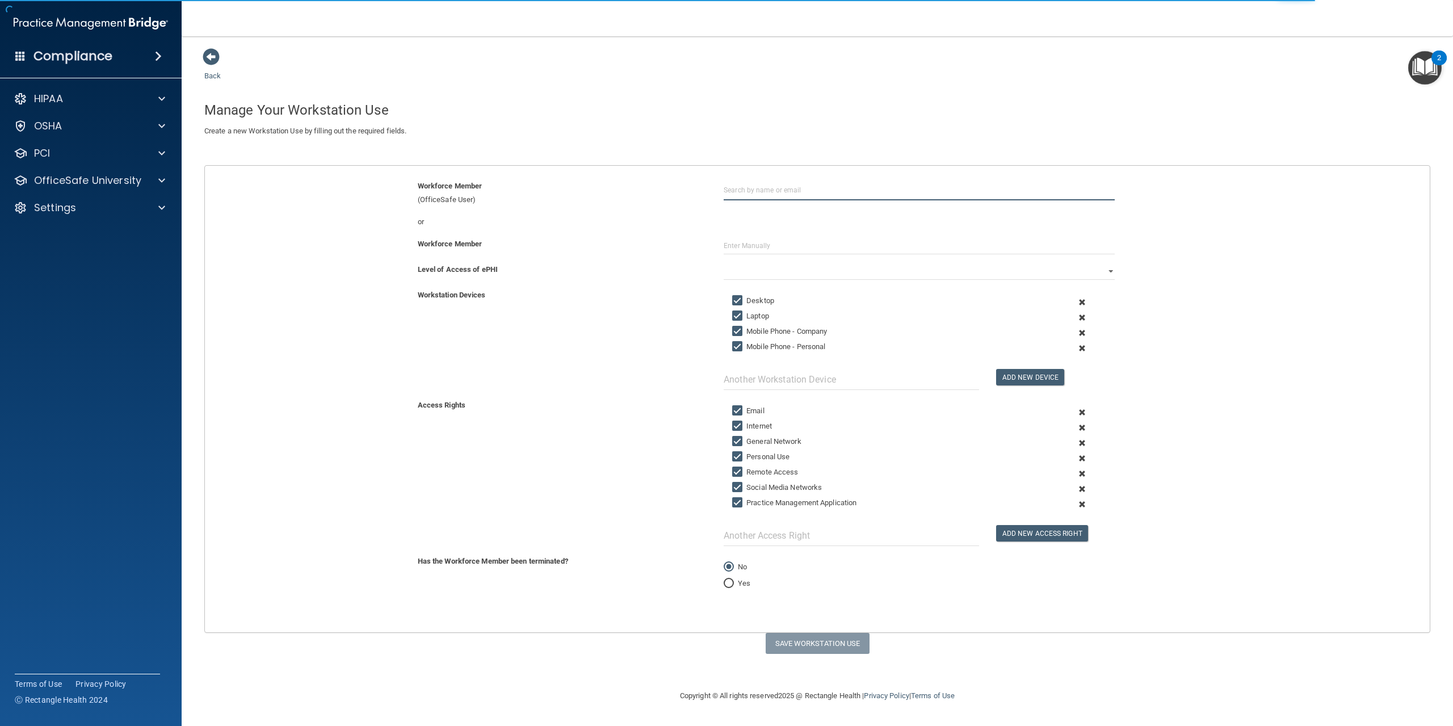
click at [765, 198] on input "text" at bounding box center [919, 189] width 391 height 21
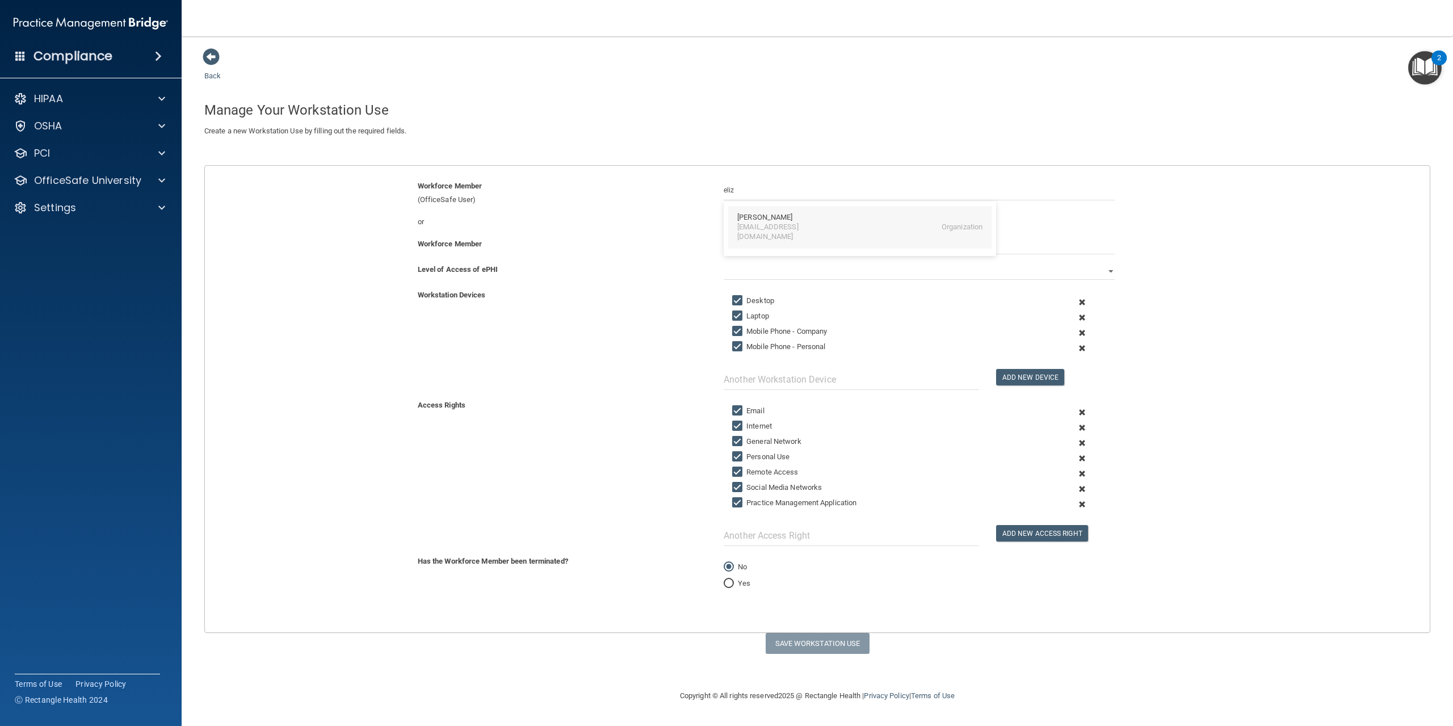
click at [776, 216] on div "Elizabeth Heroux" at bounding box center [764, 218] width 55 height 10
type input "Elizabeth Heroux"
click at [753, 271] on select "Full Limited None" at bounding box center [919, 271] width 391 height 17
click at [724, 263] on select "Full Limited None" at bounding box center [919, 271] width 391 height 17
click at [803, 639] on button "Save Workstation Use" at bounding box center [818, 643] width 104 height 21
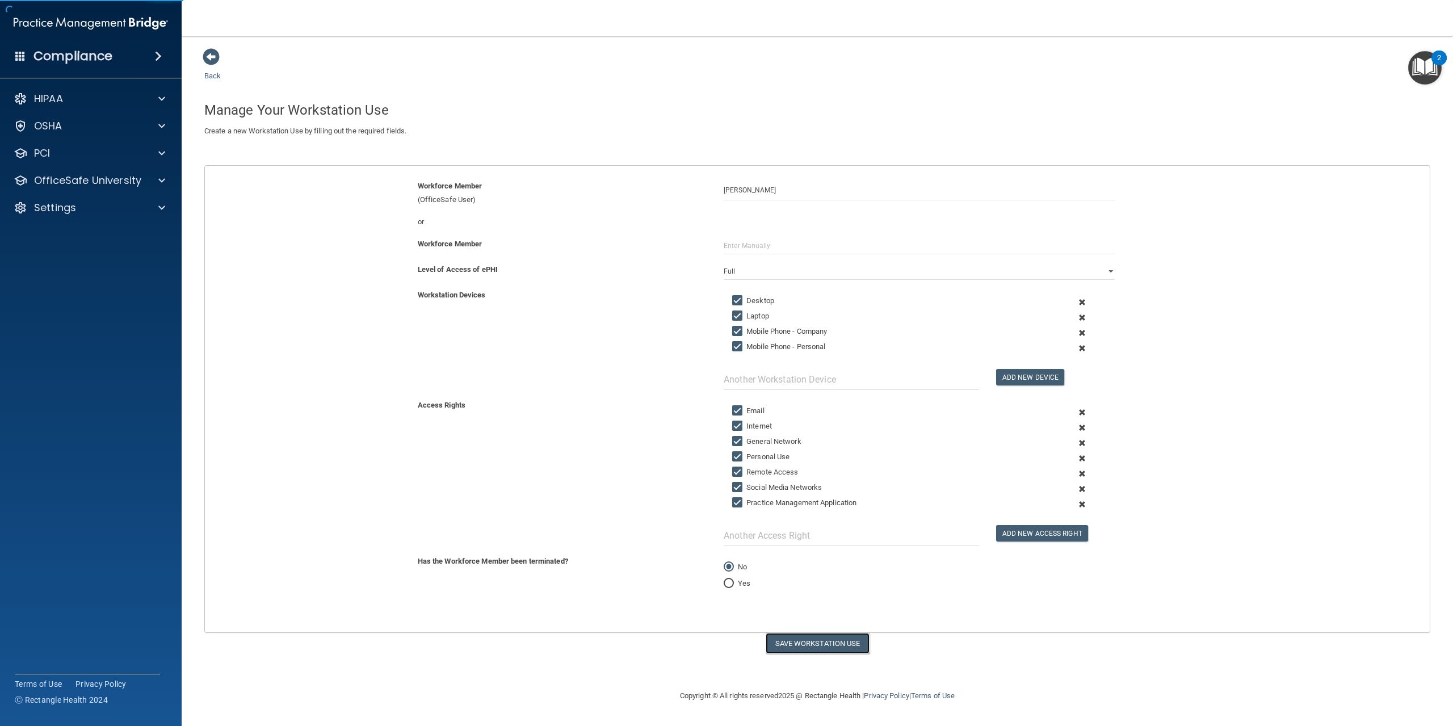
select select "? string:None ?"
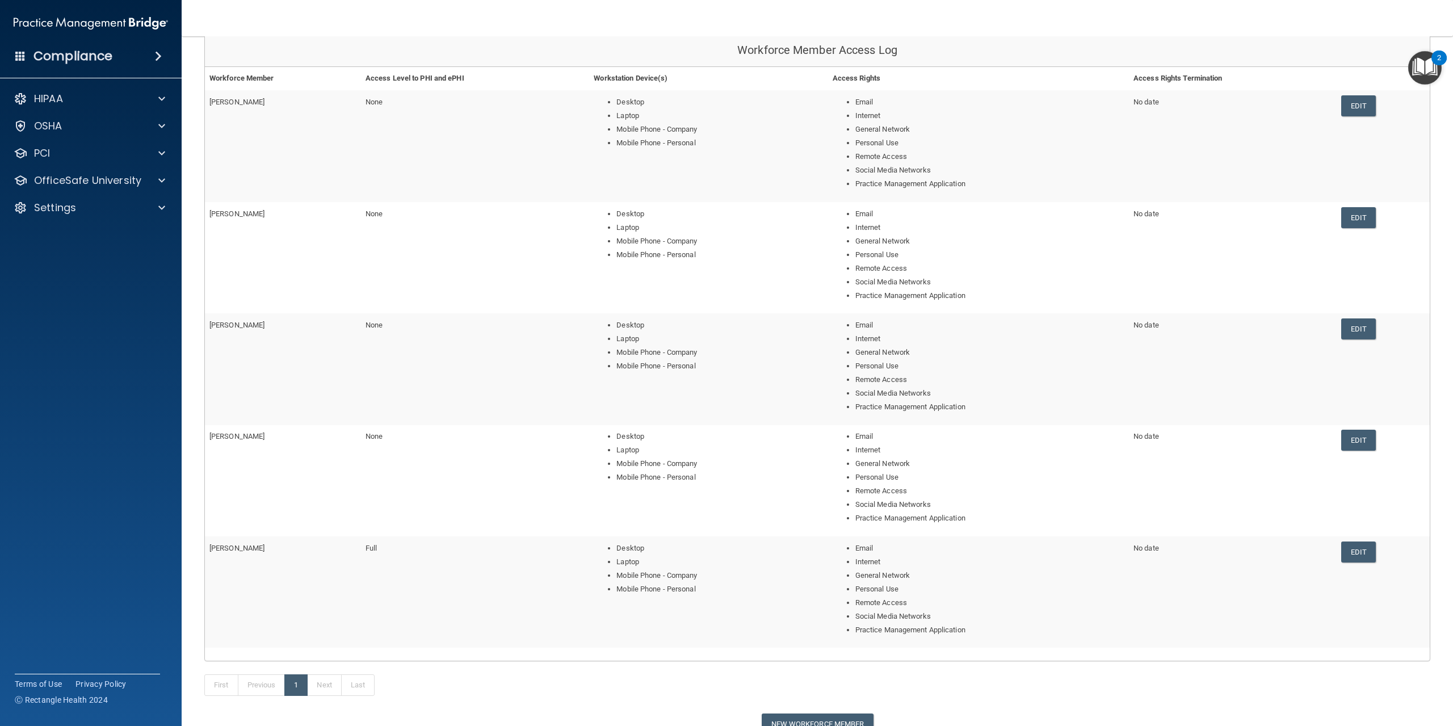
scroll to position [207, 0]
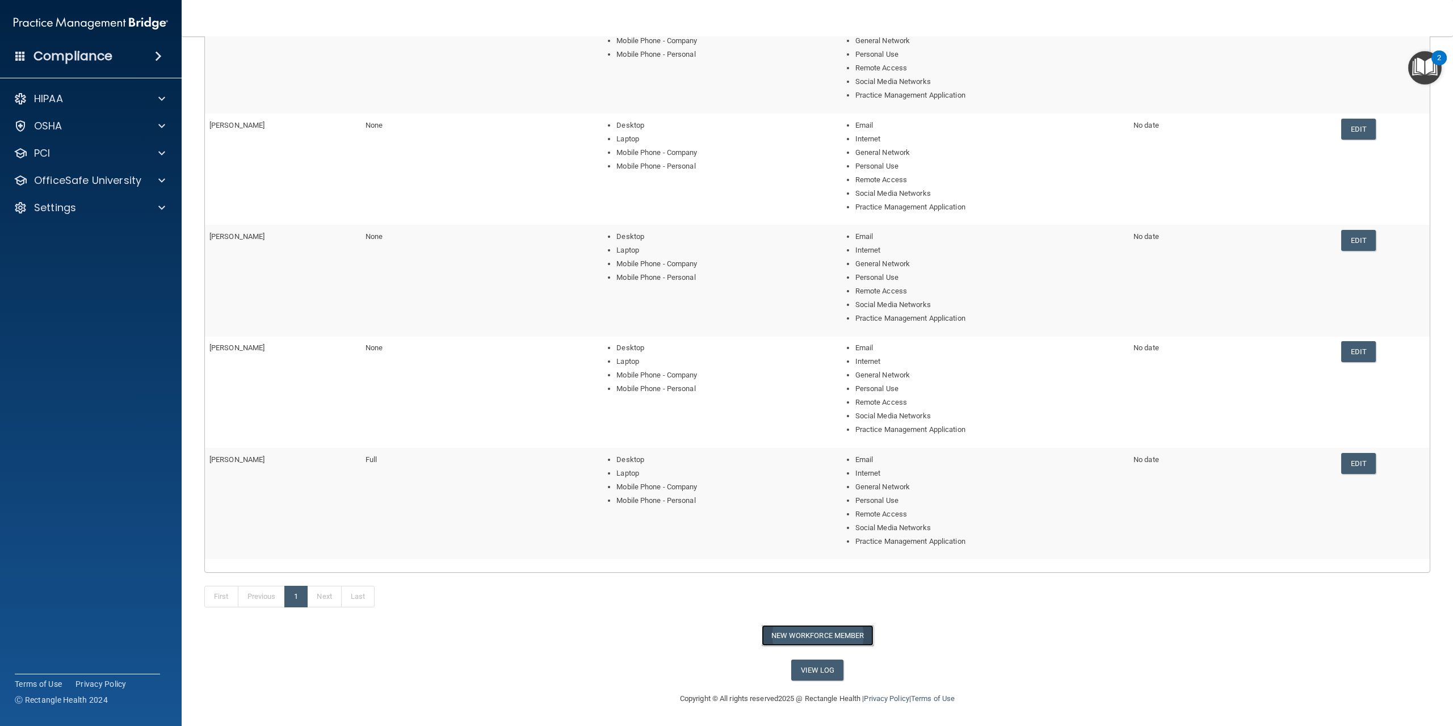
click at [816, 632] on button "New Workforce Member" at bounding box center [818, 635] width 112 height 21
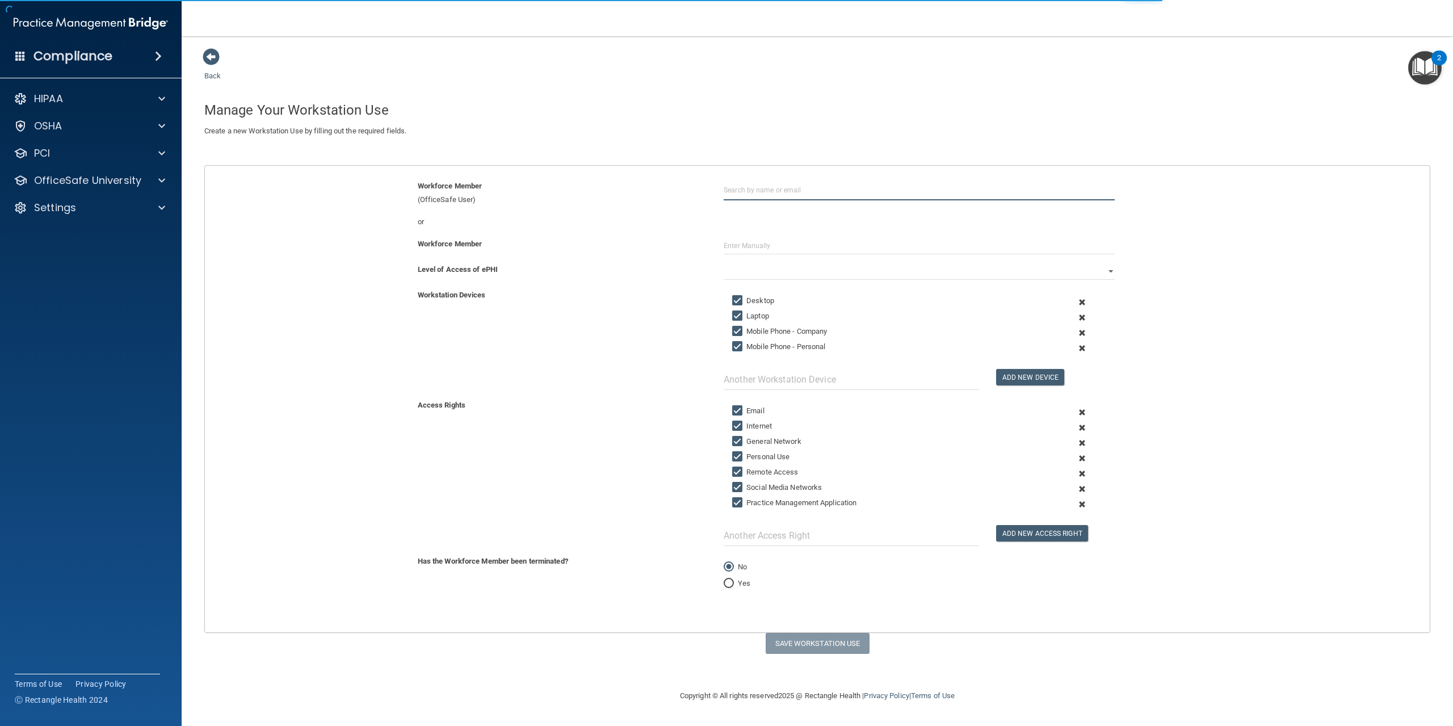
click at [855, 192] on input "text" at bounding box center [919, 189] width 391 height 21
click at [759, 212] on div "Brittany Sawicki sawickib131@gmail.com Organization" at bounding box center [859, 227] width 263 height 43
type input "Brittany Sawicki"
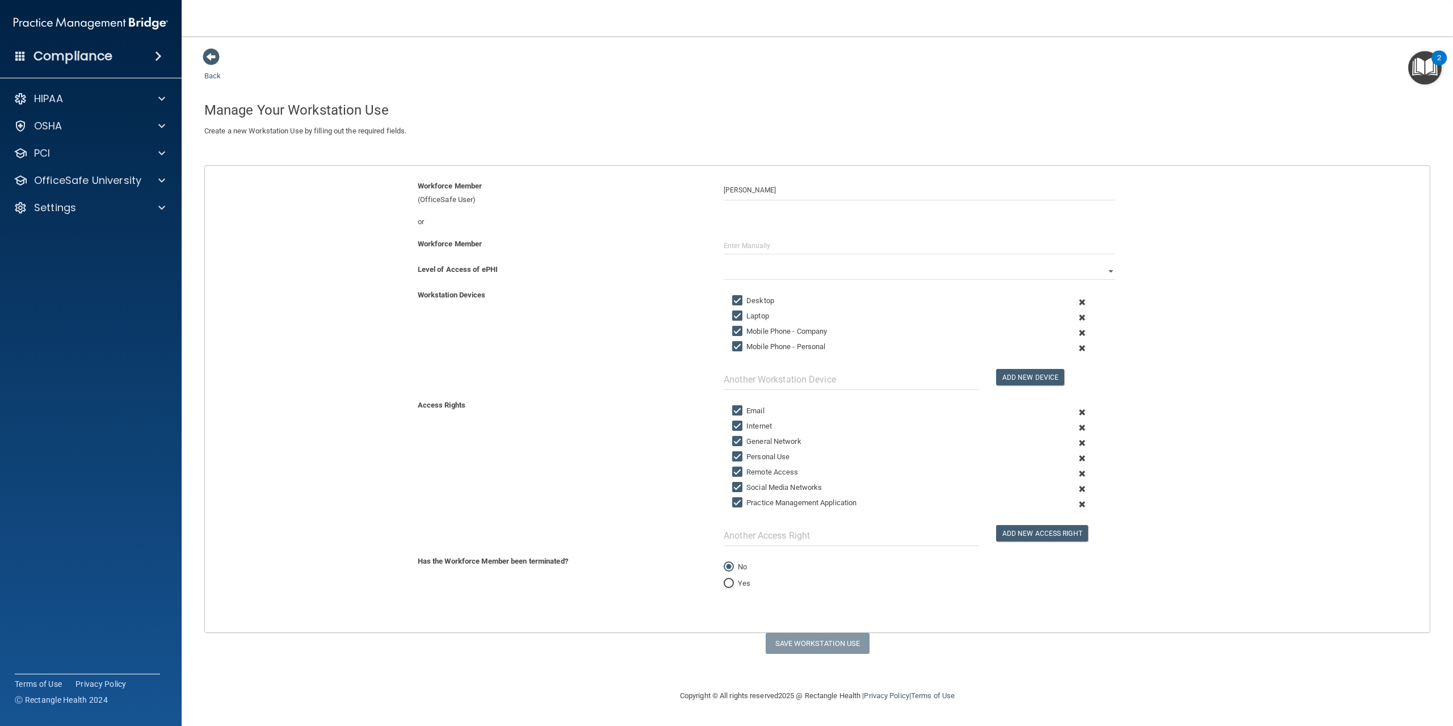
click at [749, 262] on div "Workforce Member" at bounding box center [817, 250] width 1242 height 26
click at [753, 276] on select "Full Limited None" at bounding box center [919, 271] width 391 height 17
click at [724, 263] on select "Full Limited None" at bounding box center [919, 271] width 391 height 17
click at [820, 643] on button "Save Workstation Use" at bounding box center [818, 643] width 104 height 21
select select "? string:None ?"
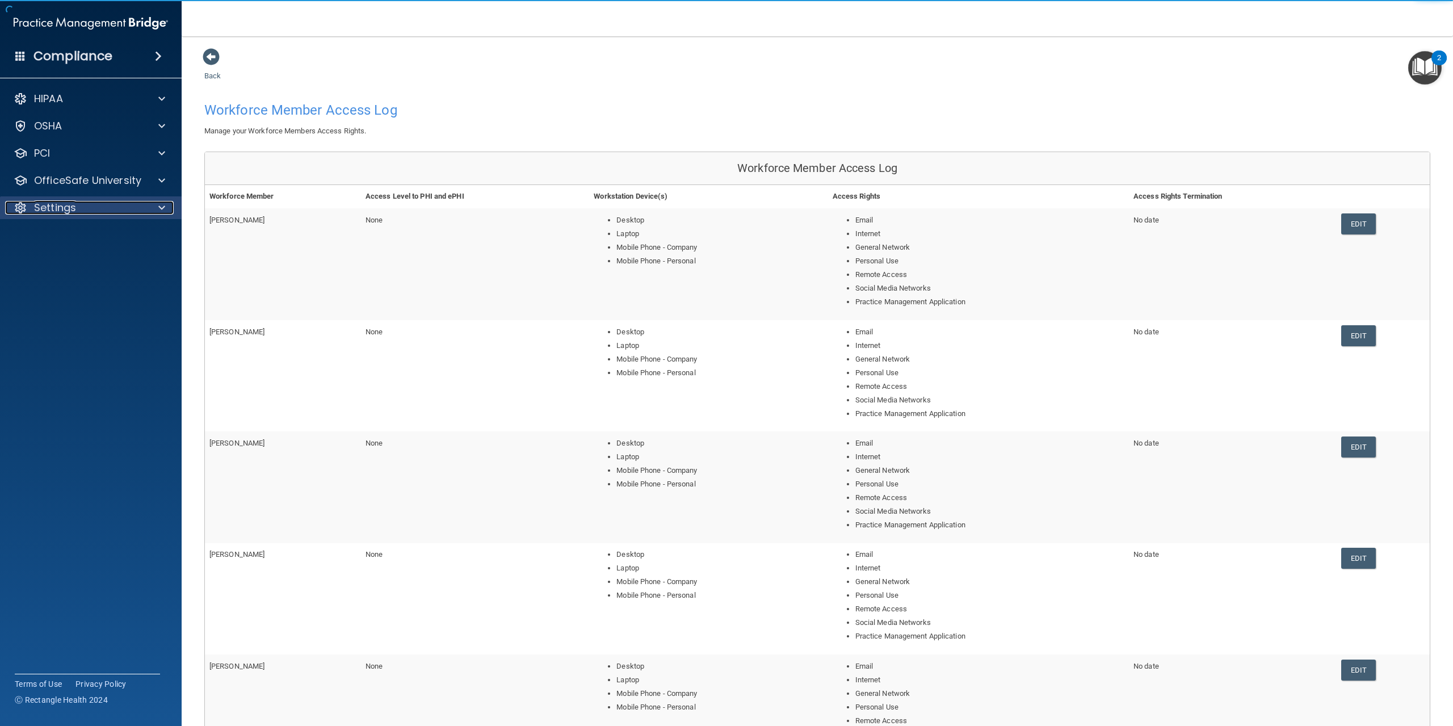
click at [61, 206] on p "Settings" at bounding box center [55, 208] width 42 height 14
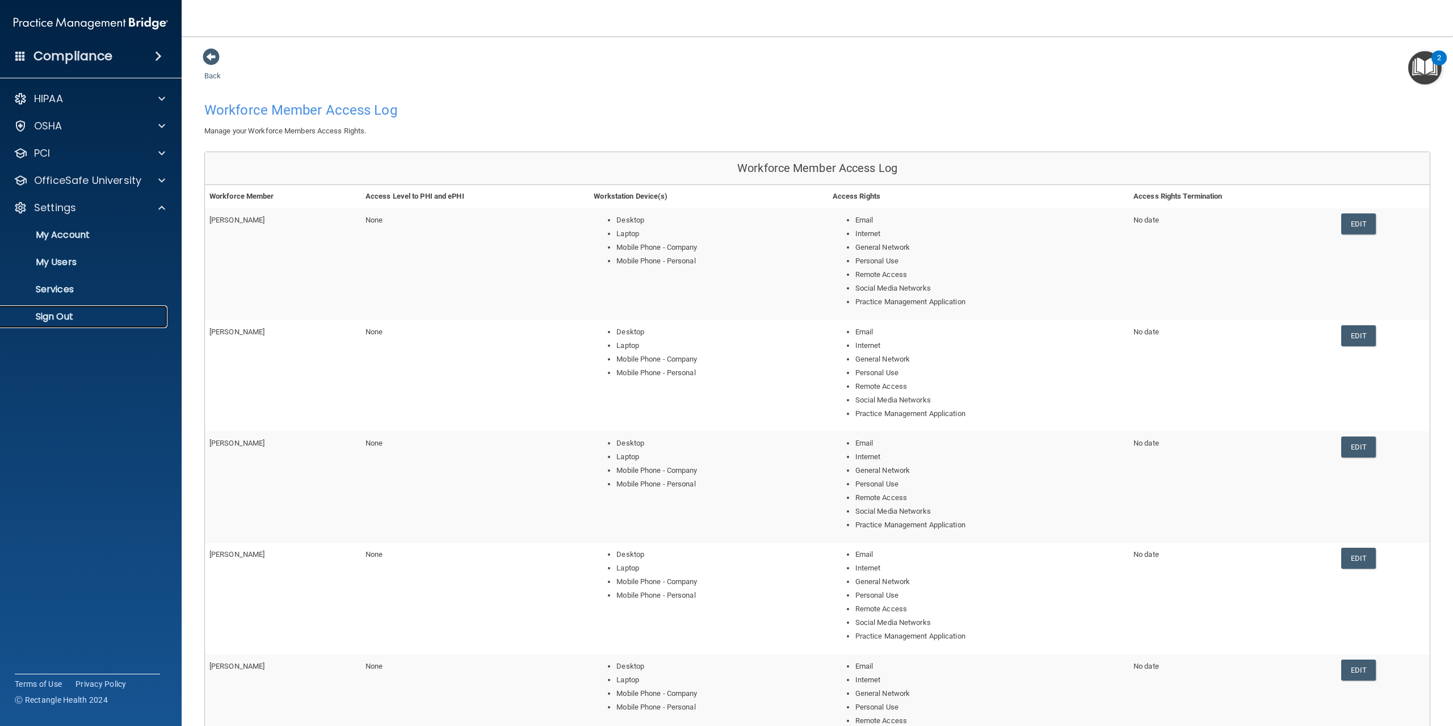
click at [45, 321] on p "Sign Out" at bounding box center [84, 316] width 155 height 11
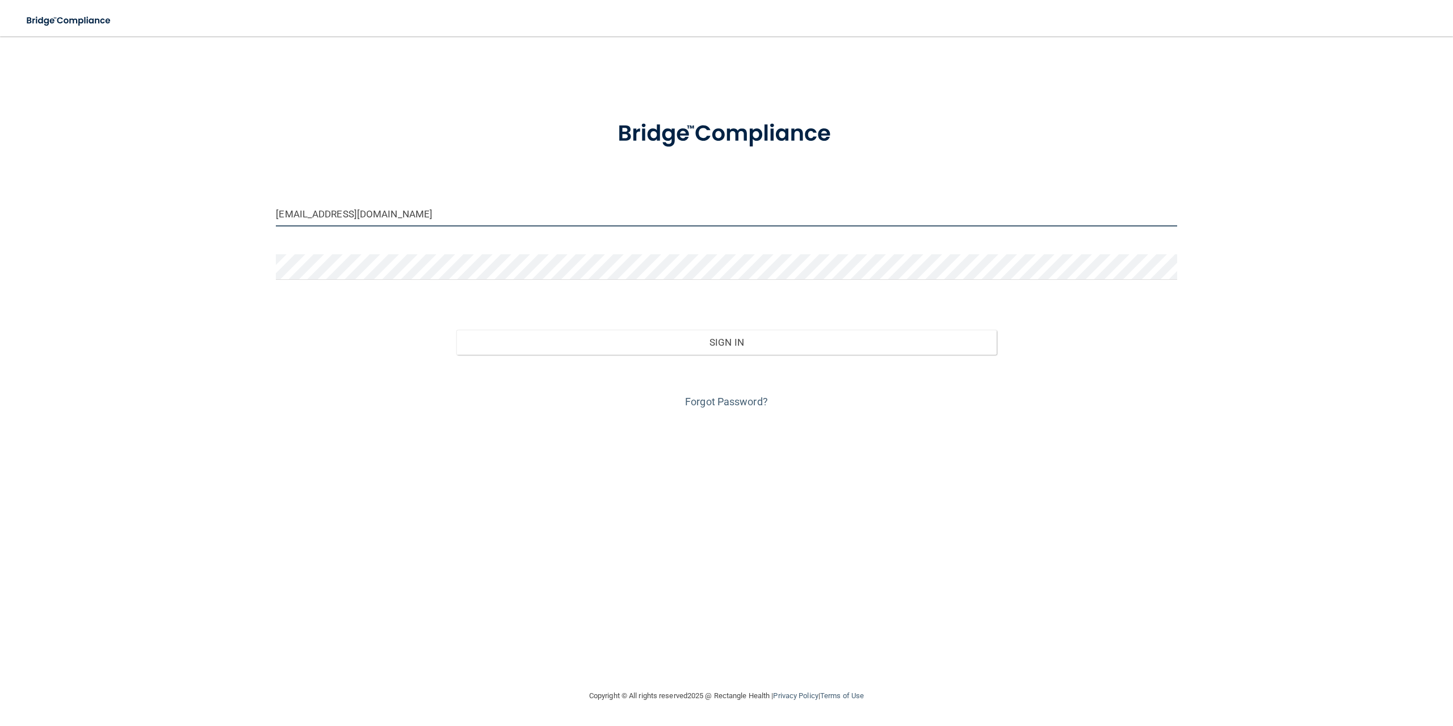
drag, startPoint x: 435, startPoint y: 219, endPoint x: 188, endPoint y: 213, distance: 247.5
click at [188, 213] on div "[EMAIL_ADDRESS][DOMAIN_NAME] Invalid email/password. You don't have permission …" at bounding box center [727, 363] width 1408 height 630
type input "[EMAIL_ADDRESS][DOMAIN_NAME]"
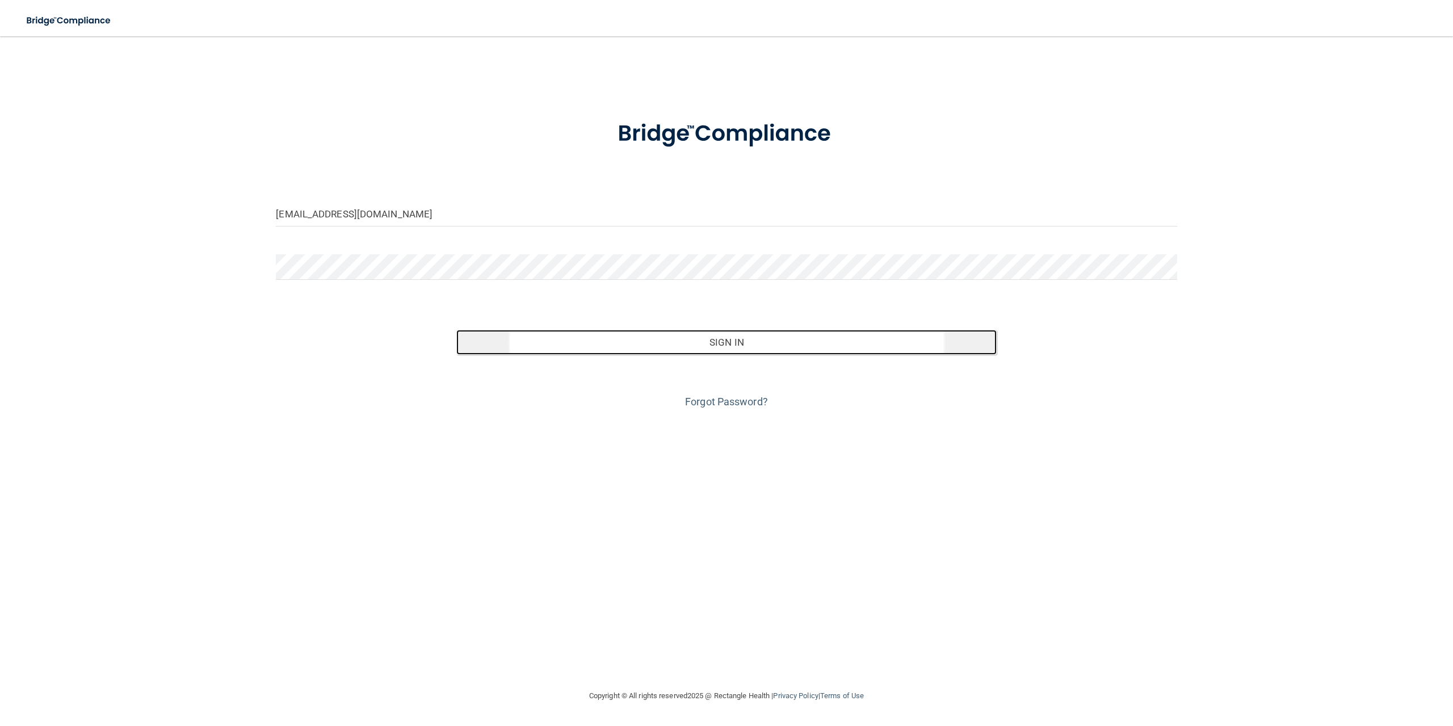
click at [743, 343] on button "Sign In" at bounding box center [726, 342] width 540 height 25
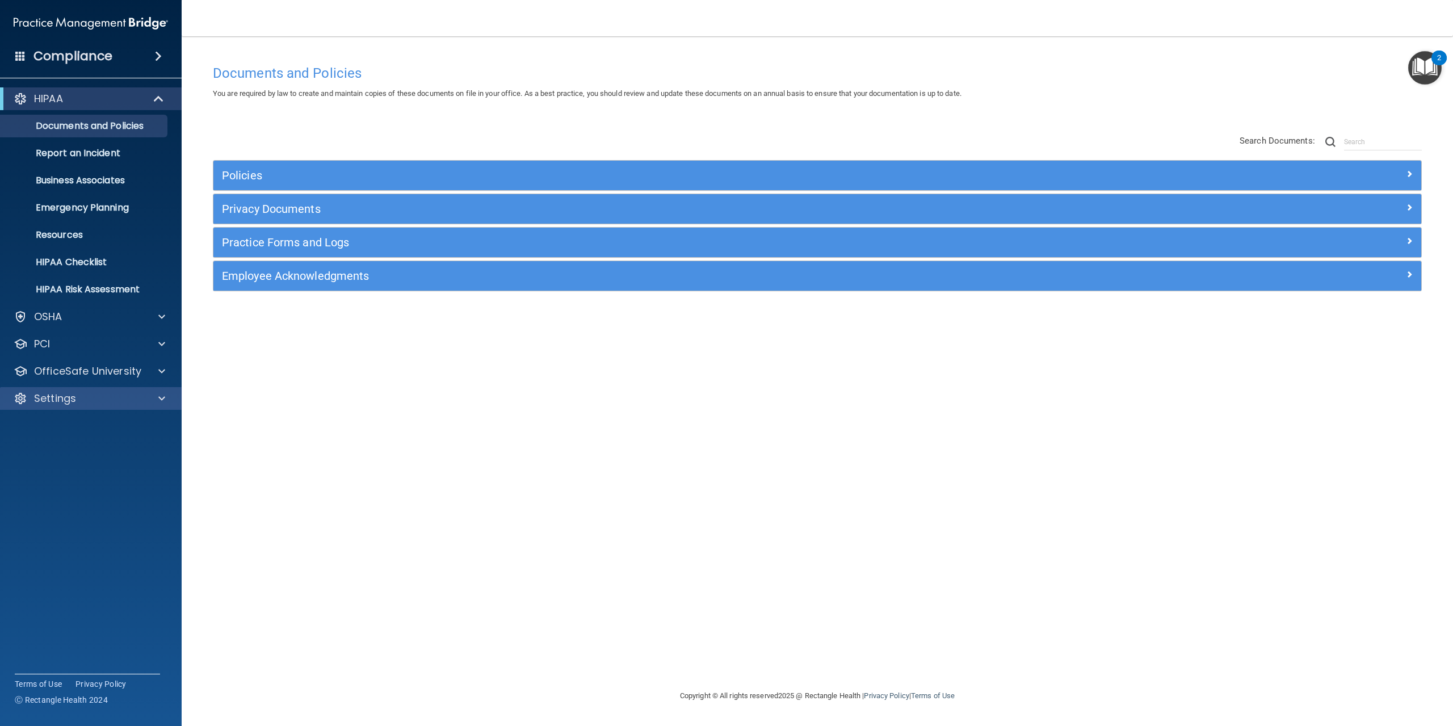
click at [87, 389] on div "Settings" at bounding box center [91, 398] width 182 height 23
click at [151, 392] on div at bounding box center [160, 399] width 28 height 14
click at [79, 454] on p "My Users" at bounding box center [84, 452] width 155 height 11
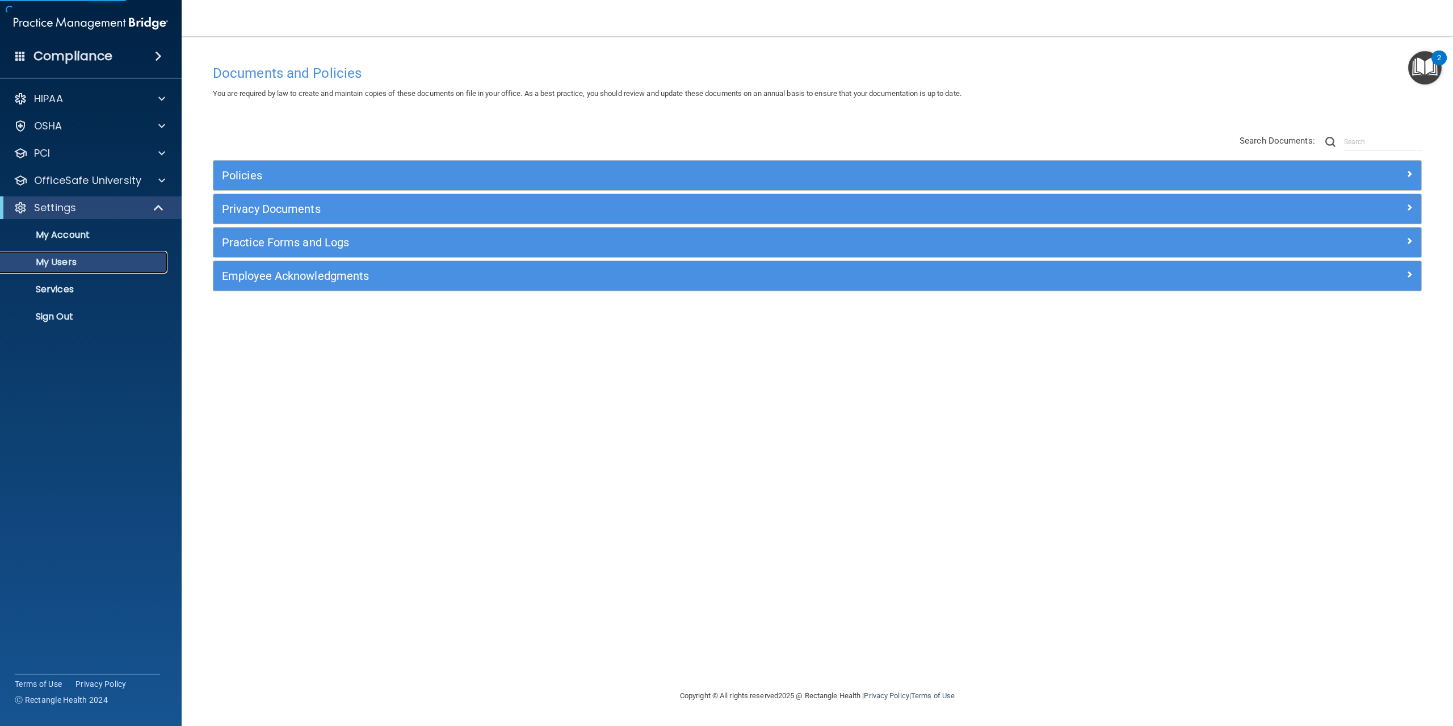
select select "20"
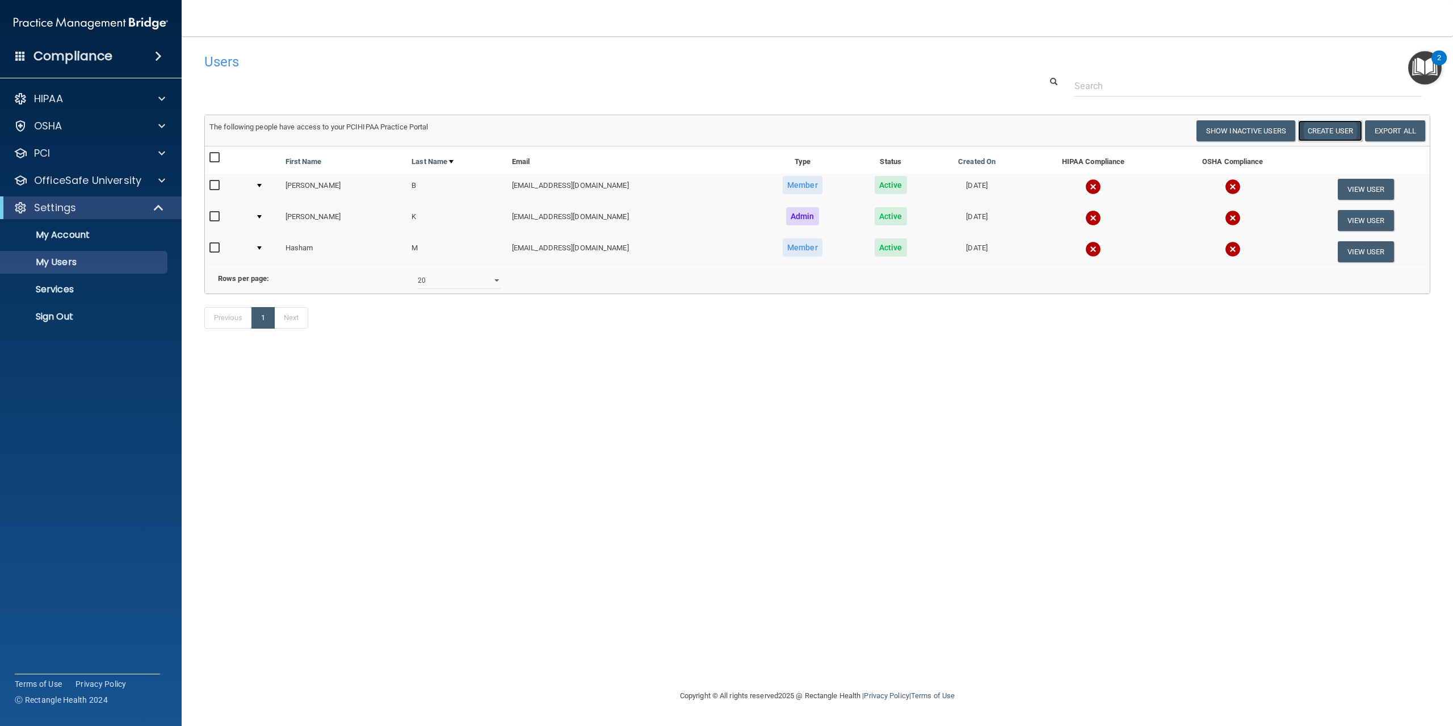
click at [1335, 126] on button "Create User" at bounding box center [1330, 130] width 64 height 21
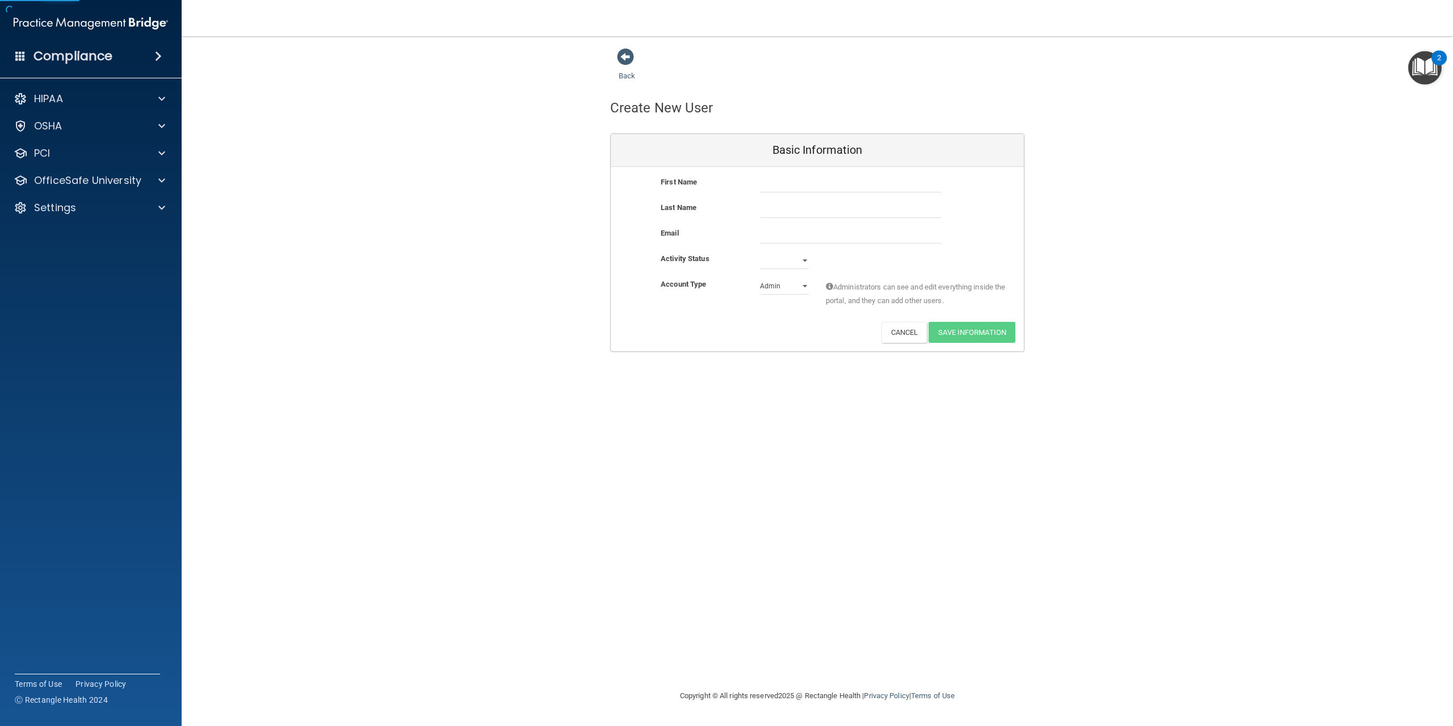
click at [812, 171] on div "First Name Last Name Email Activity Status Active Inactive Account Type Practic…" at bounding box center [817, 259] width 413 height 184
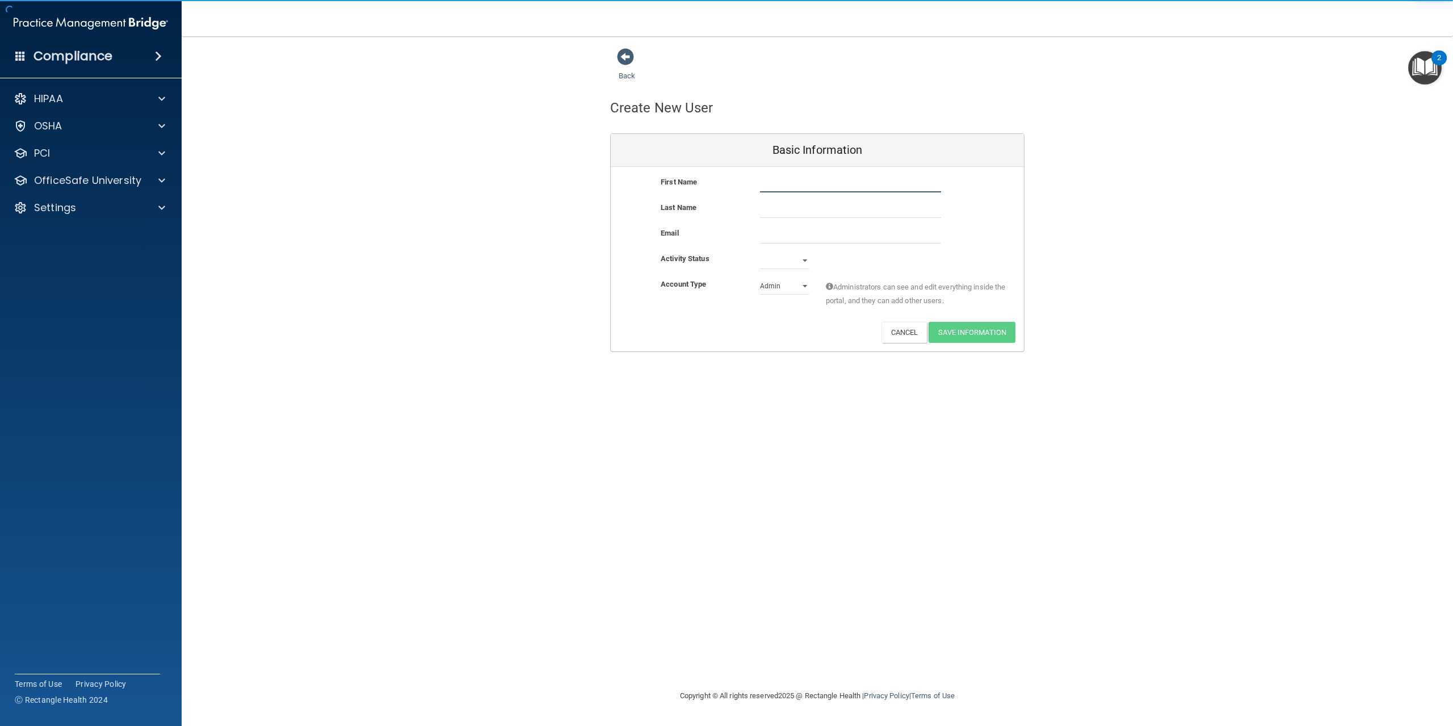
click at [811, 181] on input "text" at bounding box center [850, 183] width 181 height 17
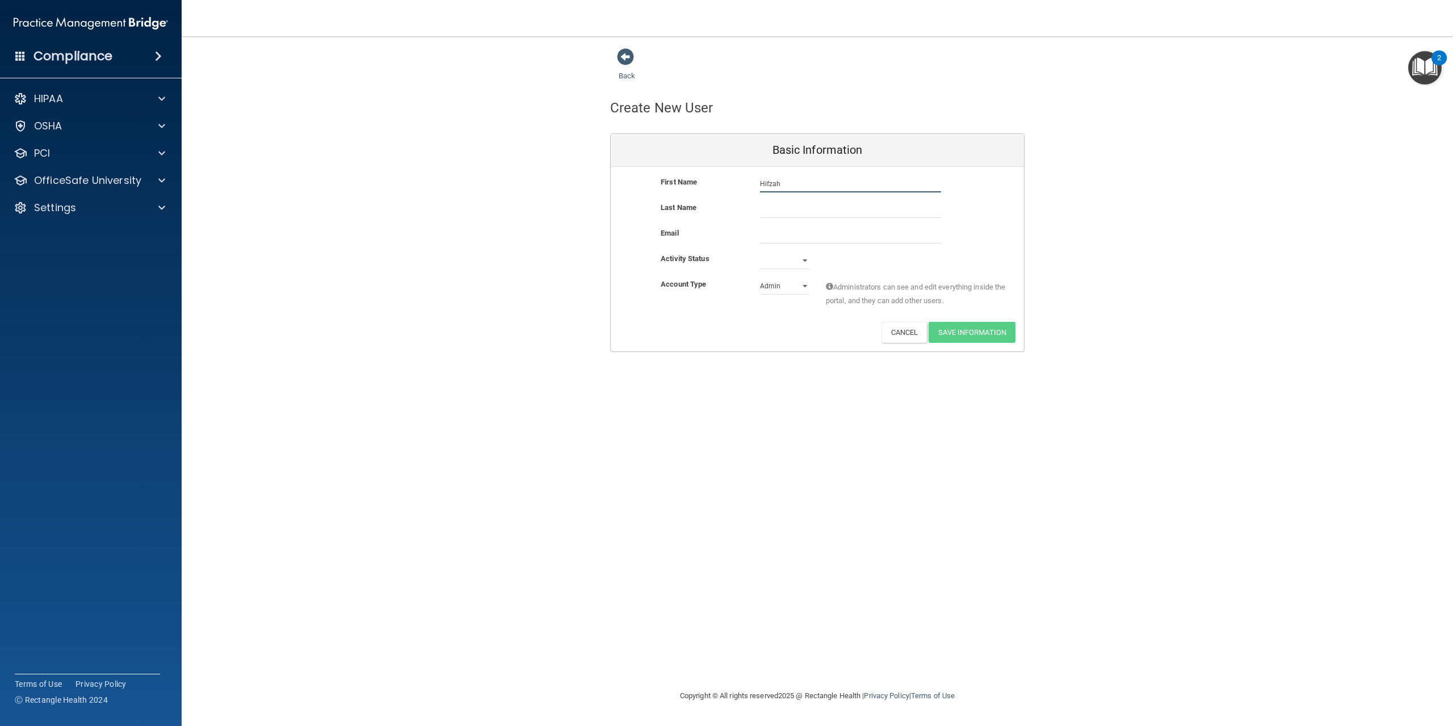
type input "Hifzah"
click at [814, 209] on input "text" at bounding box center [850, 209] width 181 height 17
type input "Awan"
click at [798, 235] on input "email" at bounding box center [850, 234] width 181 height 17
type input "[EMAIL_ADDRESS][DOMAIN_NAME]"
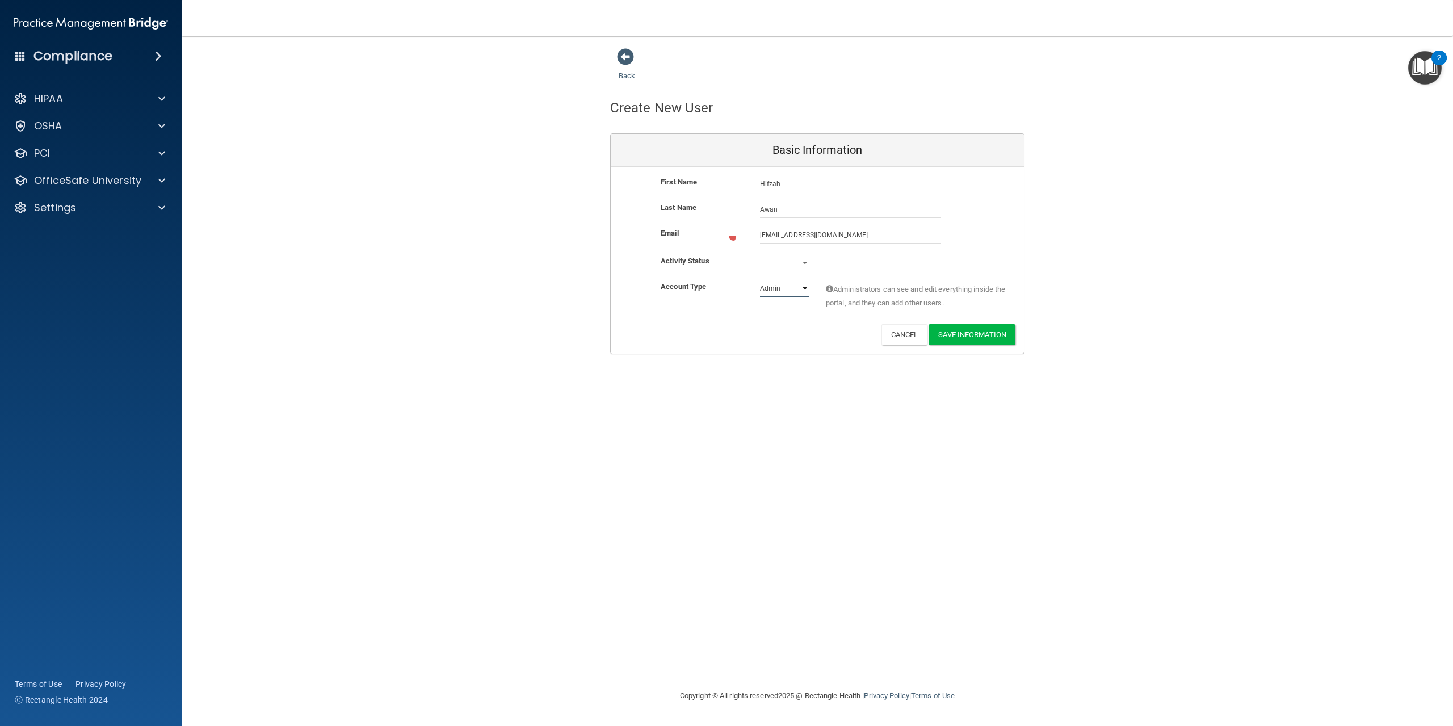
click at [785, 285] on select "Admin Member" at bounding box center [784, 288] width 49 height 17
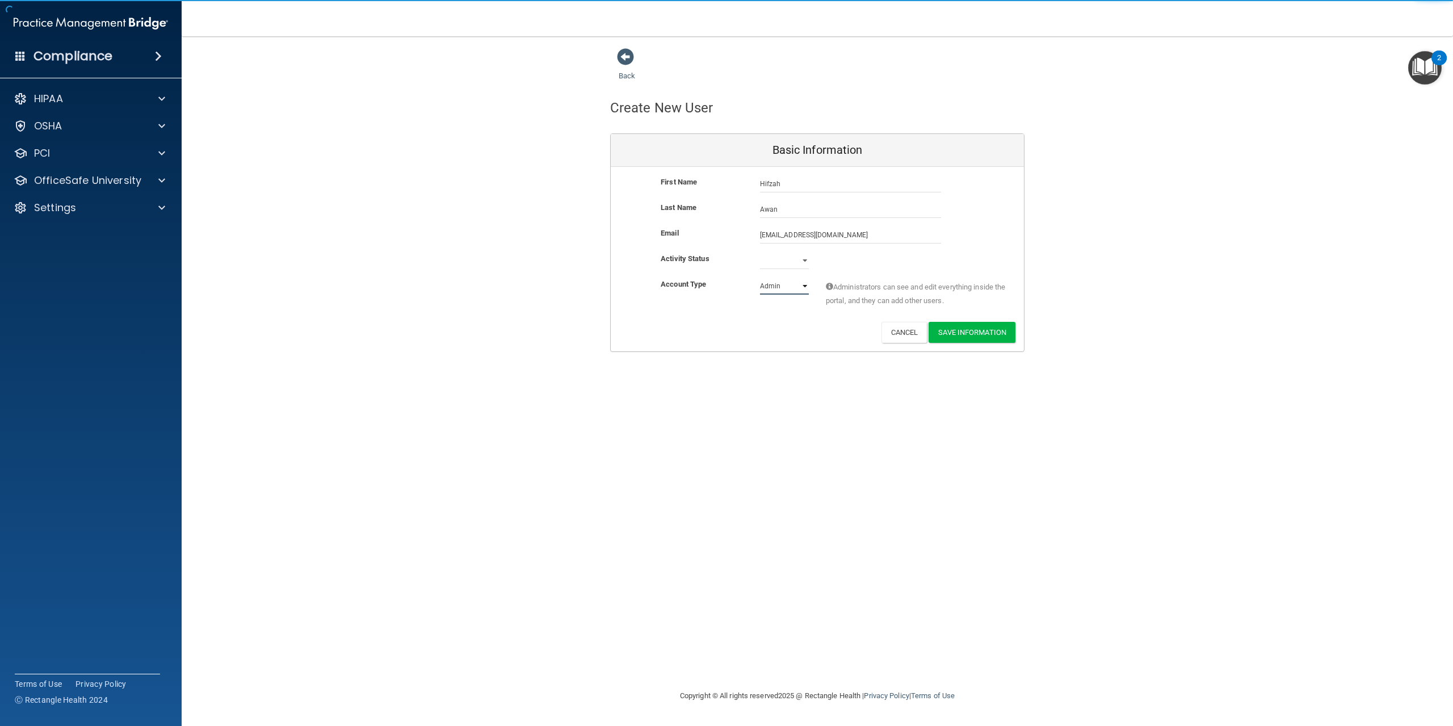
select select "practice_member"
click at [760, 278] on select "Admin Member" at bounding box center [784, 286] width 49 height 17
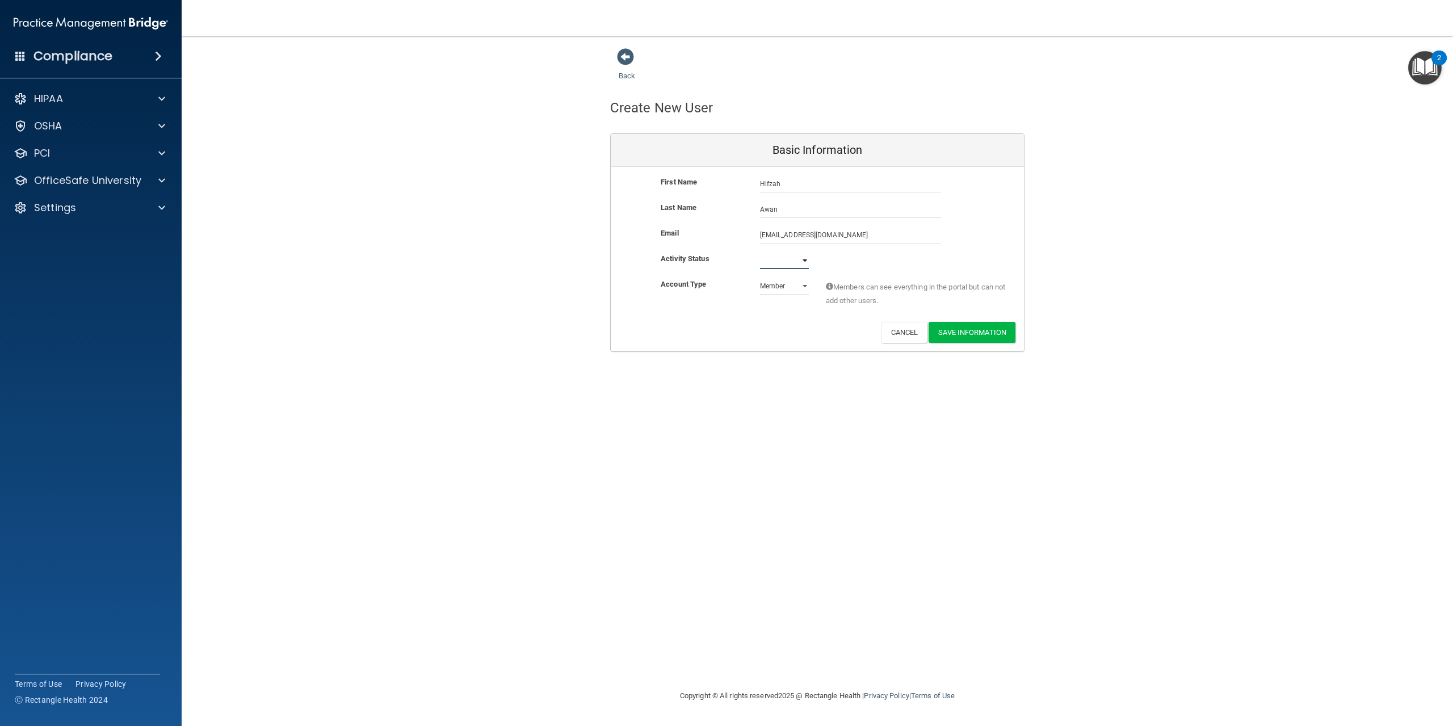
click at [795, 265] on select "Active Inactive" at bounding box center [784, 260] width 49 height 17
select select "active"
click at [760, 252] on select "Active Inactive" at bounding box center [784, 260] width 49 height 17
click at [961, 328] on button "Save Information" at bounding box center [972, 332] width 87 height 21
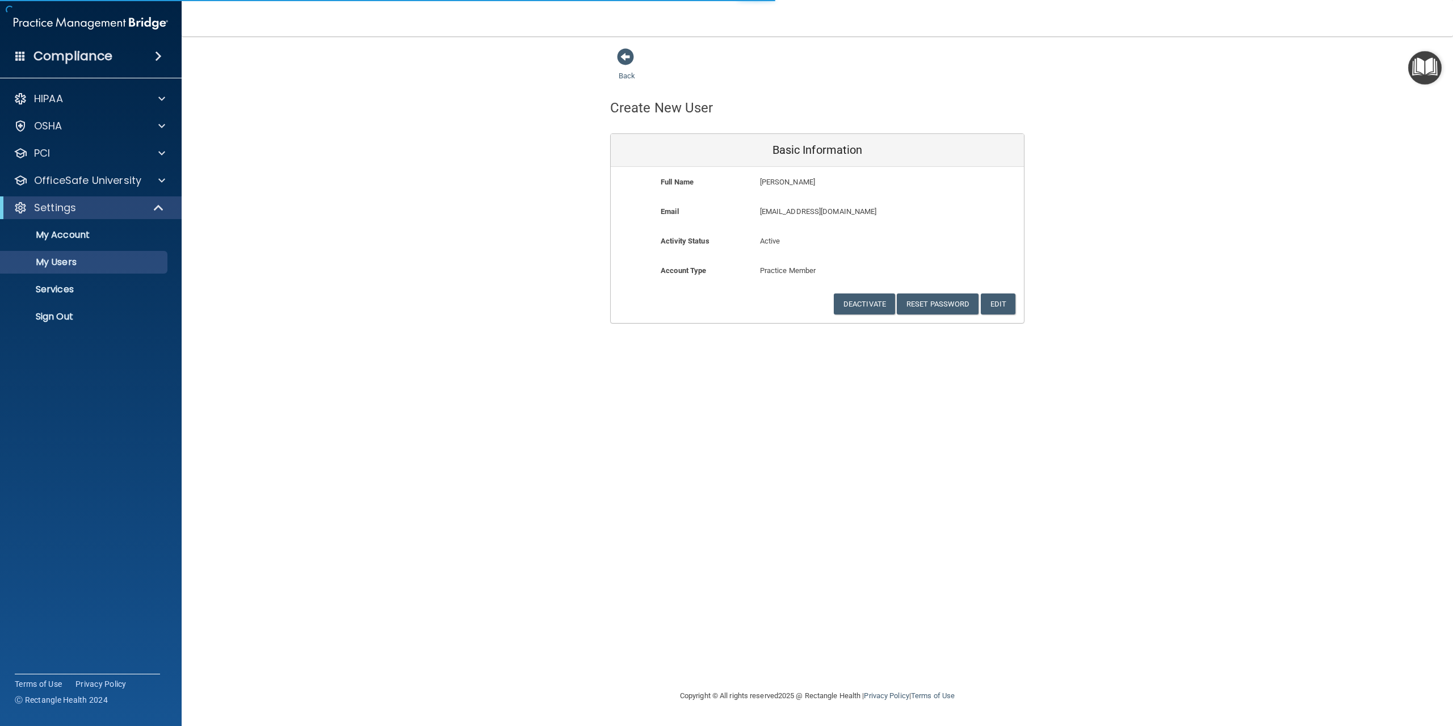
select select "20"
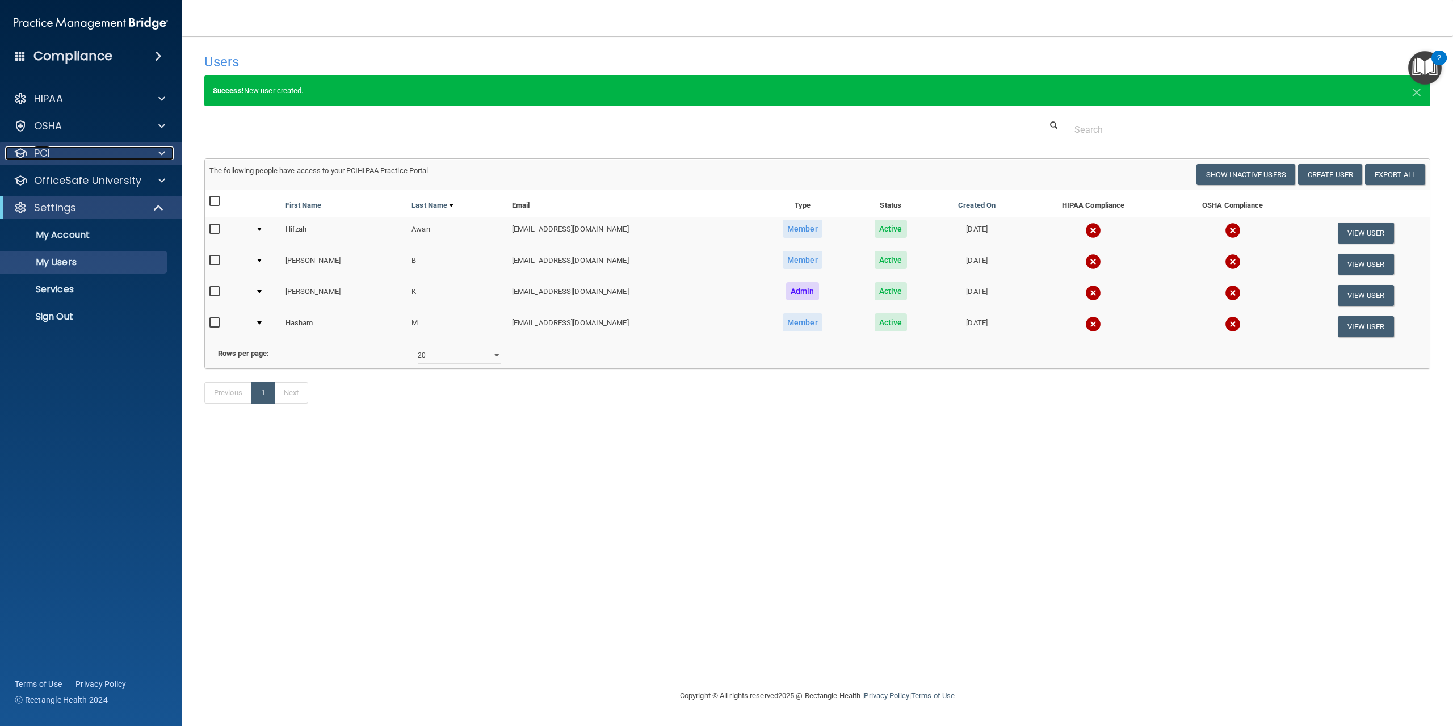
click at [158, 154] on div at bounding box center [160, 153] width 28 height 14
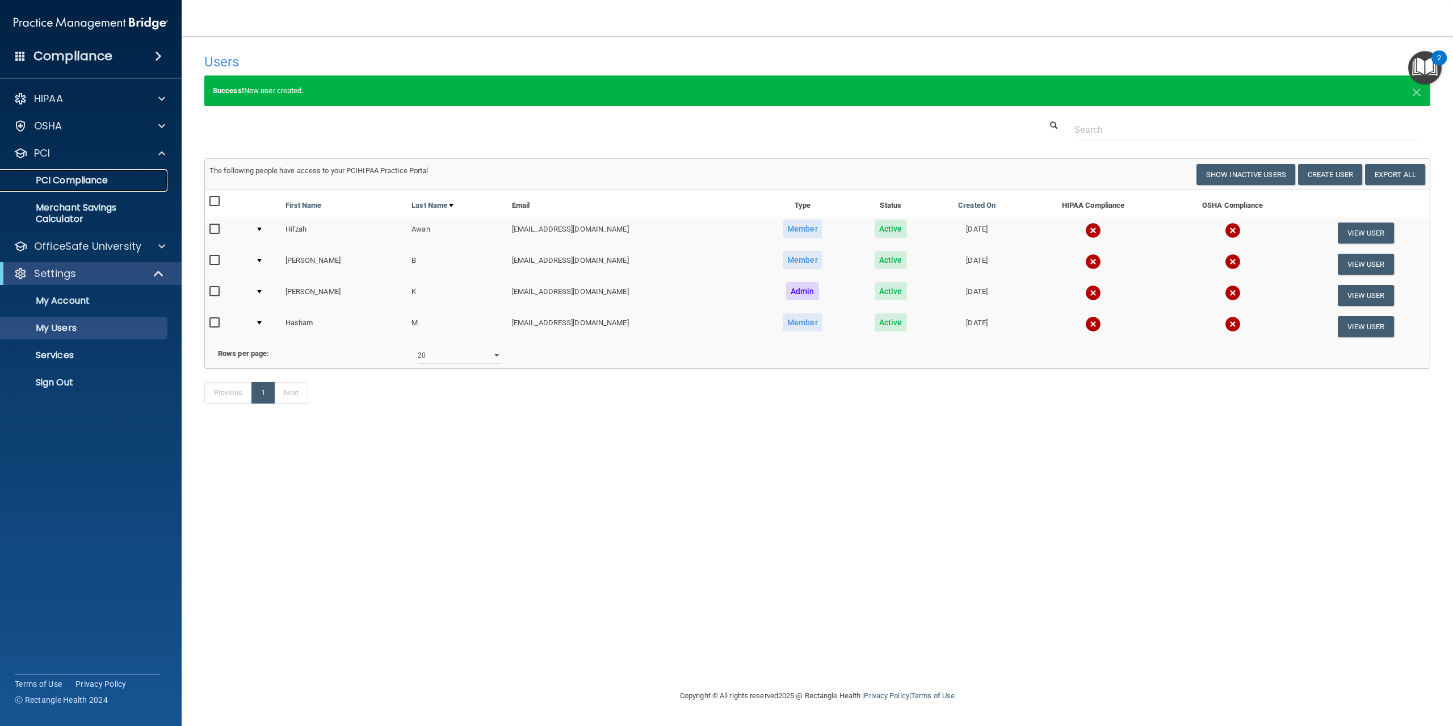
click at [95, 175] on p "PCI Compliance" at bounding box center [84, 180] width 155 height 11
click at [160, 100] on span at bounding box center [161, 99] width 7 height 14
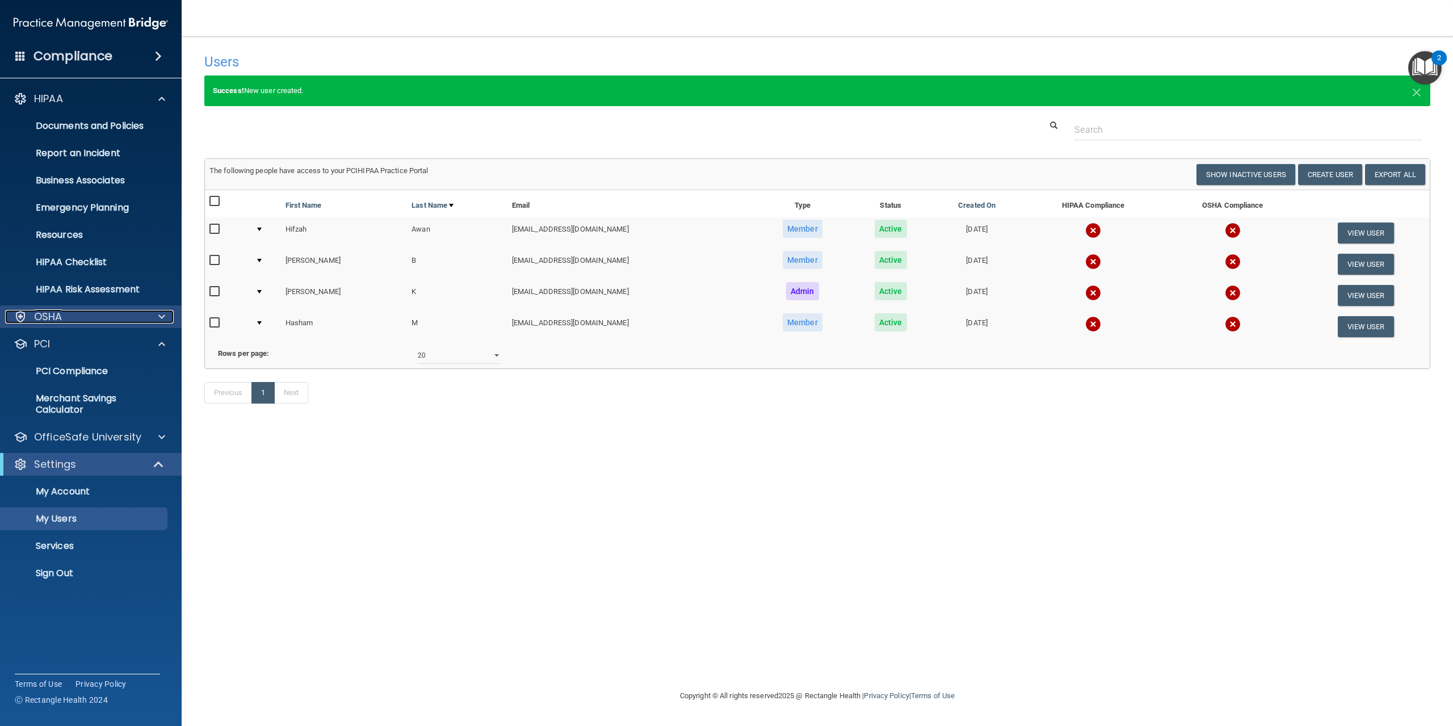
click at [156, 317] on div at bounding box center [160, 317] width 28 height 14
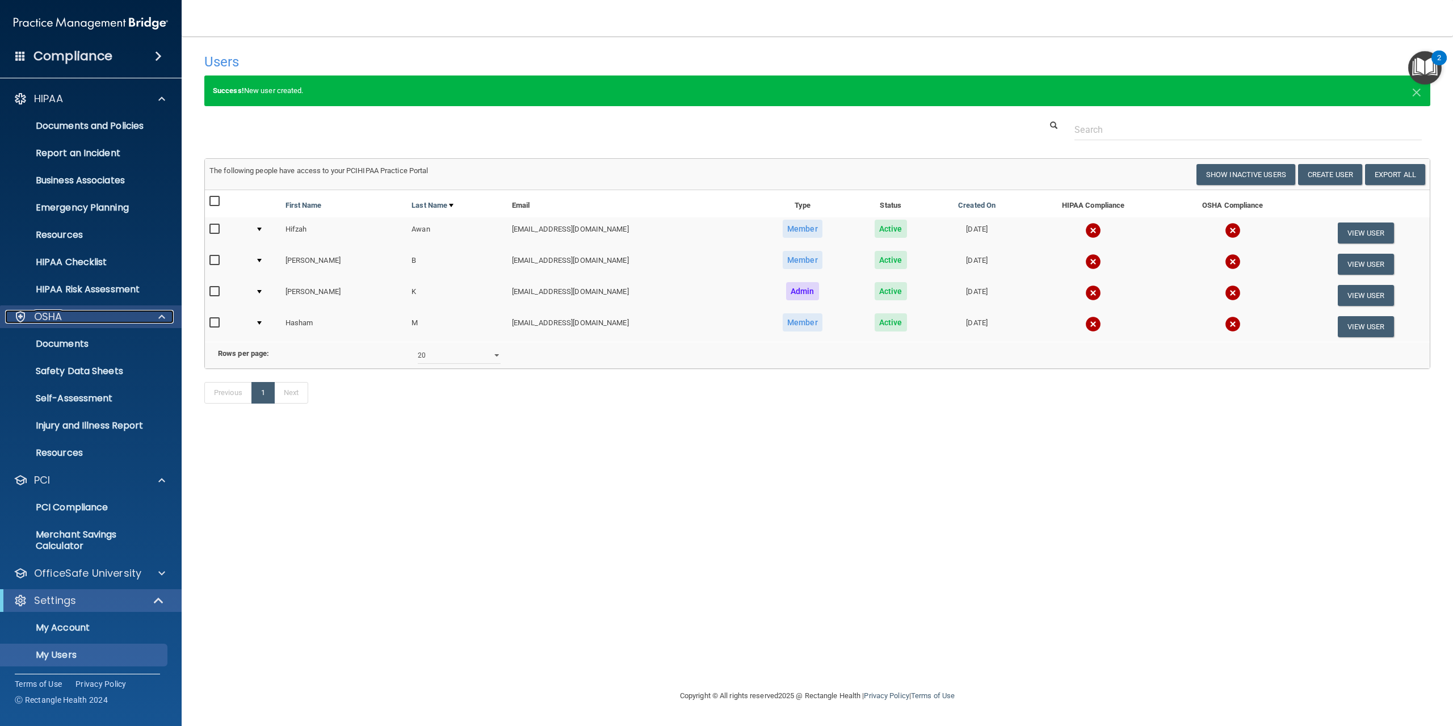
click at [156, 317] on div at bounding box center [160, 317] width 28 height 14
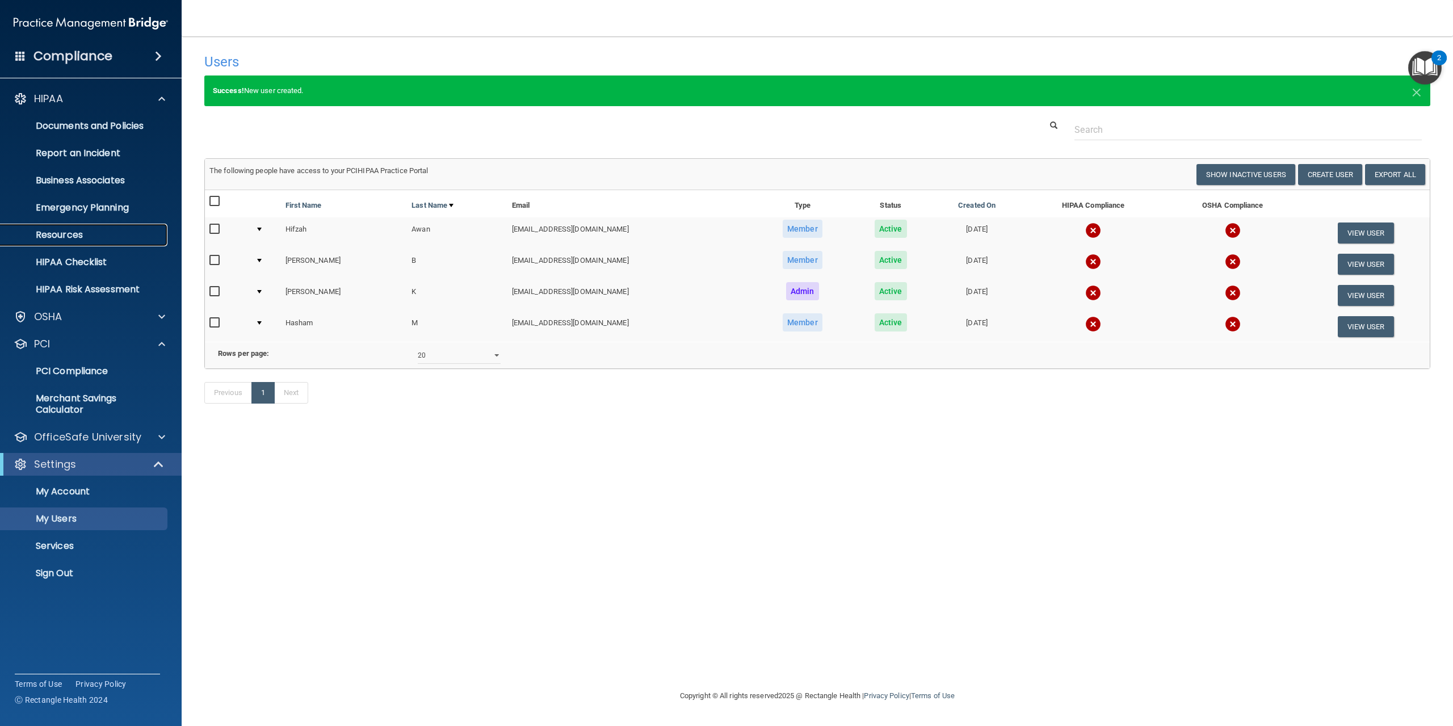
click at [80, 234] on p "Resources" at bounding box center [84, 234] width 155 height 11
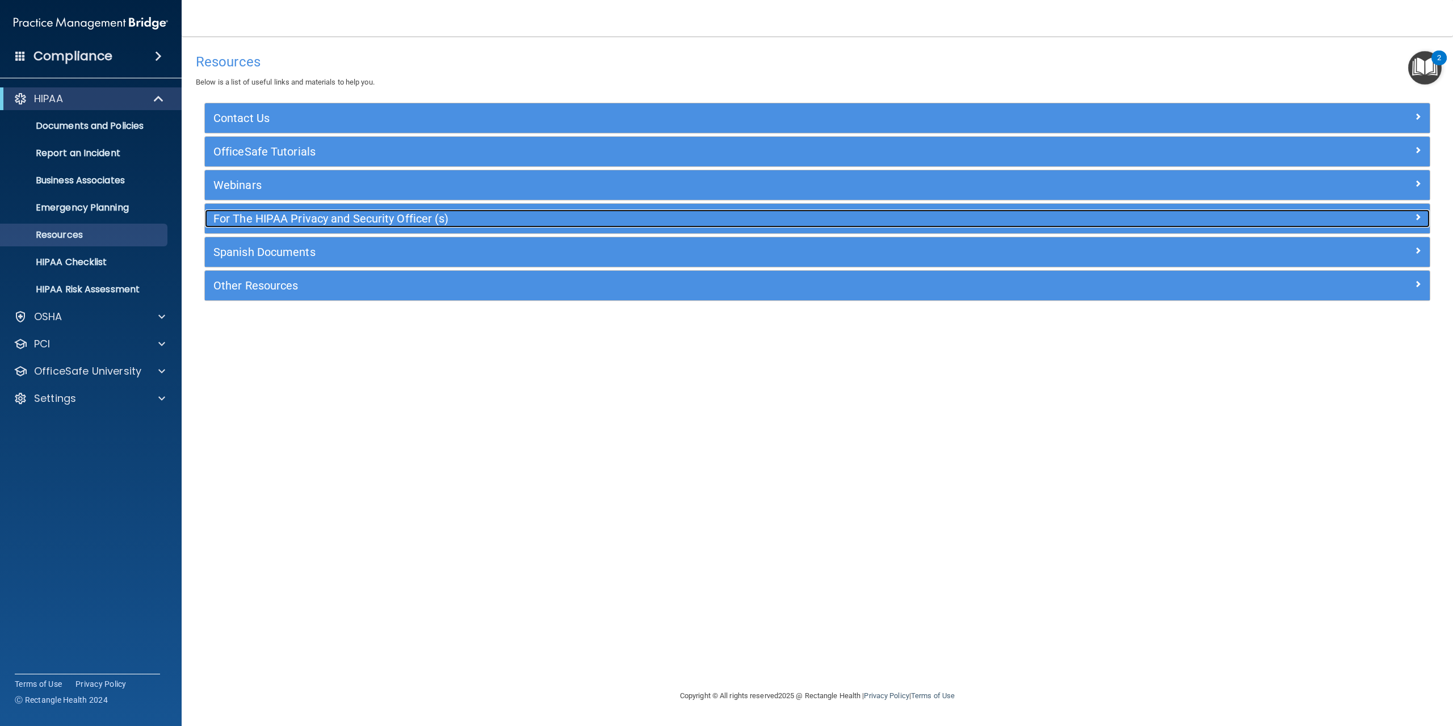
click at [290, 224] on h5 "For The HIPAA Privacy and Security Officer (s)" at bounding box center [664, 218] width 902 height 12
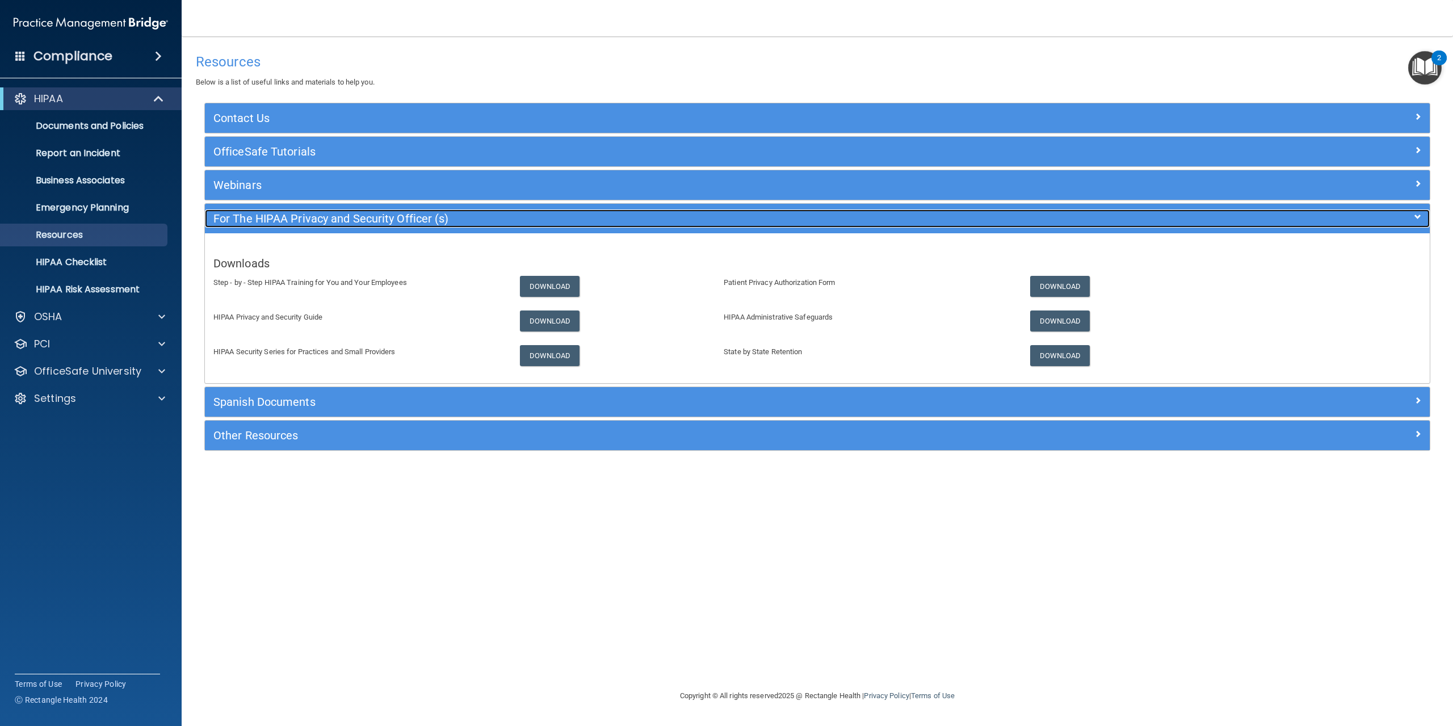
click at [290, 224] on h5 "For The HIPAA Privacy and Security Officer (s)" at bounding box center [664, 218] width 902 height 12
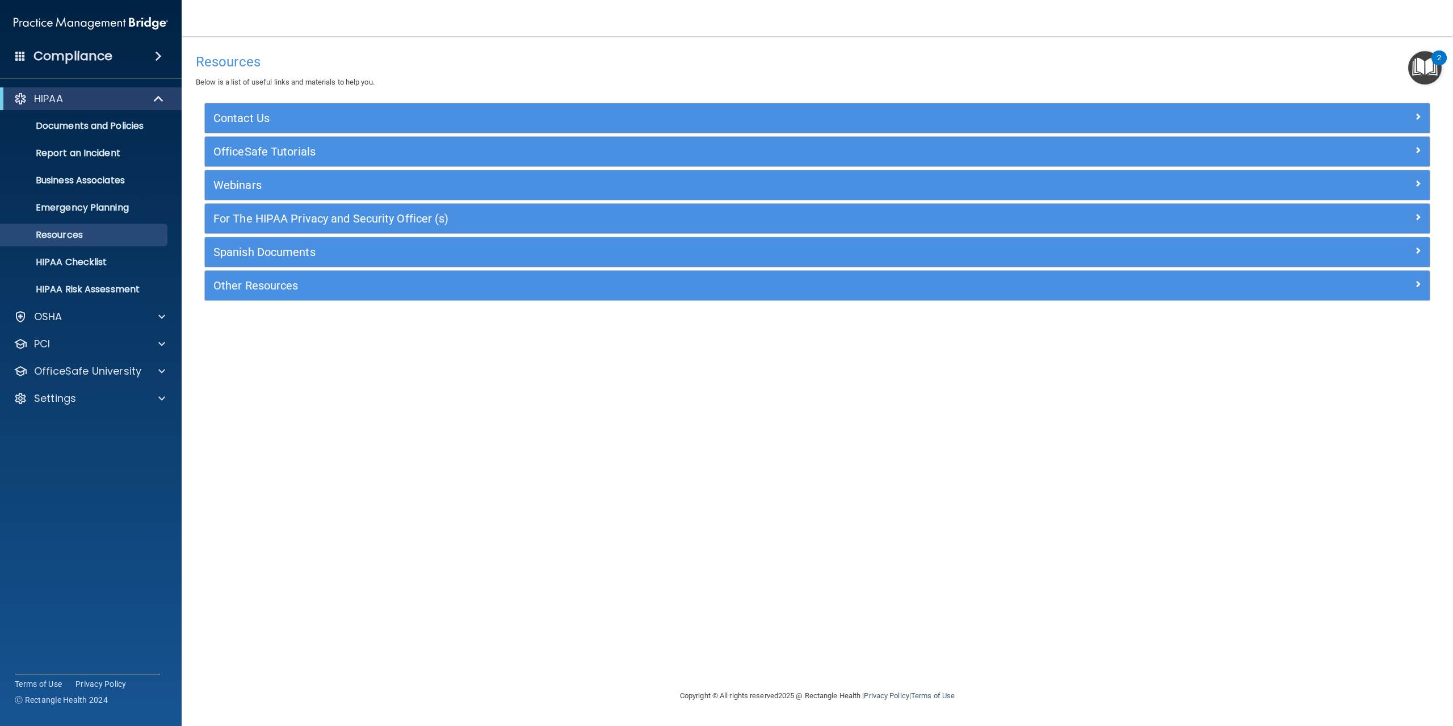
click at [285, 103] on div "Contact Us" at bounding box center [817, 118] width 1225 height 30
click at [114, 251] on link "HIPAA Checklist" at bounding box center [78, 262] width 179 height 23
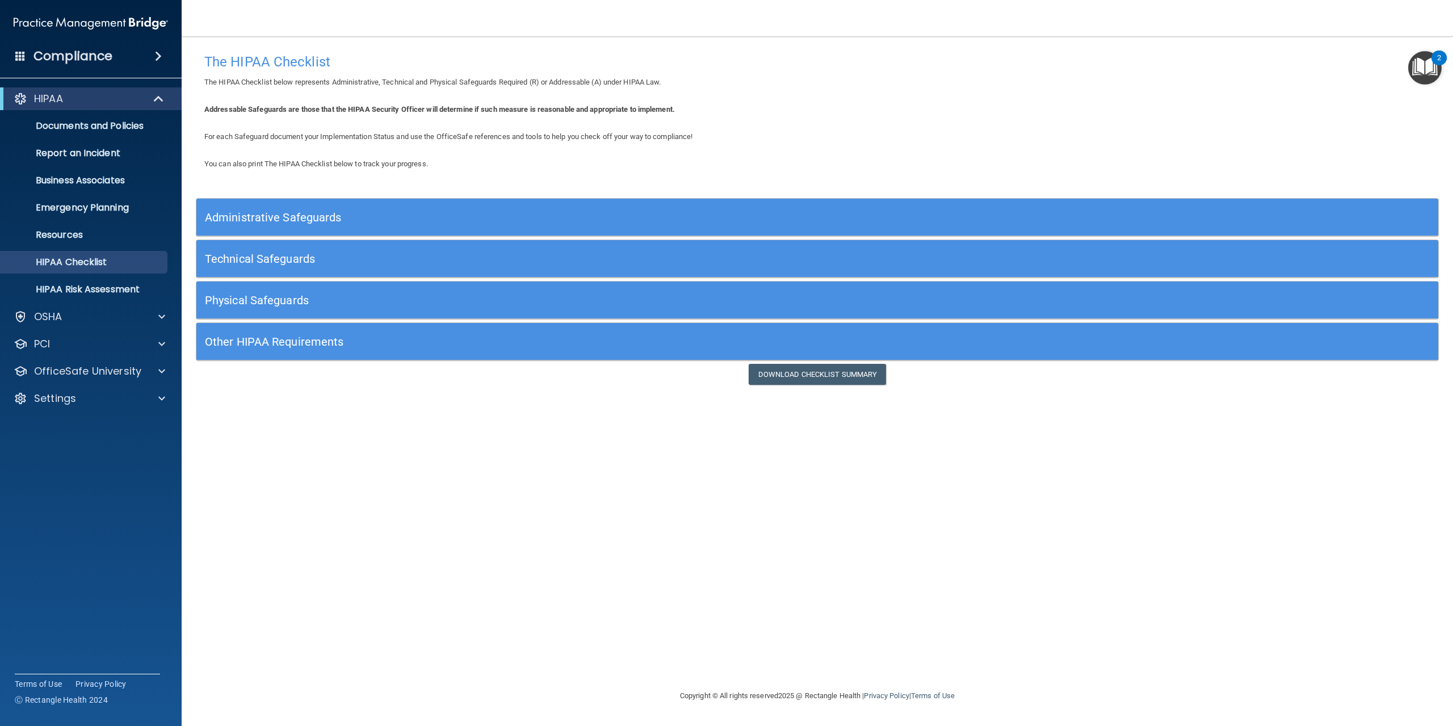
click at [306, 205] on div "Administrative Safeguards" at bounding box center [661, 217] width 931 height 26
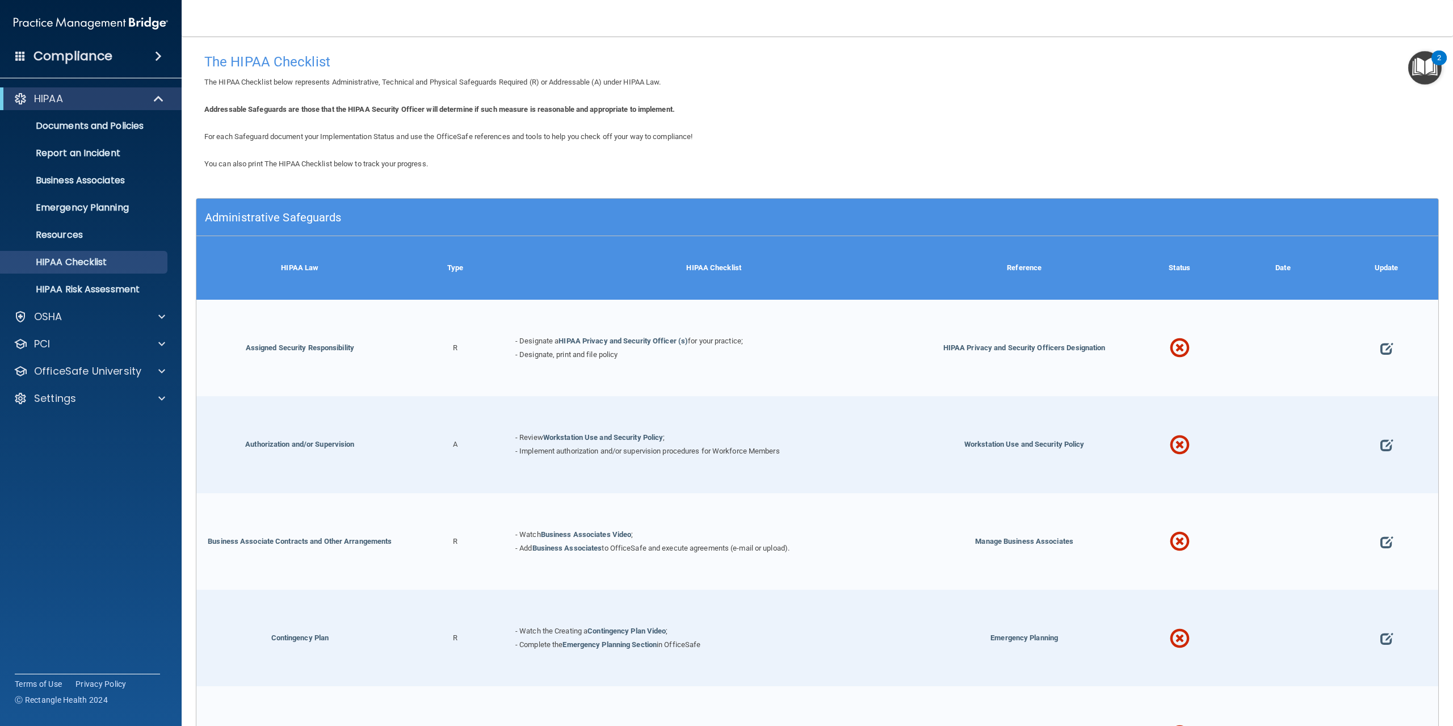
click at [306, 205] on div "Administrative Safeguards" at bounding box center [661, 217] width 931 height 26
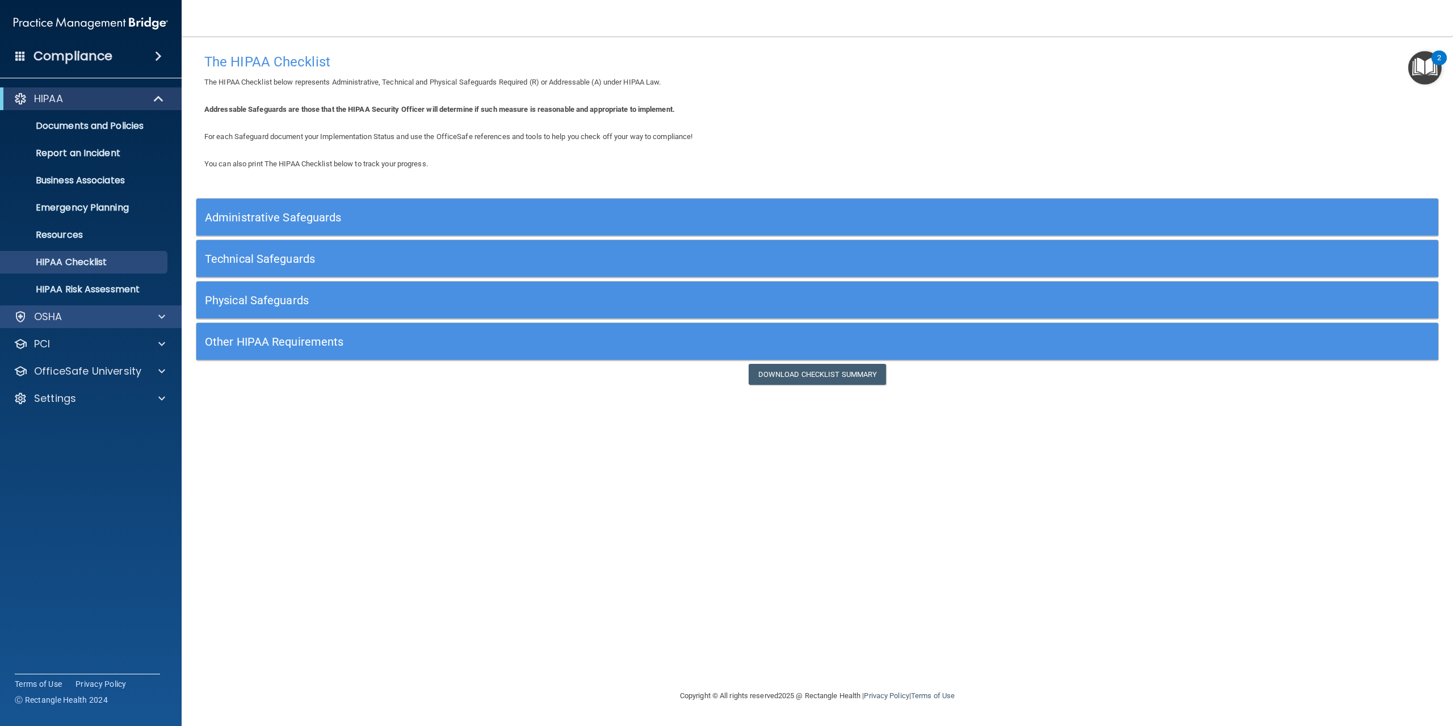
click at [91, 307] on div "OSHA" at bounding box center [91, 316] width 182 height 23
click at [161, 314] on span at bounding box center [161, 317] width 7 height 14
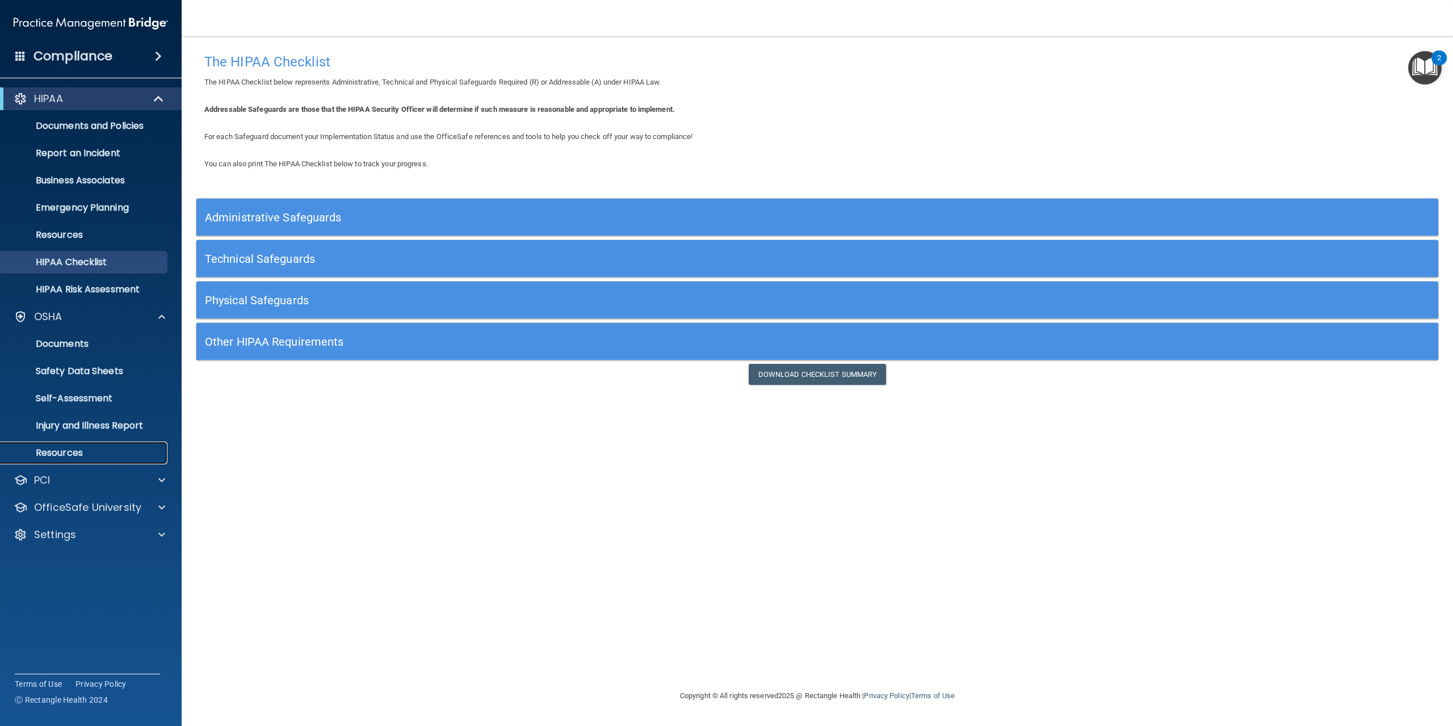
click at [107, 450] on p "Resources" at bounding box center [84, 452] width 155 height 11
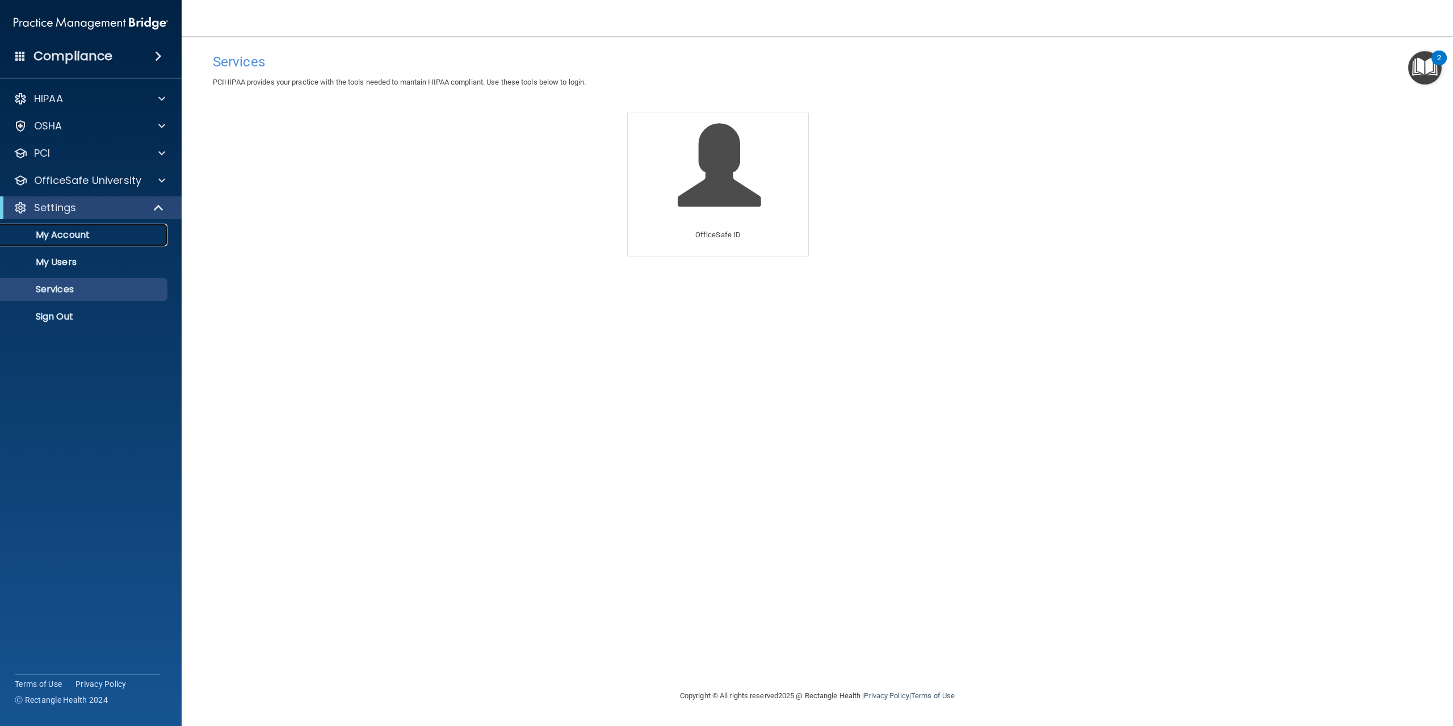
click at [116, 240] on p "My Account" at bounding box center [84, 234] width 155 height 11
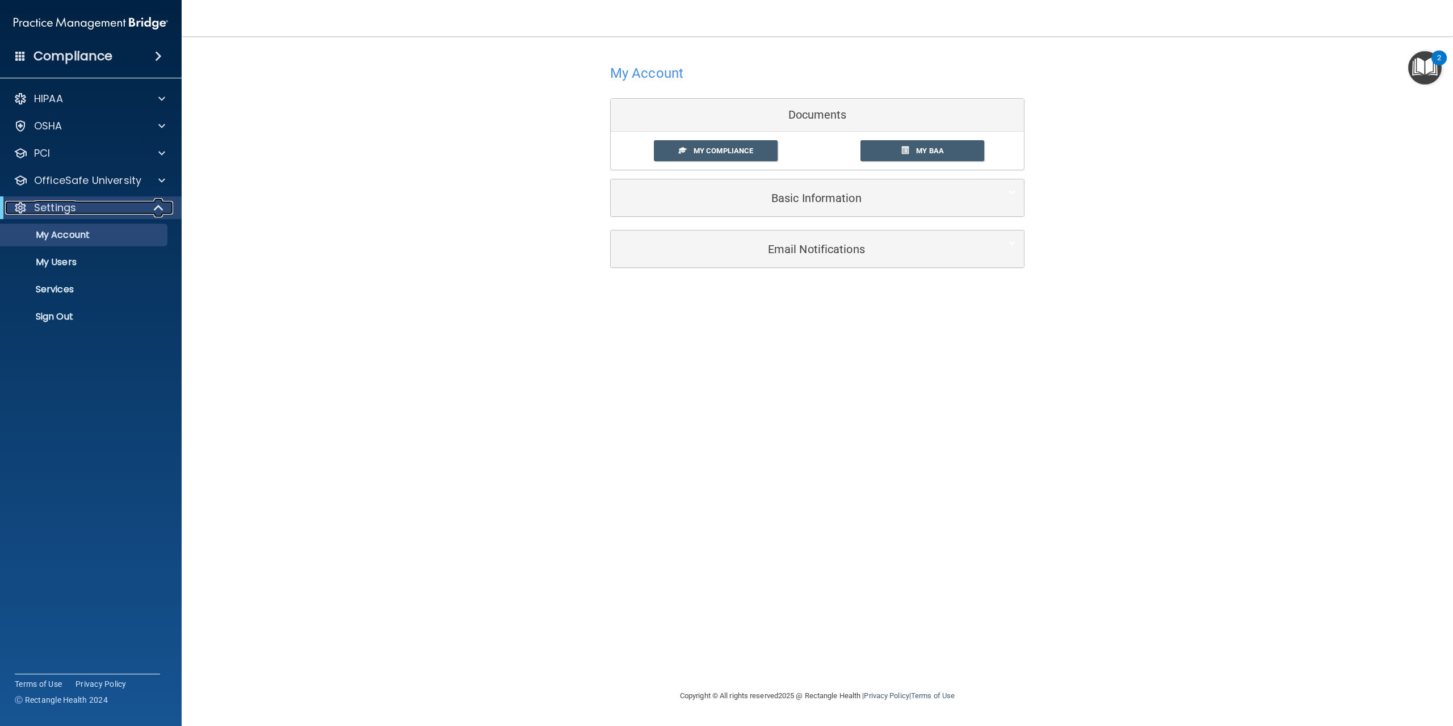
click at [164, 211] on span at bounding box center [160, 208] width 10 height 14
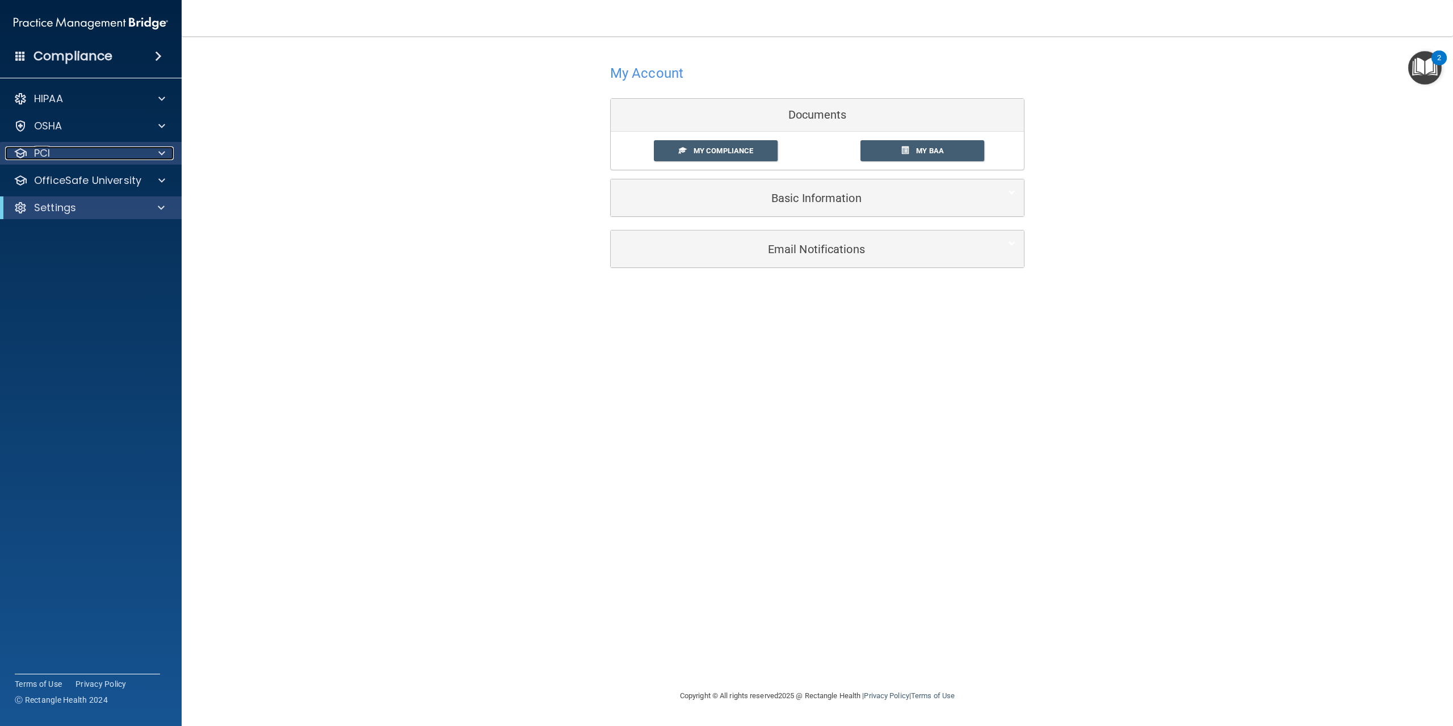
click at [159, 146] on span at bounding box center [161, 153] width 7 height 14
click at [166, 124] on div at bounding box center [160, 126] width 28 height 14
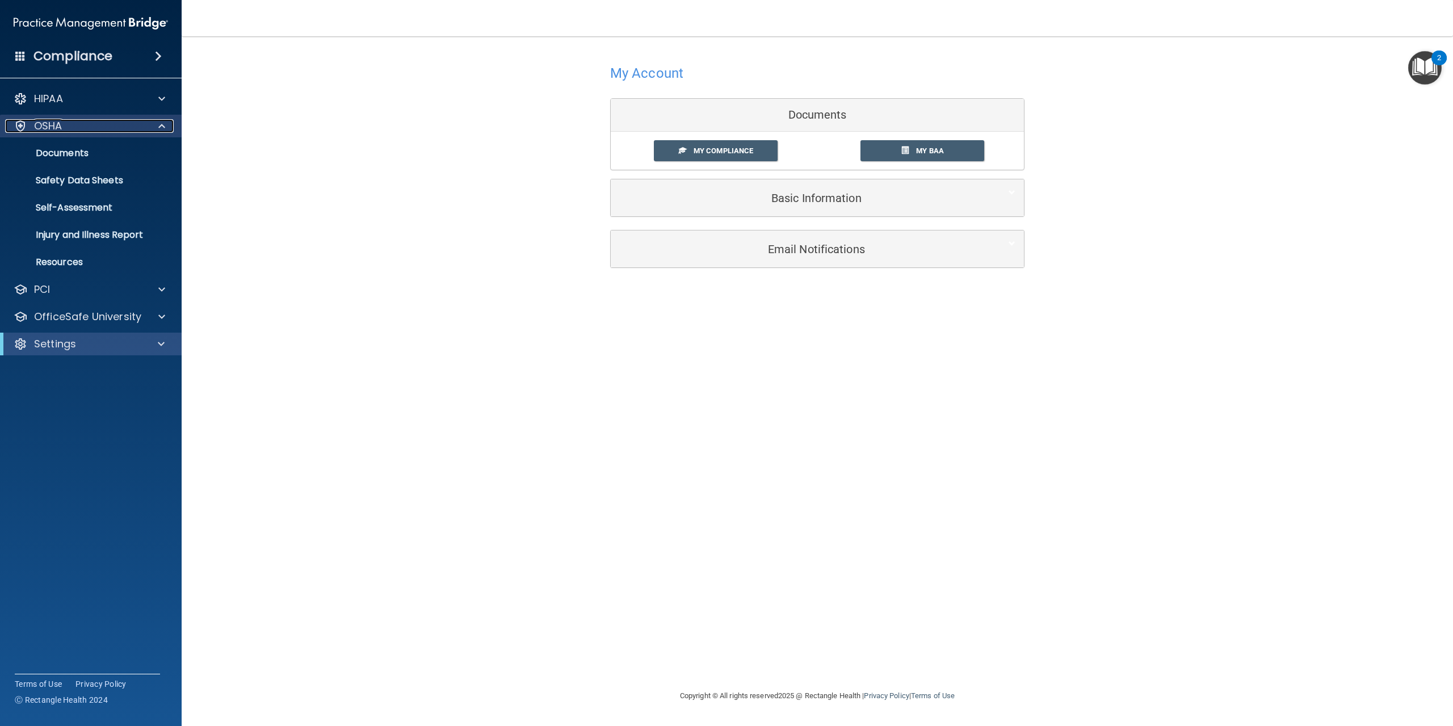
click at [166, 124] on div at bounding box center [160, 126] width 28 height 14
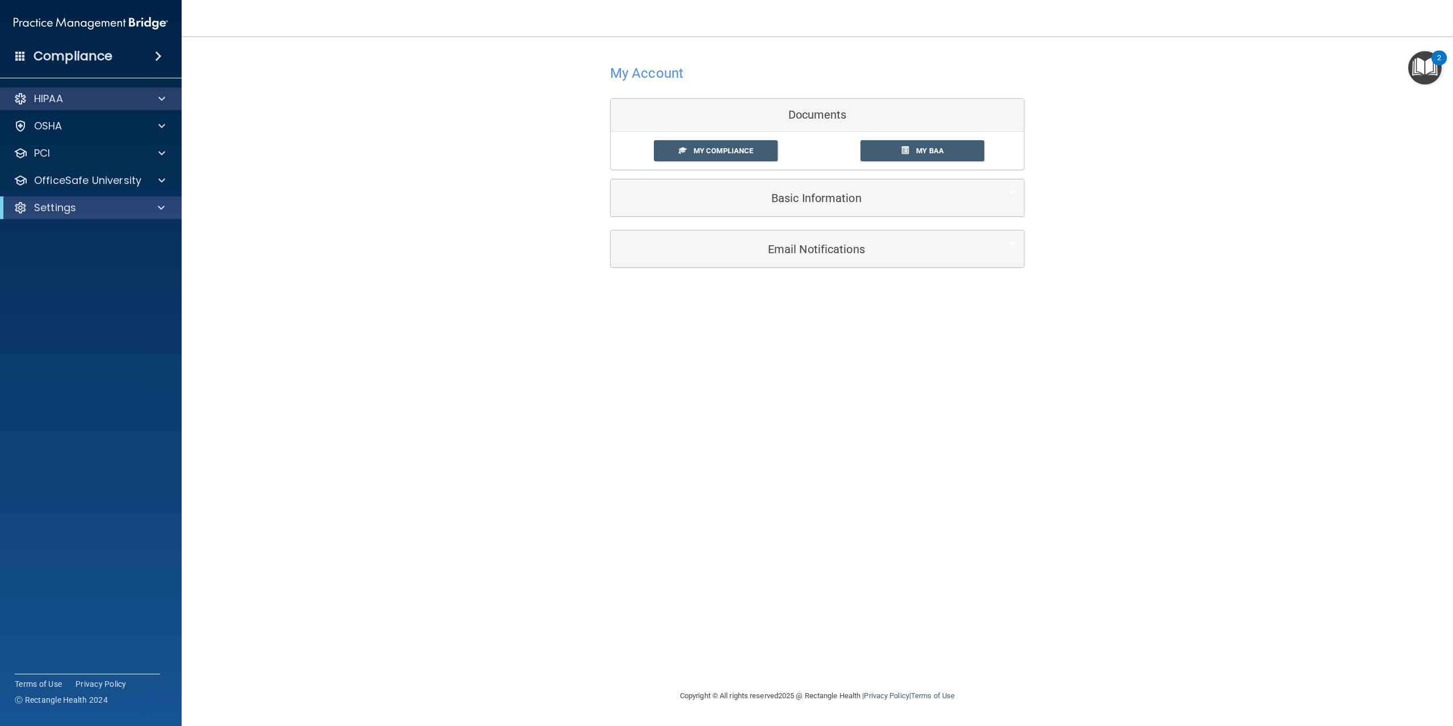
click at [156, 91] on div "HIPAA" at bounding box center [91, 98] width 182 height 23
click at [159, 91] on div "HIPAA" at bounding box center [91, 98] width 182 height 23
click at [160, 104] on span at bounding box center [161, 99] width 7 height 14
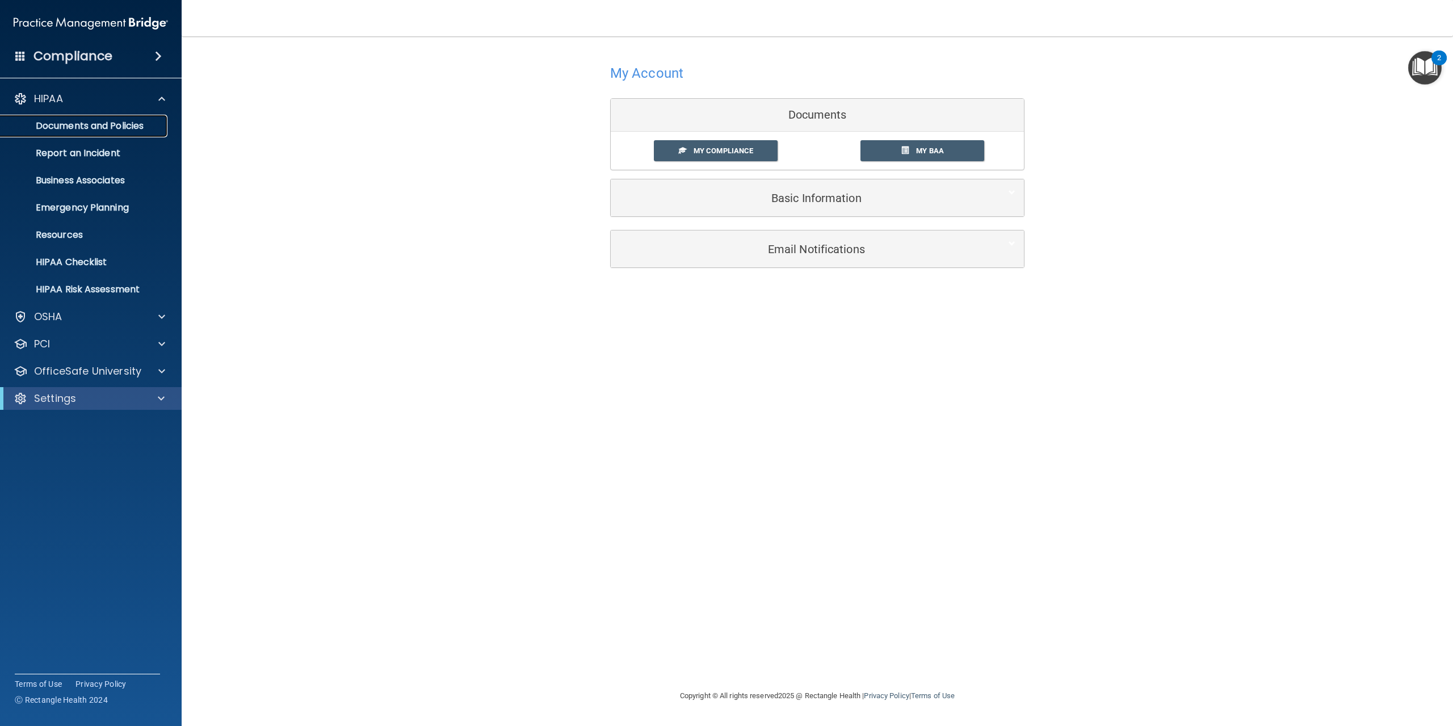
click at [142, 132] on p "Documents and Policies" at bounding box center [84, 125] width 155 height 11
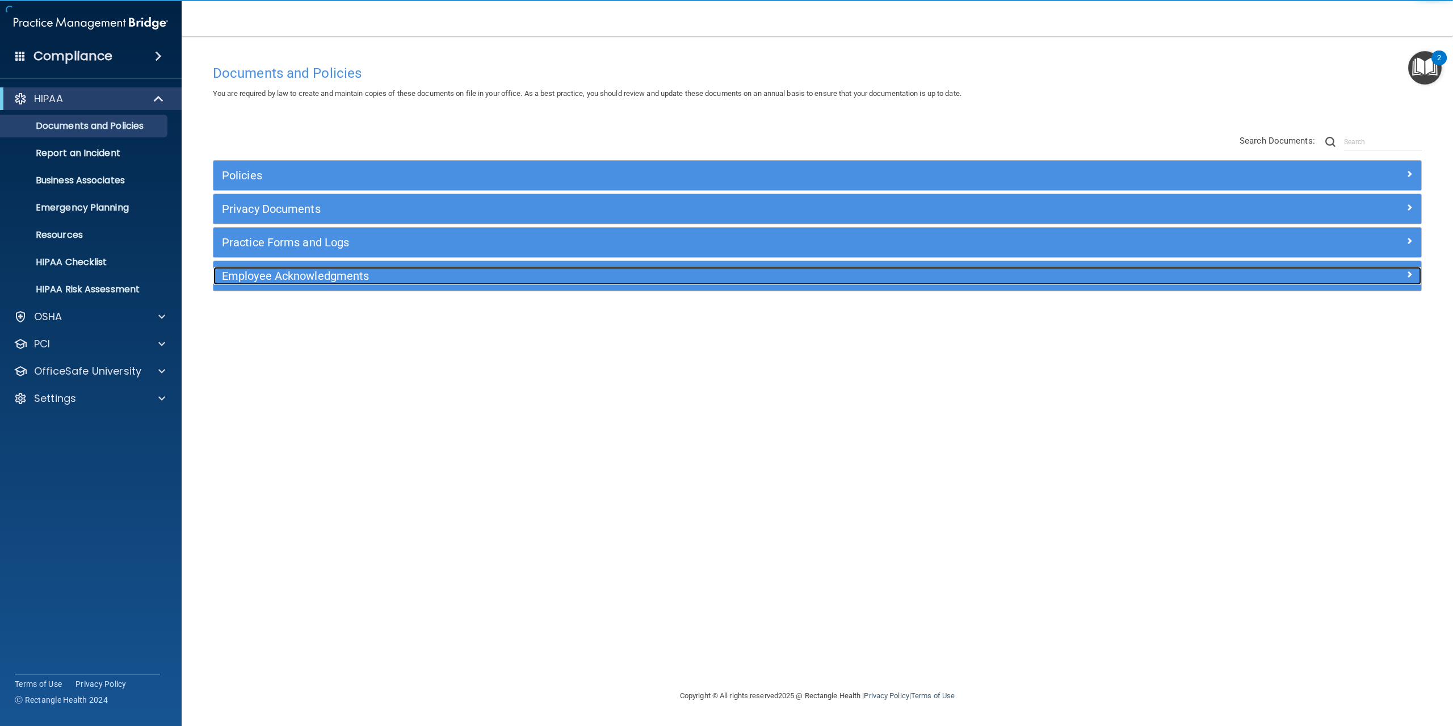
click at [291, 280] on h5 "Employee Acknowledgments" at bounding box center [666, 276] width 889 height 12
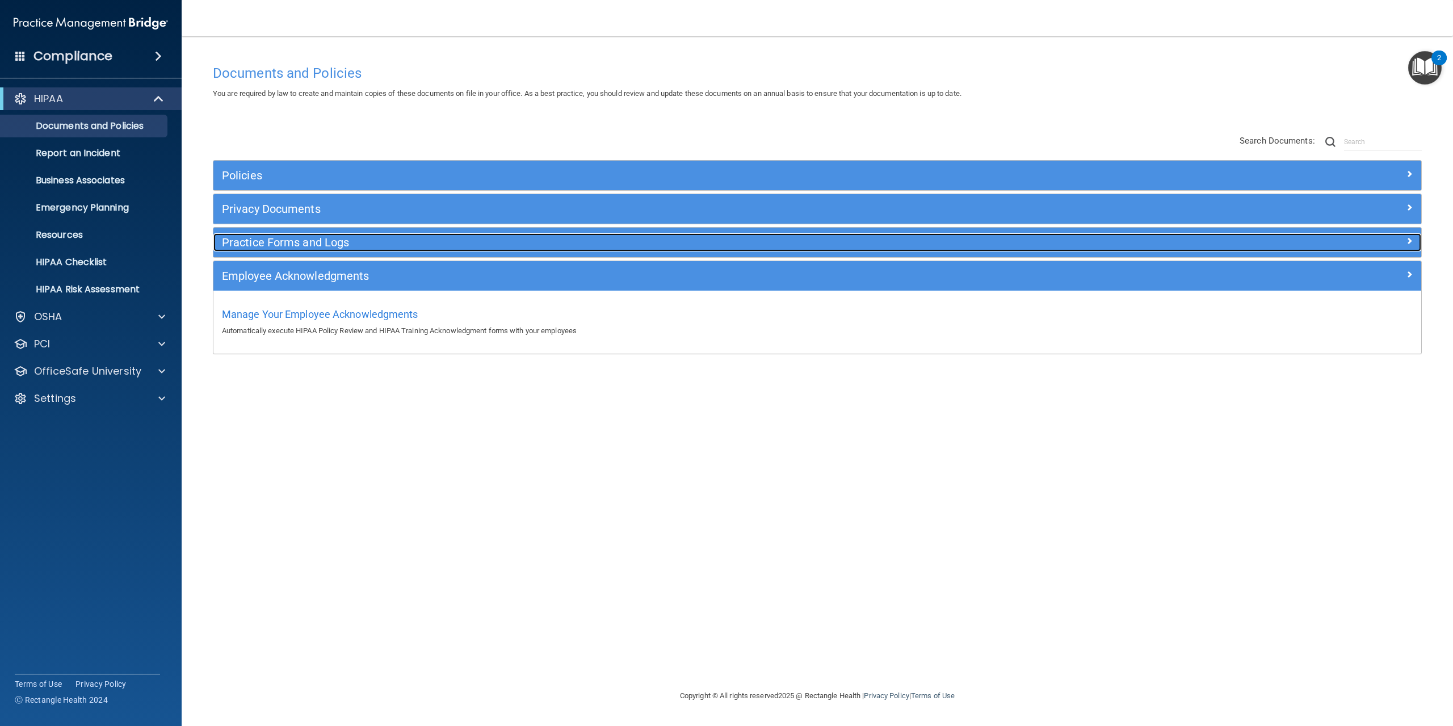
click at [284, 238] on h5 "Practice Forms and Logs" at bounding box center [666, 242] width 889 height 12
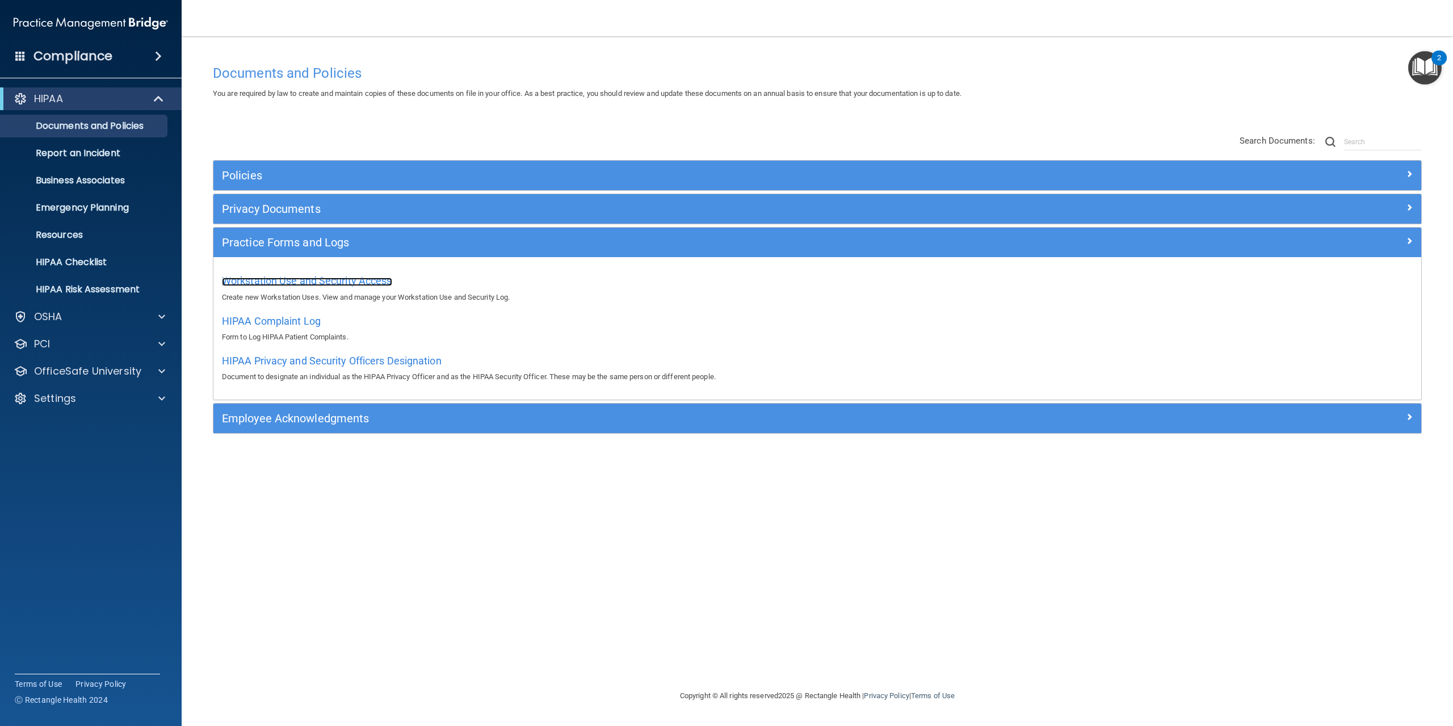
click at [288, 281] on span "Workstation Use and Security Access" at bounding box center [307, 281] width 170 height 12
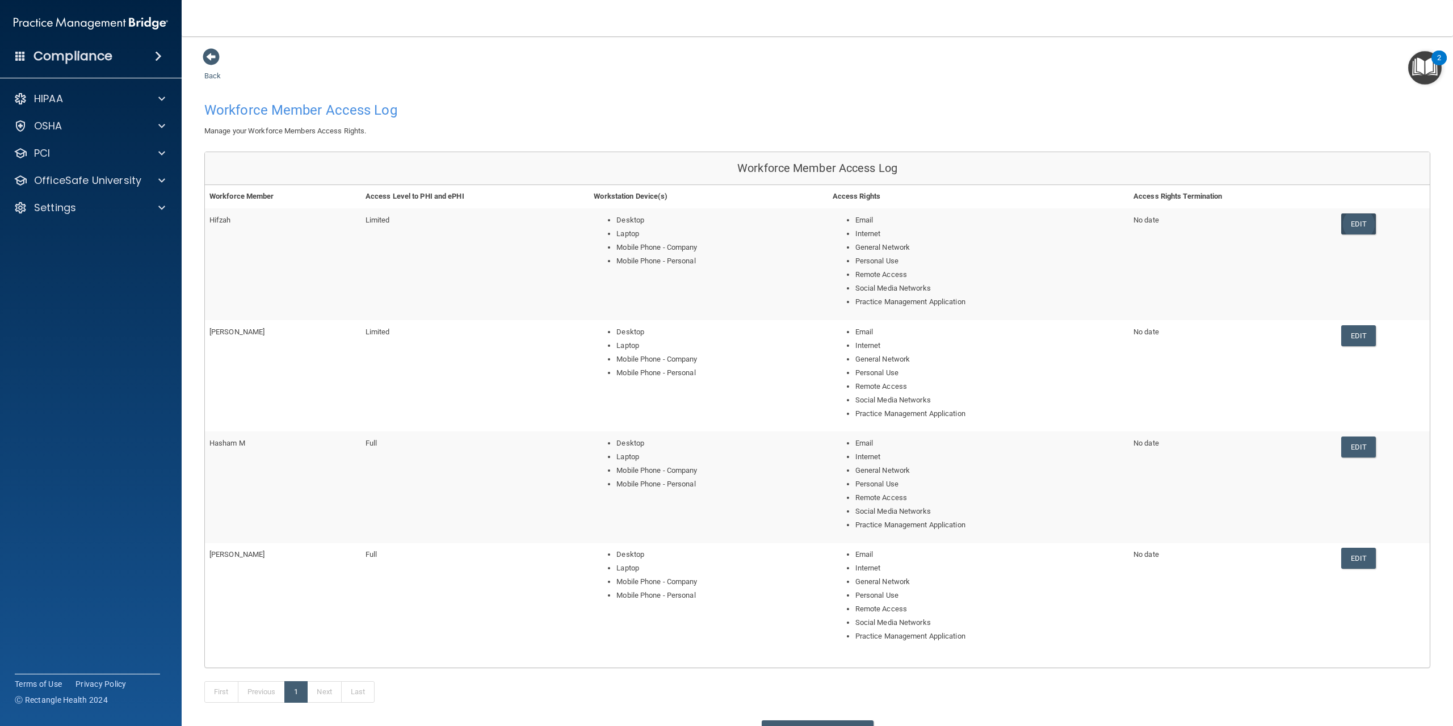
click at [1353, 224] on link "Edit" at bounding box center [1358, 223] width 35 height 21
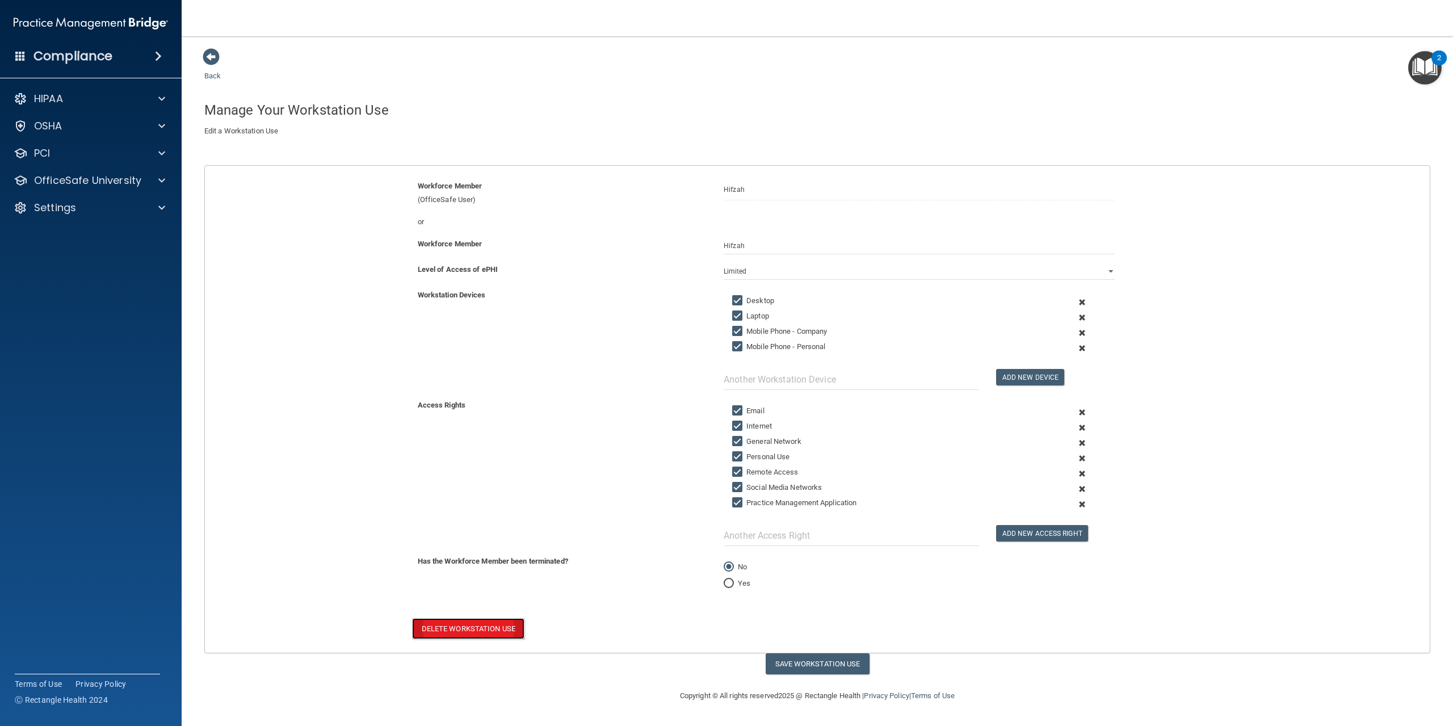
click at [480, 624] on button "Delete Workstation Use" at bounding box center [468, 628] width 112 height 21
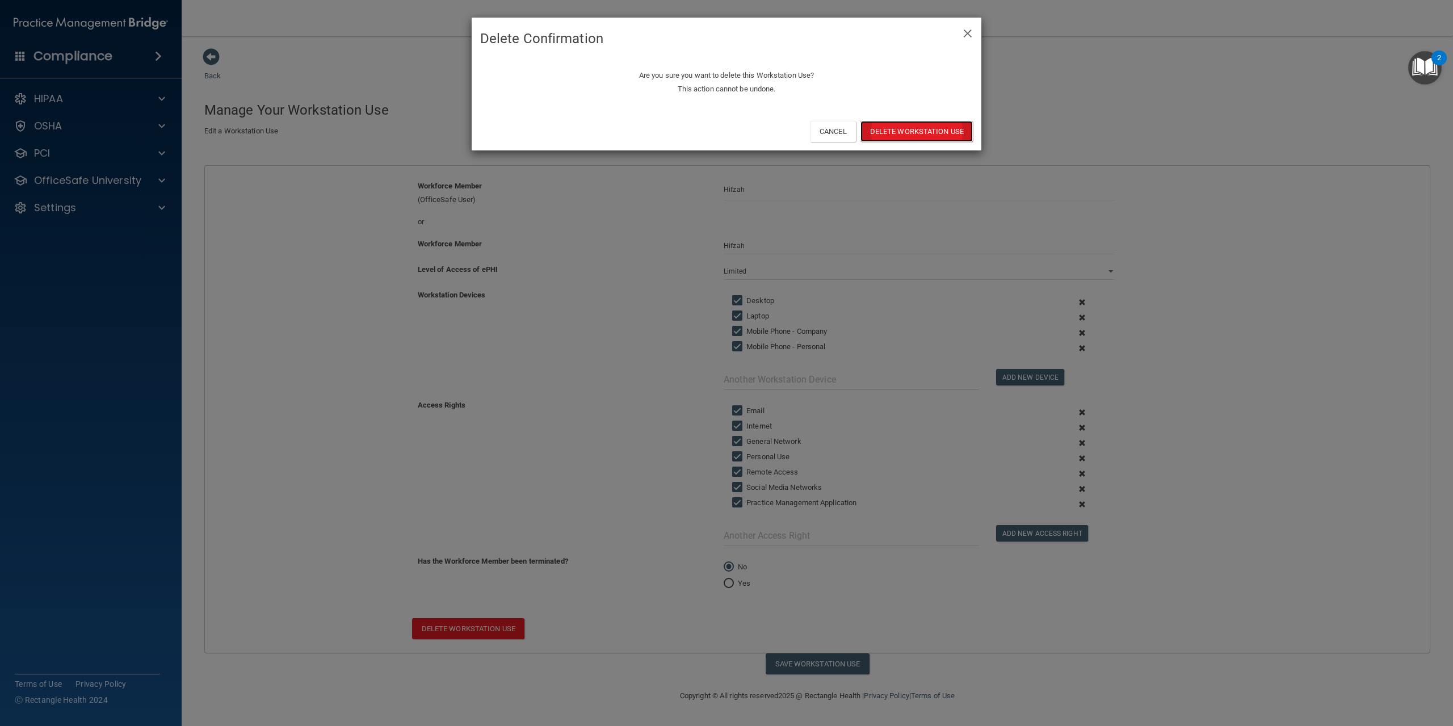
click at [925, 139] on button "Delete Workstation Use" at bounding box center [917, 131] width 112 height 21
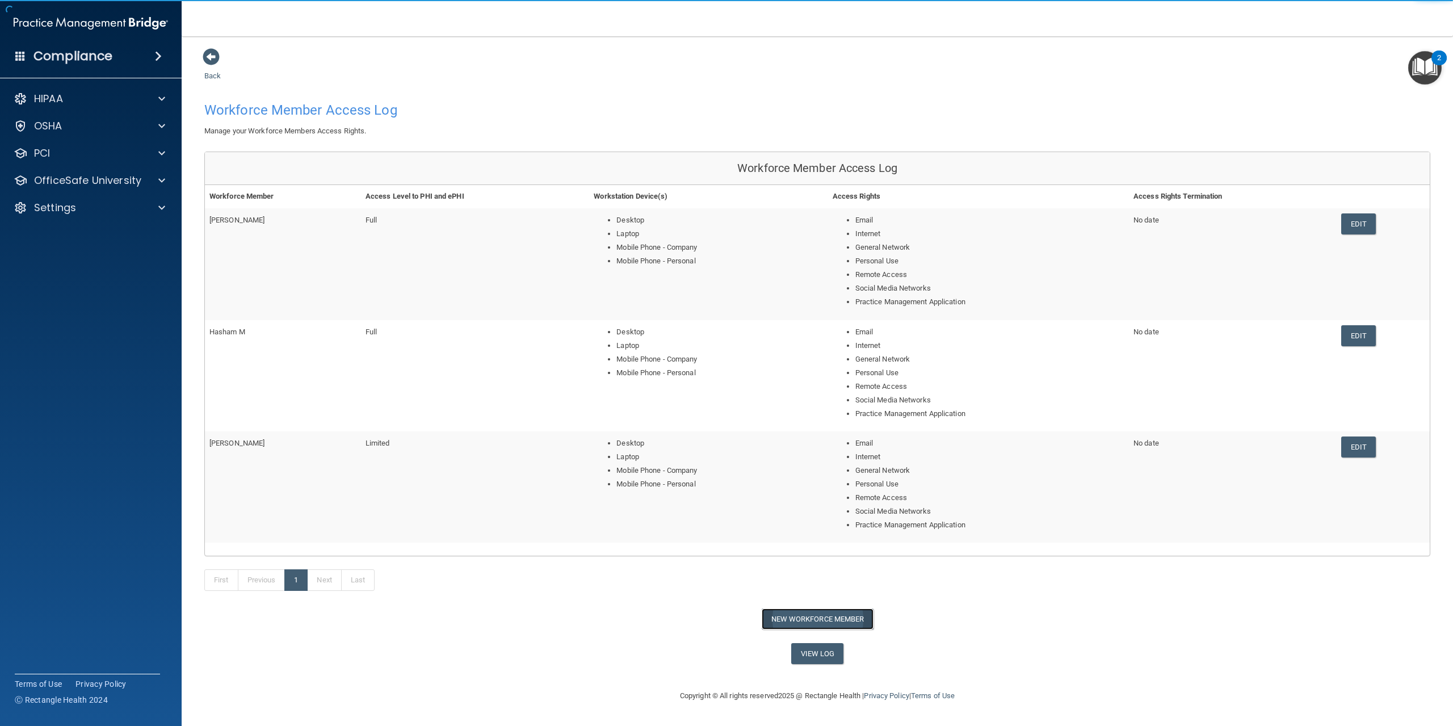
click at [821, 619] on button "New Workforce Member" at bounding box center [818, 619] width 112 height 21
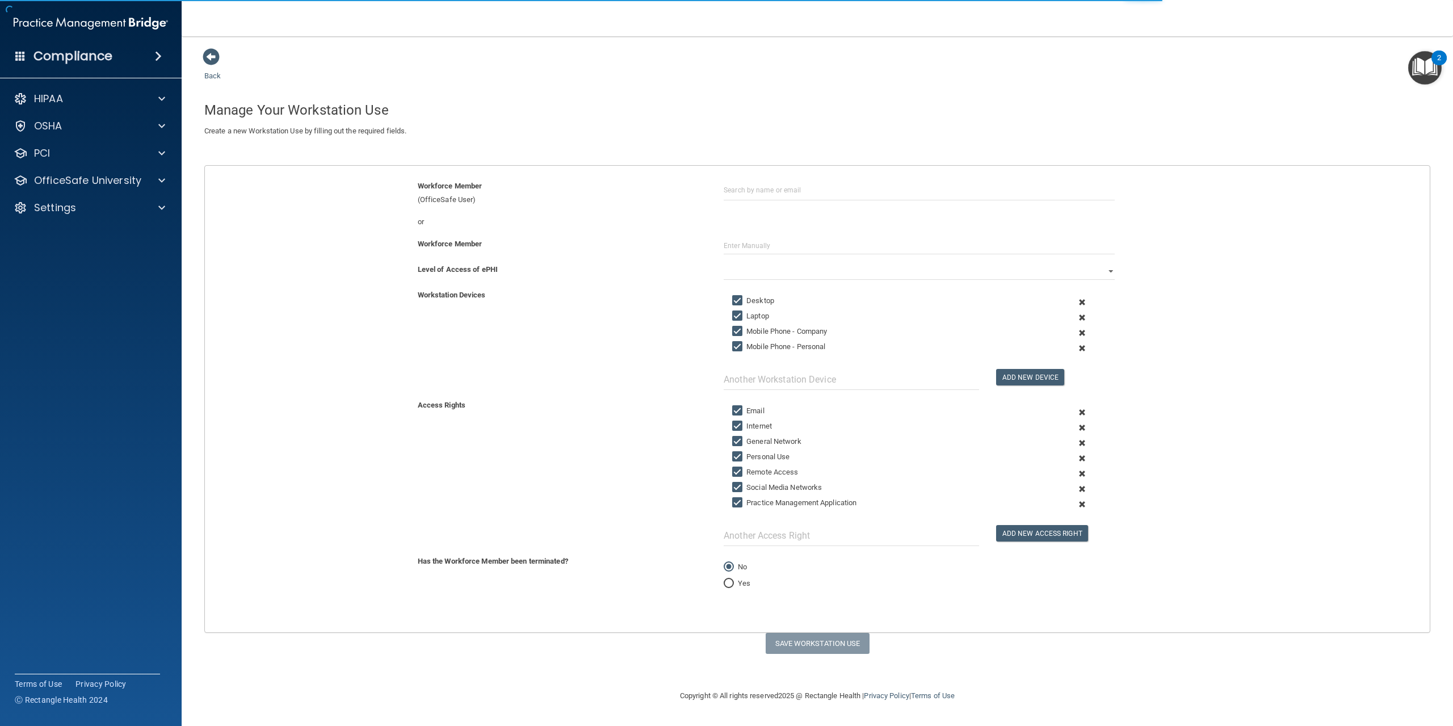
click at [780, 179] on div "Workforce Member (OfficeSafe User) or Workforce Member Level of Access of ePHI …" at bounding box center [817, 399] width 1226 height 468
click at [785, 189] on input "text" at bounding box center [919, 189] width 391 height 21
click at [766, 215] on div "[PERSON_NAME]" at bounding box center [764, 218] width 55 height 10
type input "[PERSON_NAME]"
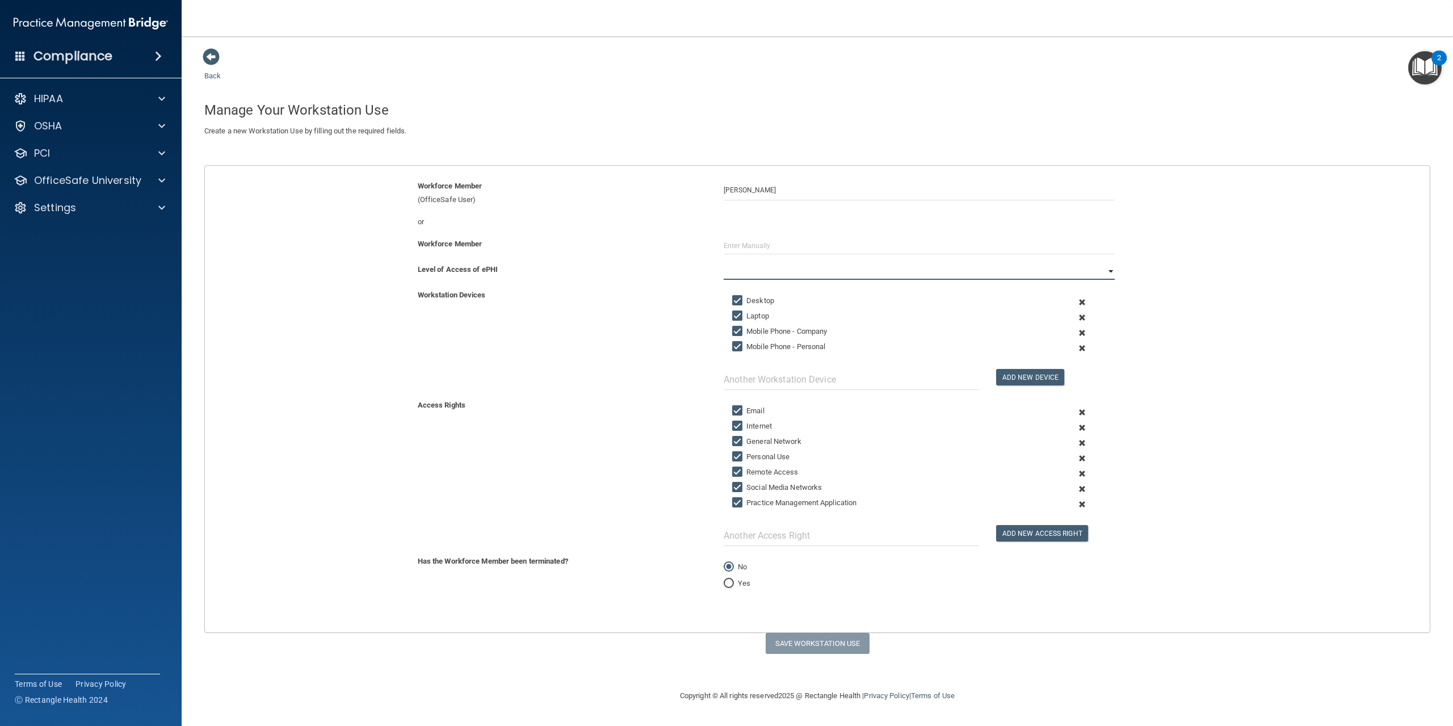
click at [792, 274] on select "Full Limited None" at bounding box center [919, 271] width 391 height 17
click at [724, 263] on select "Full Limited None" at bounding box center [919, 271] width 391 height 17
click at [812, 639] on button "Save Workstation Use" at bounding box center [818, 643] width 104 height 21
select select "? string:None ?"
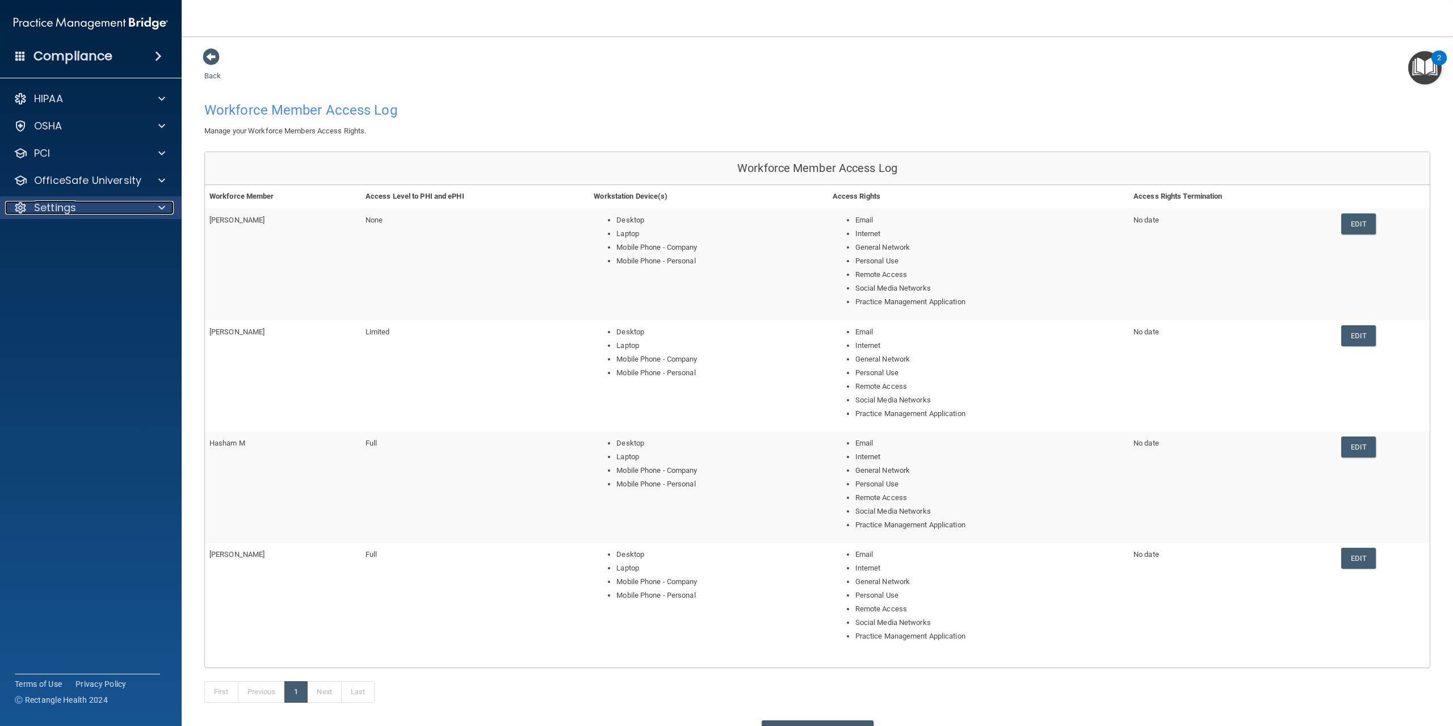
click at [114, 202] on div "Settings" at bounding box center [75, 208] width 141 height 14
click at [115, 257] on p "My Users" at bounding box center [84, 262] width 155 height 11
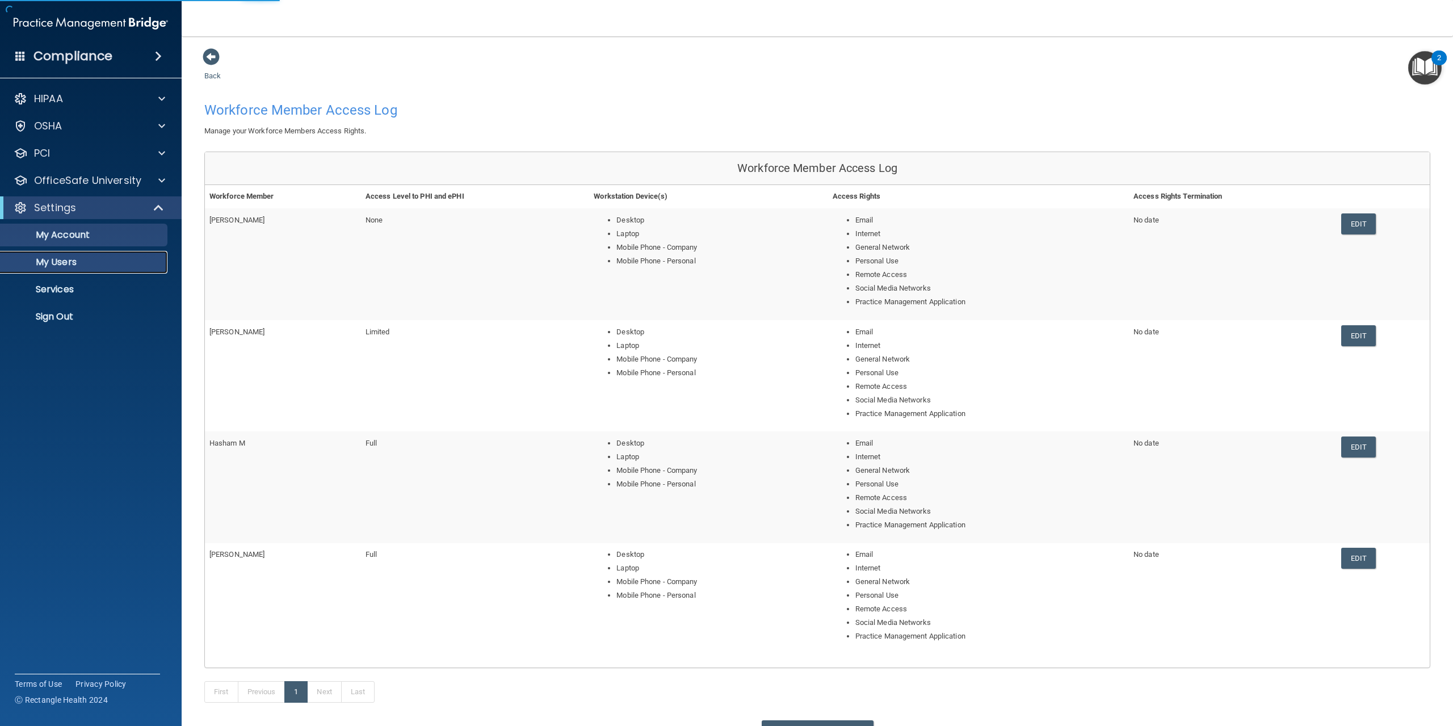
select select "20"
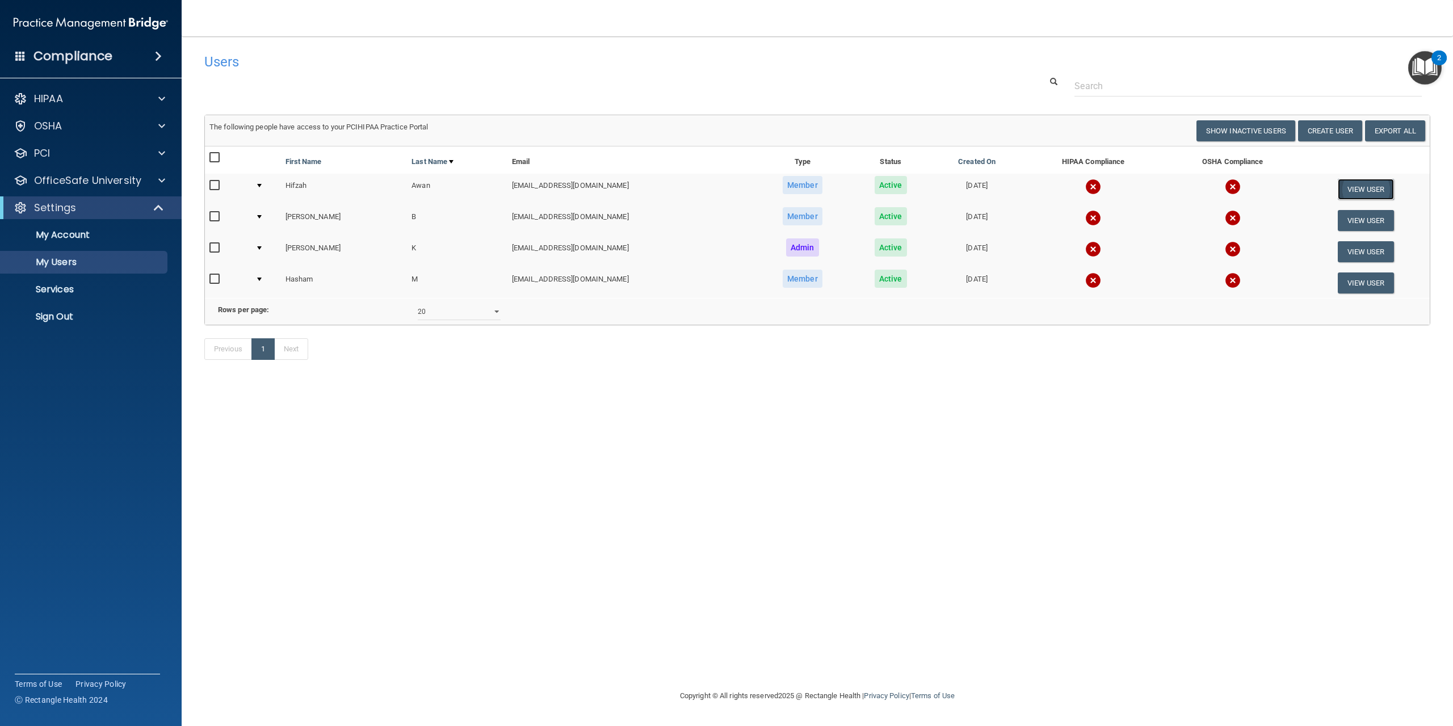
click at [1379, 188] on button "View User" at bounding box center [1366, 189] width 56 height 21
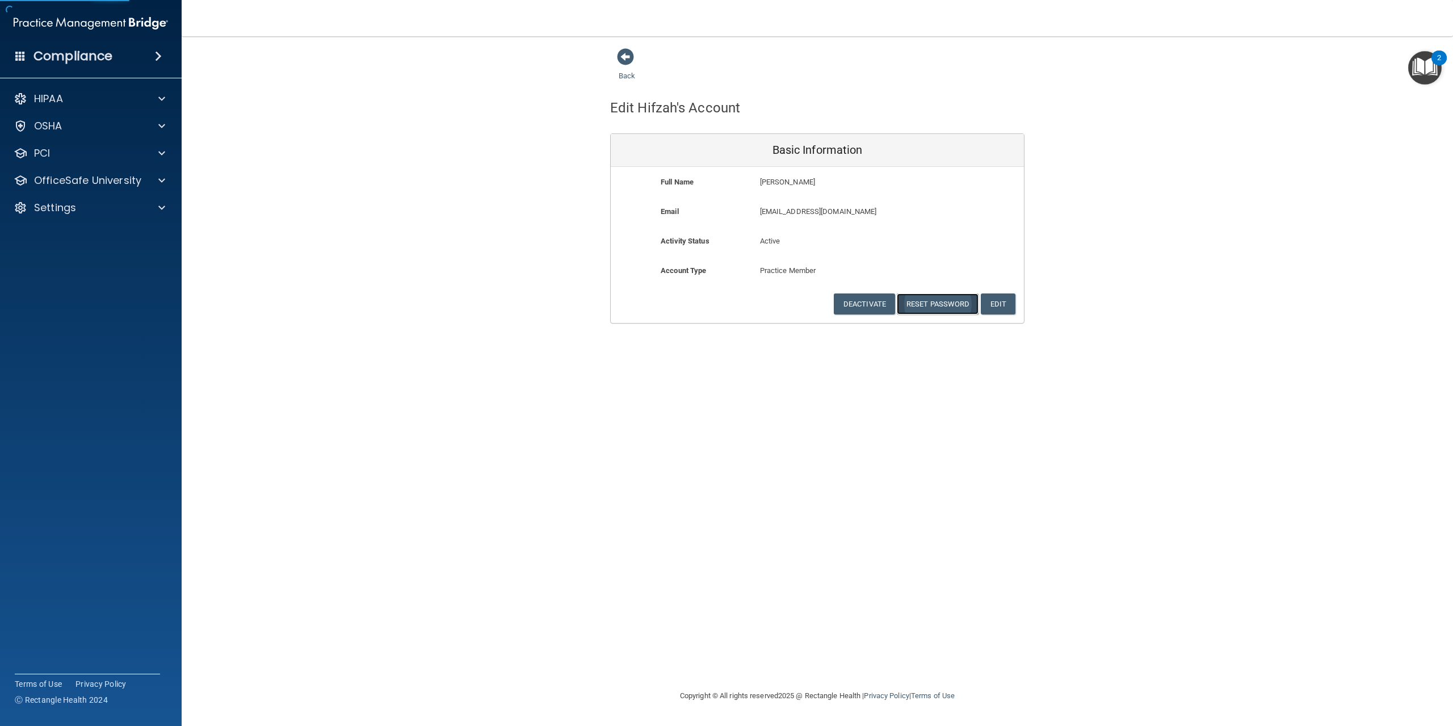
click at [931, 307] on button "Reset Password" at bounding box center [938, 303] width 82 height 21
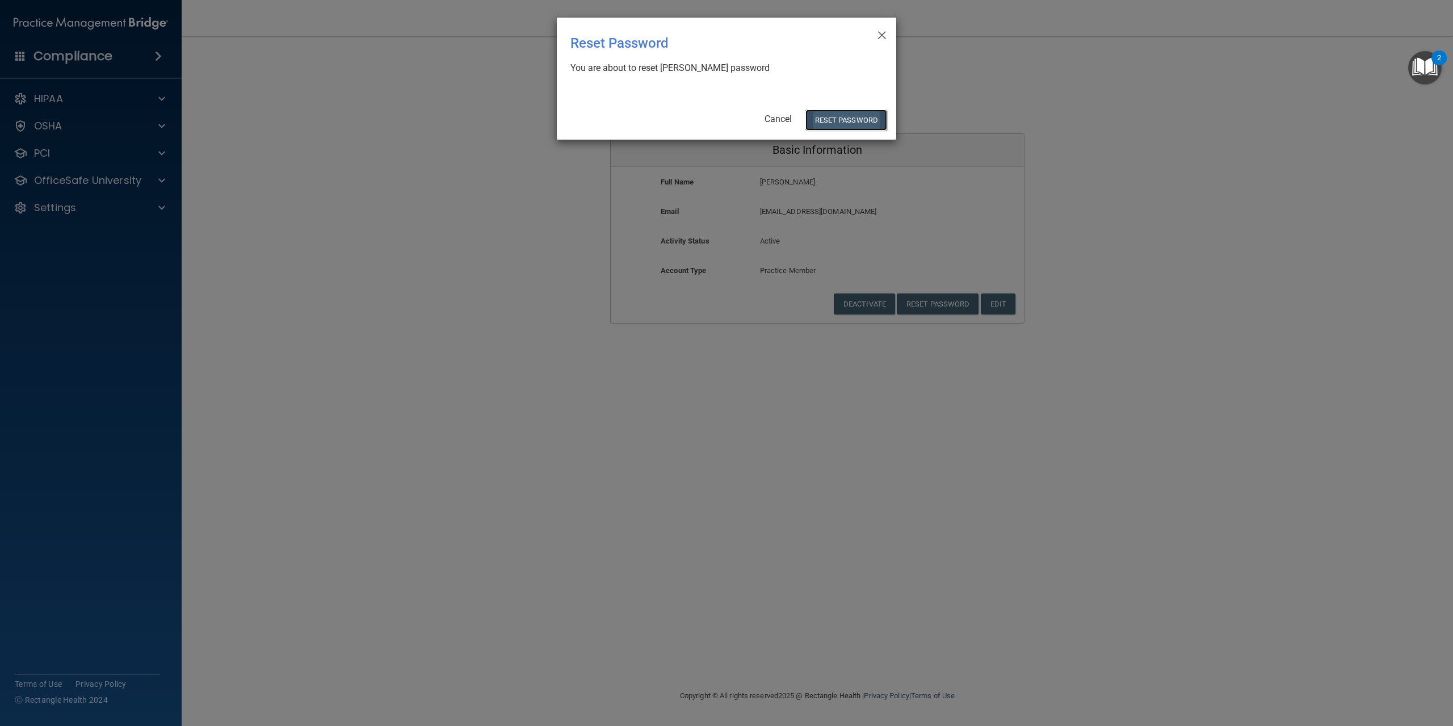
click at [838, 118] on button "Reset Password" at bounding box center [846, 120] width 82 height 21
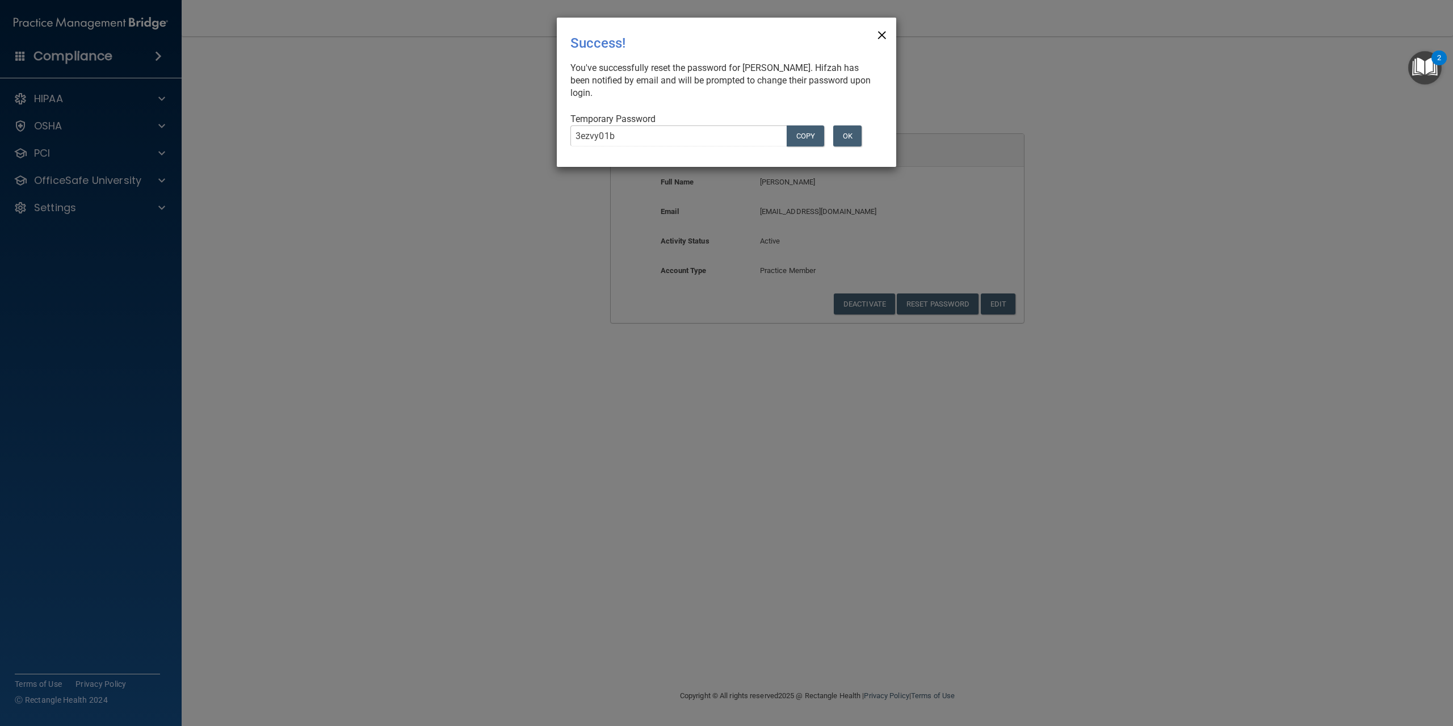
click at [879, 31] on span "×" at bounding box center [882, 33] width 10 height 23
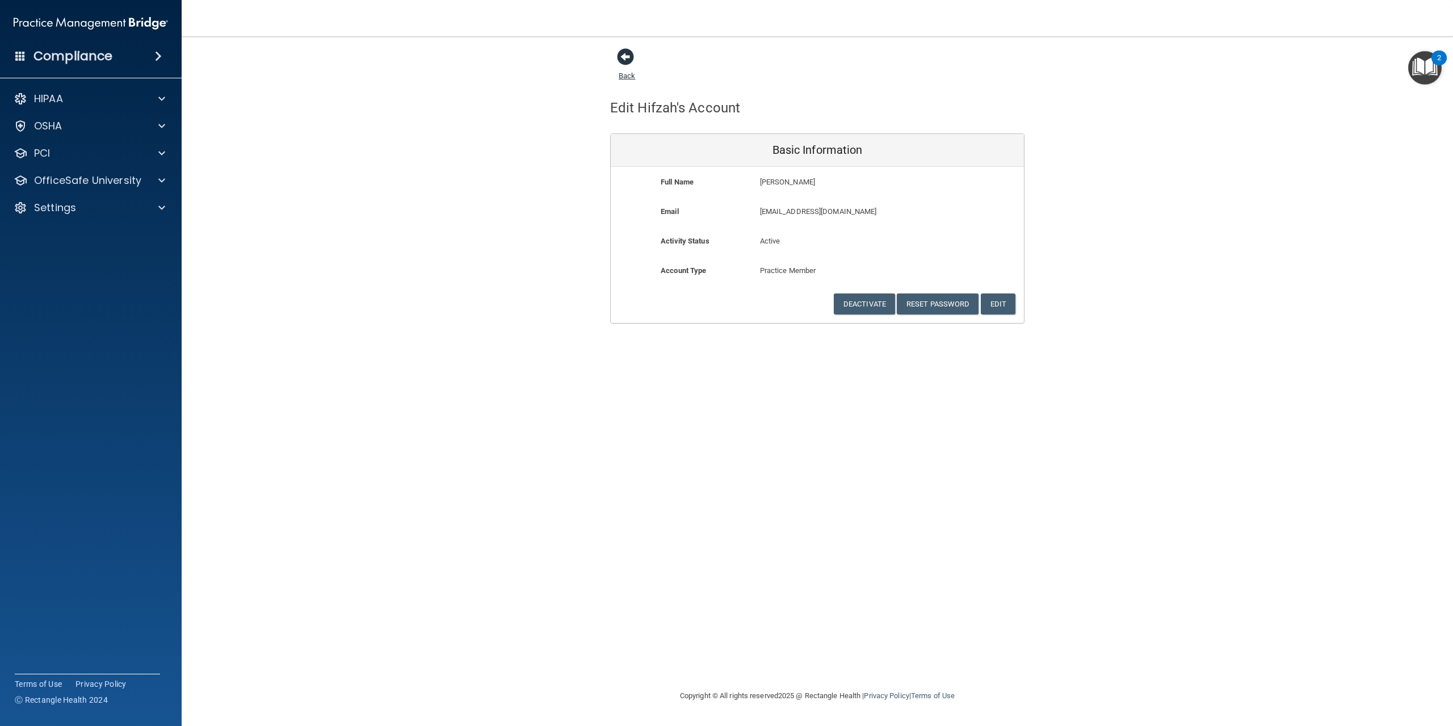
click at [628, 58] on span at bounding box center [625, 56] width 17 height 17
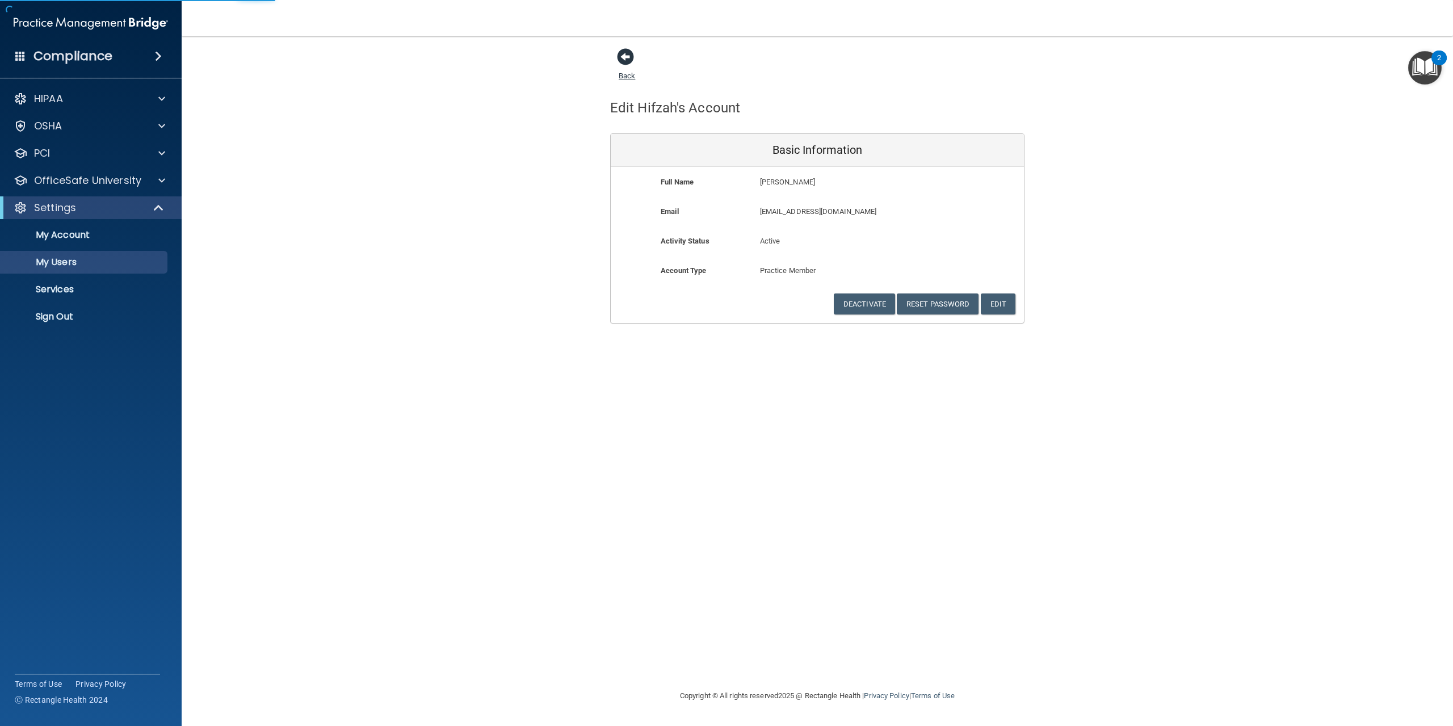
select select "20"
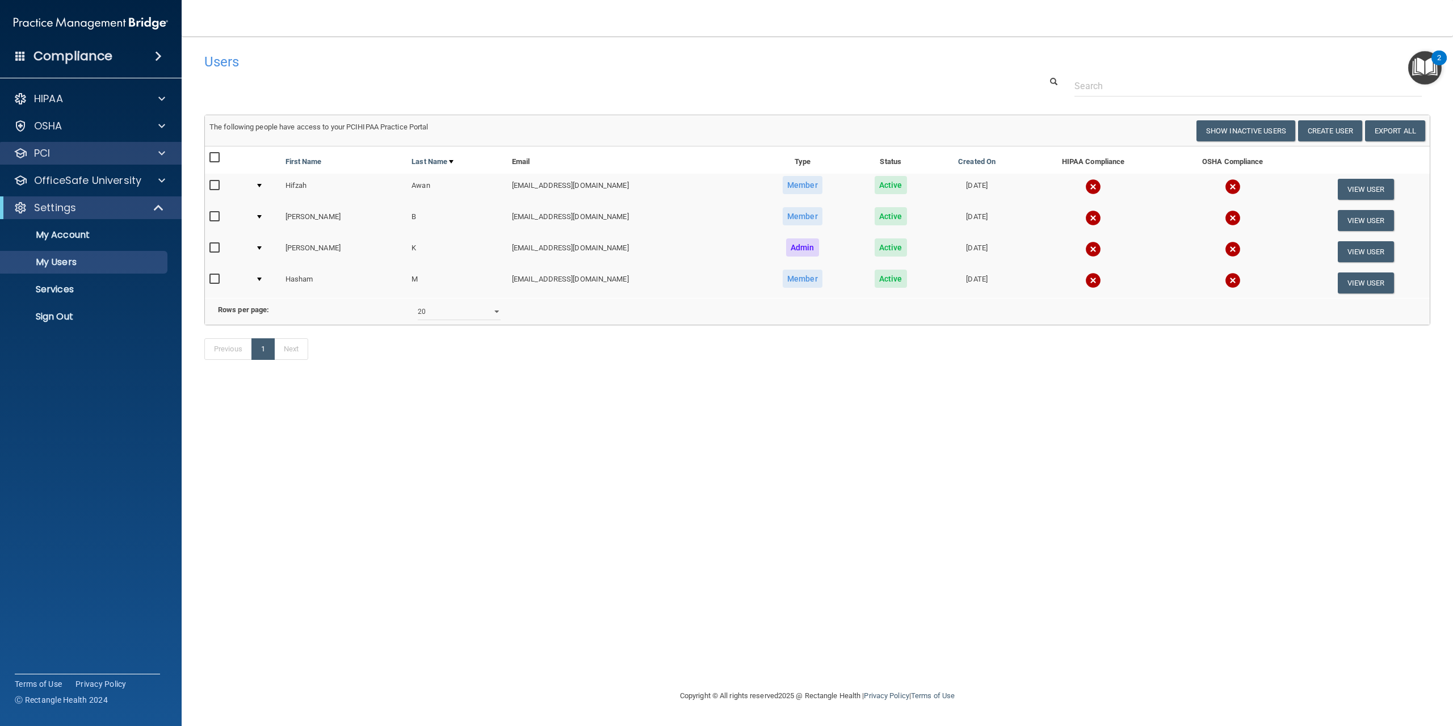
click at [136, 162] on div "PCI" at bounding box center [91, 153] width 182 height 23
click at [153, 96] on div at bounding box center [160, 99] width 28 height 14
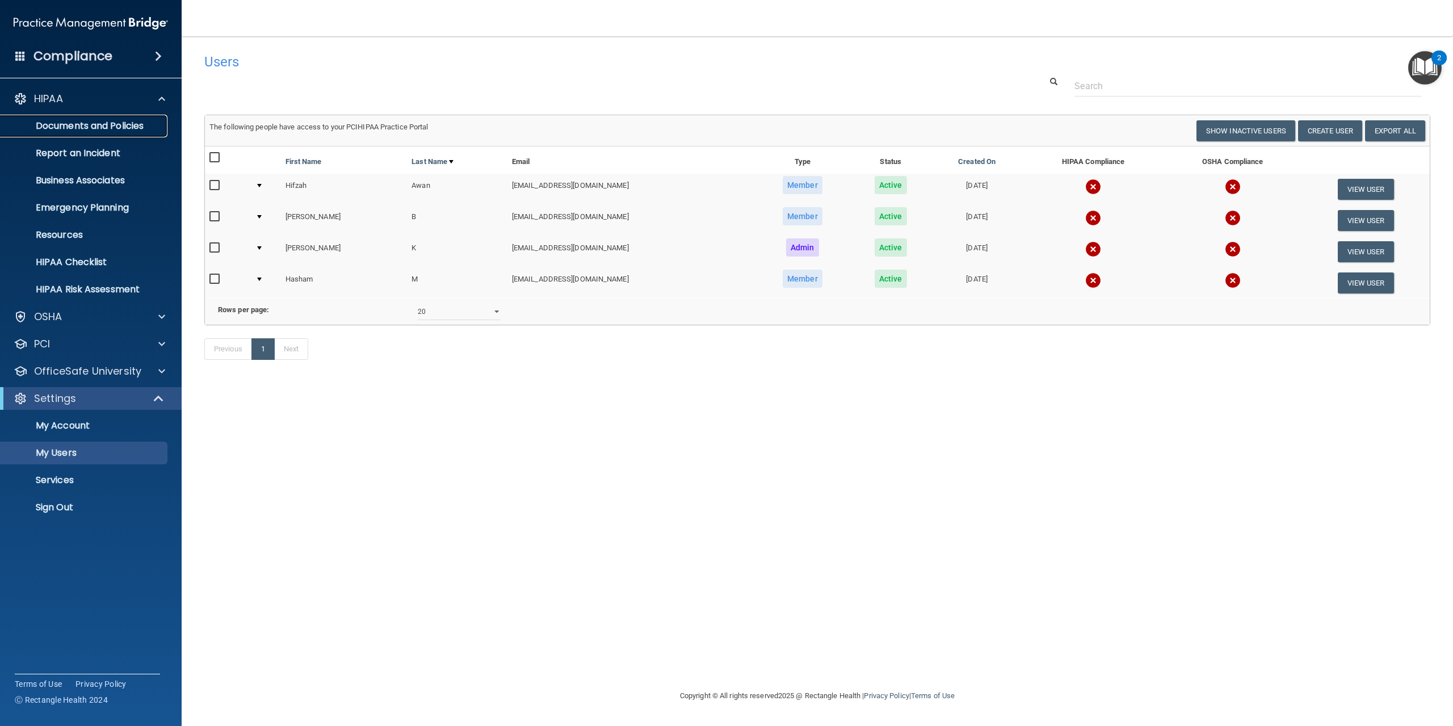
click at [152, 126] on p "Documents and Policies" at bounding box center [84, 125] width 155 height 11
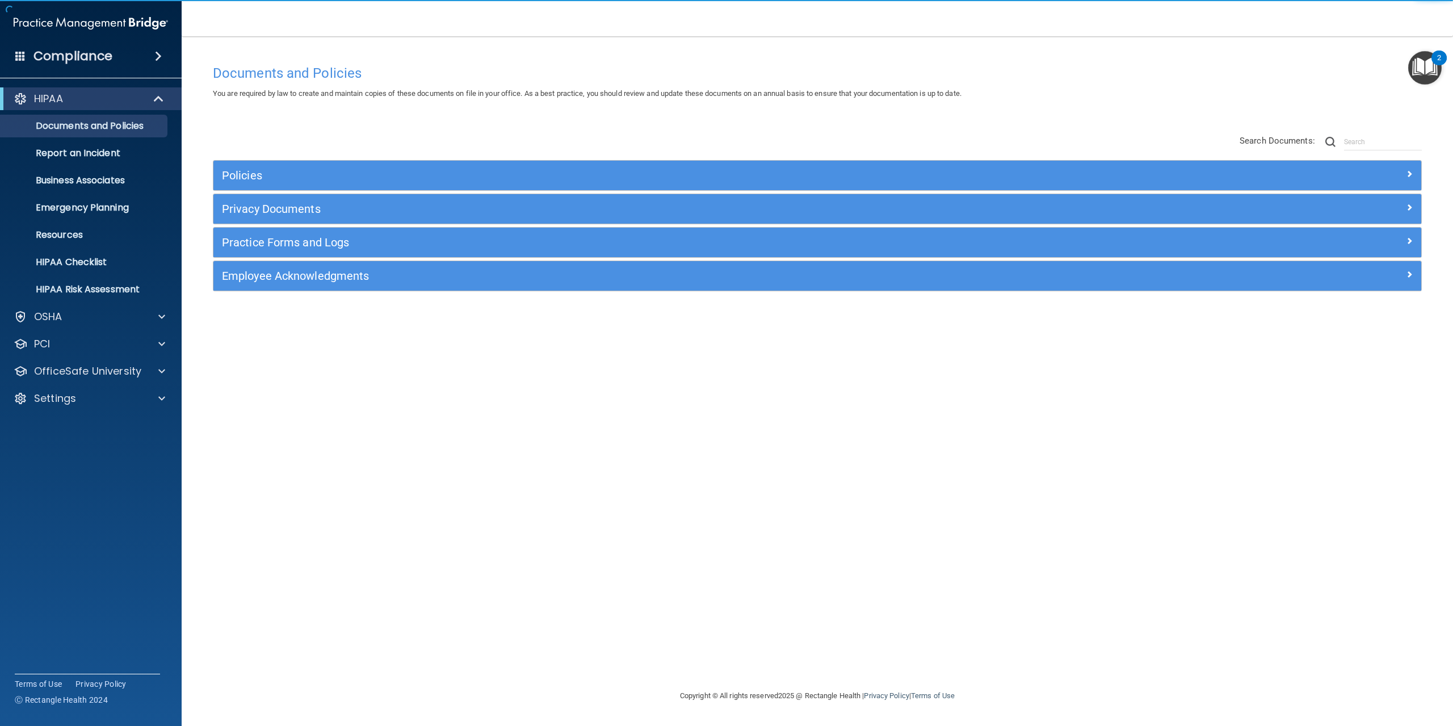
click at [485, 163] on div "Policies" at bounding box center [817, 176] width 1208 height 30
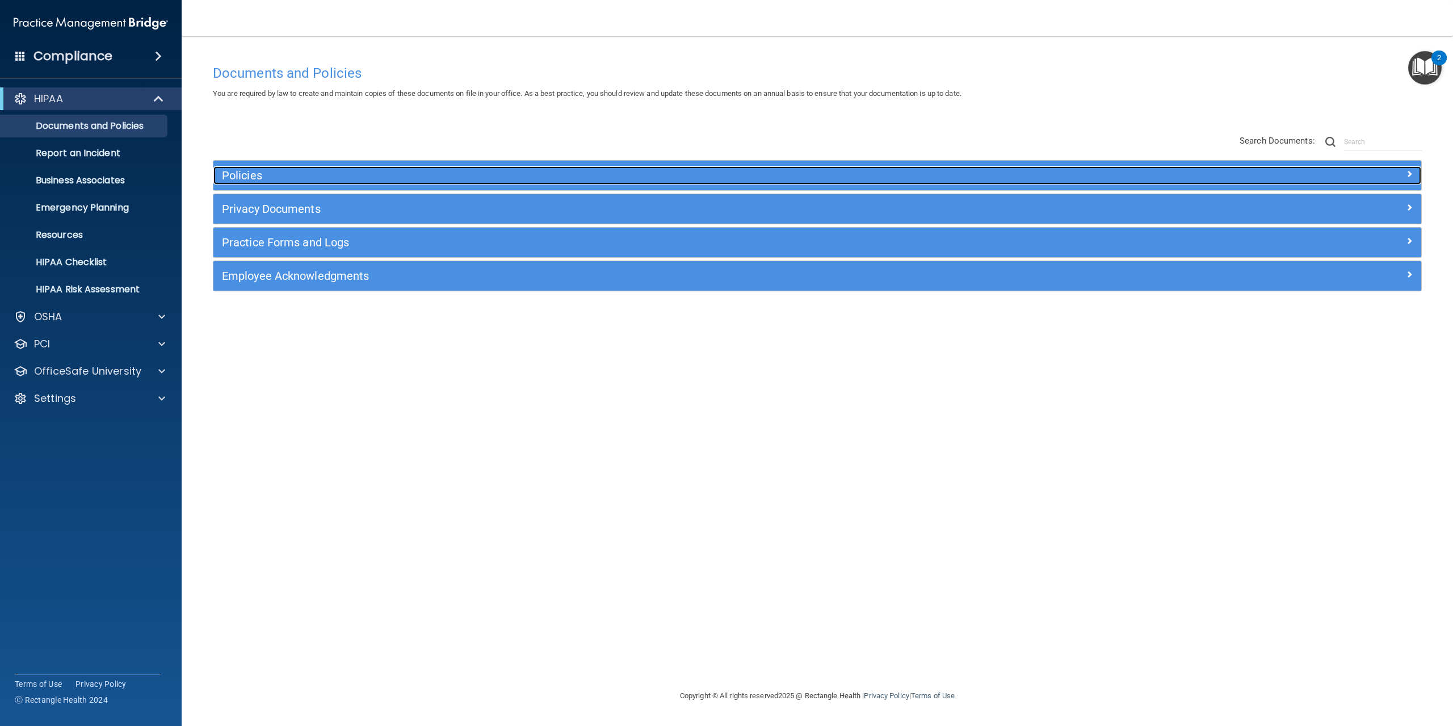
click at [482, 173] on h5 "Policies" at bounding box center [666, 175] width 889 height 12
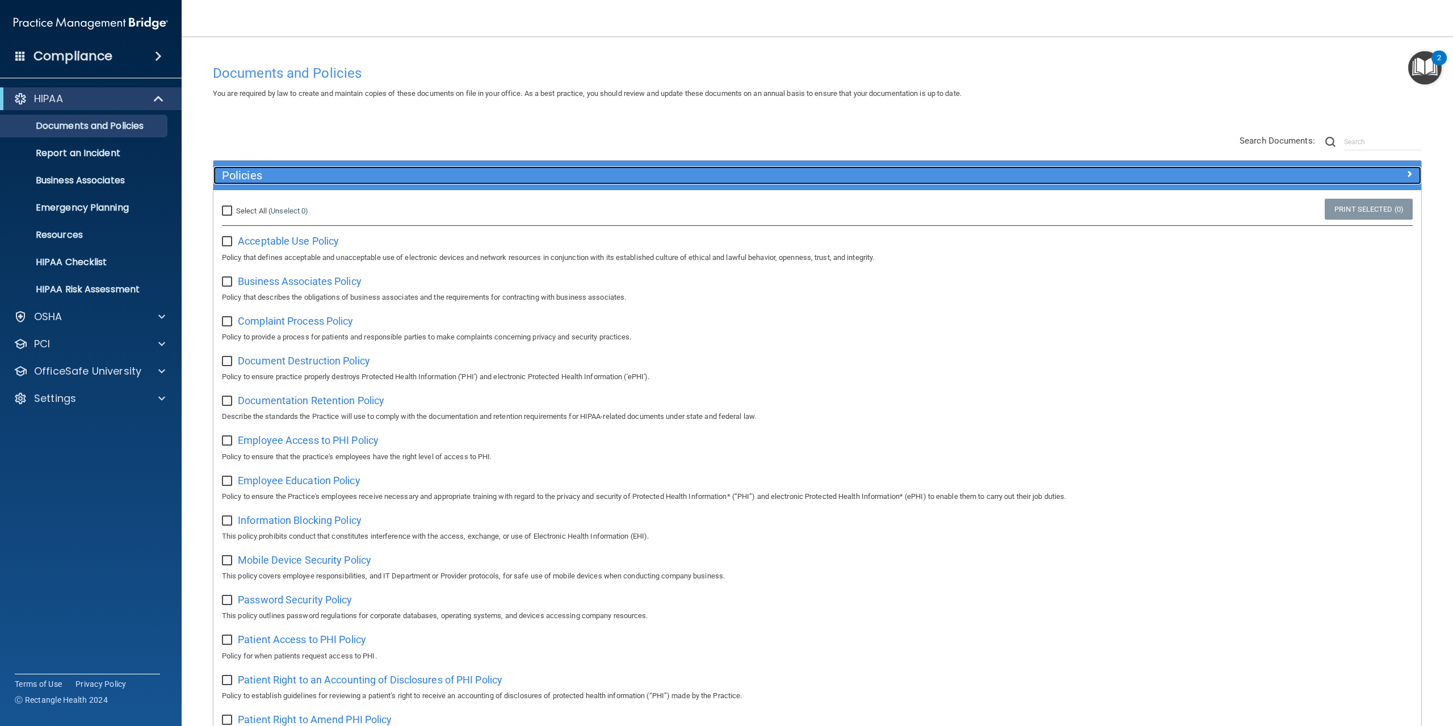
click at [465, 182] on div "Policies" at bounding box center [666, 175] width 906 height 18
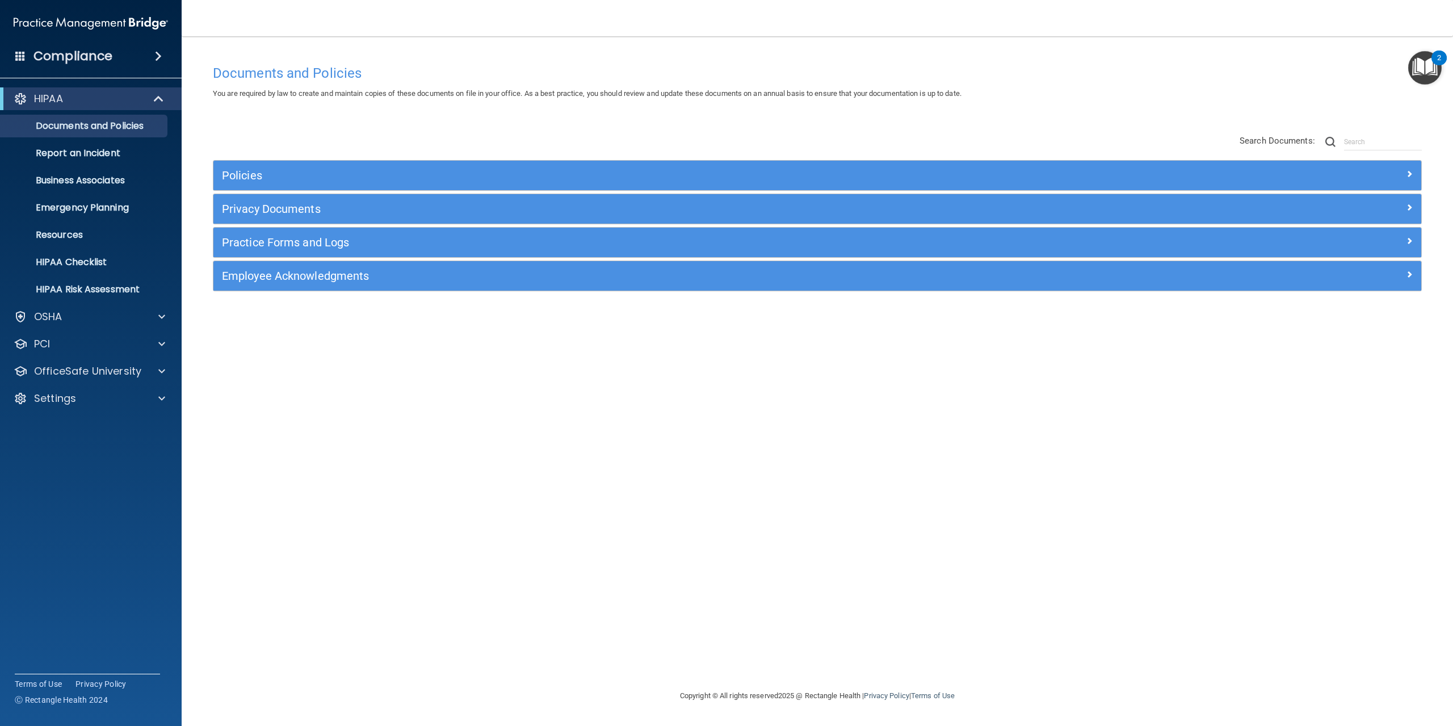
click at [395, 252] on div "Practice Forms and Logs" at bounding box center [817, 243] width 1208 height 30
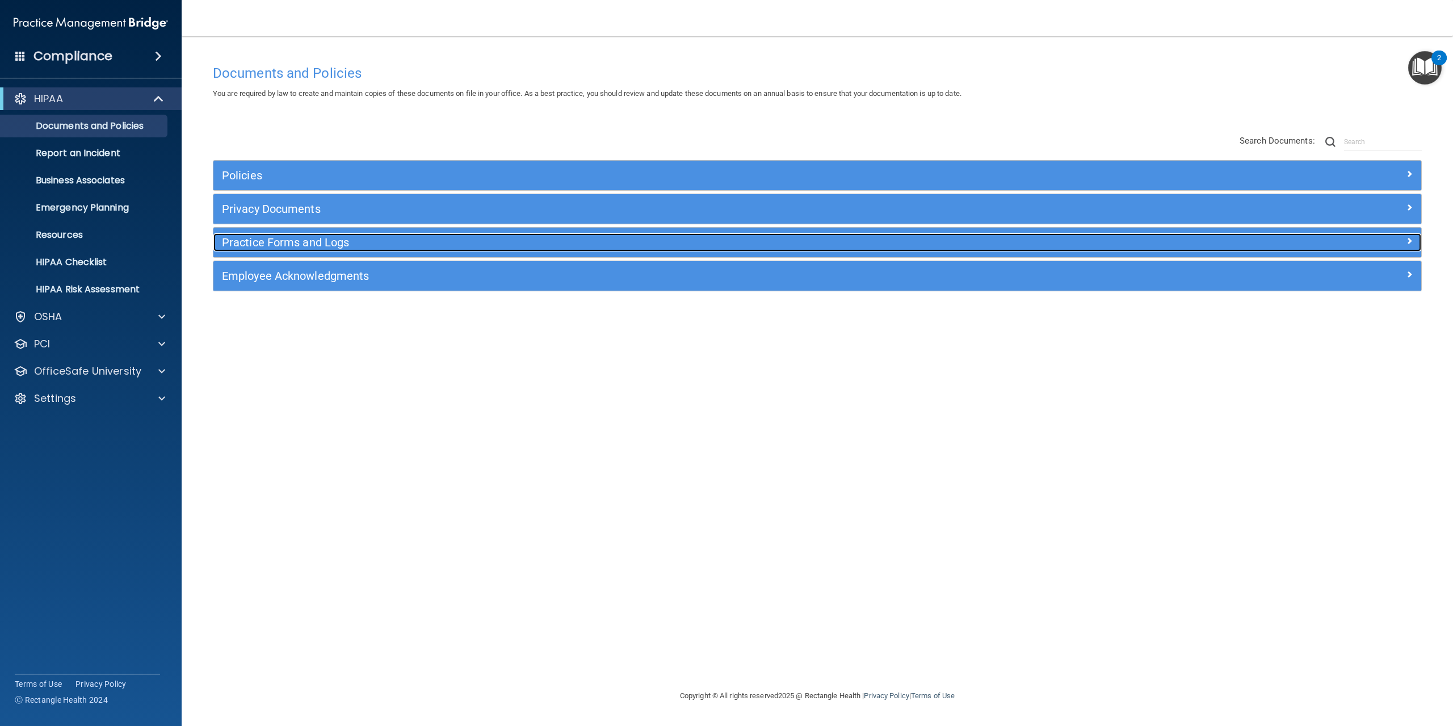
click at [385, 241] on h5 "Practice Forms and Logs" at bounding box center [666, 242] width 889 height 12
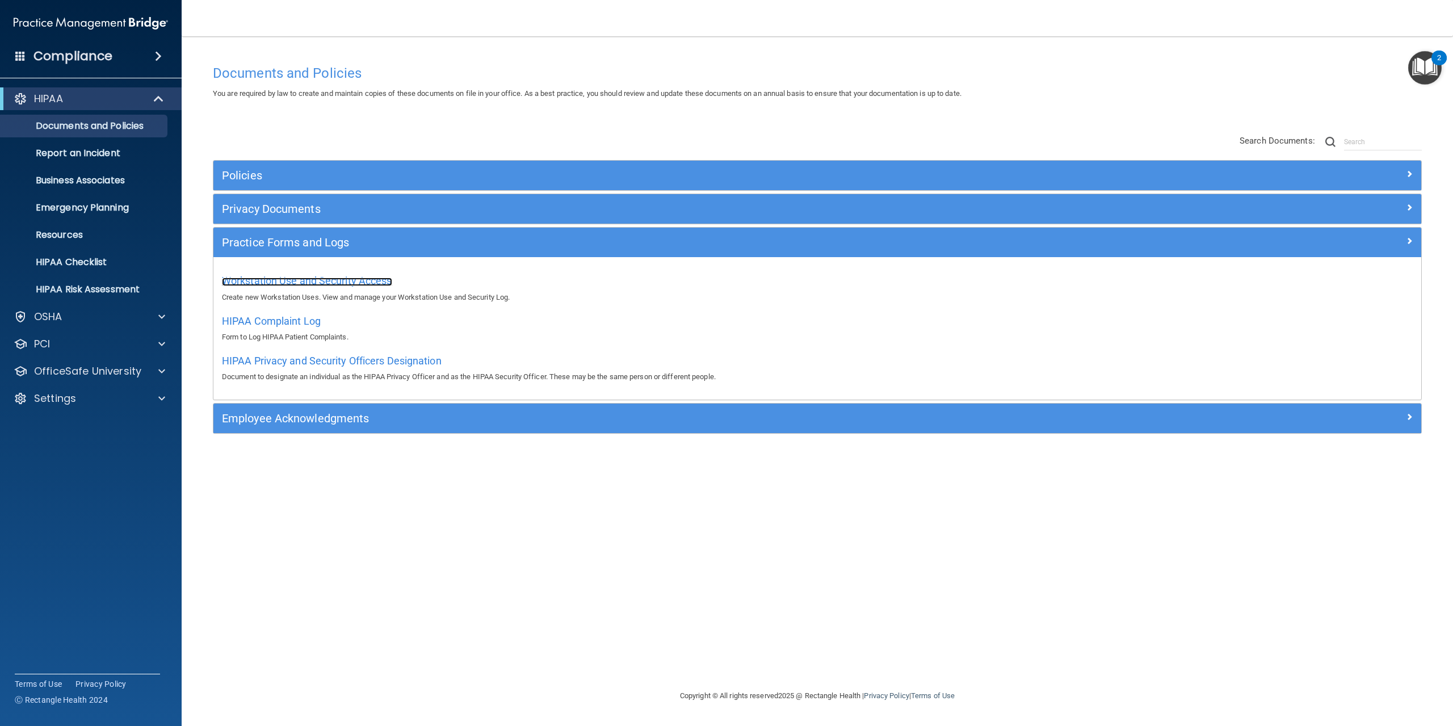
click at [355, 279] on span "Workstation Use and Security Access" at bounding box center [307, 281] width 170 height 12
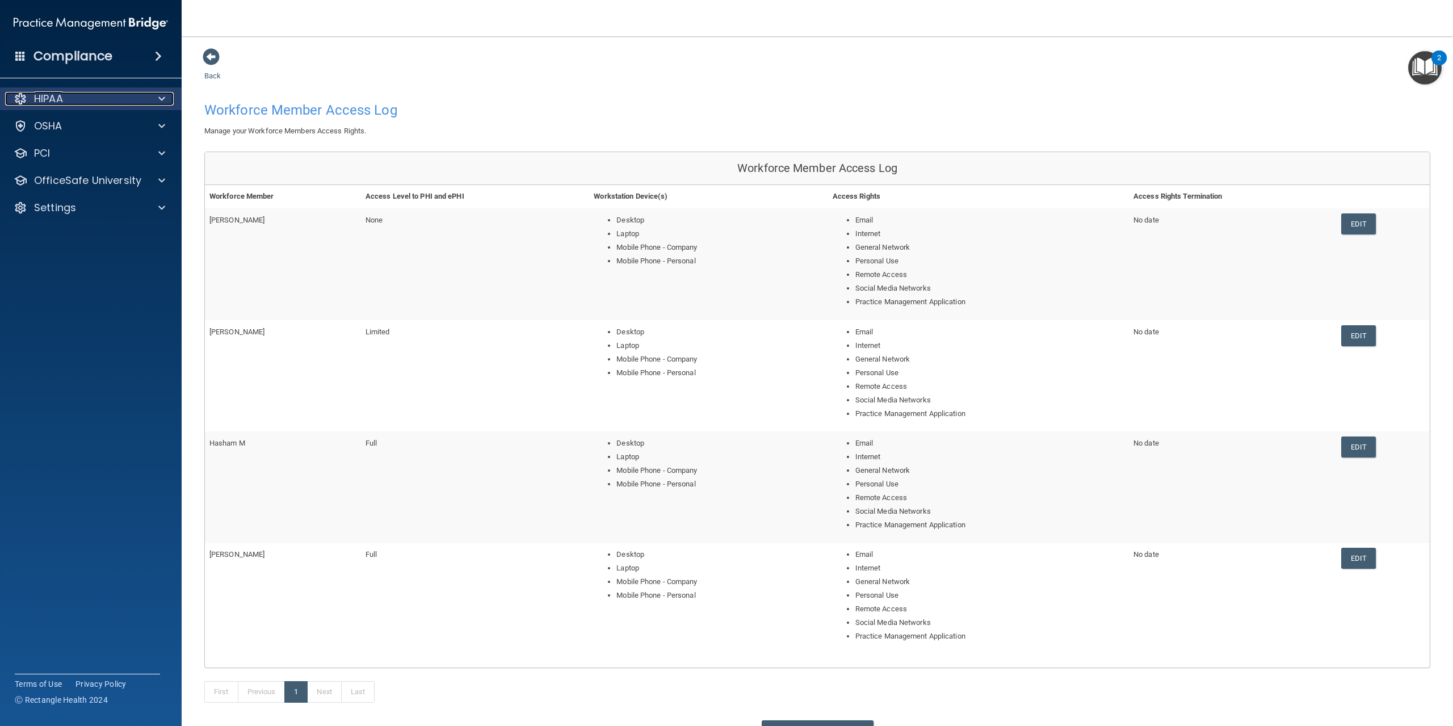
click at [117, 103] on div "HIPAA" at bounding box center [75, 99] width 141 height 14
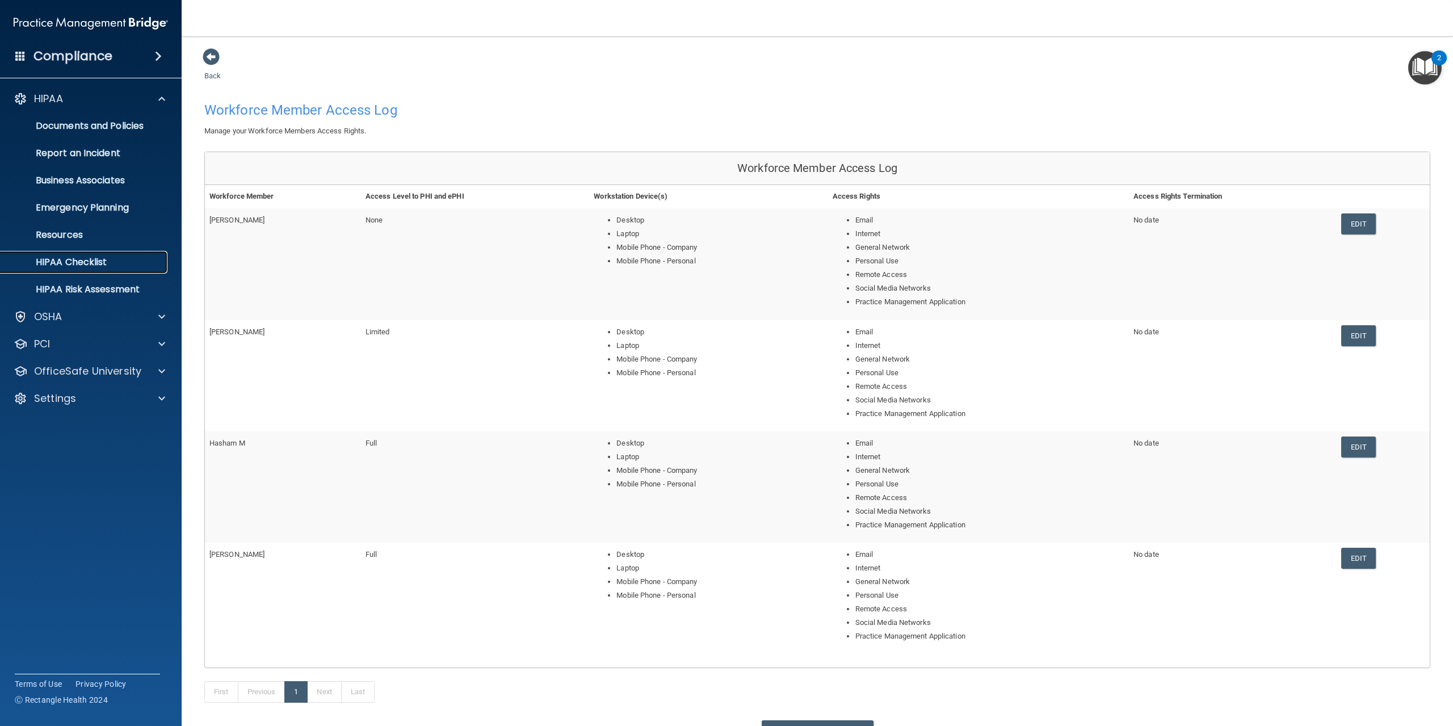
click at [103, 264] on p "HIPAA Checklist" at bounding box center [84, 262] width 155 height 11
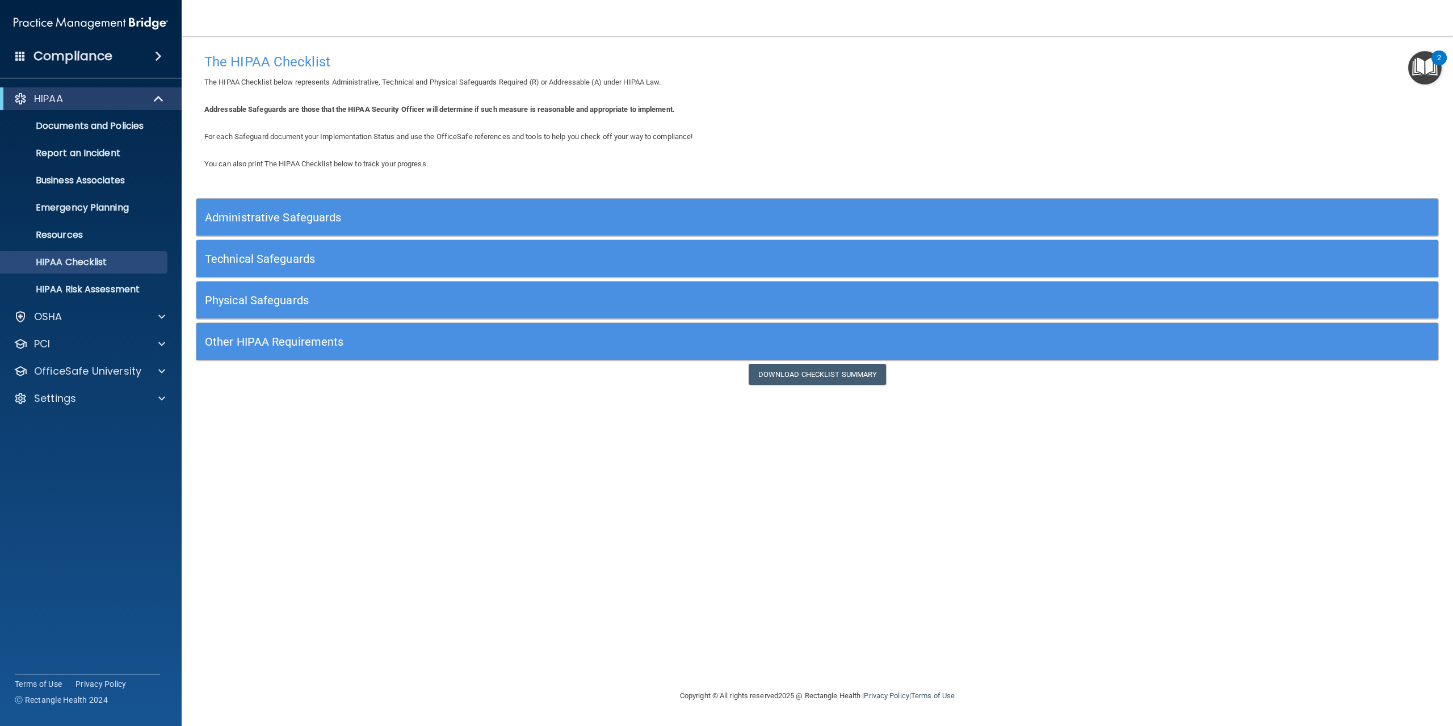
click at [1200, 338] on div "Other HIPAA Requirements" at bounding box center [817, 342] width 1242 height 26
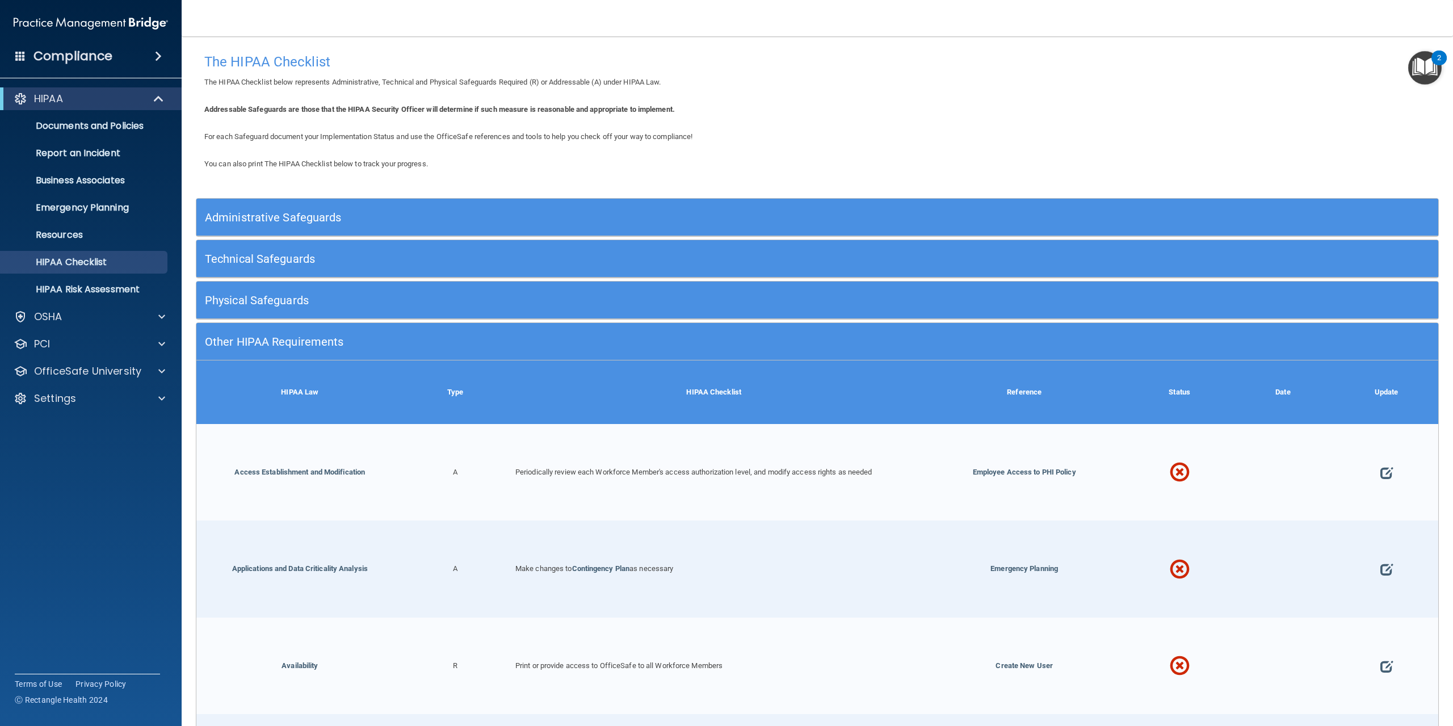
click at [1200, 338] on div "Other HIPAA Requirements" at bounding box center [817, 342] width 1242 height 26
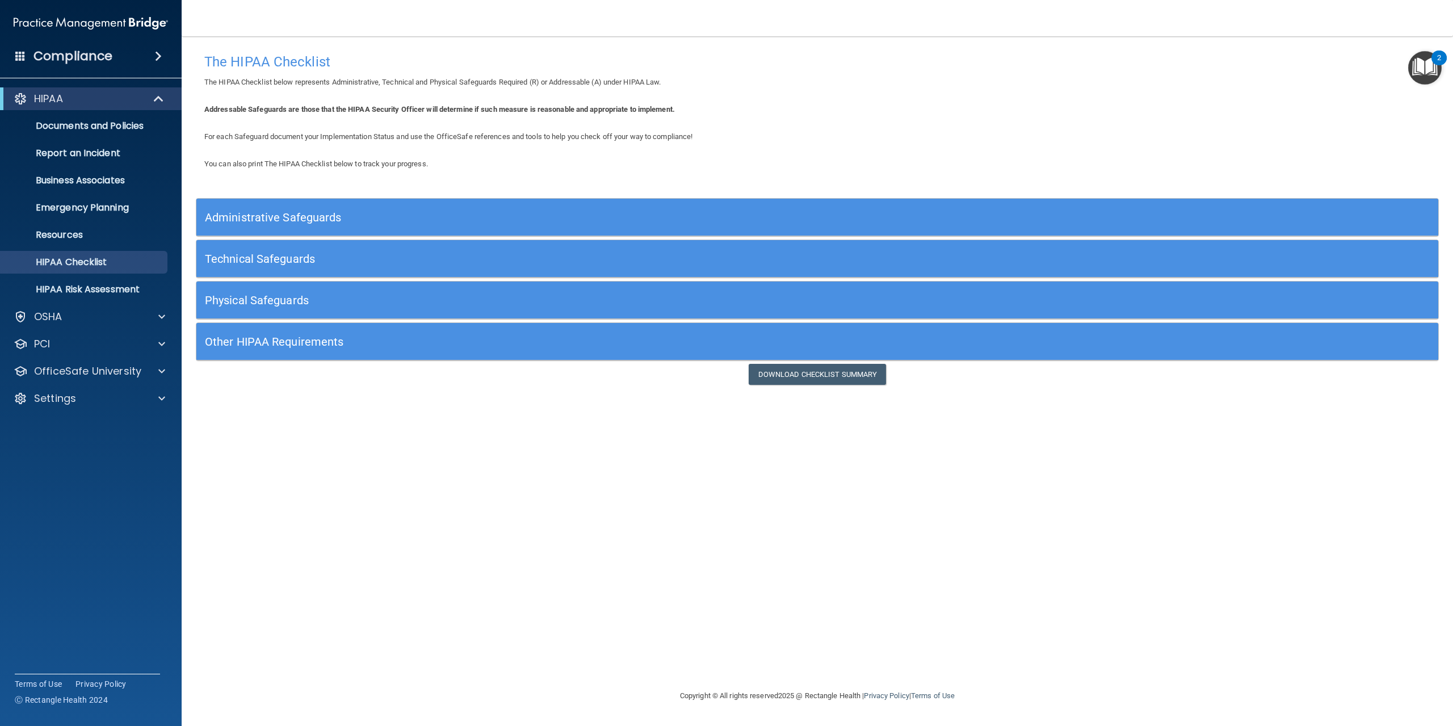
click at [1199, 319] on div "Physical Safeguards" at bounding box center [817, 300] width 1242 height 37
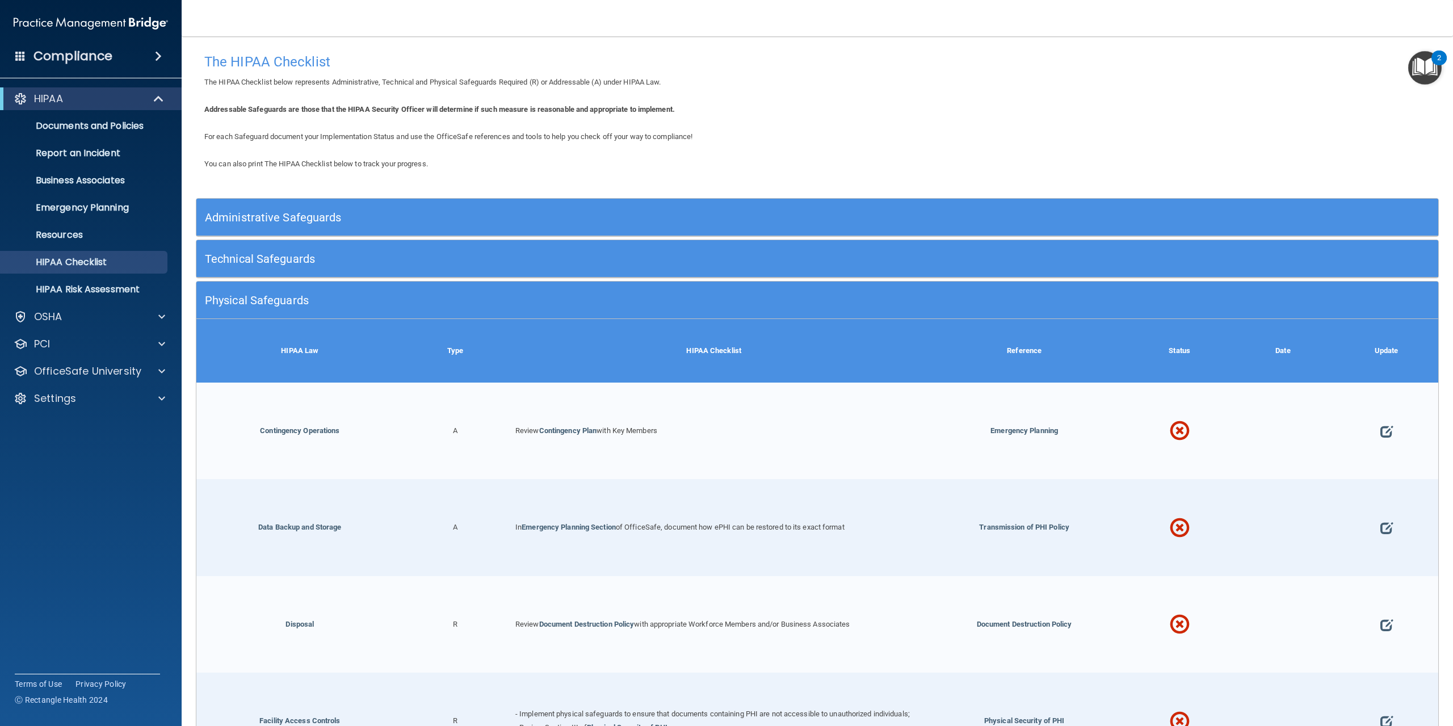
click at [1198, 299] on div "Physical Safeguards" at bounding box center [817, 300] width 1242 height 26
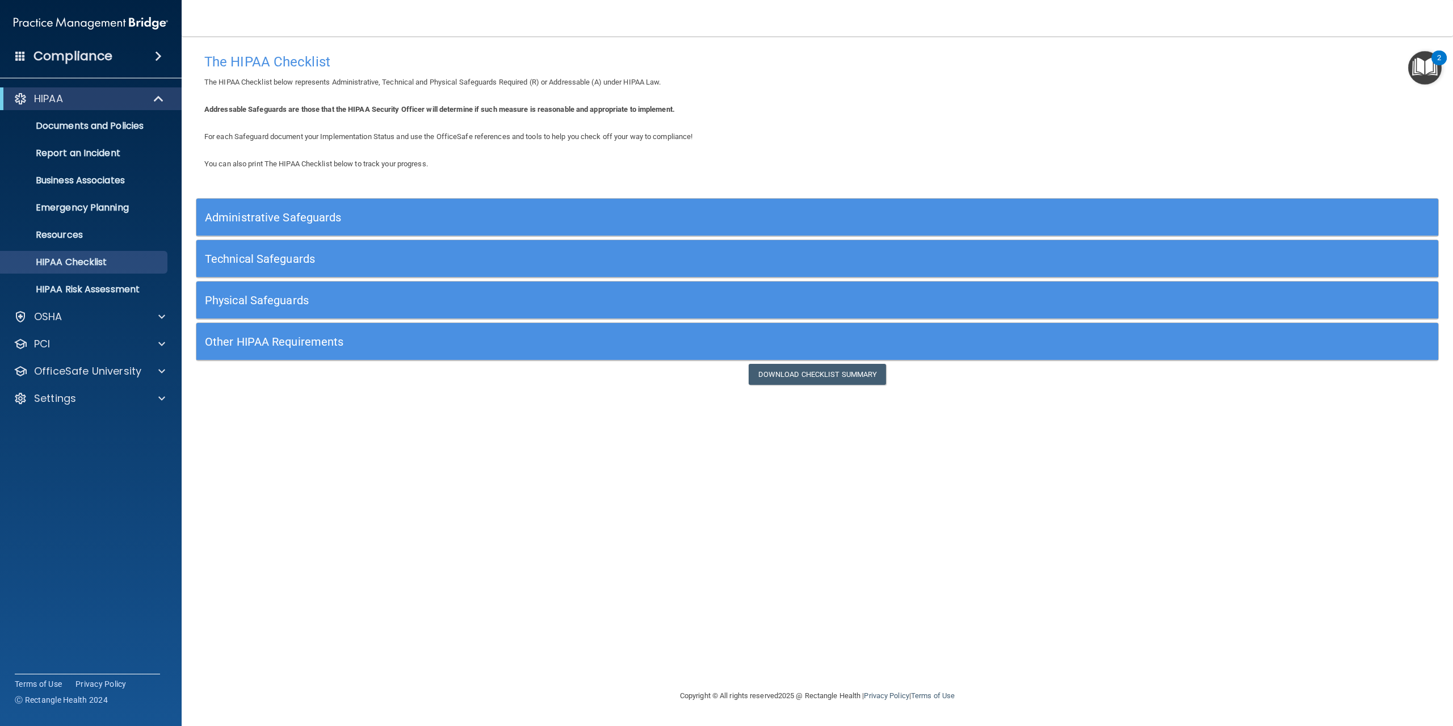
click at [1198, 299] on div "Physical Safeguards" at bounding box center [817, 300] width 1242 height 26
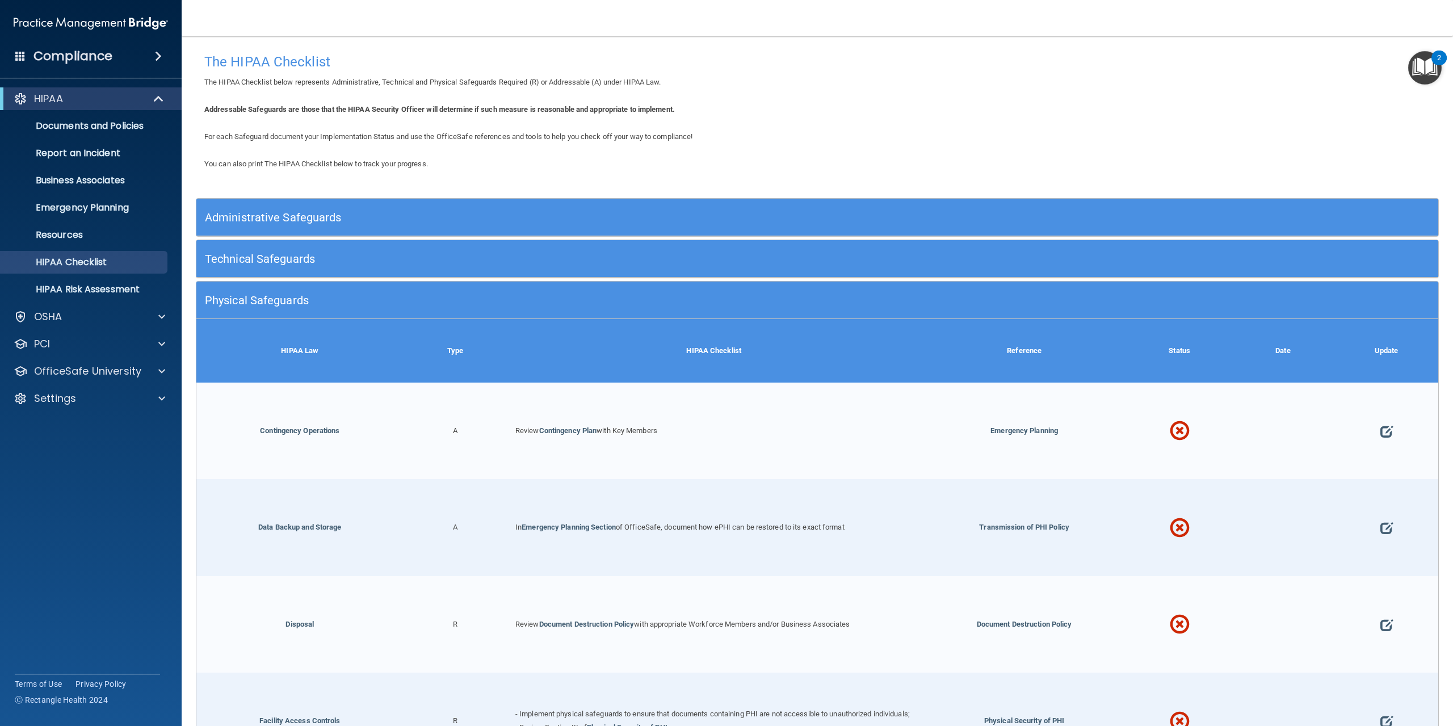
click at [1198, 299] on div "Physical Safeguards" at bounding box center [817, 300] width 1242 height 26
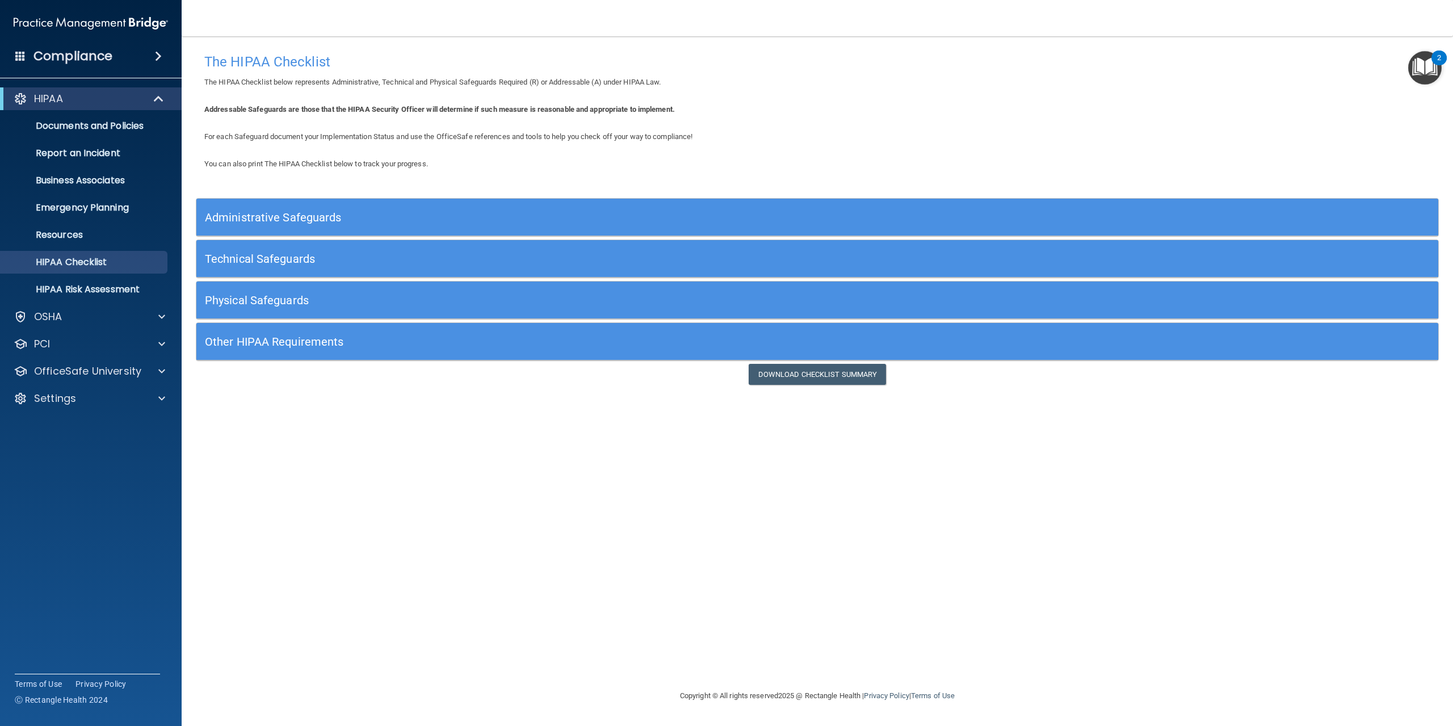
click at [1173, 256] on div "Technical Safeguards" at bounding box center [817, 259] width 1242 height 26
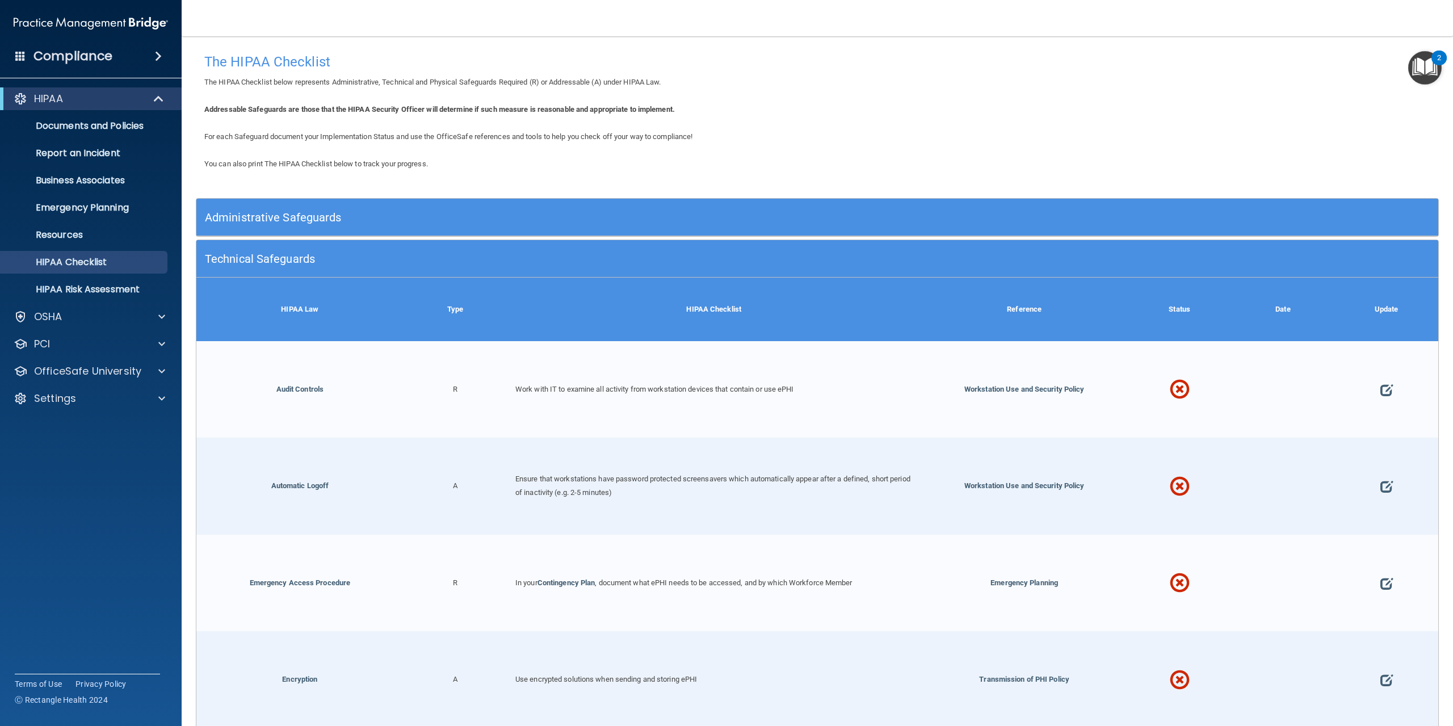
click at [1153, 211] on div "Administrative Safeguards" at bounding box center [817, 217] width 1242 height 26
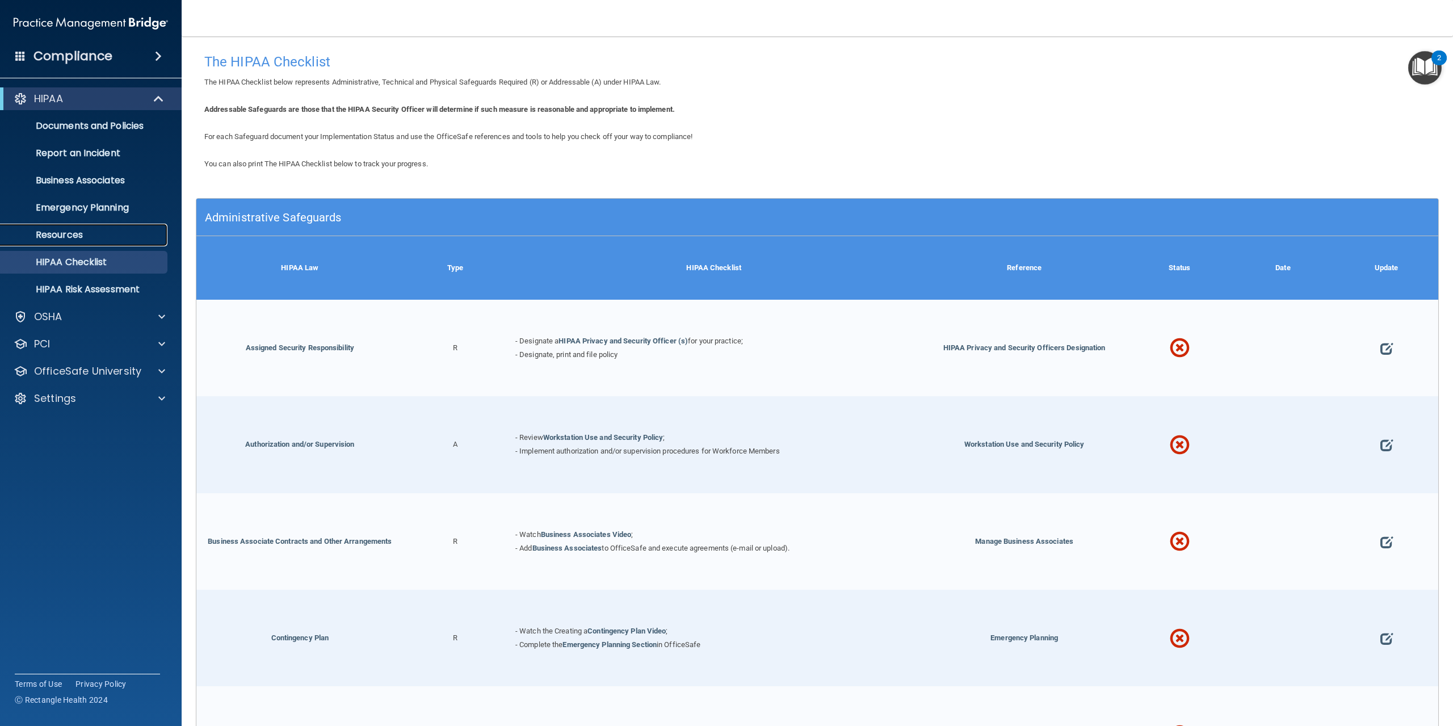
click at [110, 237] on p "Resources" at bounding box center [84, 234] width 155 height 11
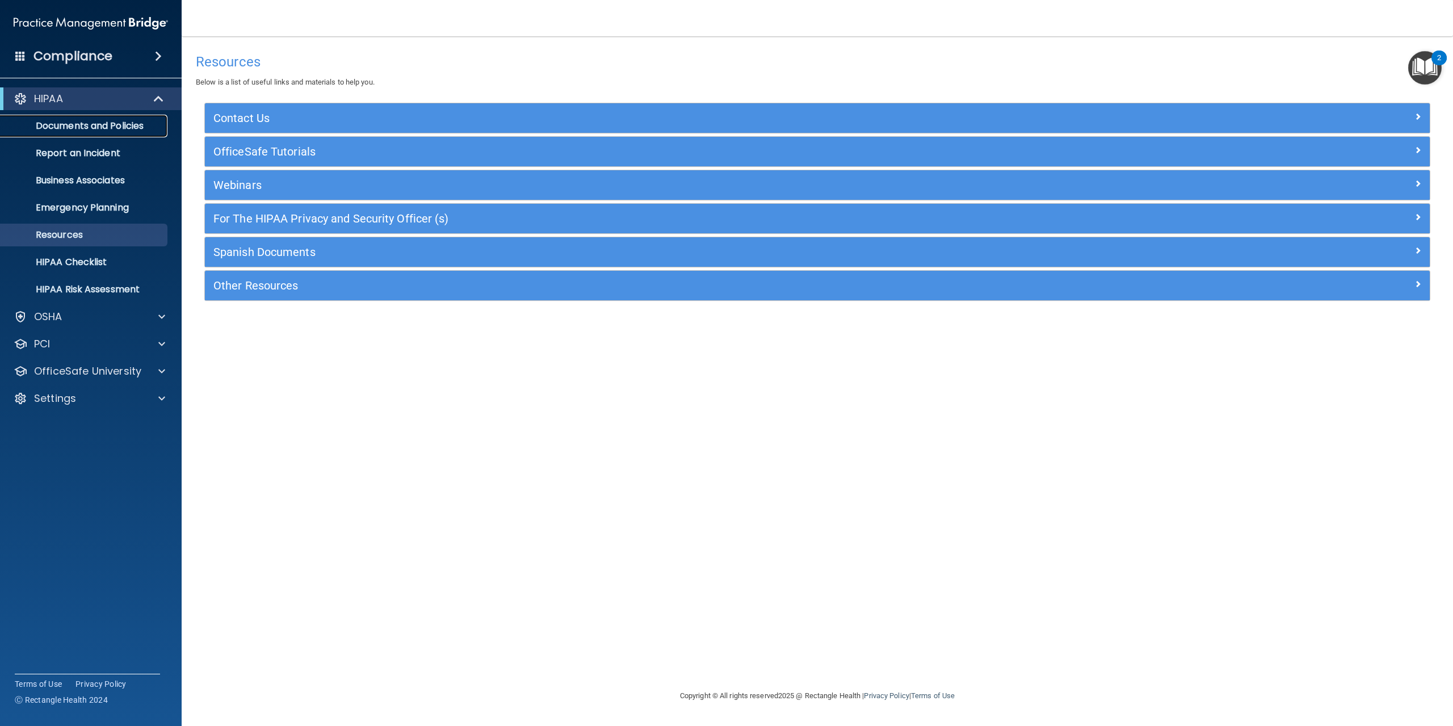
click at [115, 132] on link "Documents and Policies" at bounding box center [78, 126] width 179 height 23
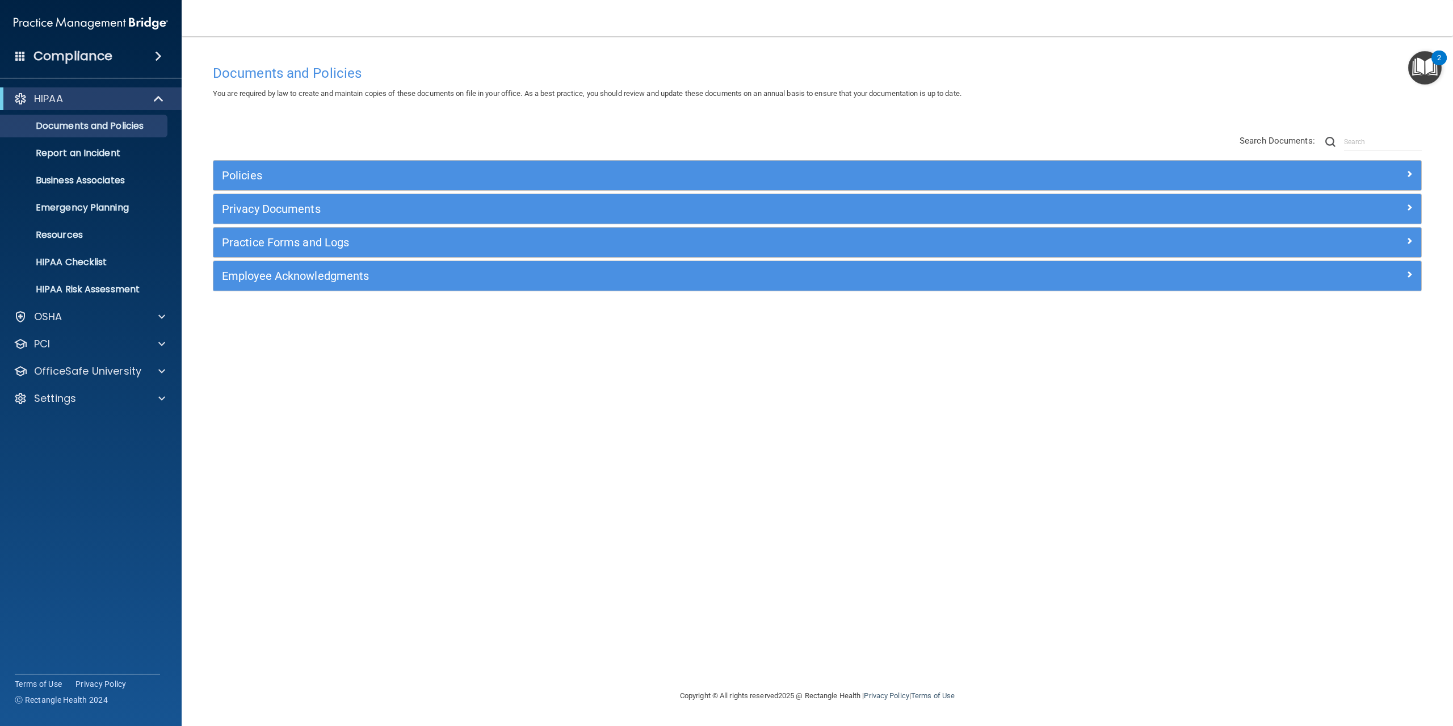
click at [428, 289] on div "Employee Acknowledgments" at bounding box center [817, 276] width 1208 height 30
click at [428, 287] on div "Employee Acknowledgments" at bounding box center [817, 276] width 1208 height 30
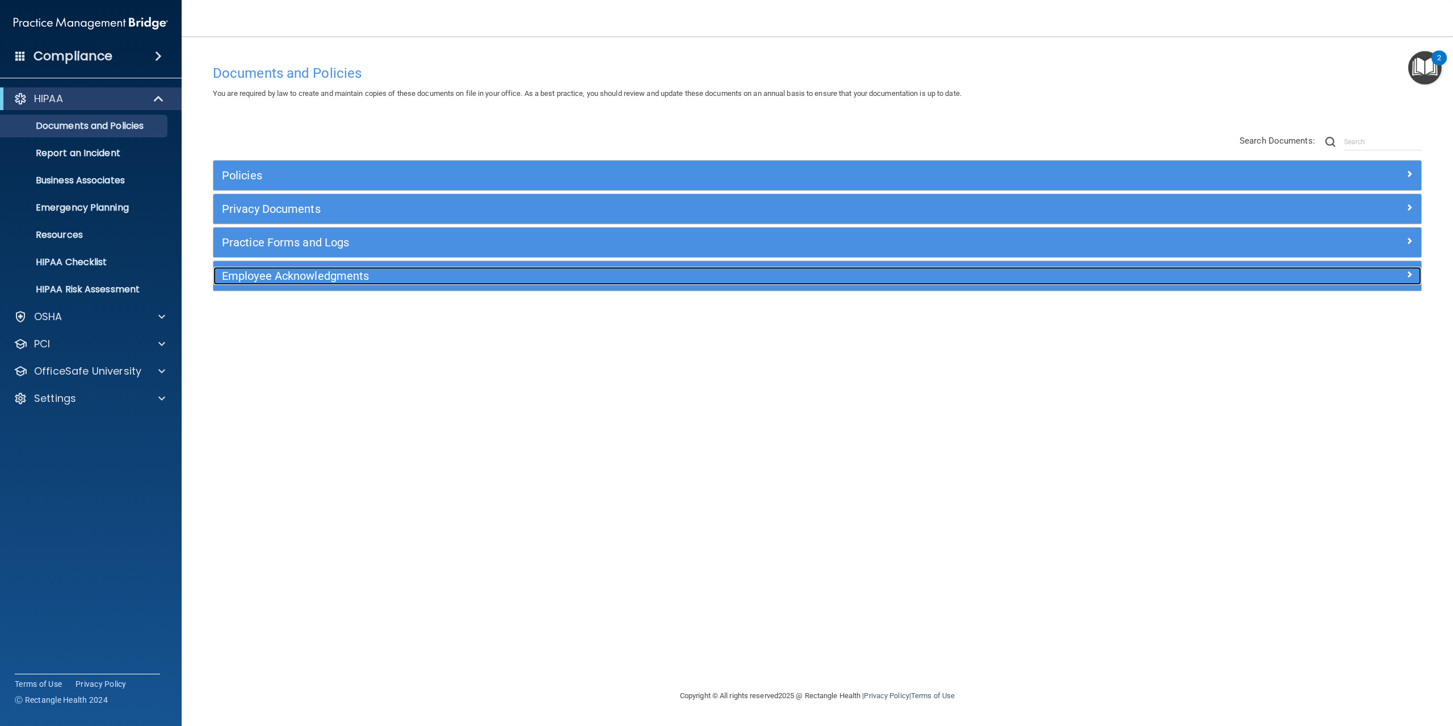
click at [428, 279] on h5 "Employee Acknowledgments" at bounding box center [666, 276] width 889 height 12
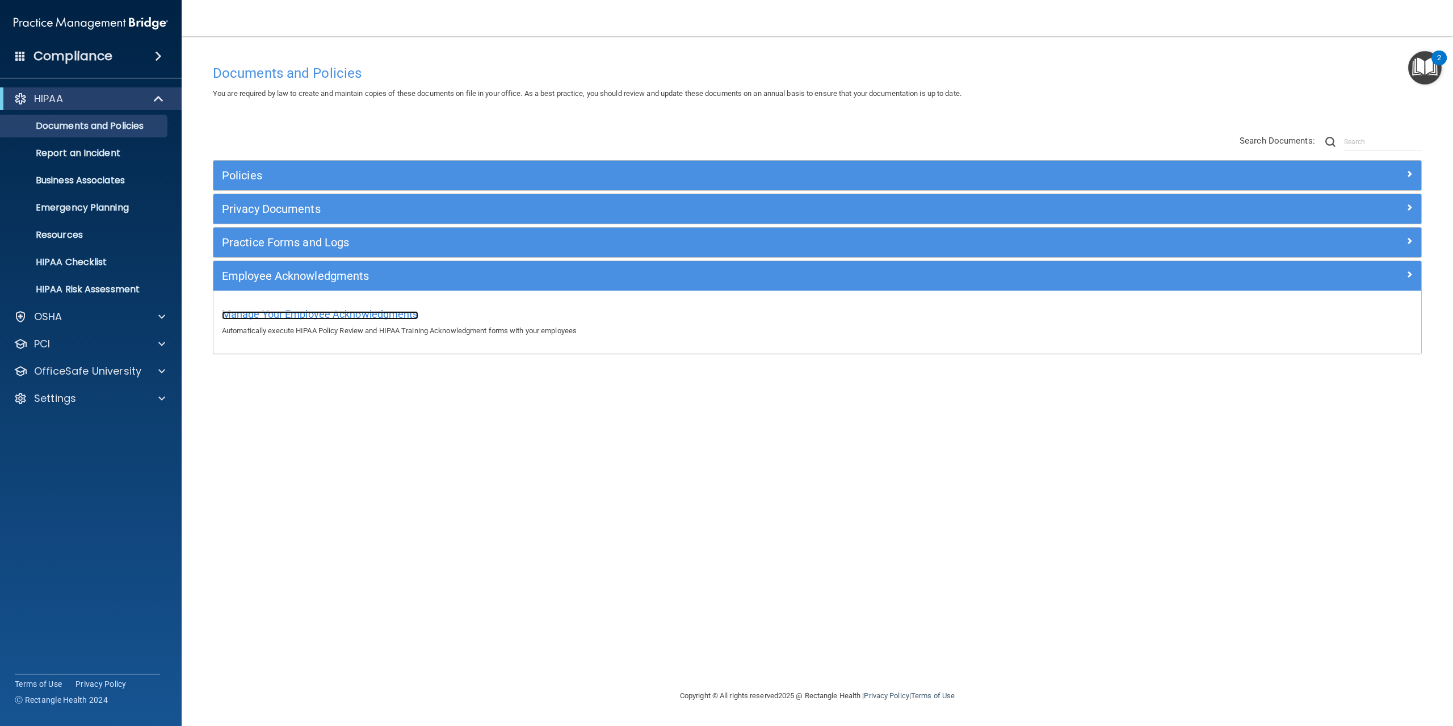
click at [360, 316] on span "Manage Your Employee Acknowledgments" at bounding box center [320, 314] width 196 height 12
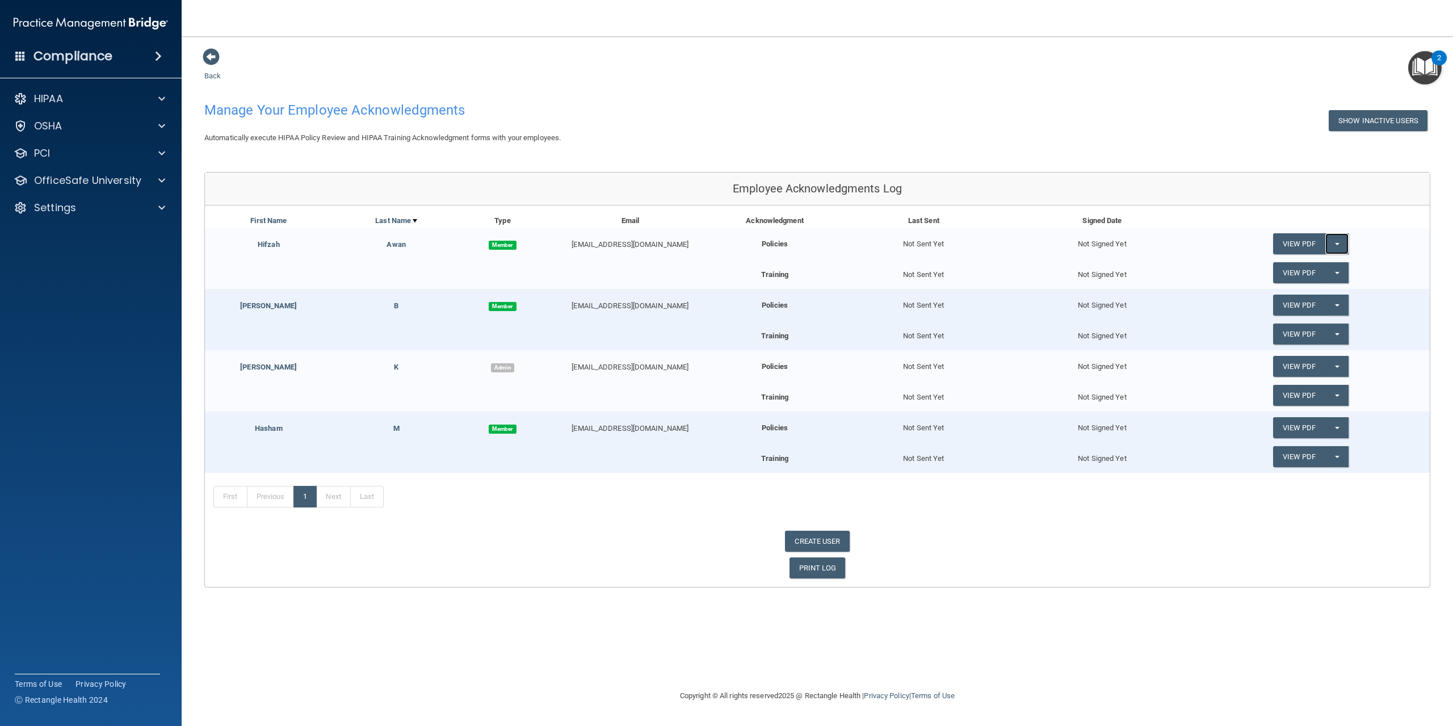
click at [1340, 249] on button "Split button!" at bounding box center [1336, 243] width 23 height 21
click at [1337, 263] on link "Send Acknowledgment" at bounding box center [1322, 266] width 98 height 17
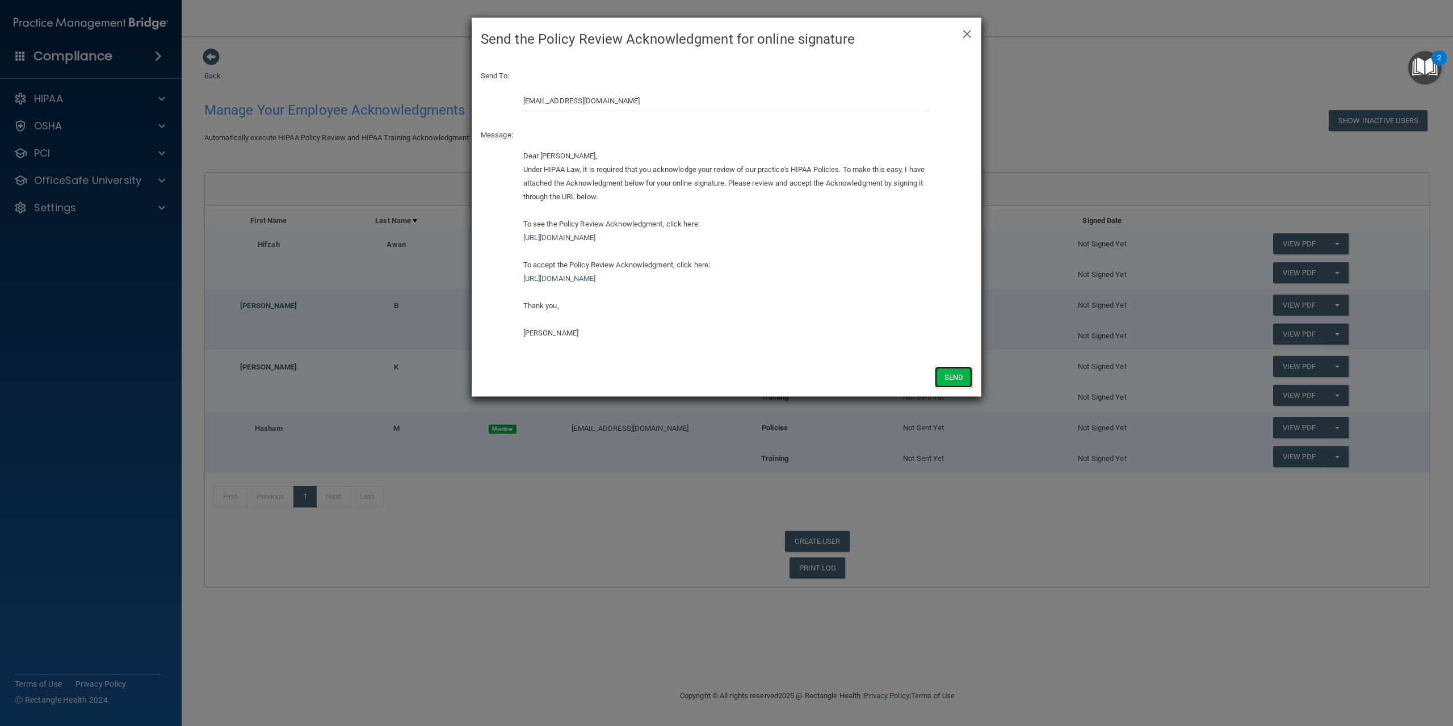
click at [955, 376] on button "Send" at bounding box center [953, 377] width 37 height 21
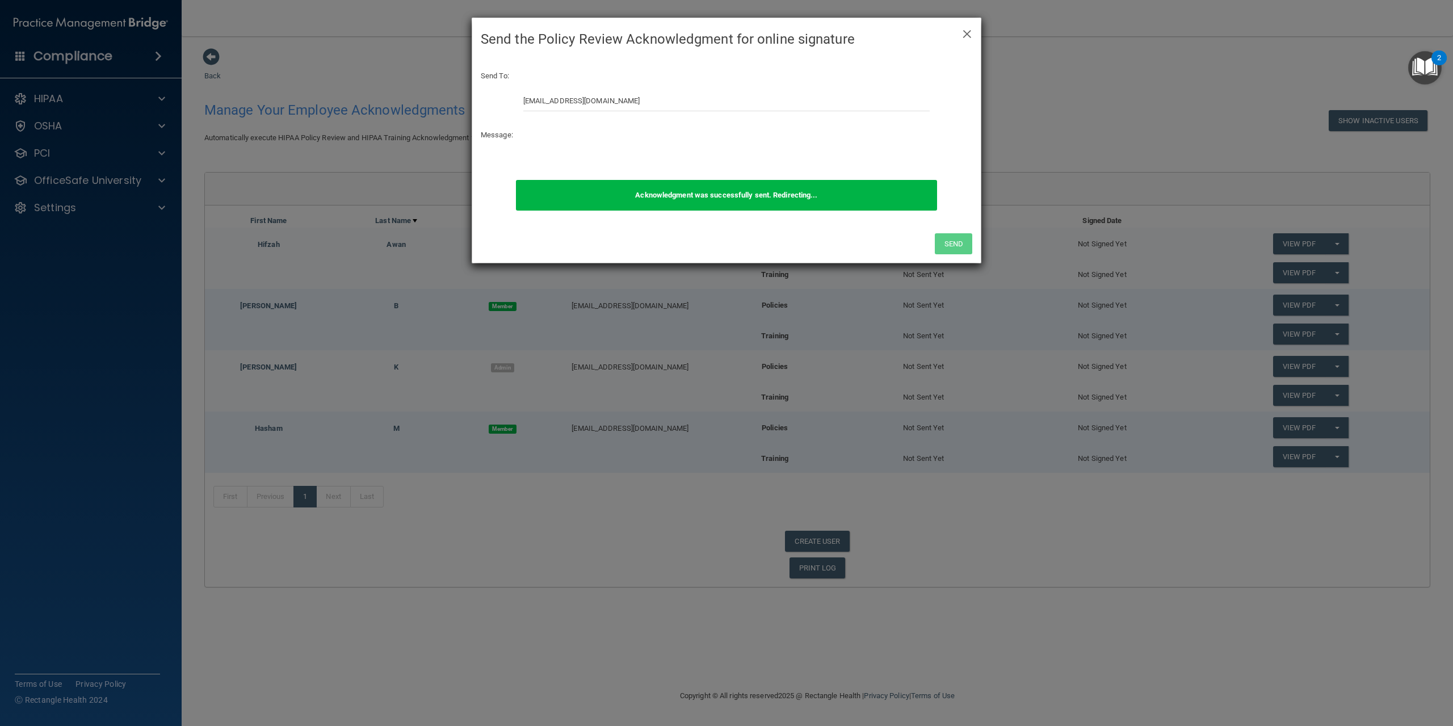
click at [1332, 267] on div "× Close Send the Policy Review Acknowledgment for online signature Send To: awa…" at bounding box center [726, 363] width 1453 height 726
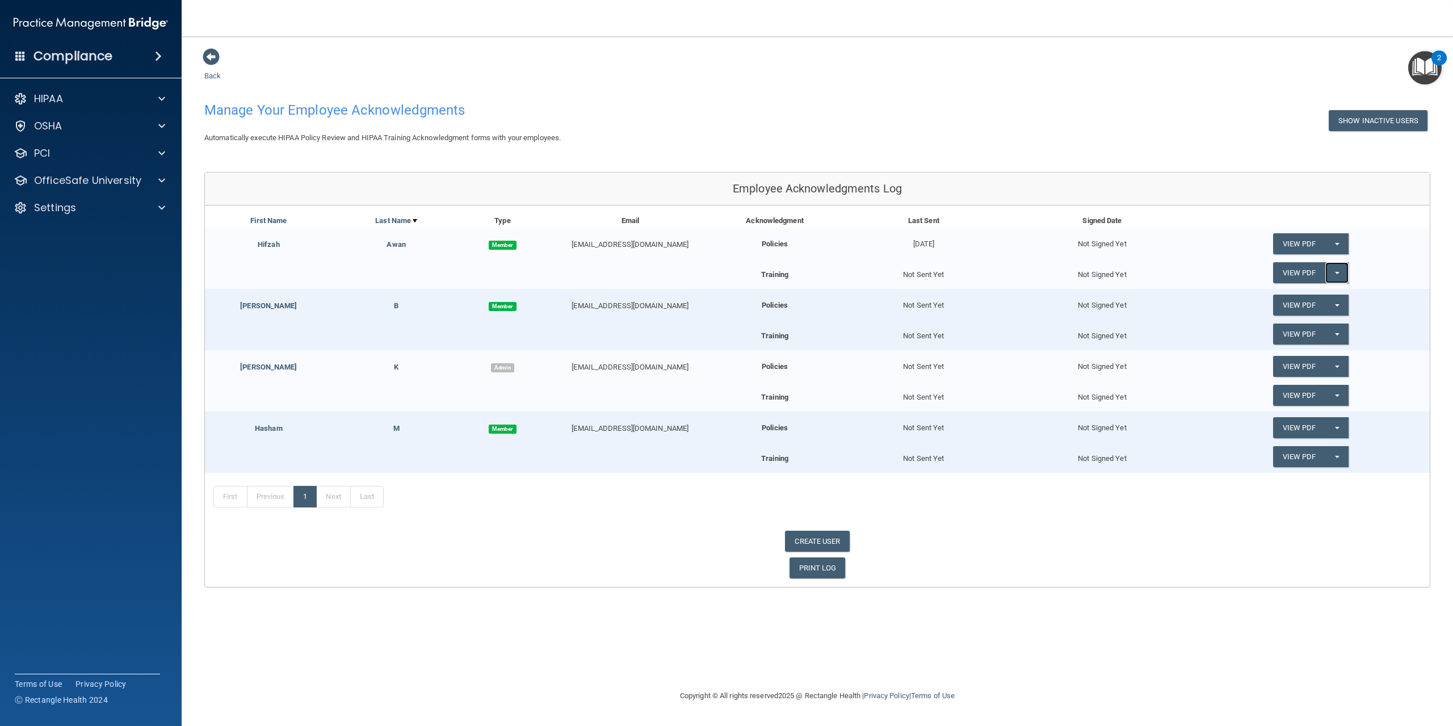
click at [1335, 276] on button "Split button!" at bounding box center [1336, 272] width 23 height 21
click at [1342, 293] on link "Send Acknowledgment PDF" at bounding box center [1330, 295] width 114 height 17
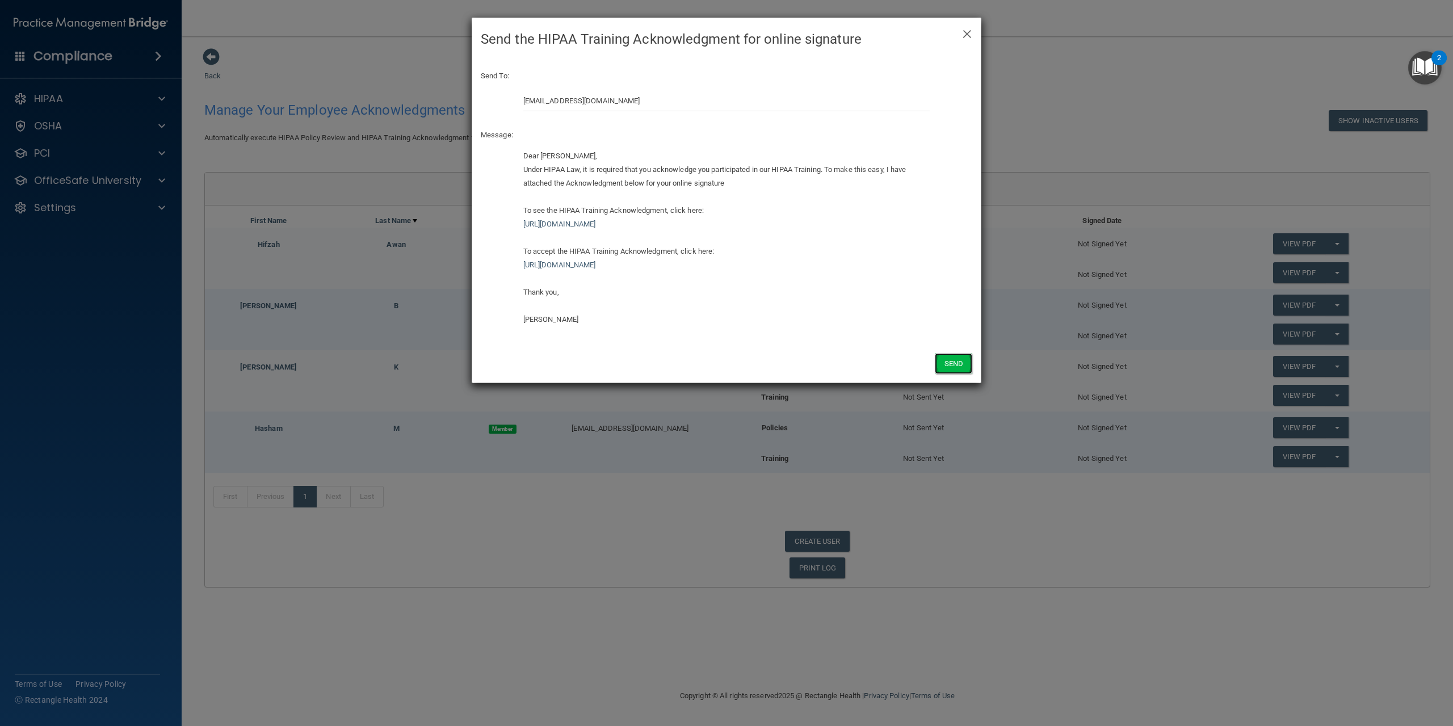
click at [953, 359] on button "Send" at bounding box center [953, 363] width 37 height 21
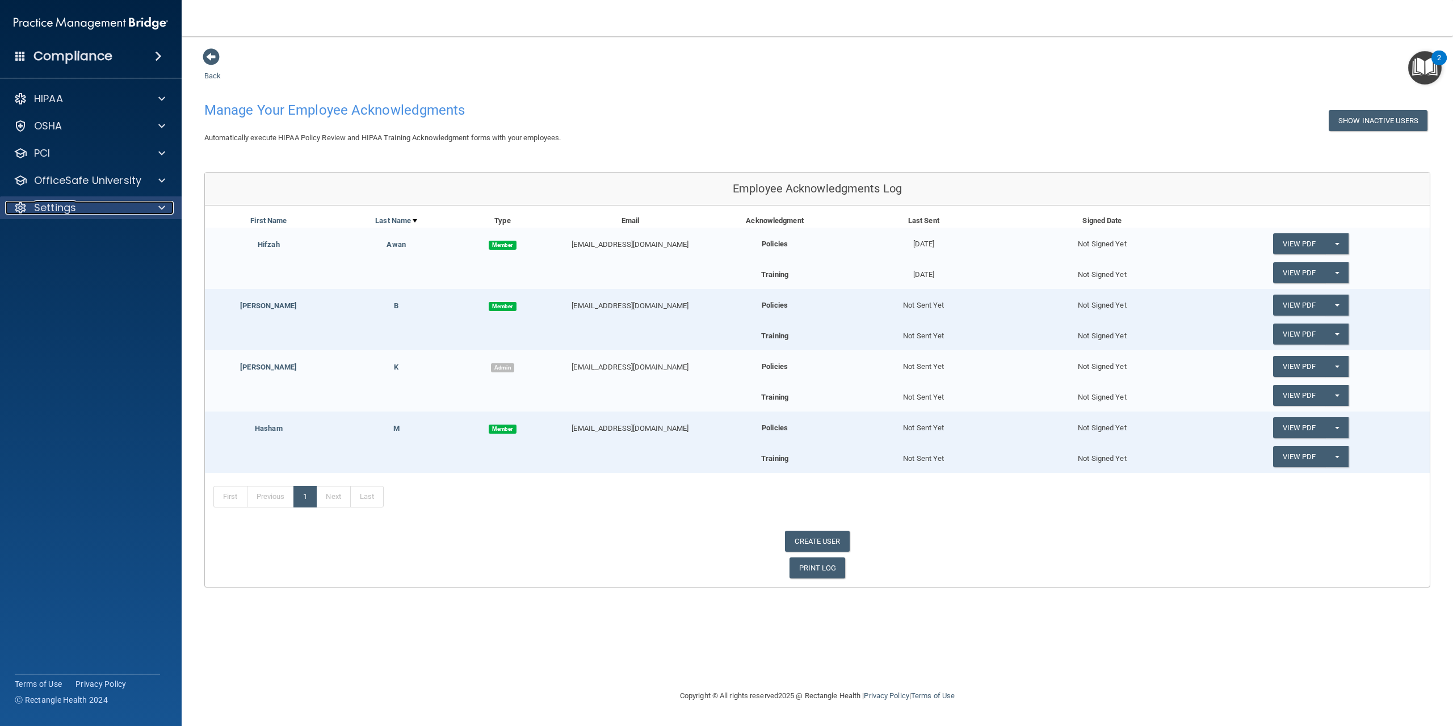
click at [129, 208] on div "Settings" at bounding box center [75, 208] width 141 height 14
click at [128, 282] on link "Services" at bounding box center [78, 289] width 179 height 23
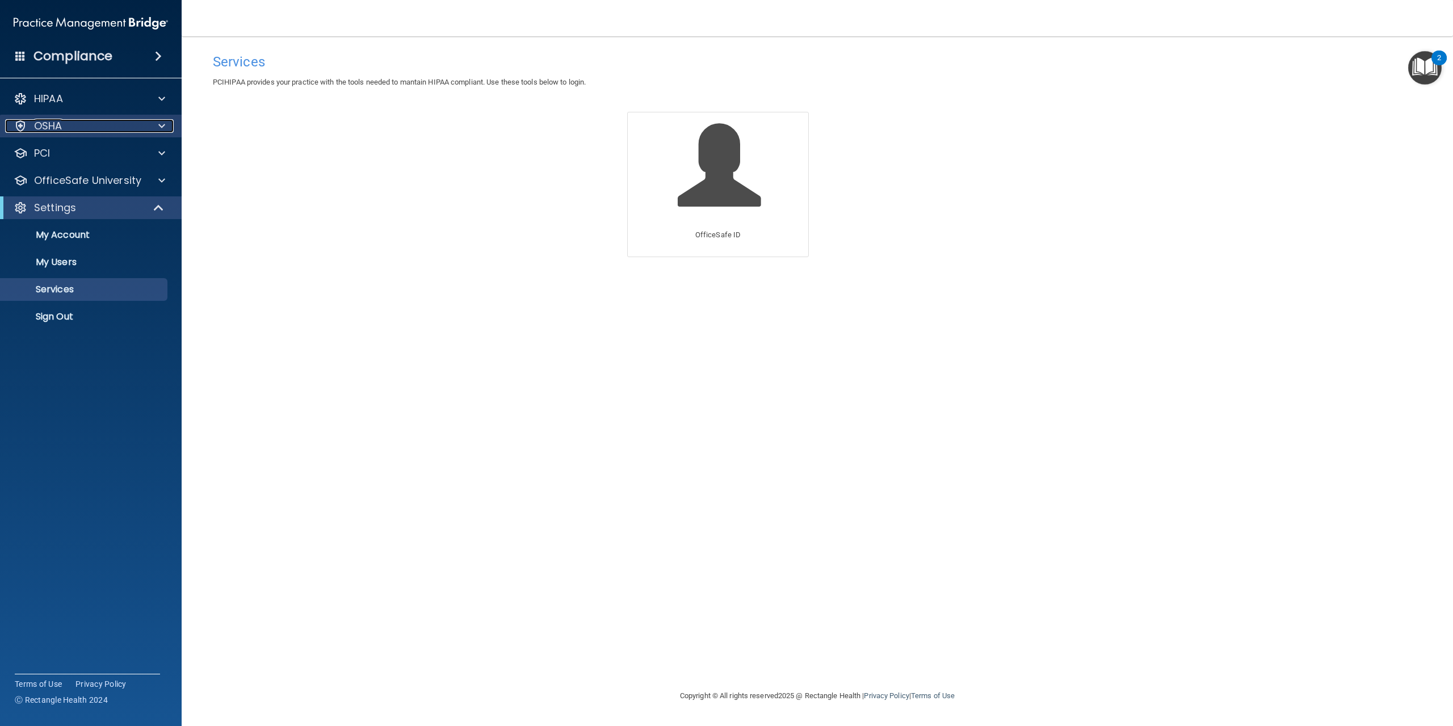
click at [148, 125] on div at bounding box center [160, 126] width 28 height 14
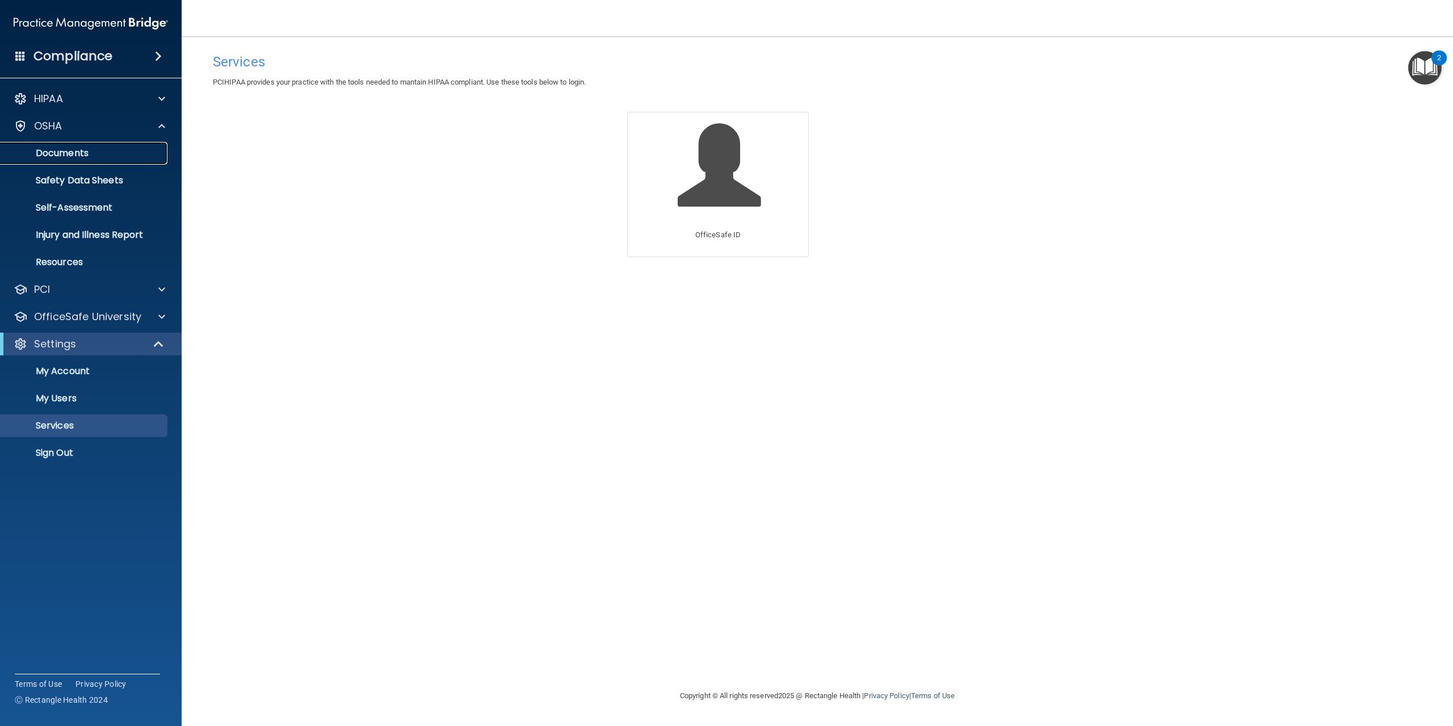
click at [86, 158] on p "Documents" at bounding box center [84, 153] width 155 height 11
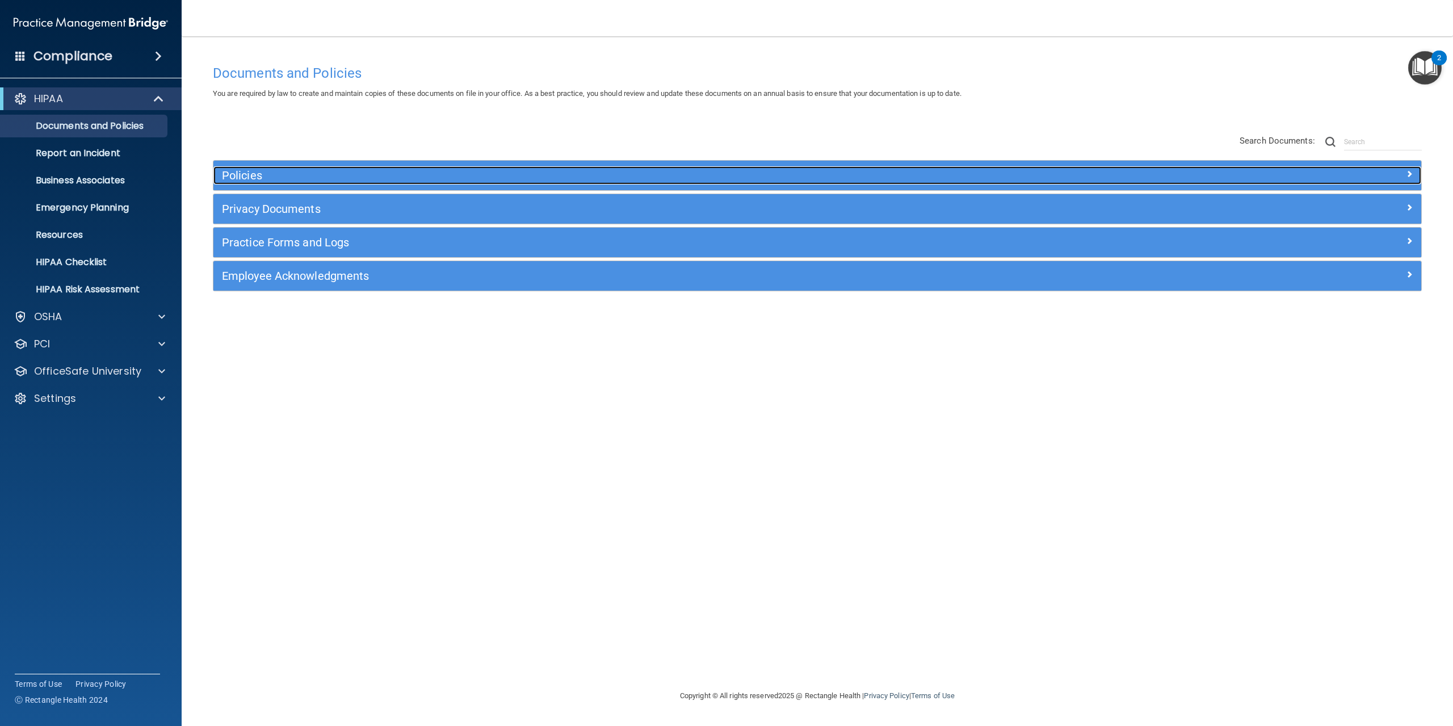
click at [292, 170] on h5 "Policies" at bounding box center [666, 175] width 889 height 12
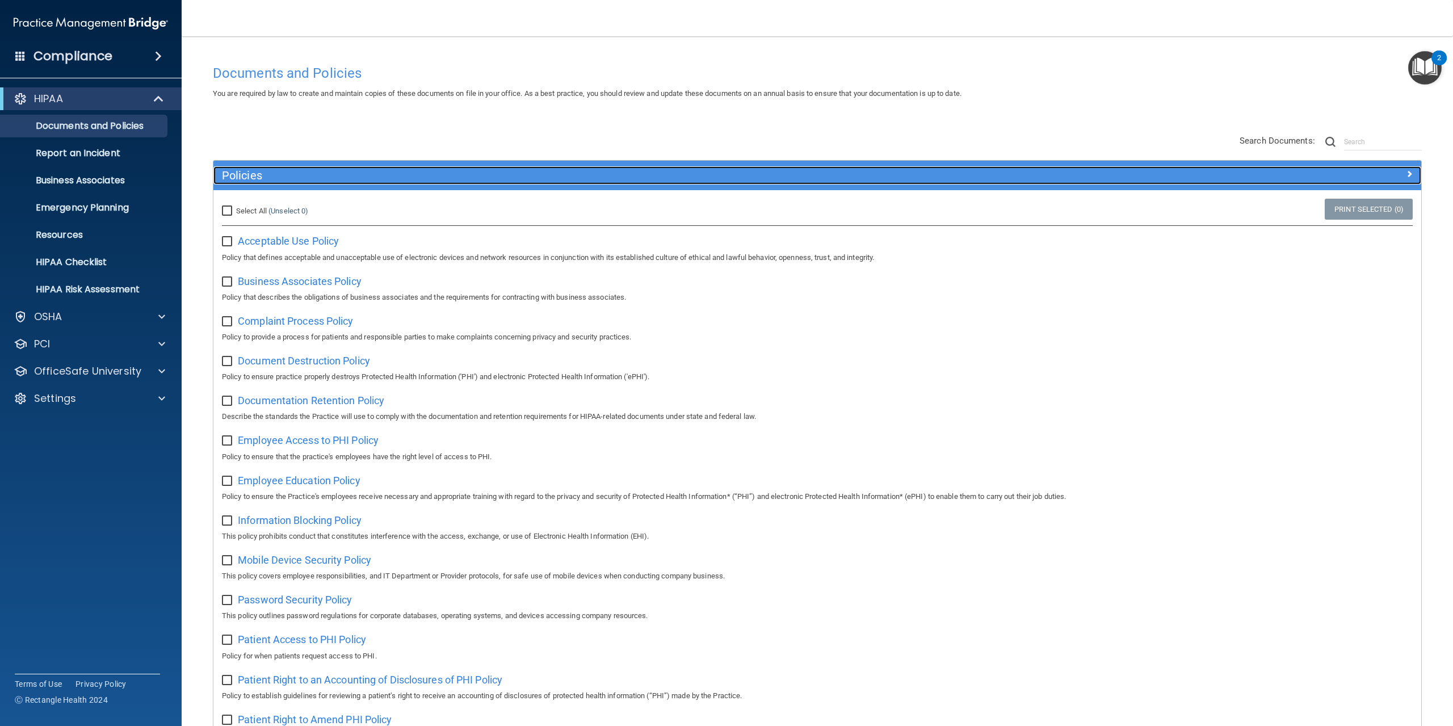
click at [292, 170] on h5 "Policies" at bounding box center [666, 175] width 889 height 12
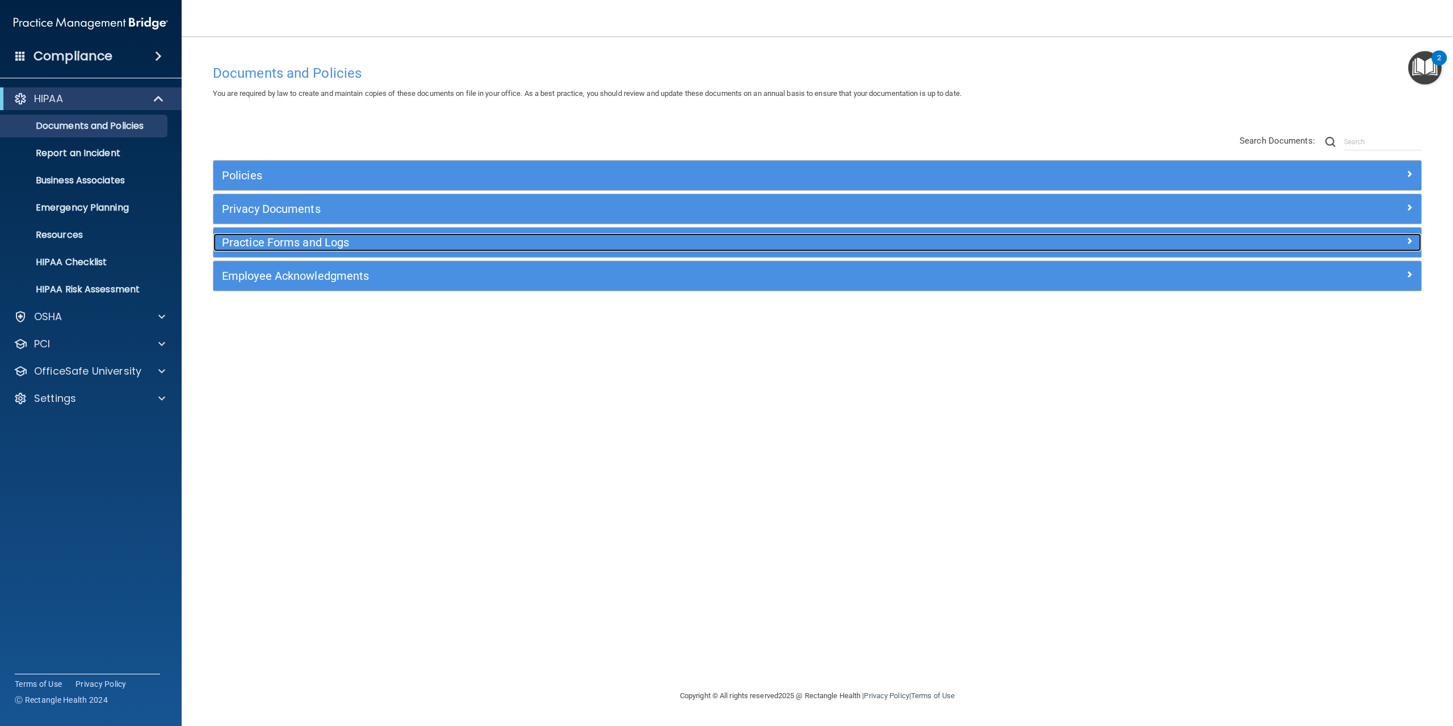
click at [292, 248] on h5 "Practice Forms and Logs" at bounding box center [666, 242] width 889 height 12
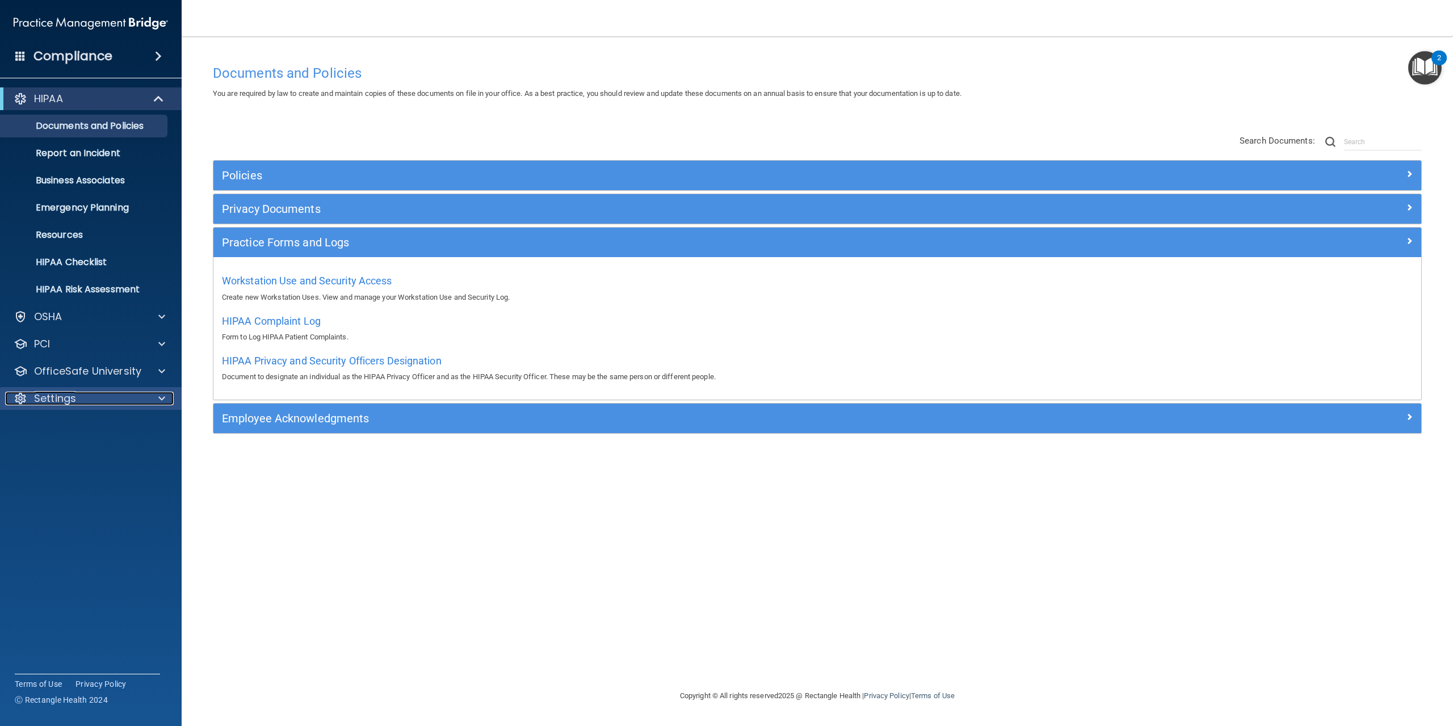
click at [78, 402] on div "Settings" at bounding box center [75, 399] width 141 height 14
click at [77, 508] on p "Sign Out" at bounding box center [84, 507] width 155 height 11
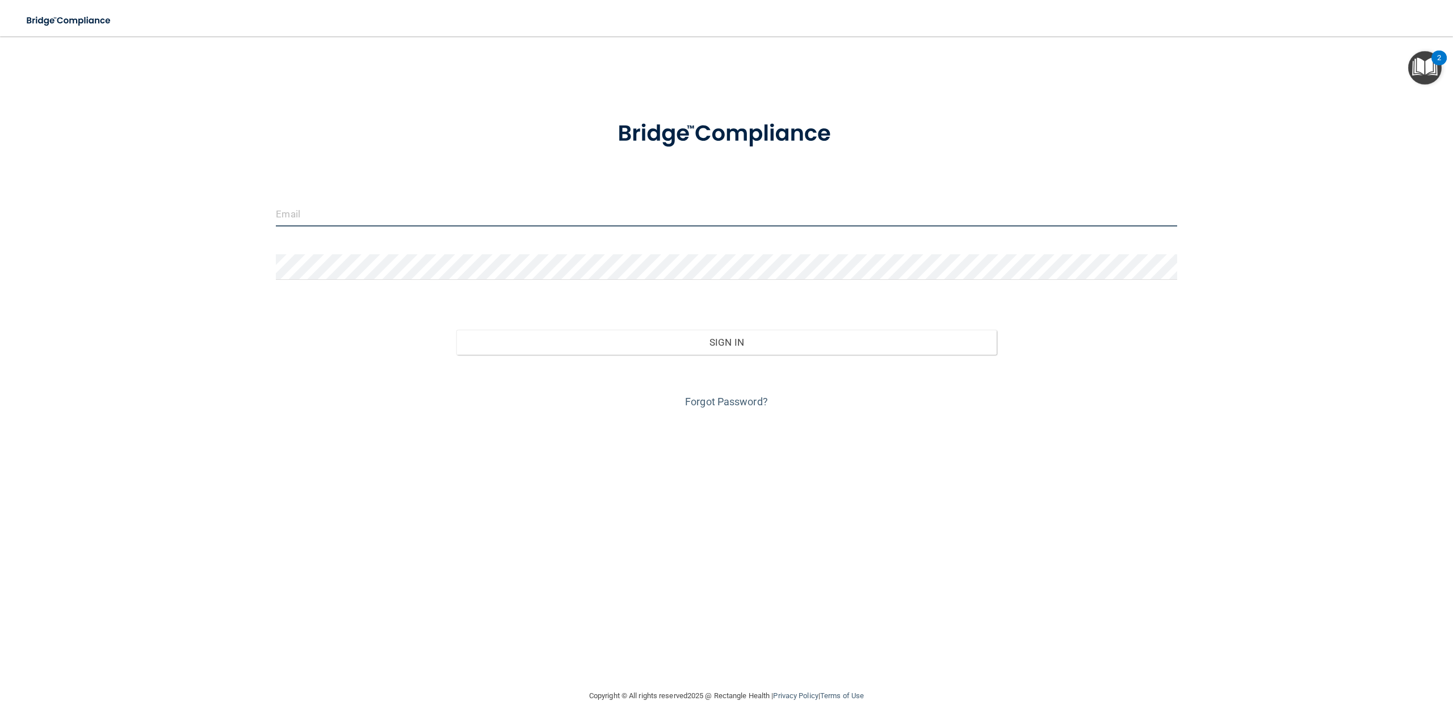
type input "[EMAIL_ADDRESS][DOMAIN_NAME]"
click at [563, 245] on form "[EMAIL_ADDRESS][DOMAIN_NAME] Invalid email/password. You don't have permission …" at bounding box center [726, 257] width 901 height 307
drag, startPoint x: 548, startPoint y: 224, endPoint x: 156, endPoint y: 280, distance: 396.3
click at [156, 280] on div "[EMAIL_ADDRESS][DOMAIN_NAME] Invalid email/password. You don't have permission …" at bounding box center [727, 363] width 1408 height 630
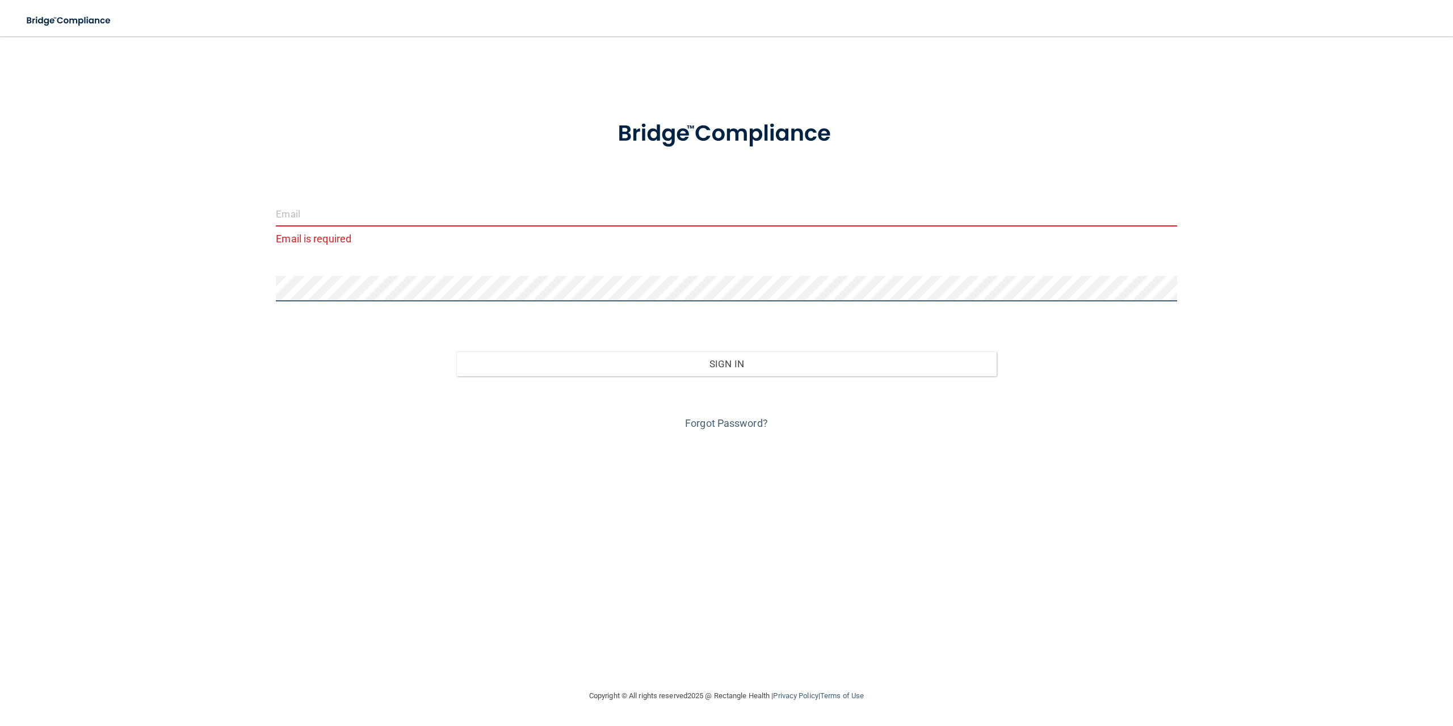
click at [123, 304] on div "Email is required Invalid email/password. You don't have permission to access t…" at bounding box center [727, 363] width 1408 height 630
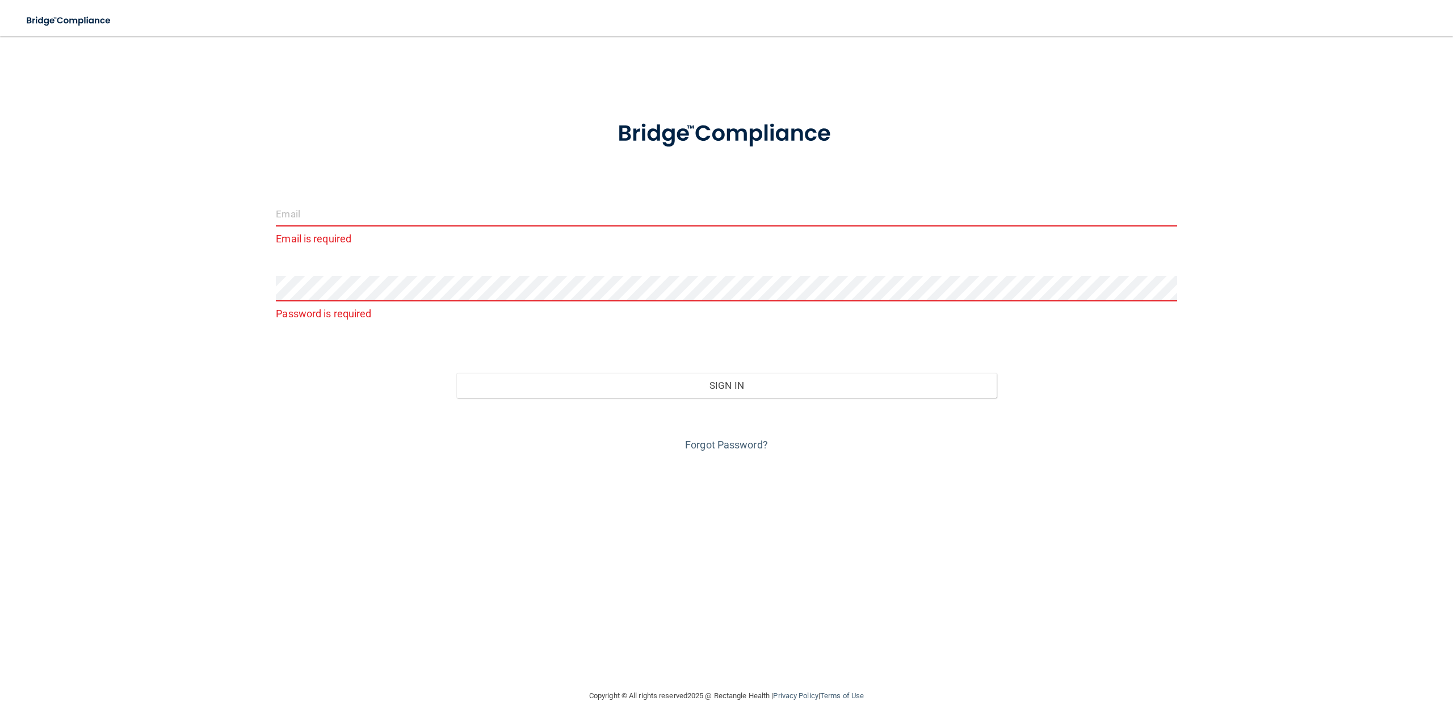
click at [475, 217] on input "email" at bounding box center [726, 214] width 901 height 26
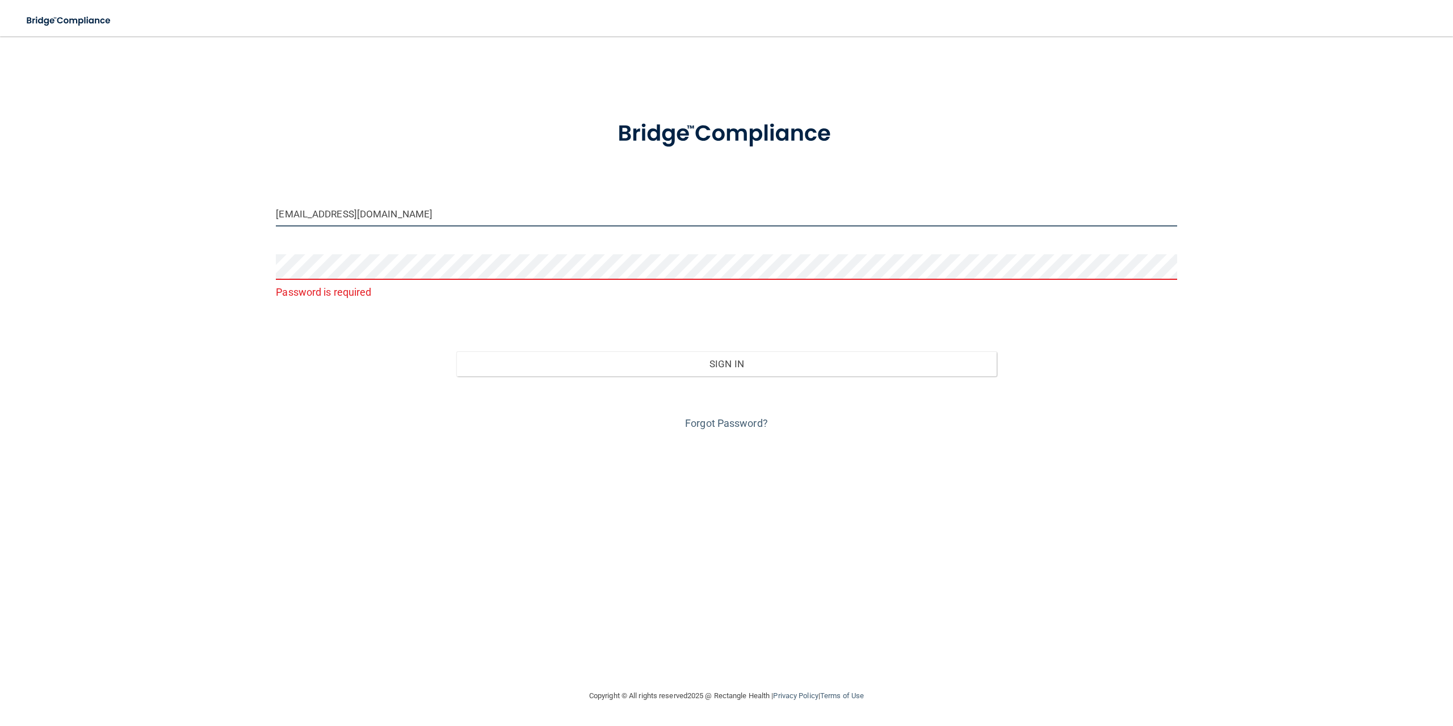
type input "[EMAIL_ADDRESS][DOMAIN_NAME]"
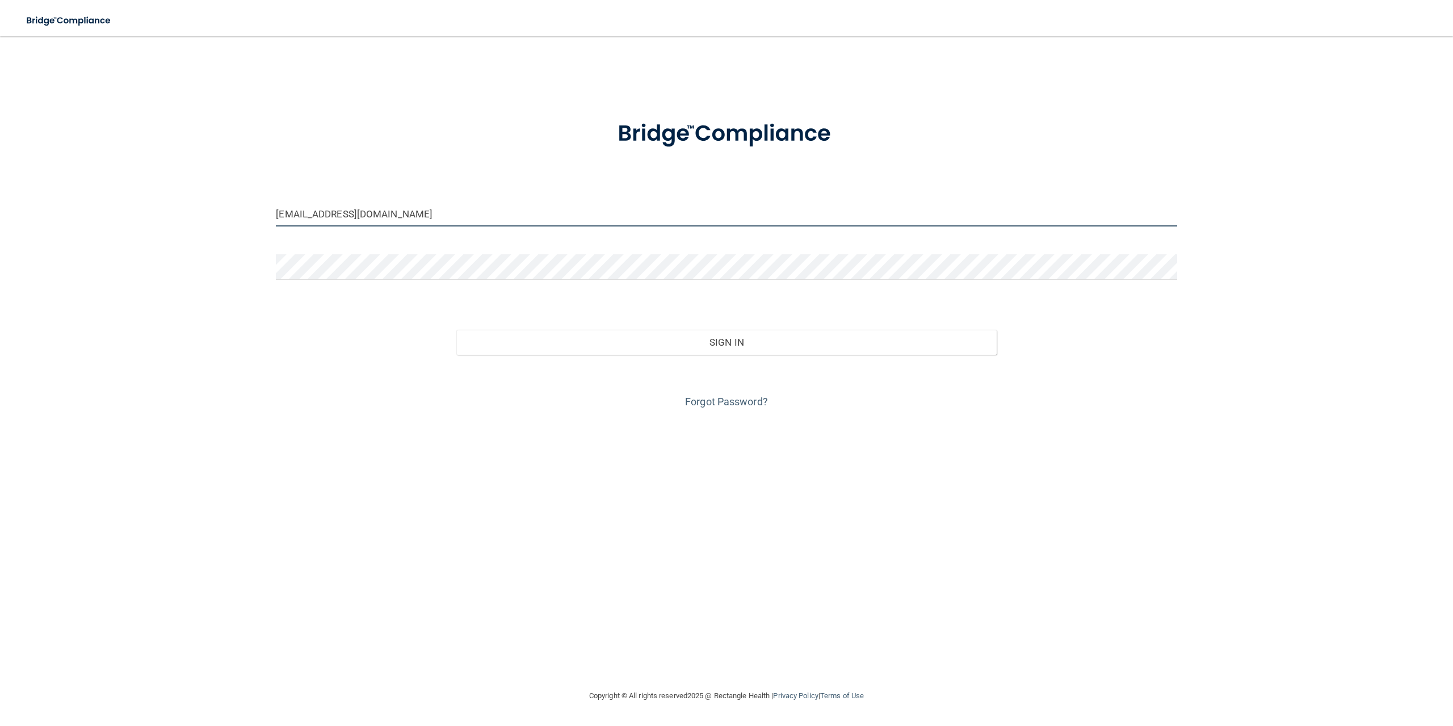
click at [548, 216] on input "[EMAIL_ADDRESS][DOMAIN_NAME]" at bounding box center [726, 214] width 901 height 26
click at [547, 215] on input "[EMAIL_ADDRESS][DOMAIN_NAME]" at bounding box center [726, 214] width 901 height 26
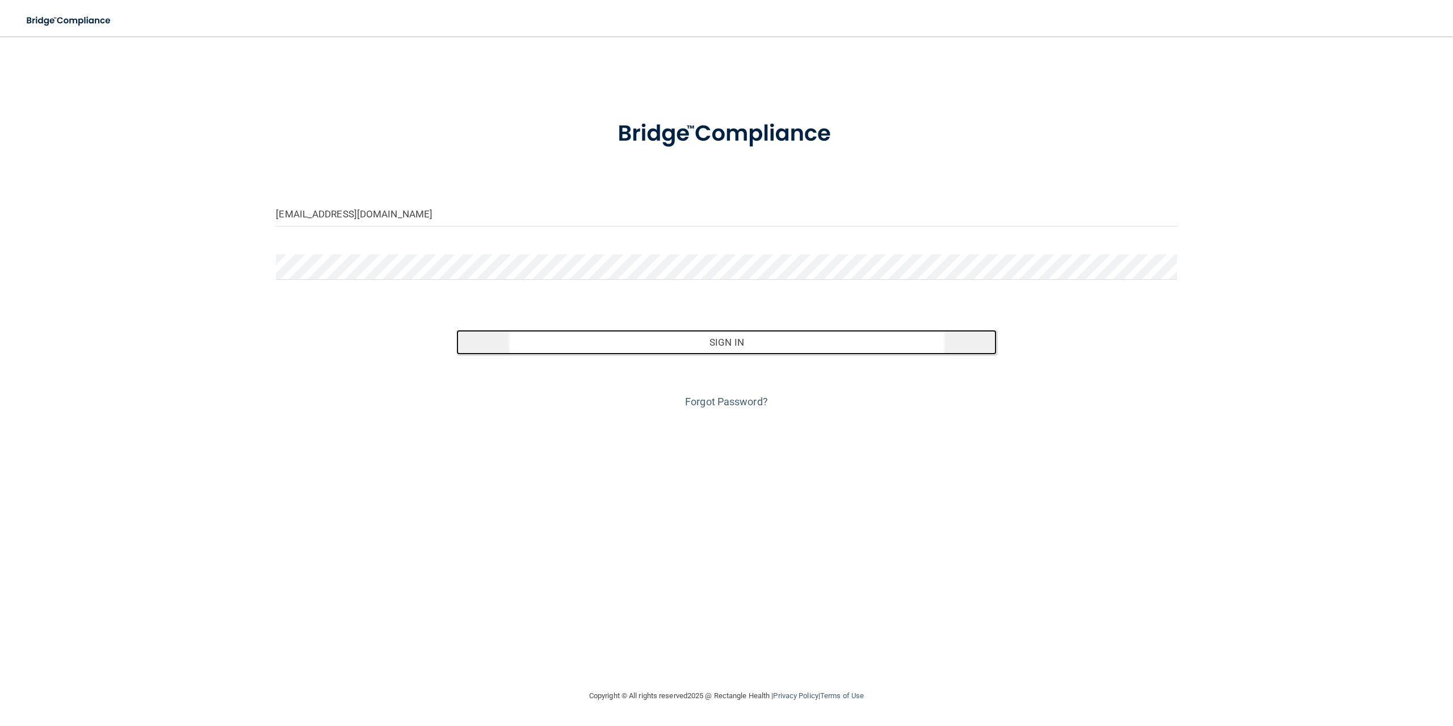
click at [728, 333] on button "Sign In" at bounding box center [726, 342] width 540 height 25
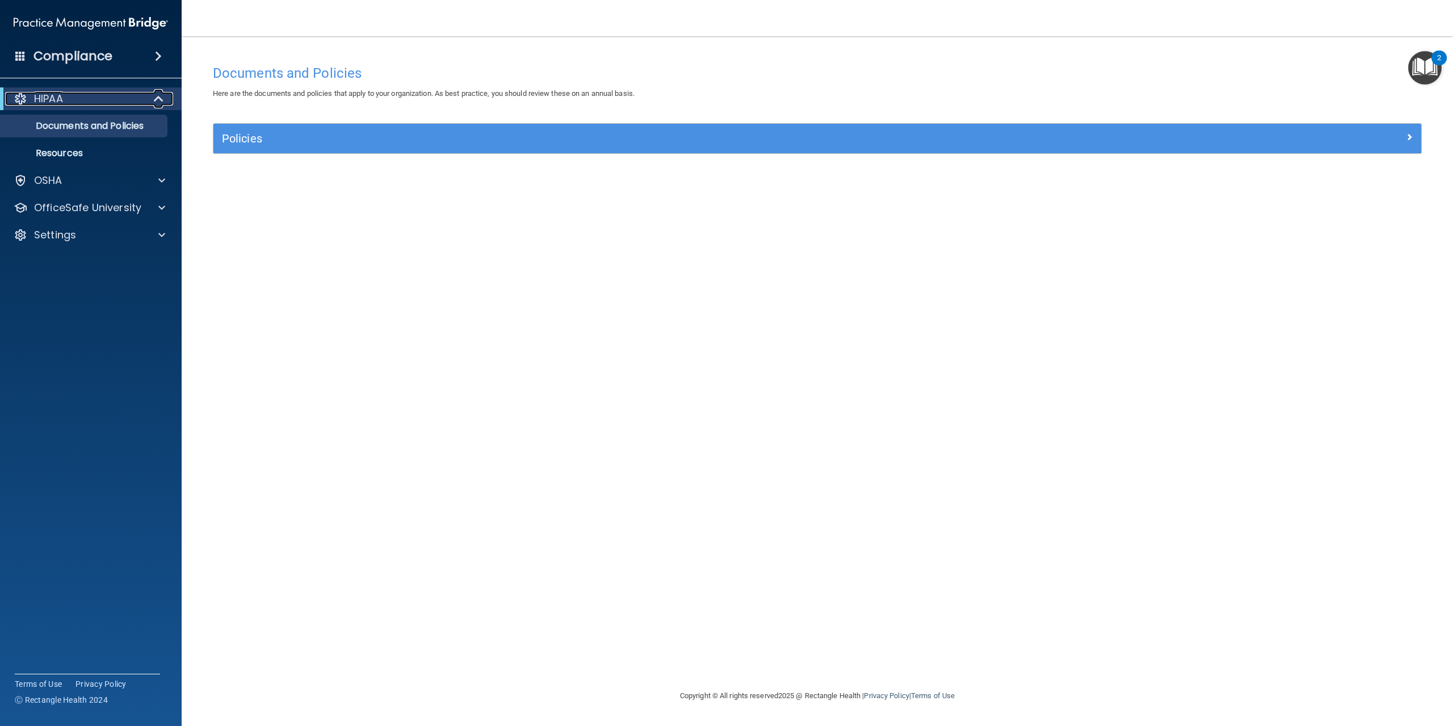
click at [149, 94] on div at bounding box center [159, 99] width 28 height 14
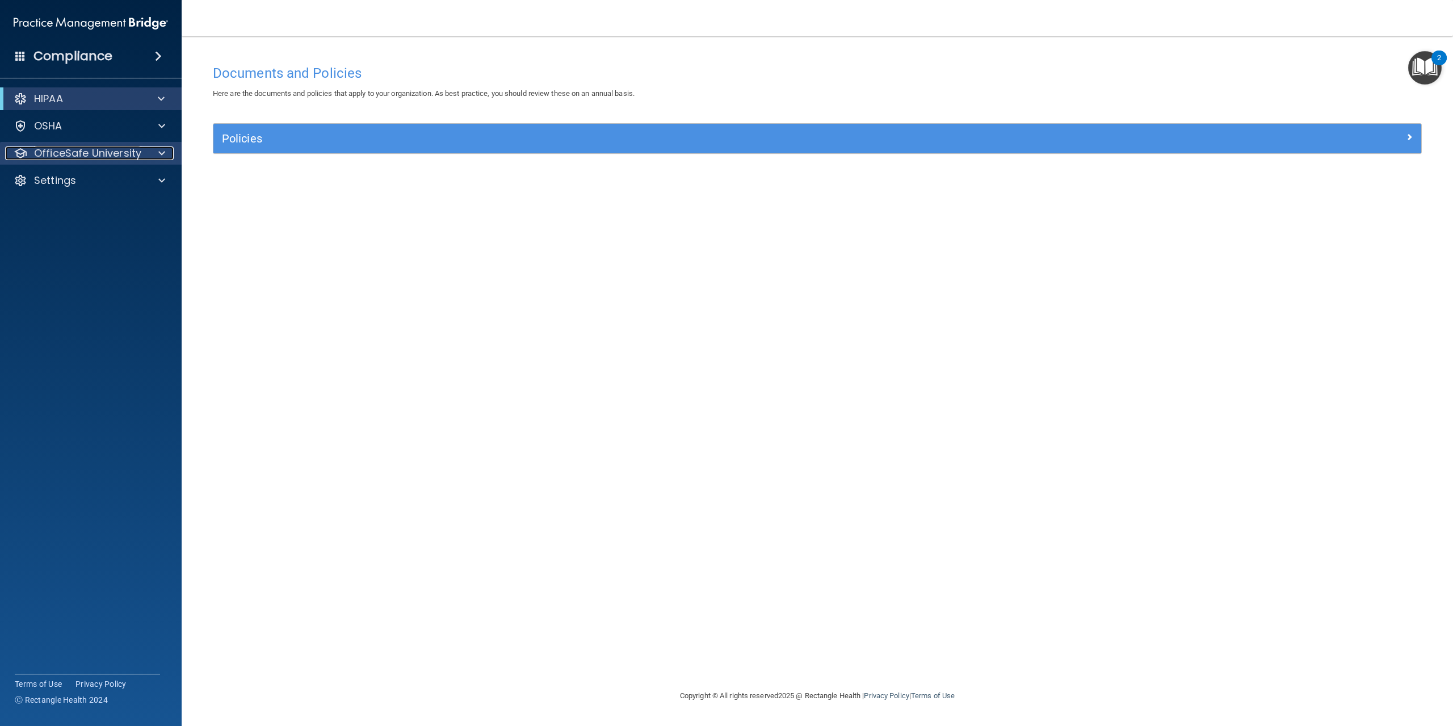
click at [156, 154] on div at bounding box center [160, 153] width 28 height 14
click at [104, 179] on div "HIPAA Training" at bounding box center [84, 180] width 155 height 11
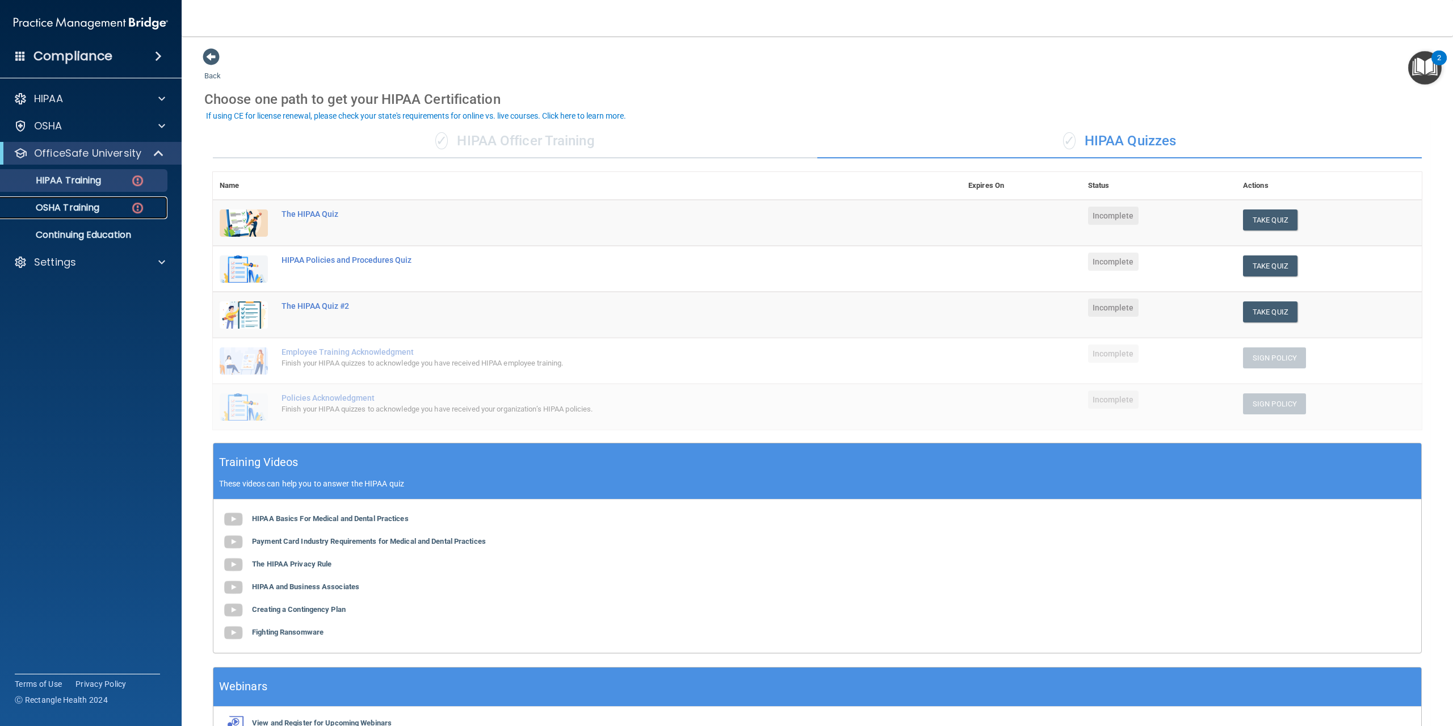
click at [112, 211] on div "OSHA Training" at bounding box center [84, 207] width 155 height 11
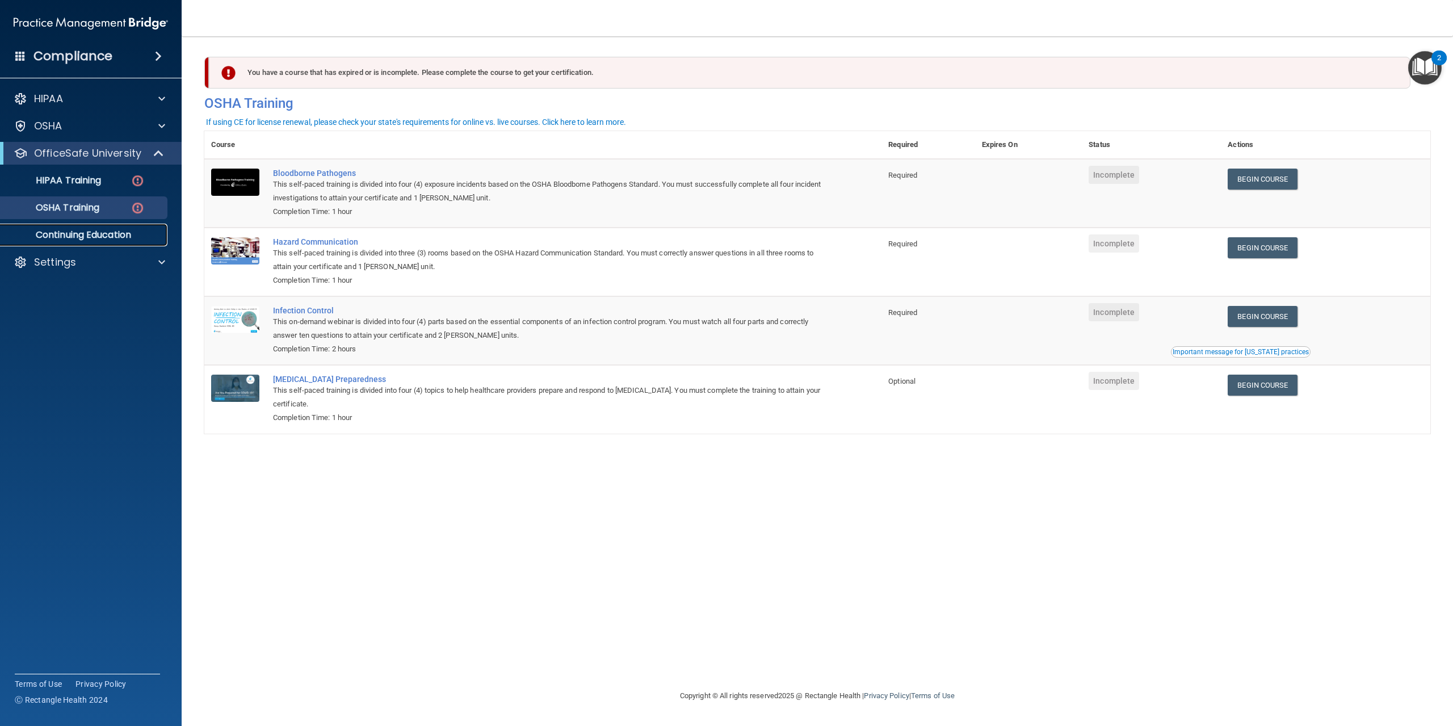
click at [119, 236] on p "Continuing Education" at bounding box center [84, 234] width 155 height 11
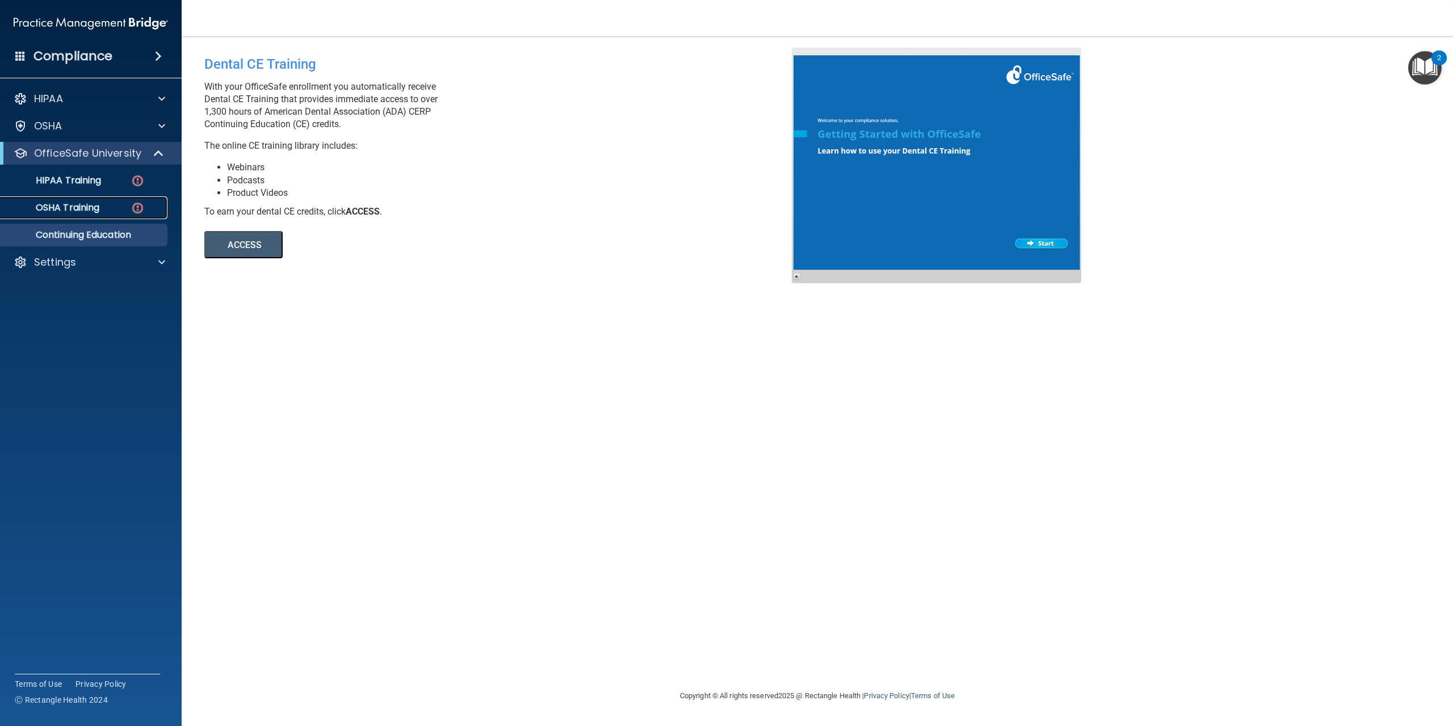
click at [54, 207] on p "OSHA Training" at bounding box center [53, 207] width 92 height 11
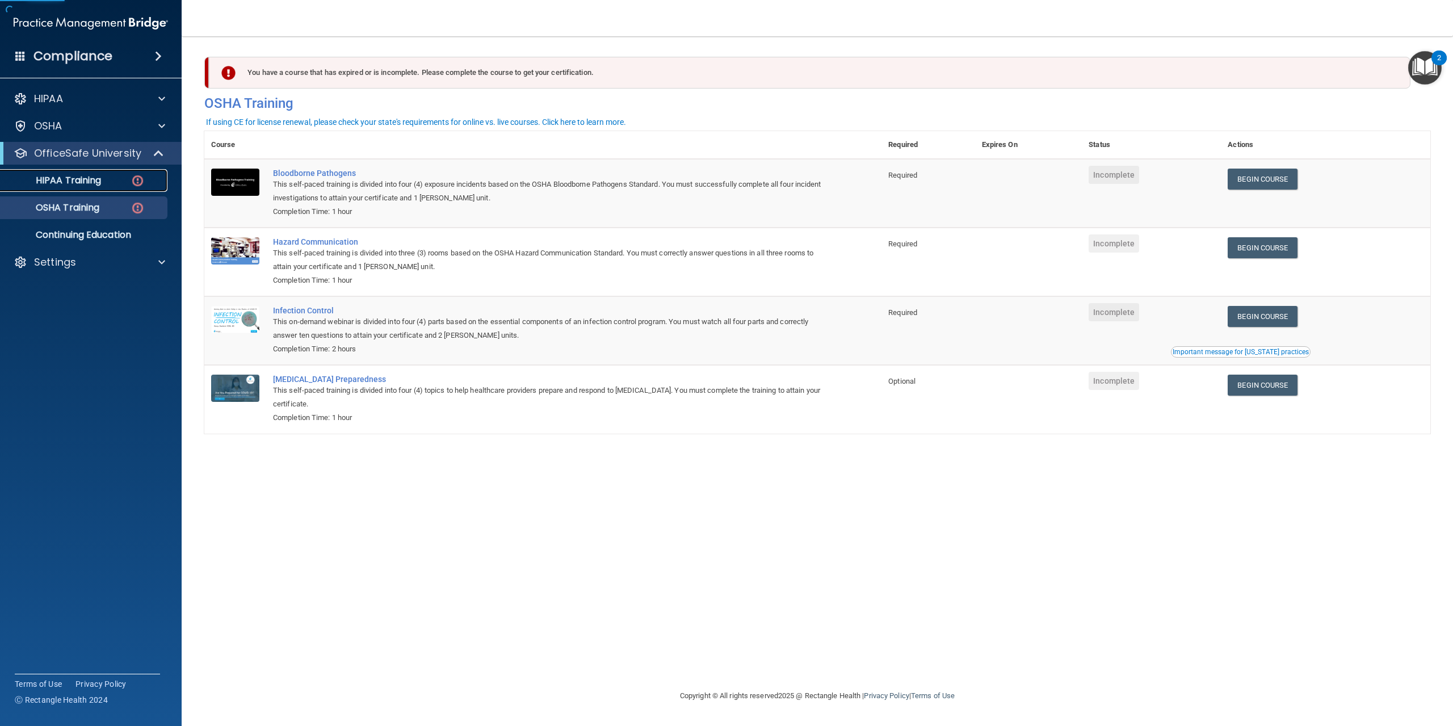
click at [82, 186] on p "HIPAA Training" at bounding box center [54, 180] width 94 height 11
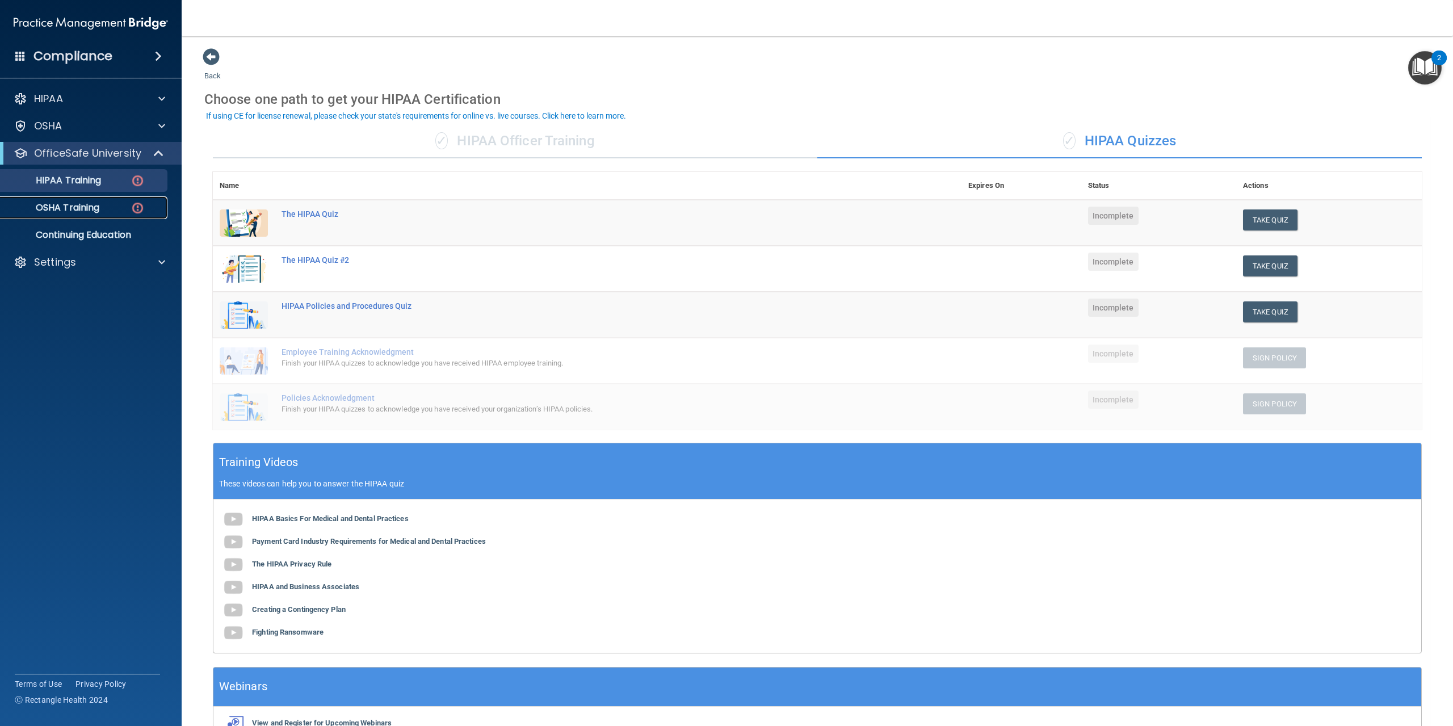
click at [82, 203] on p "OSHA Training" at bounding box center [53, 207] width 92 height 11
